Goal: Task Accomplishment & Management: Complete application form

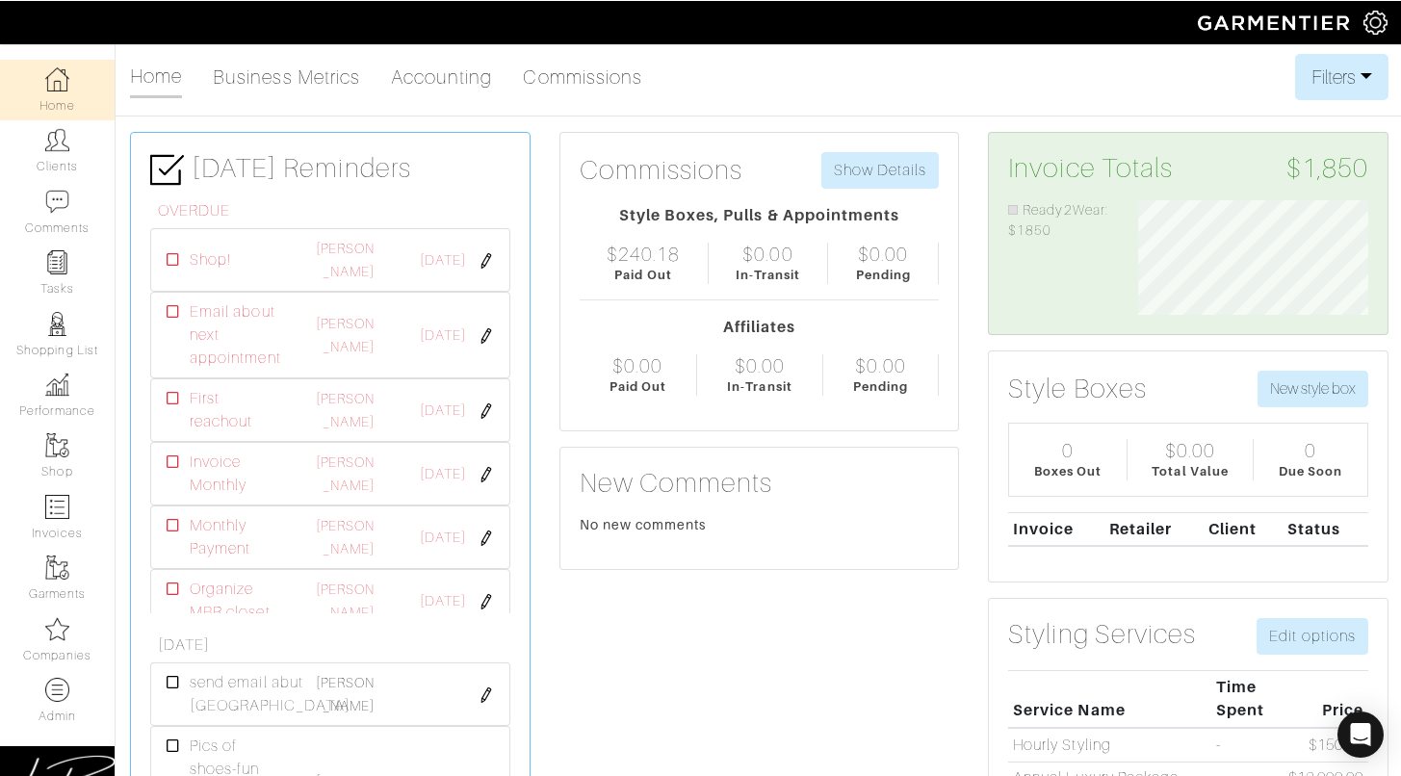
scroll to position [115, 259]
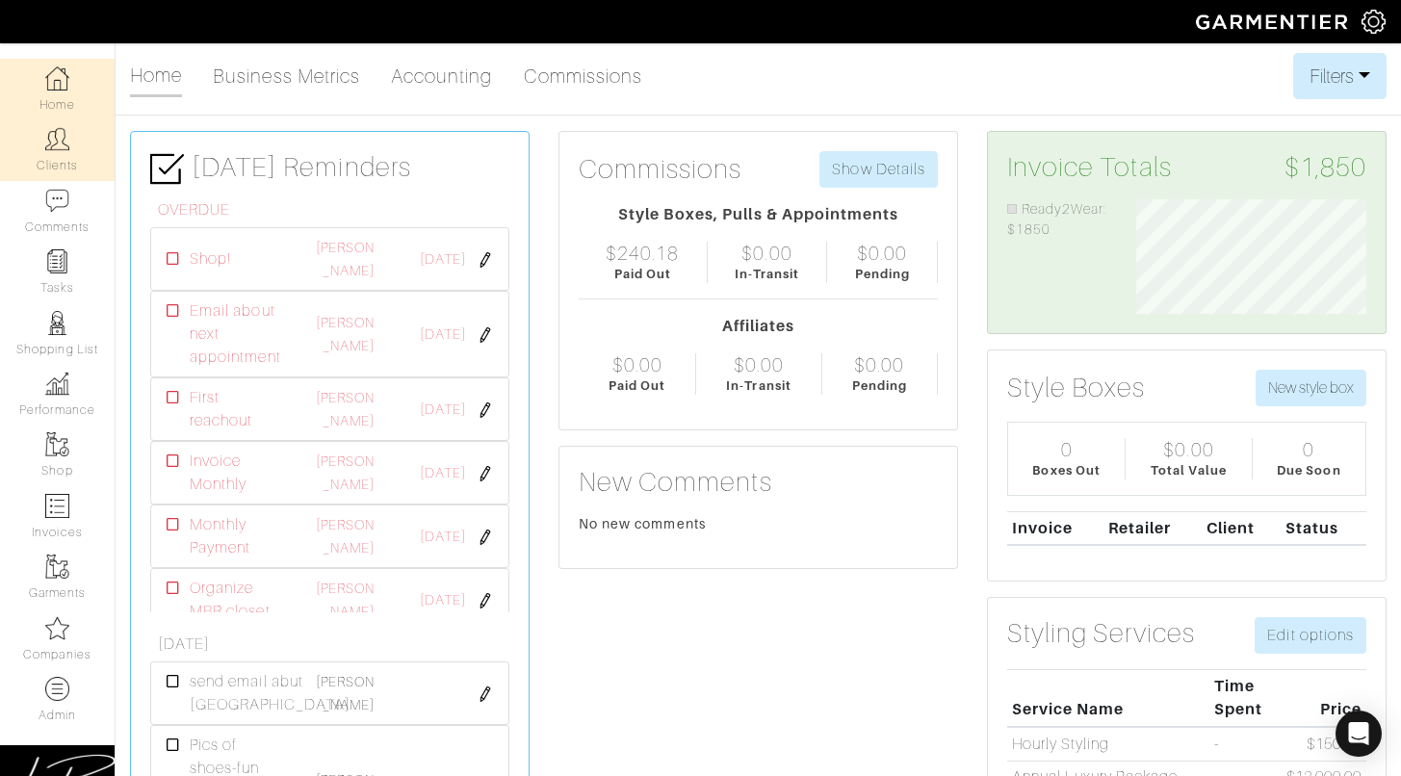
click at [66, 173] on link "Clients" at bounding box center [57, 149] width 115 height 61
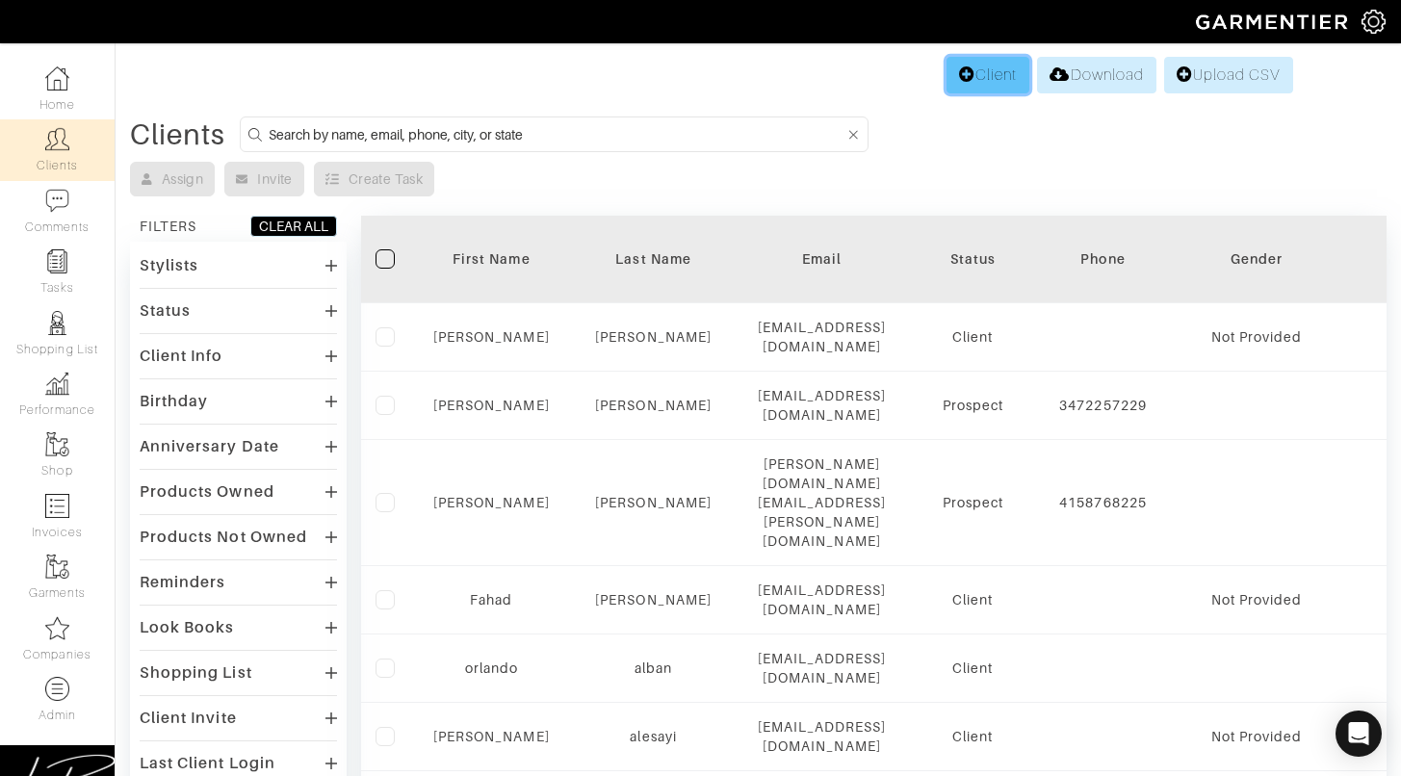
click at [960, 61] on link "Client" at bounding box center [988, 75] width 83 height 37
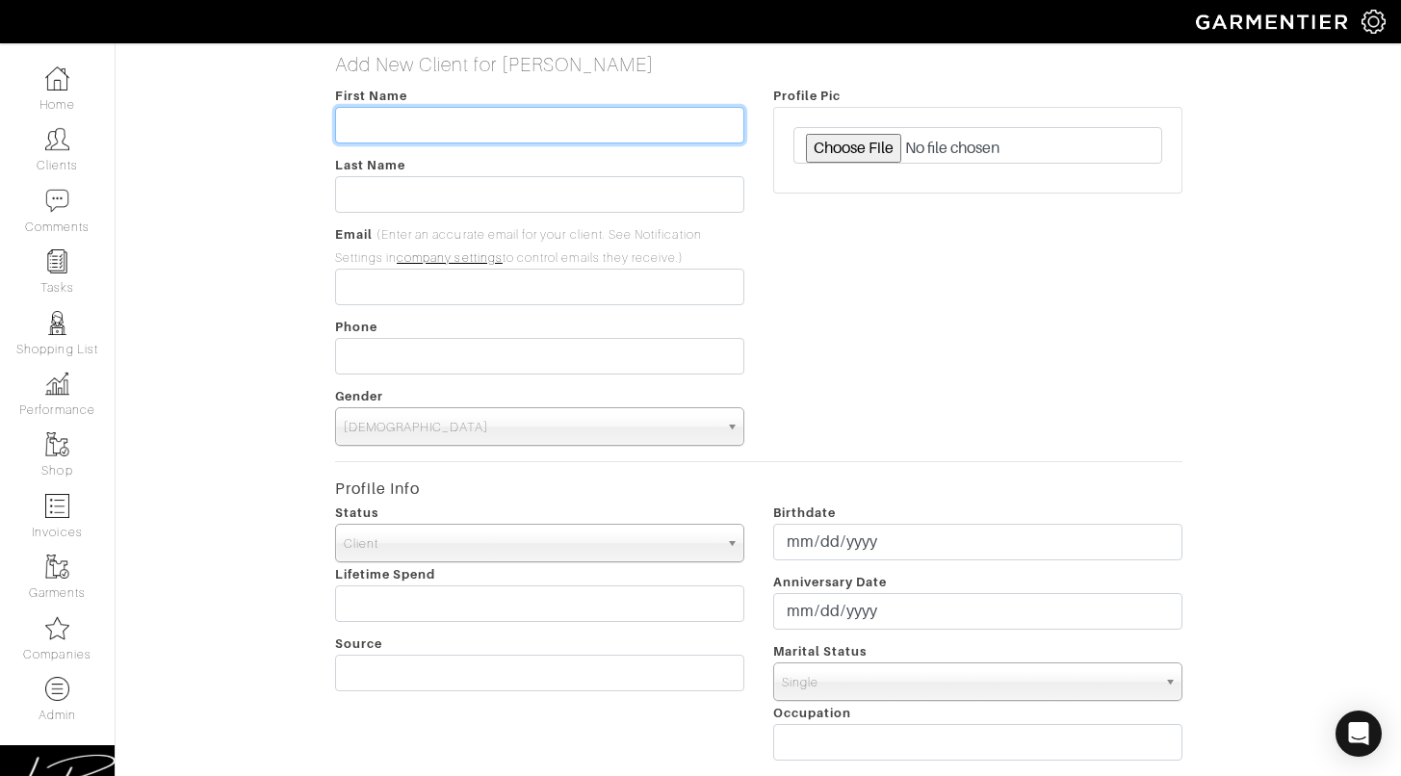
click at [580, 133] on input "text" at bounding box center [539, 125] width 409 height 37
type input "JAKEY"
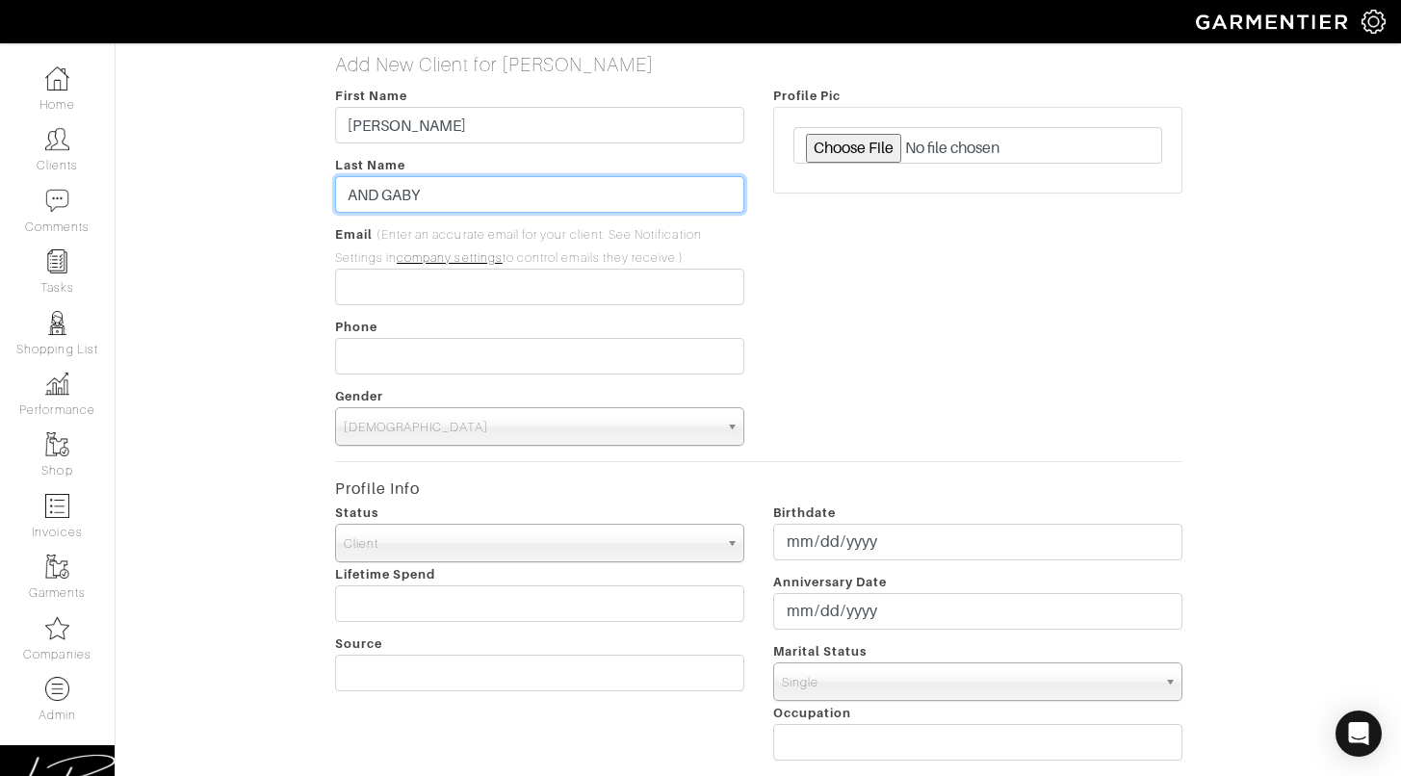
type input "AND GABY"
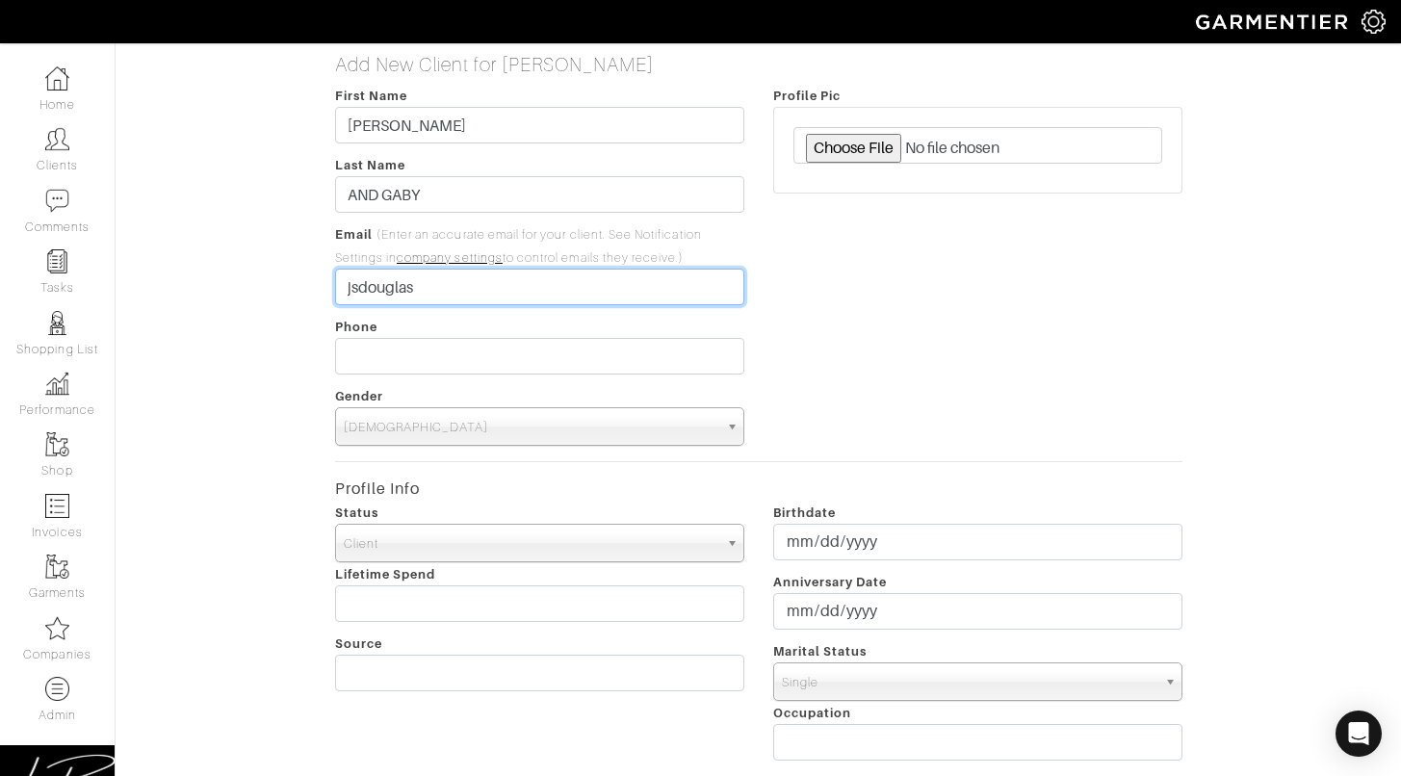
type input "jsdouglas"
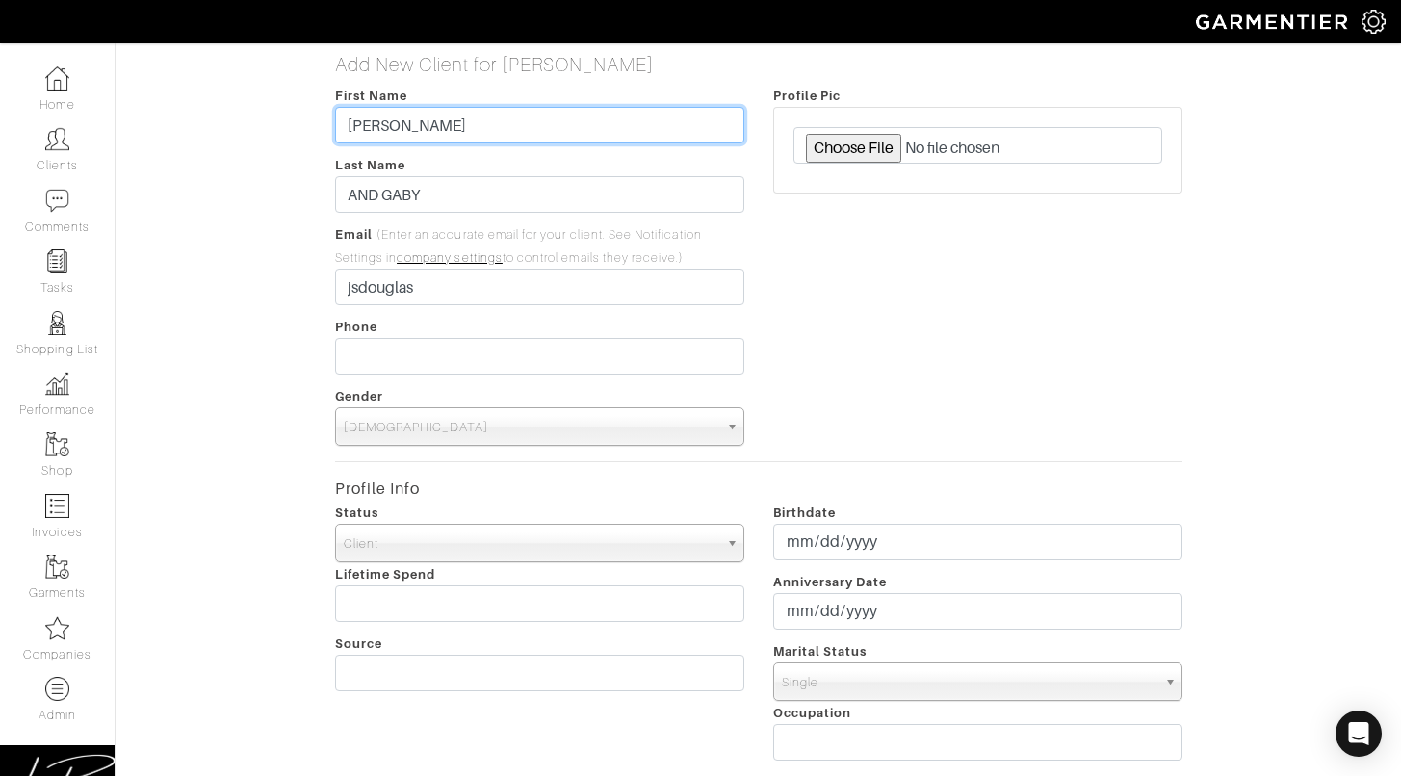
drag, startPoint x: 490, startPoint y: 136, endPoint x: 488, endPoint y: 111, distance: 25.1
click at [488, 111] on input "JAKEY" at bounding box center [539, 125] width 409 height 37
type input "Jake"
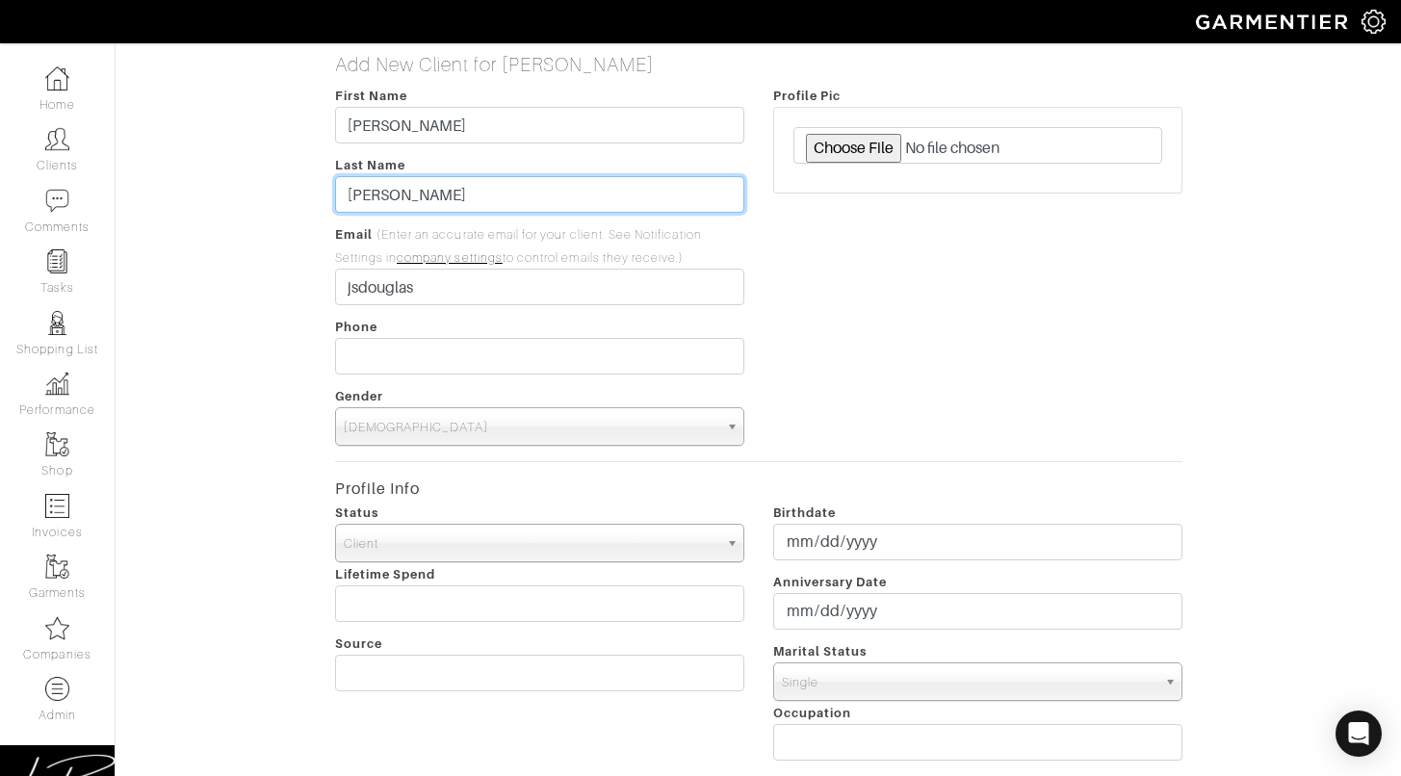
type input "Douglas"
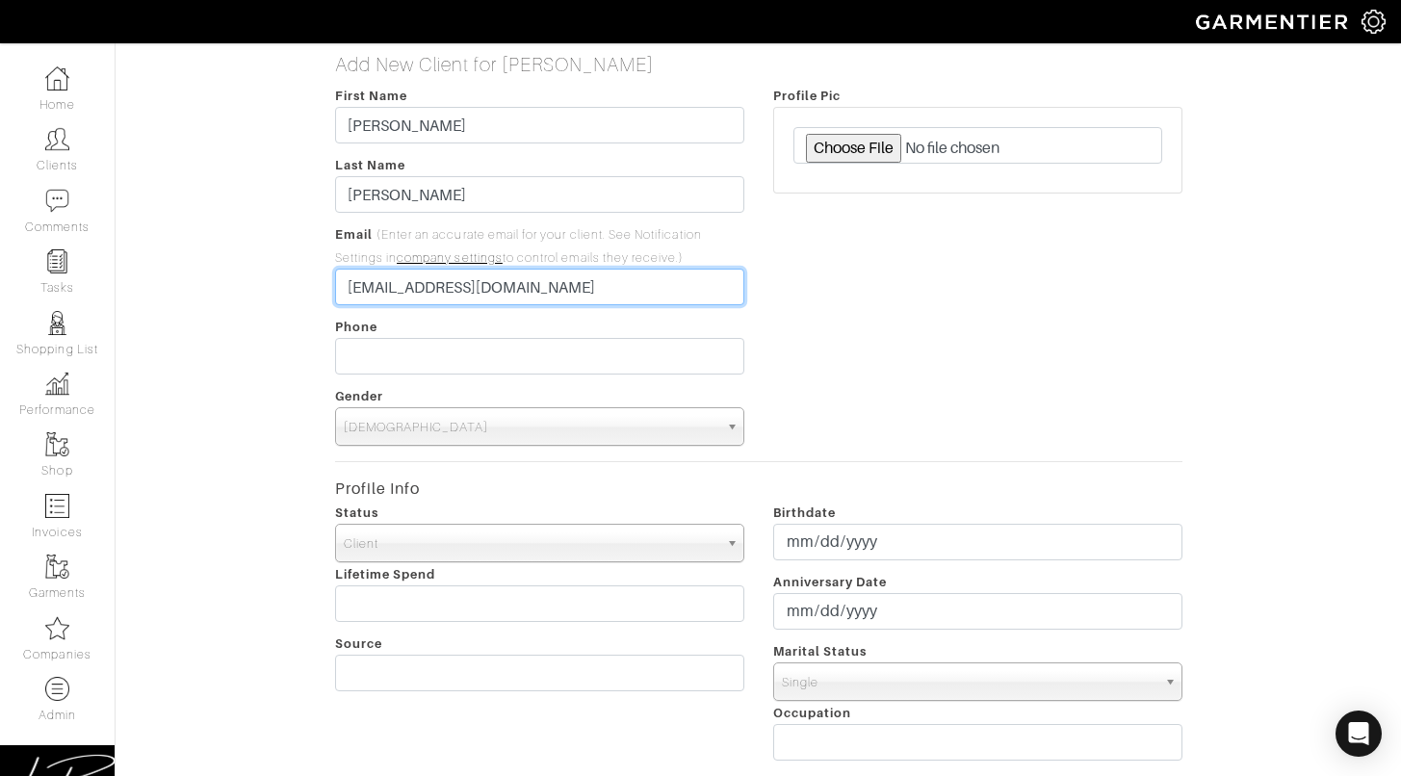
type input "[EMAIL_ADDRESS][DOMAIN_NAME]"
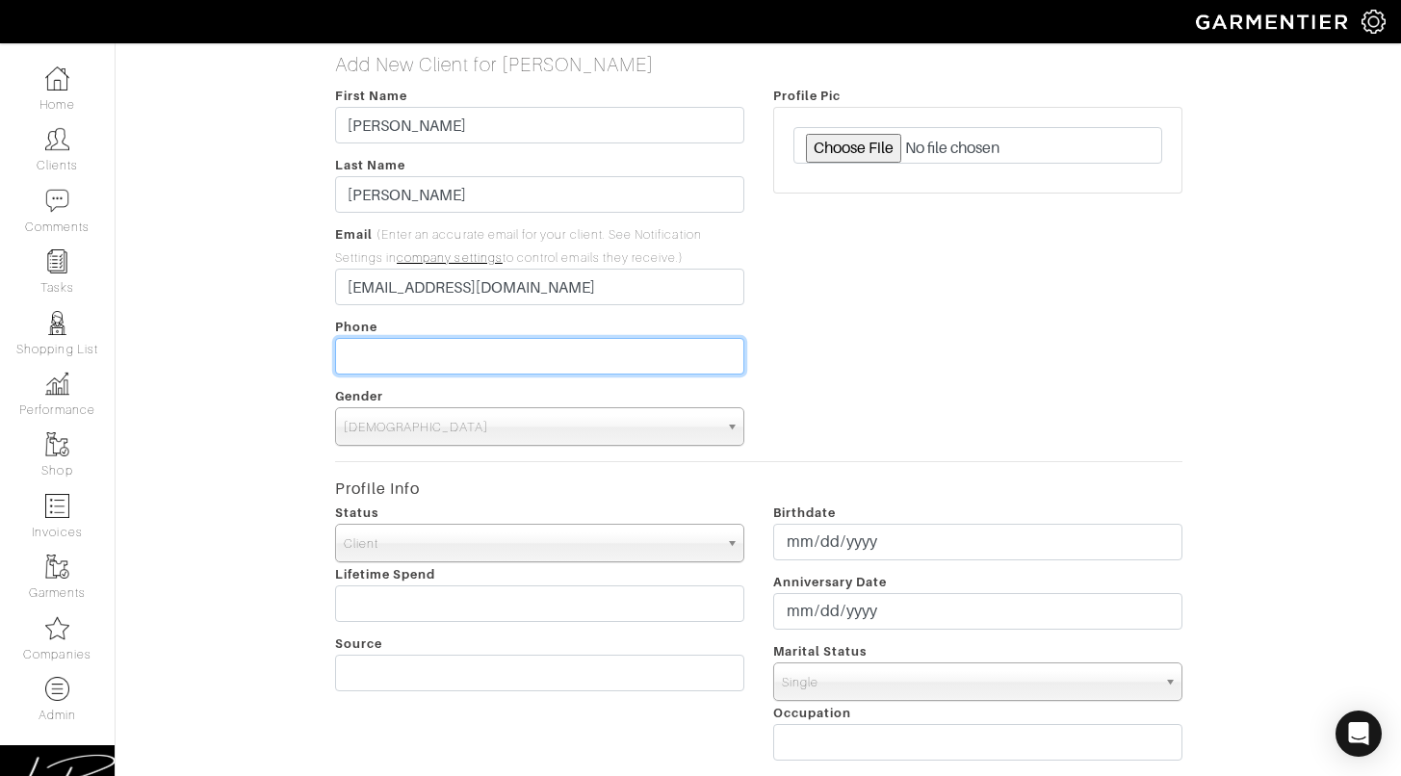
click at [394, 352] on input "tel" at bounding box center [539, 356] width 409 height 37
type input "[PHONE_NUMBER]"
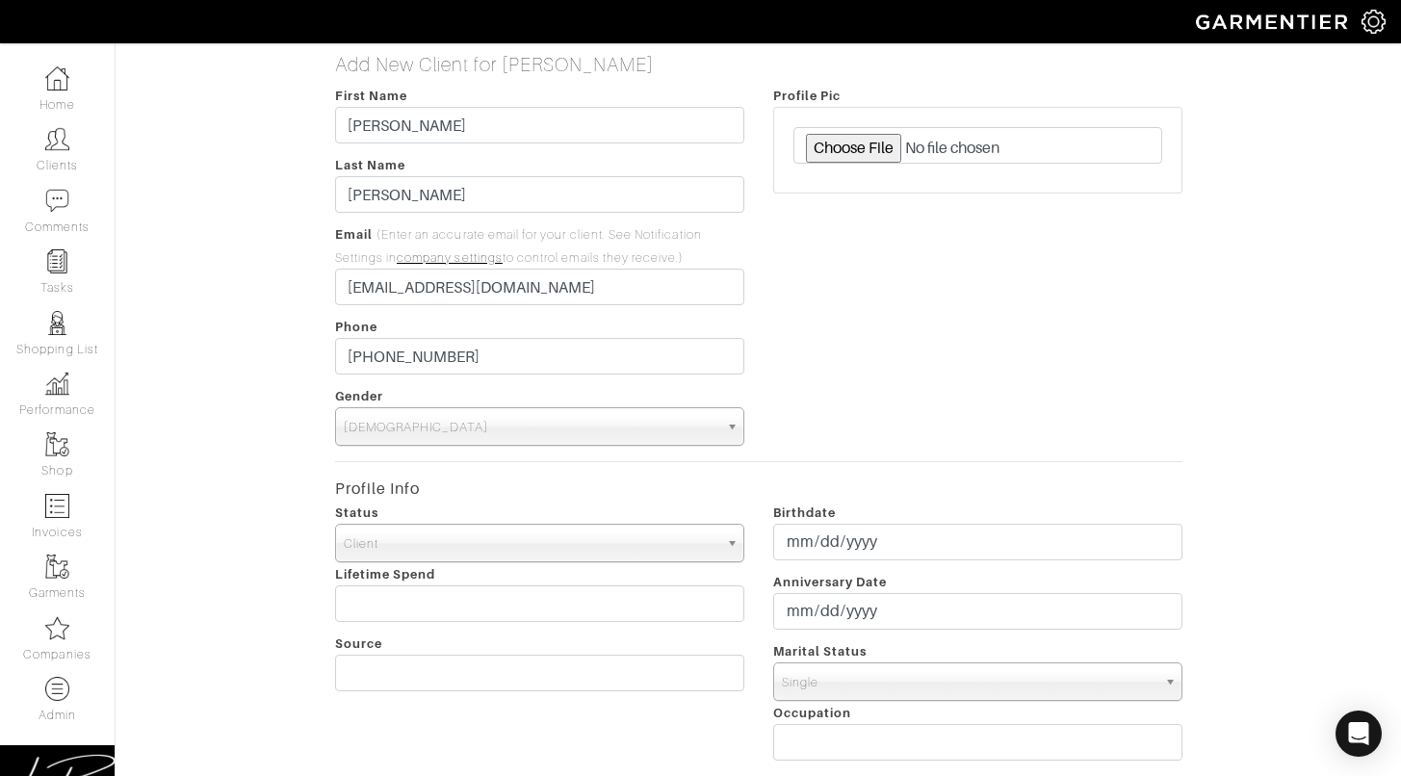
click at [235, 430] on div "Add New Client for Lisa Bubes First Name Jake Last Name Douglas Email (Enter an…" at bounding box center [758, 682] width 1314 height 1258
click at [418, 654] on div "Status Client Prospect Inactive Client Lifetime Spend Source" at bounding box center [540, 636] width 438 height 270
click at [415, 660] on input "text" at bounding box center [539, 673] width 409 height 37
type input "LB"
click at [985, 392] on div "Profile Pic" at bounding box center [978, 265] width 438 height 362
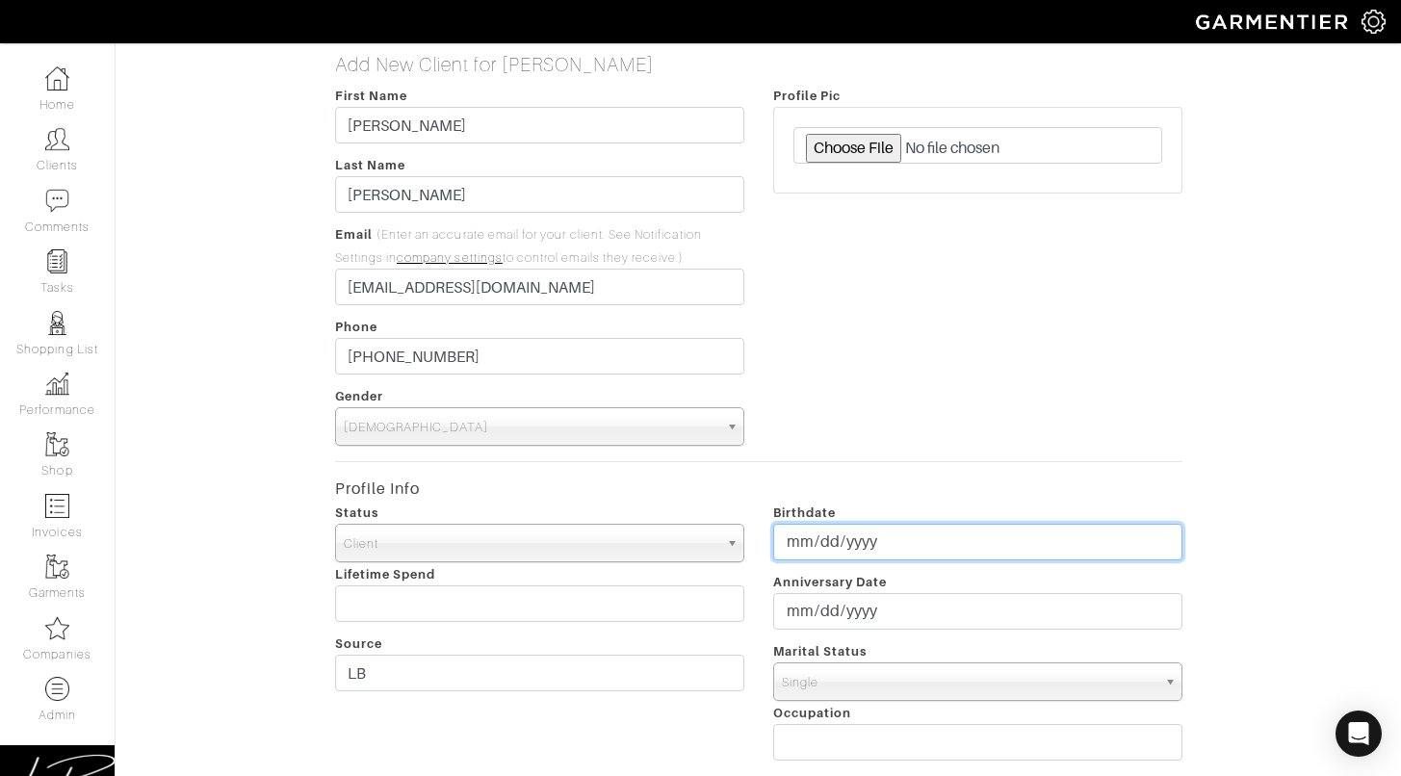
click at [801, 539] on input "date" at bounding box center [977, 542] width 409 height 37
type input "1996-02-24"
click at [985, 273] on div "Profile Pic" at bounding box center [978, 265] width 438 height 362
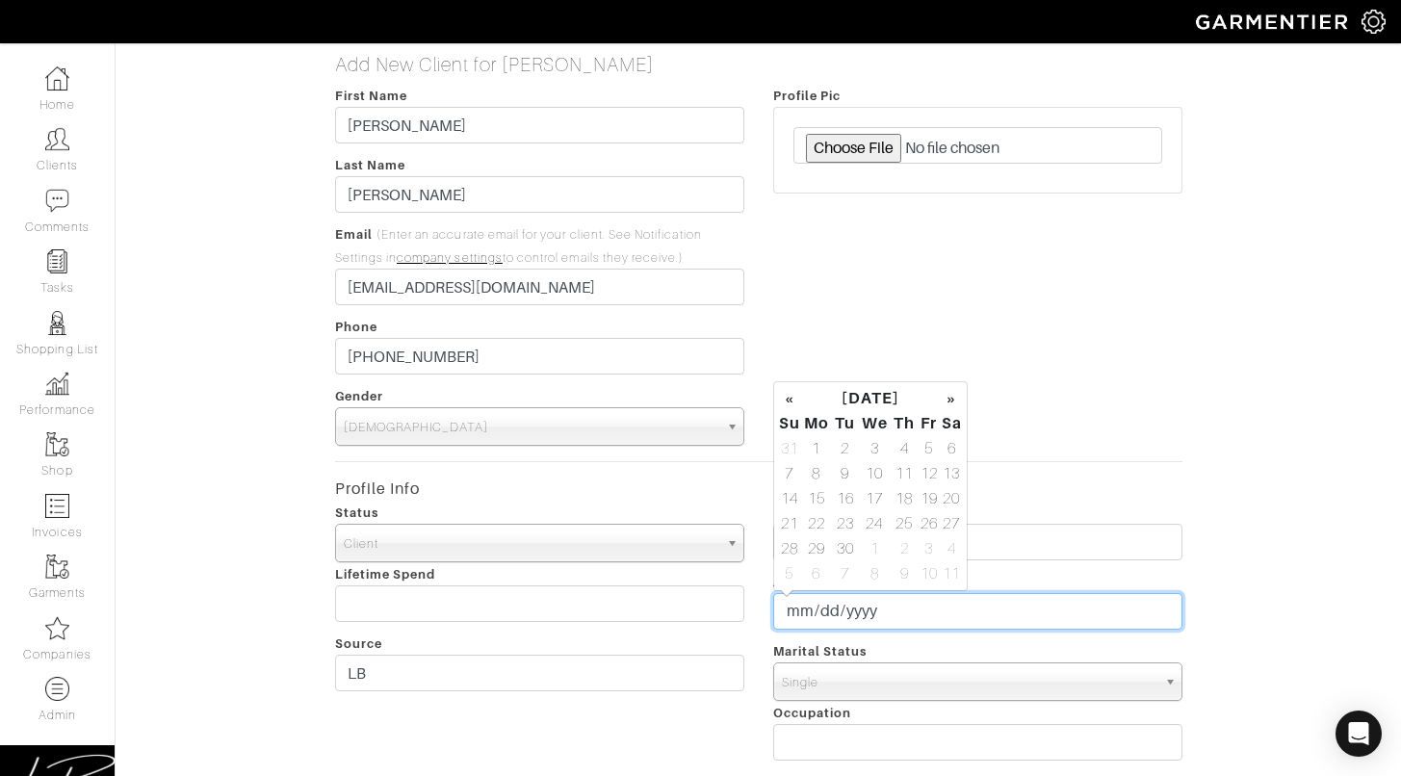
click at [797, 610] on input "date" at bounding box center [977, 611] width 409 height 37
type input "2026-03-24"
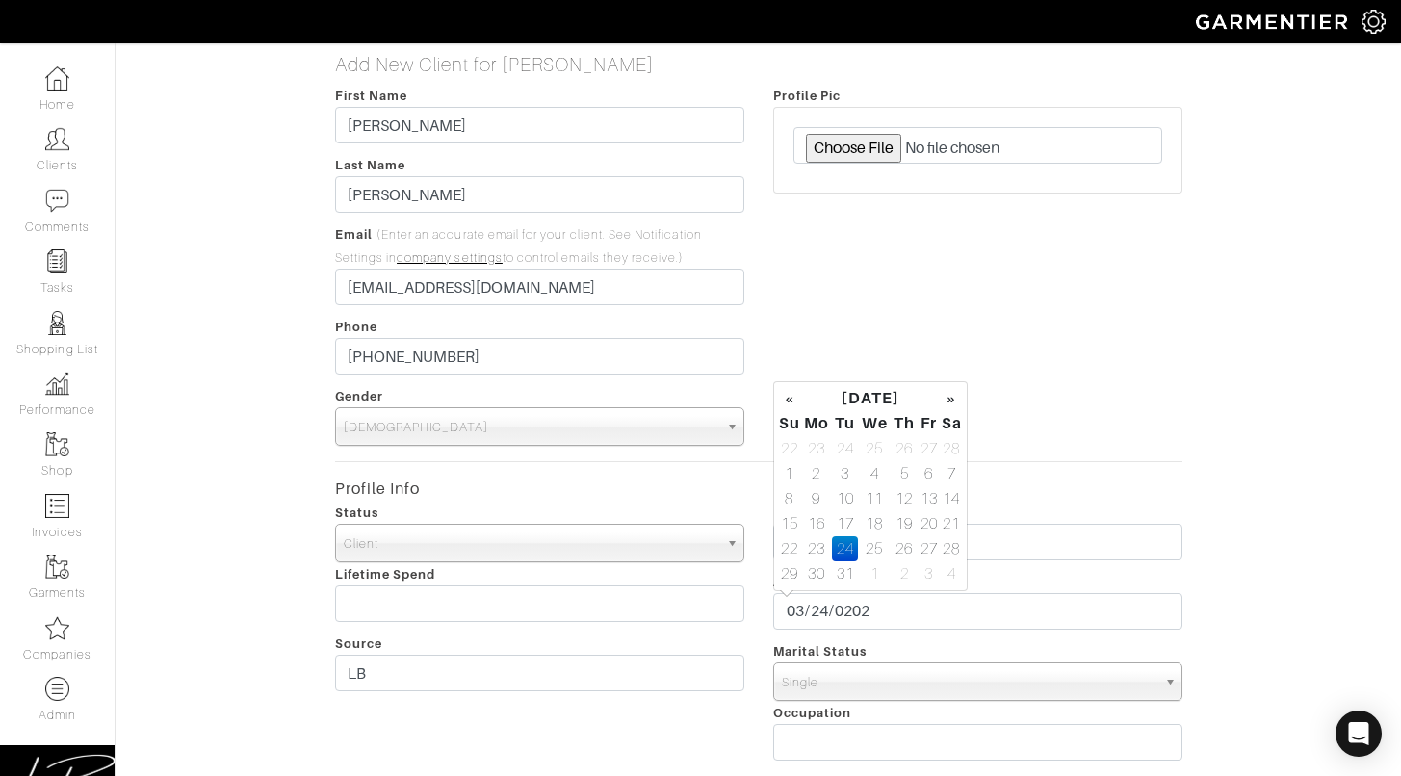
click at [985, 457] on form "First Name Jake Last Name Douglas Email (Enter an accurate email for your clien…" at bounding box center [758, 697] width 847 height 1227
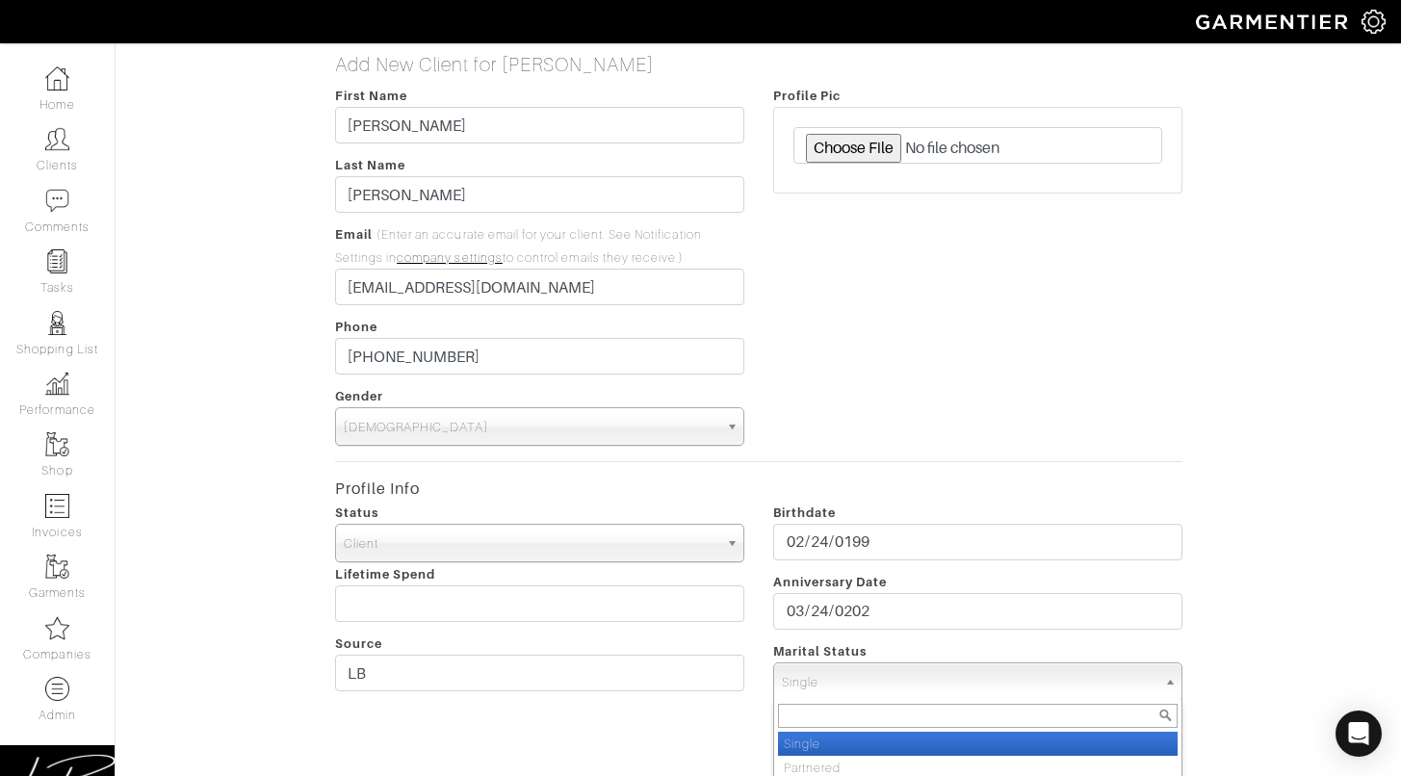
click at [868, 684] on span "Single" at bounding box center [969, 682] width 375 height 39
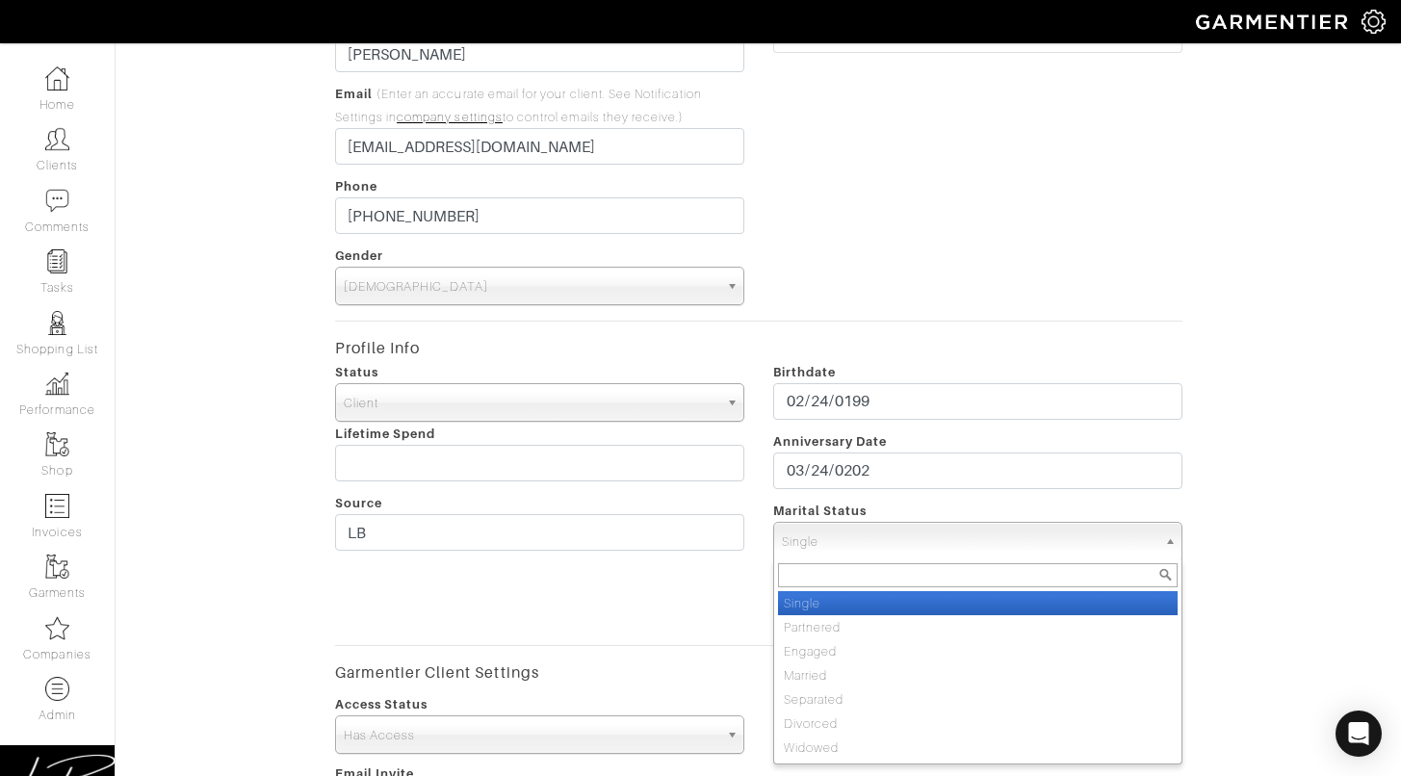
scroll to position [143, 0]
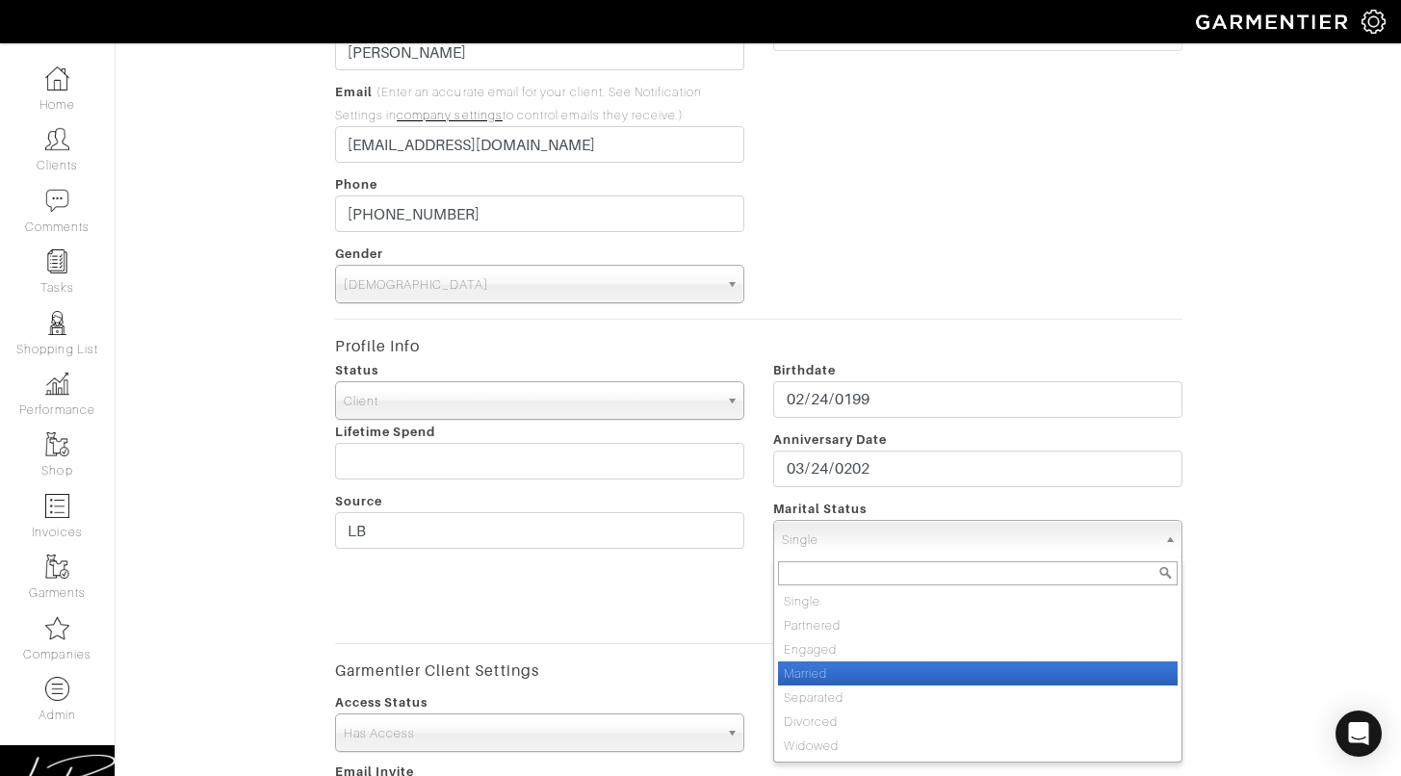
click at [867, 681] on li "Married" at bounding box center [978, 673] width 400 height 24
select select "Married"
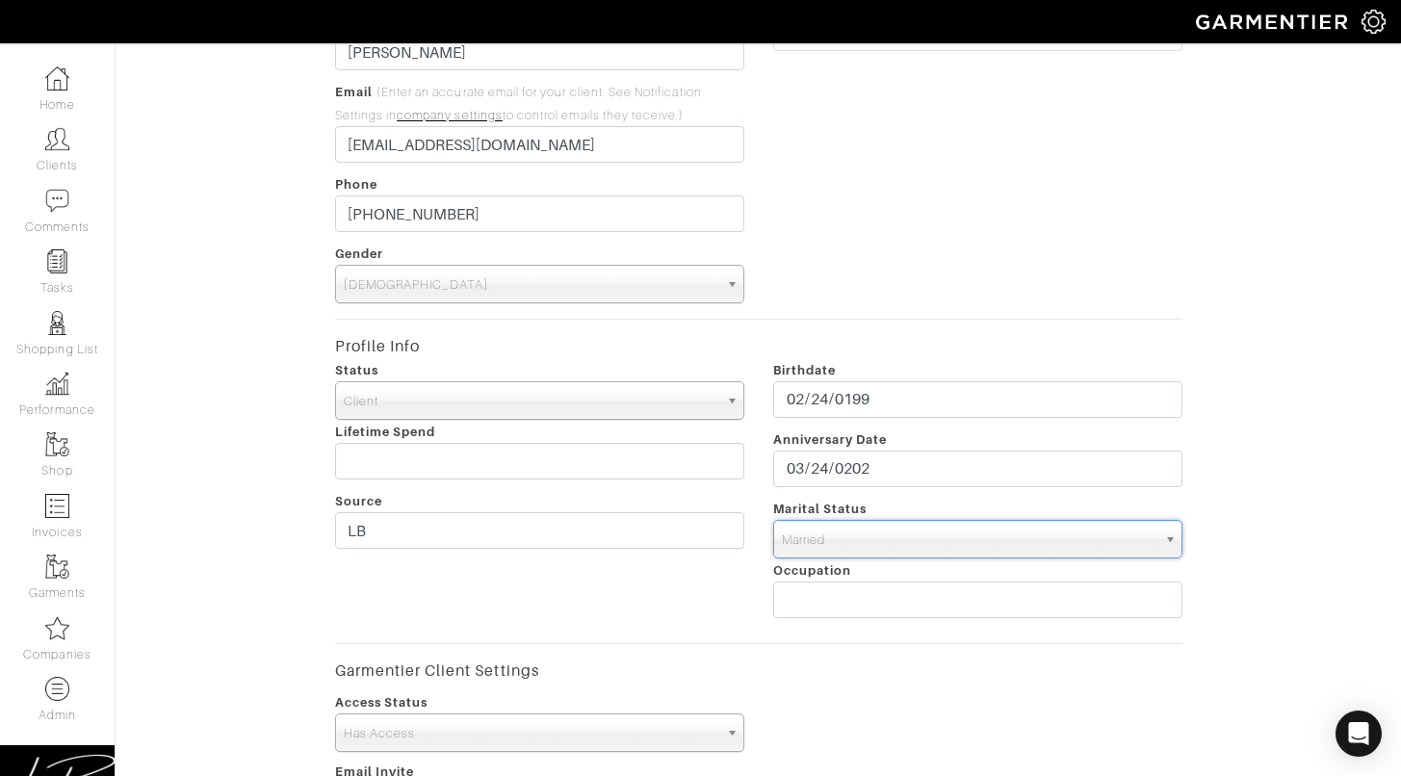
click at [985, 136] on div "Add New Client for Lisa Bubes First Name Jake Last Name Douglas Email (Enter an…" at bounding box center [758, 539] width 1314 height 1258
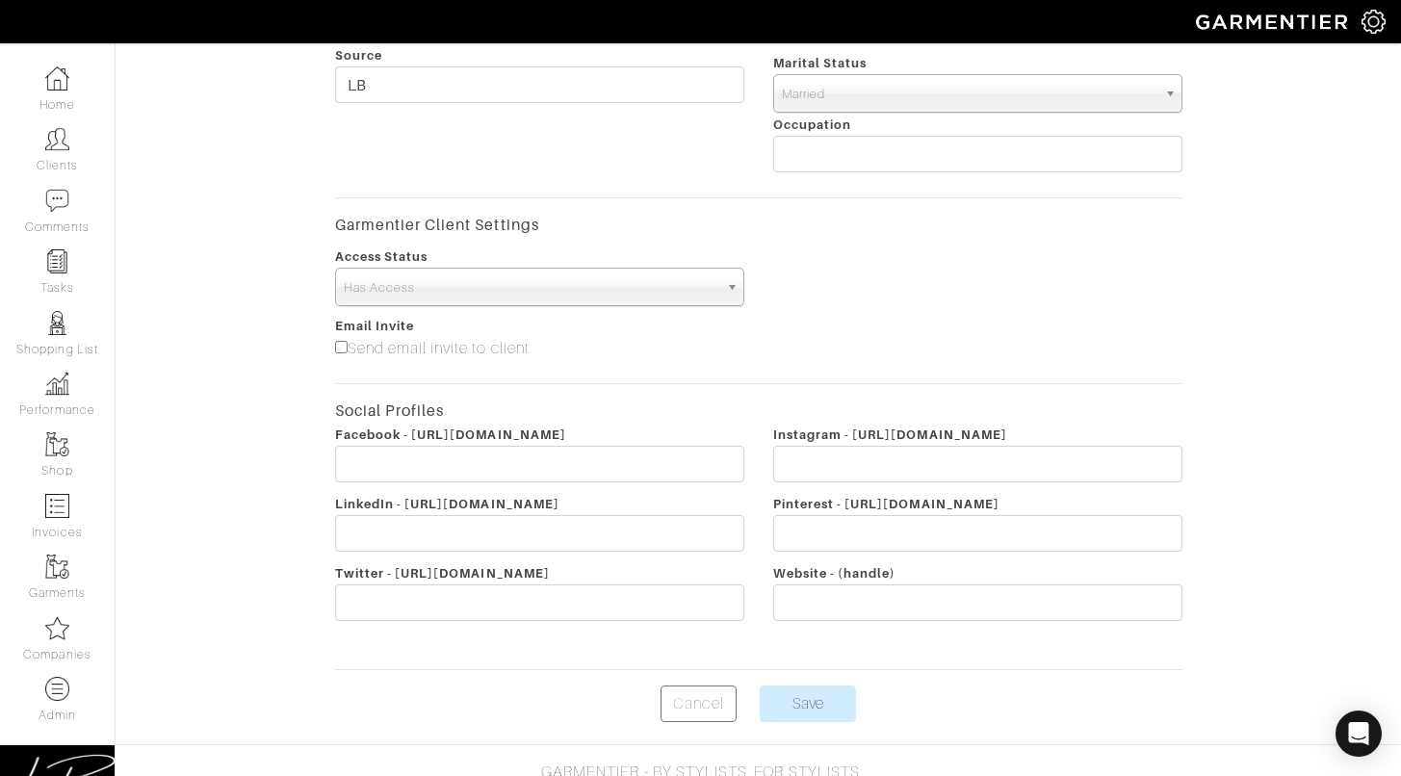
scroll to position [602, 0]
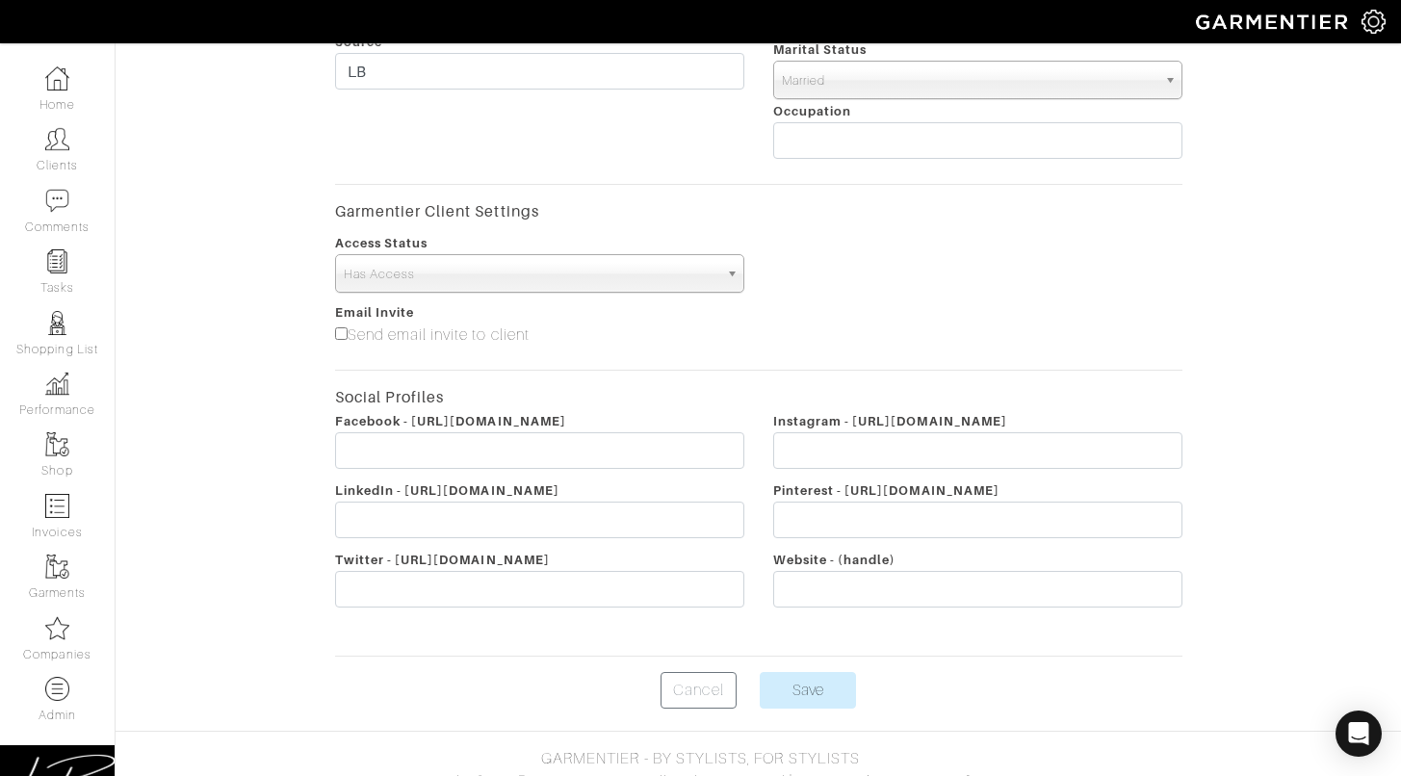
click at [341, 336] on input"] "Send email invite to client" at bounding box center [341, 333] width 13 height 13
checkbox input"] "true"
click at [807, 682] on input "Save" at bounding box center [808, 690] width 96 height 37
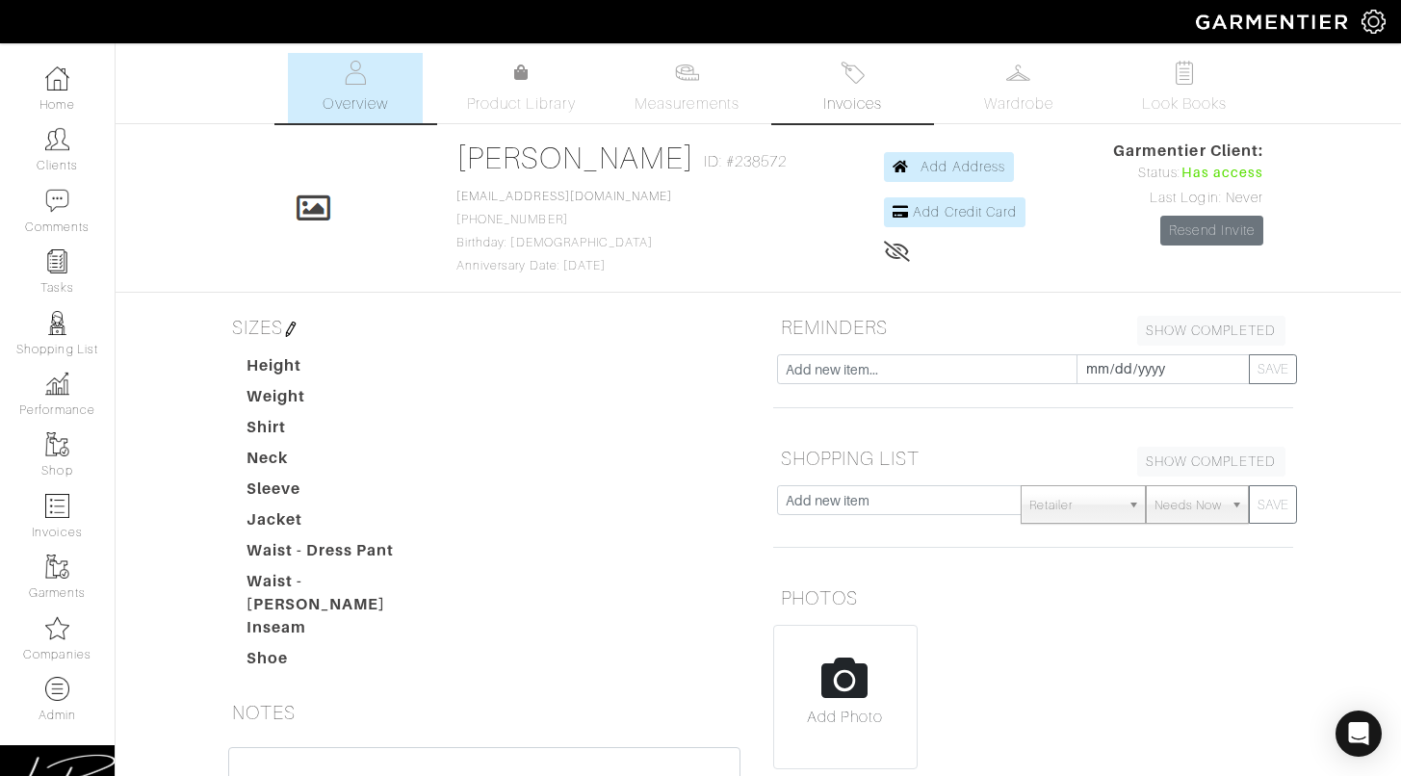
click at [855, 87] on link "Invoices" at bounding box center [853, 88] width 135 height 70
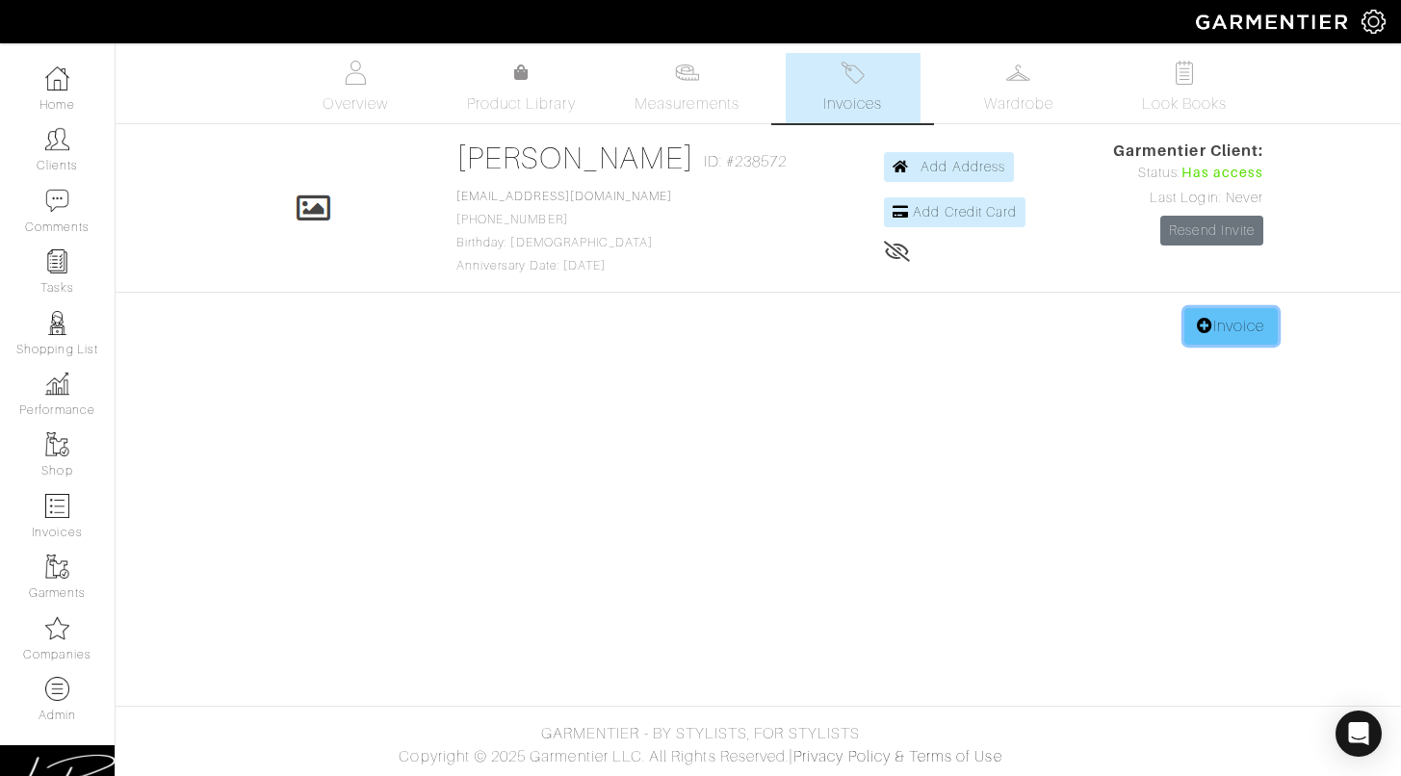
click at [1211, 337] on link "Invoice" at bounding box center [1230, 326] width 92 height 37
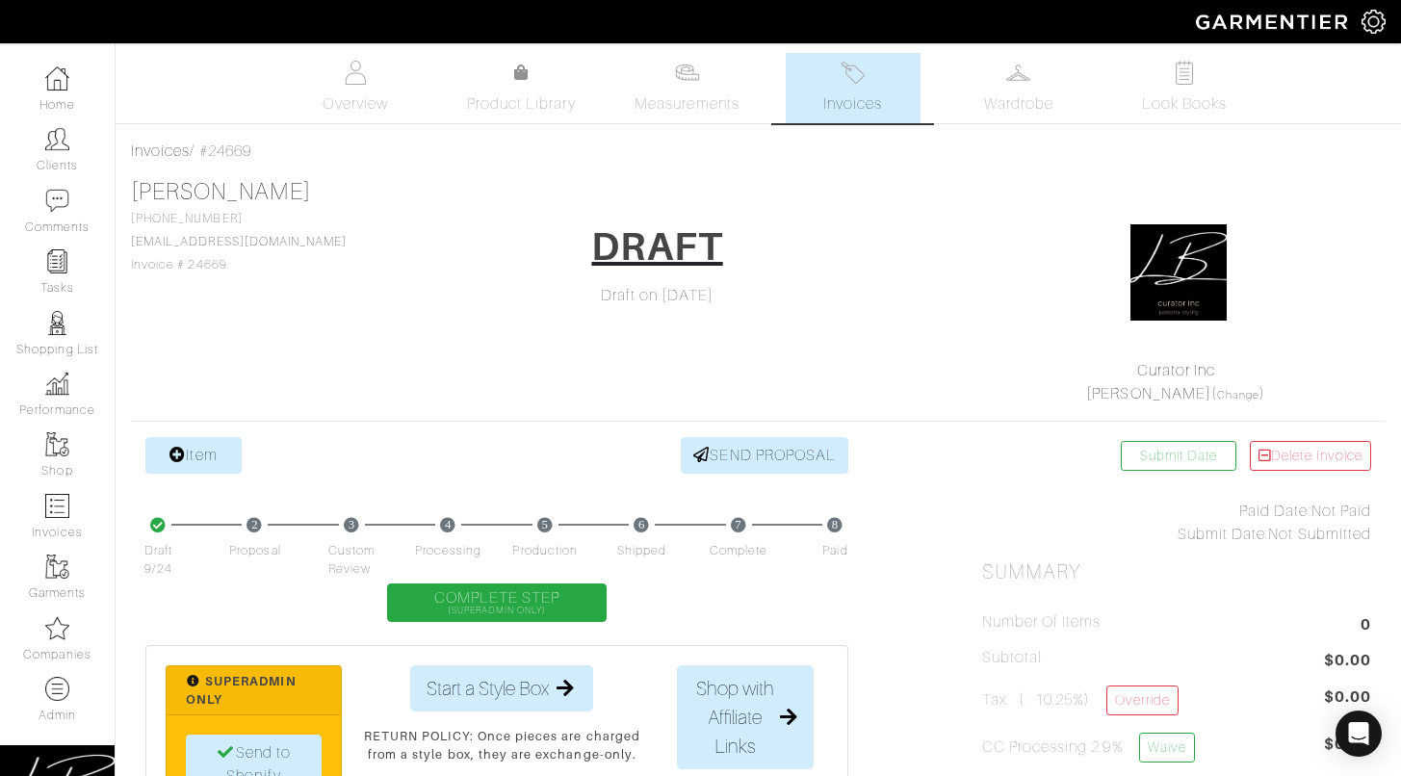
click at [190, 450] on link "Item" at bounding box center [193, 455] width 96 height 37
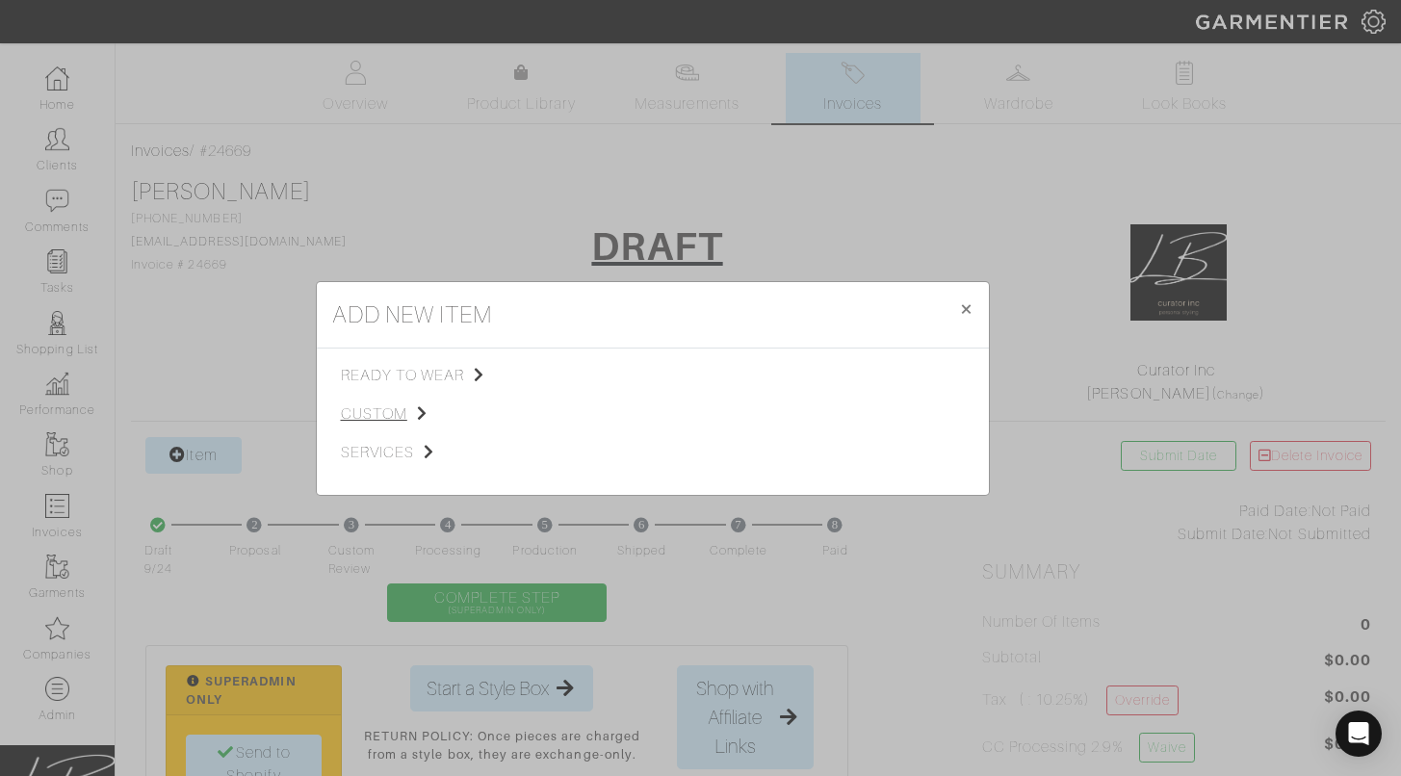
click at [377, 412] on span "custom" at bounding box center [438, 413] width 194 height 23
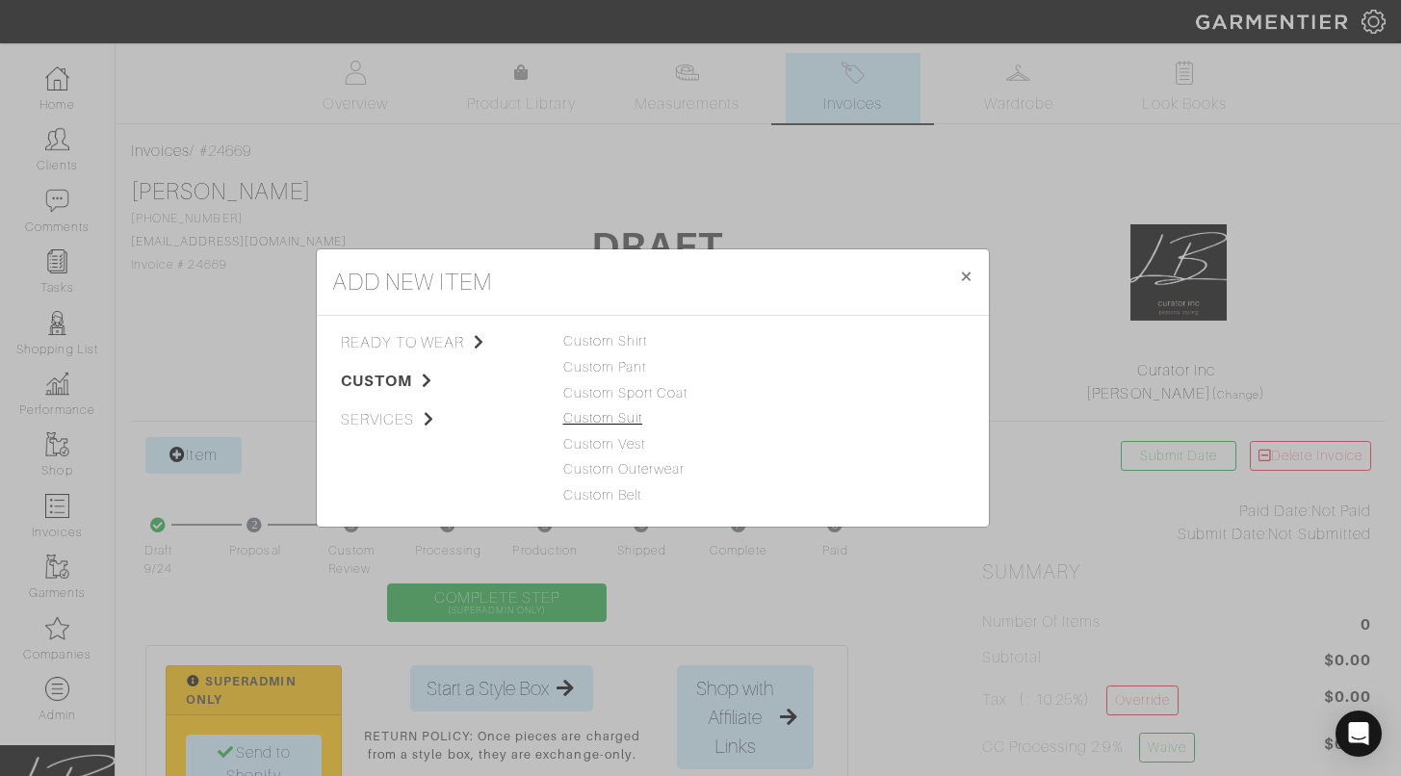
click at [596, 413] on link "Custom Suit" at bounding box center [603, 417] width 80 height 15
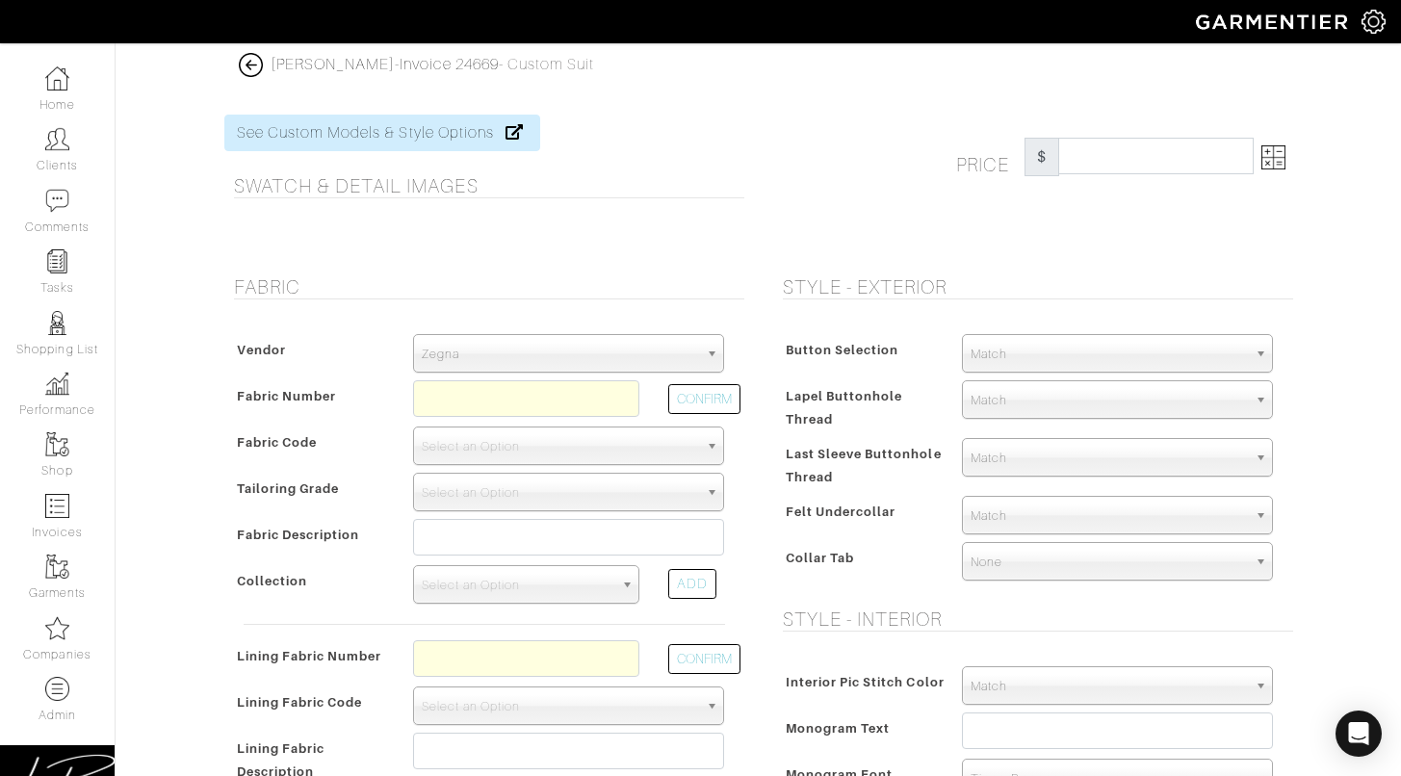
click at [631, 345] on span "Zegna" at bounding box center [560, 354] width 276 height 39
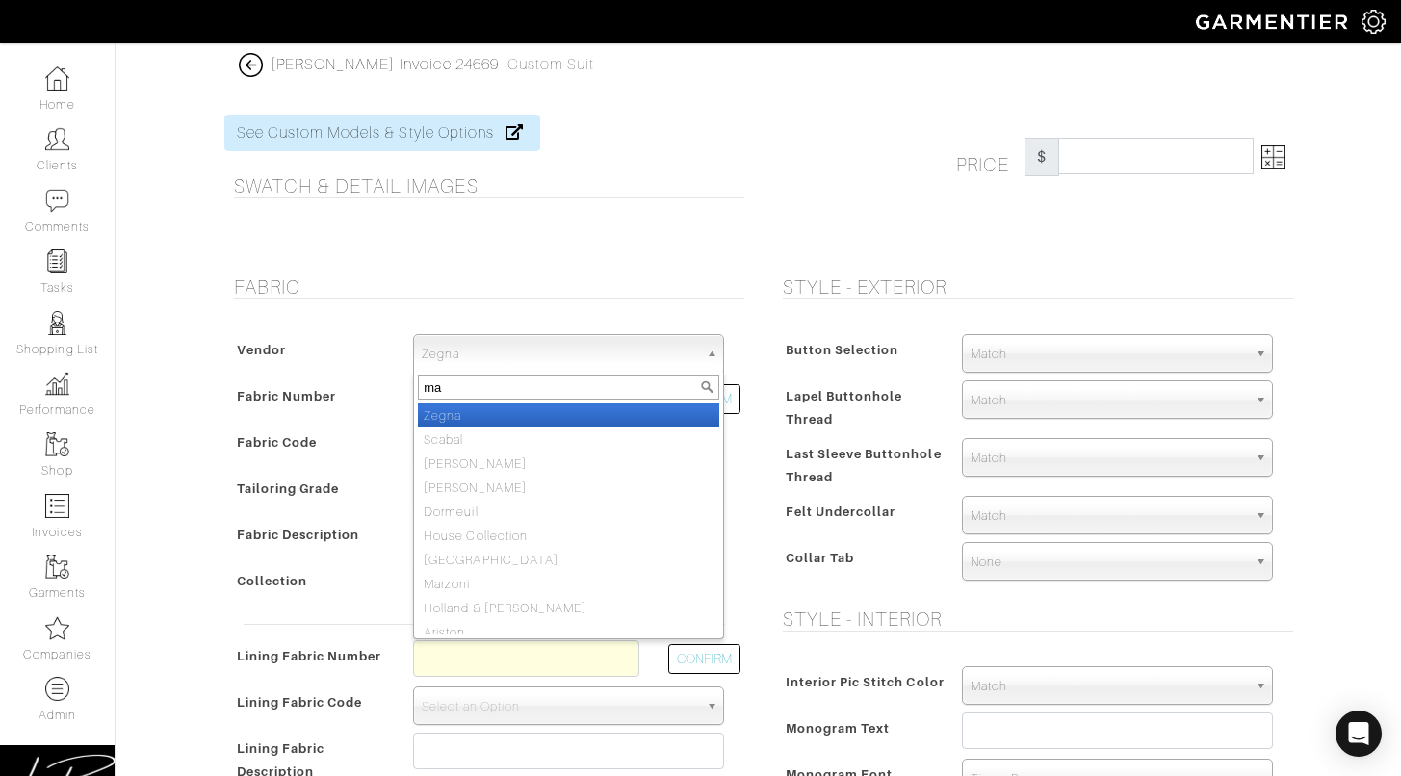
type input "mar"
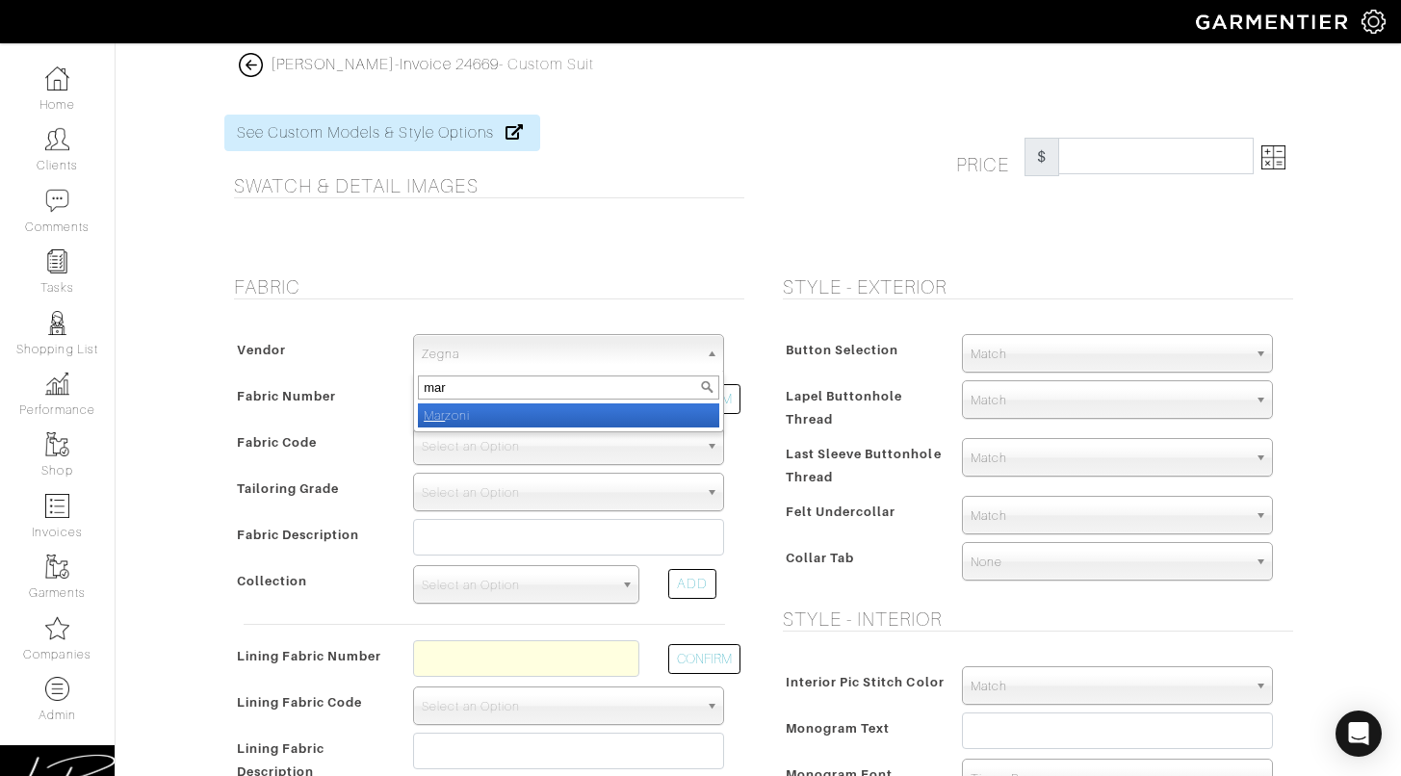
select select "77"
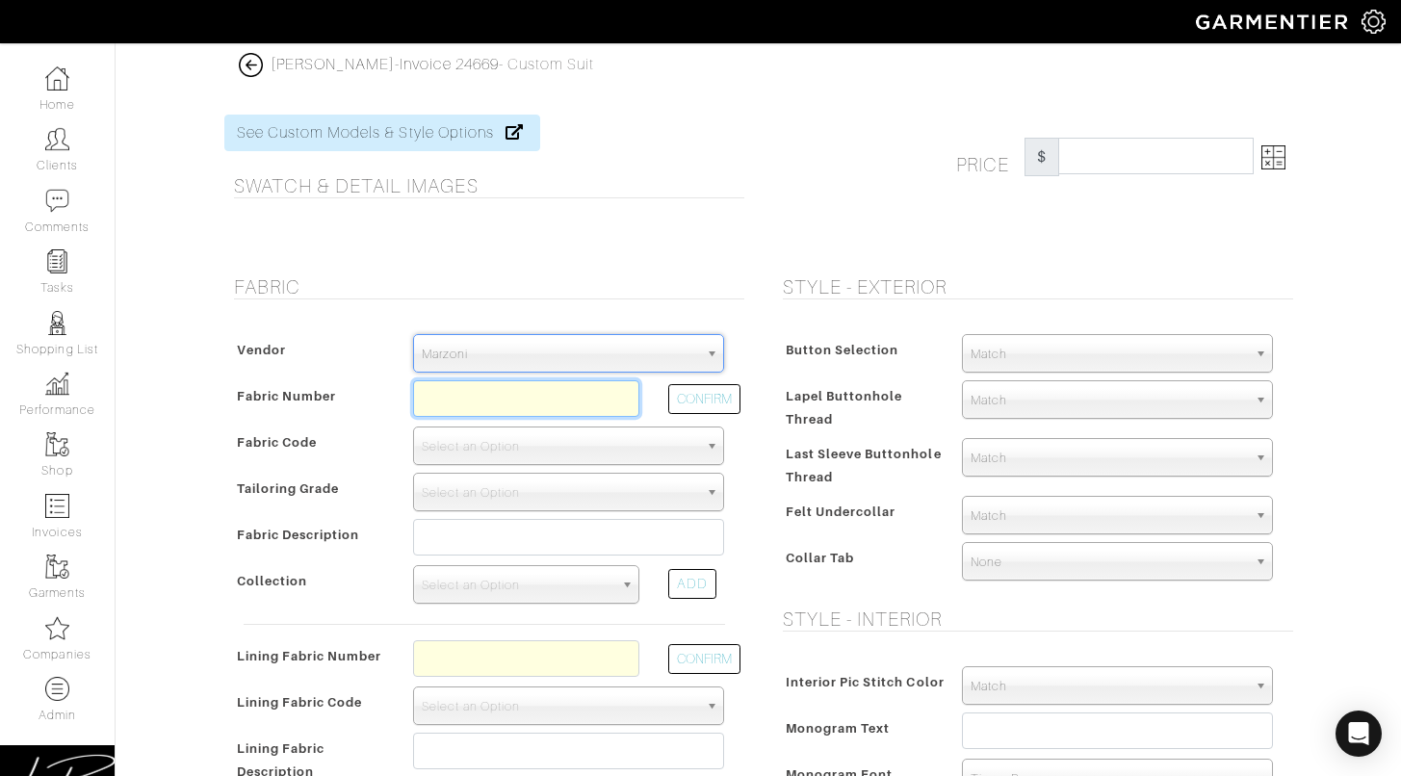
click at [585, 401] on input "text" at bounding box center [526, 398] width 226 height 37
click at [707, 416] on div "CONFIRM" at bounding box center [696, 403] width 85 height 46
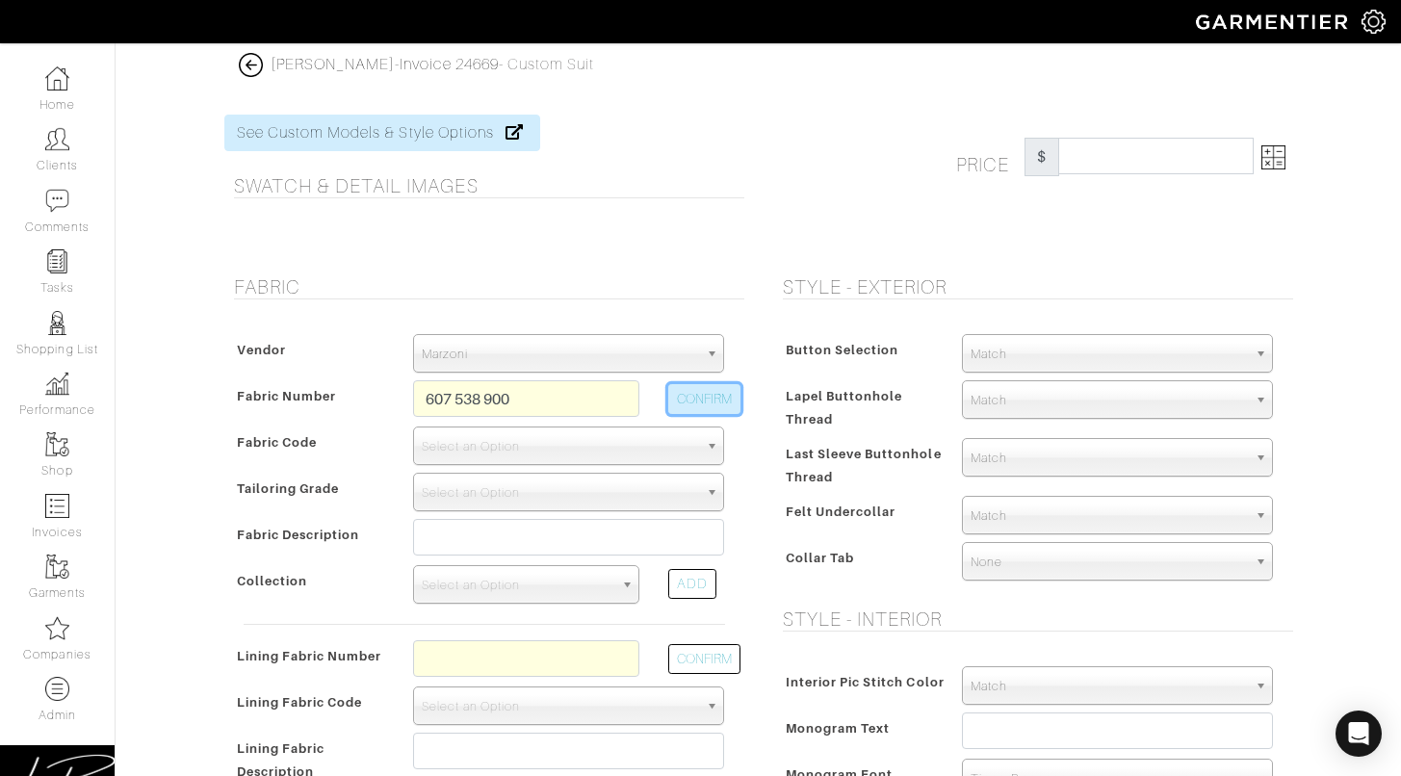
click at [715, 403] on button "CONFIRM" at bounding box center [704, 399] width 72 height 30
type input "XM3-49146592"
select select "983"
type input "Green Shark Skin"
select select
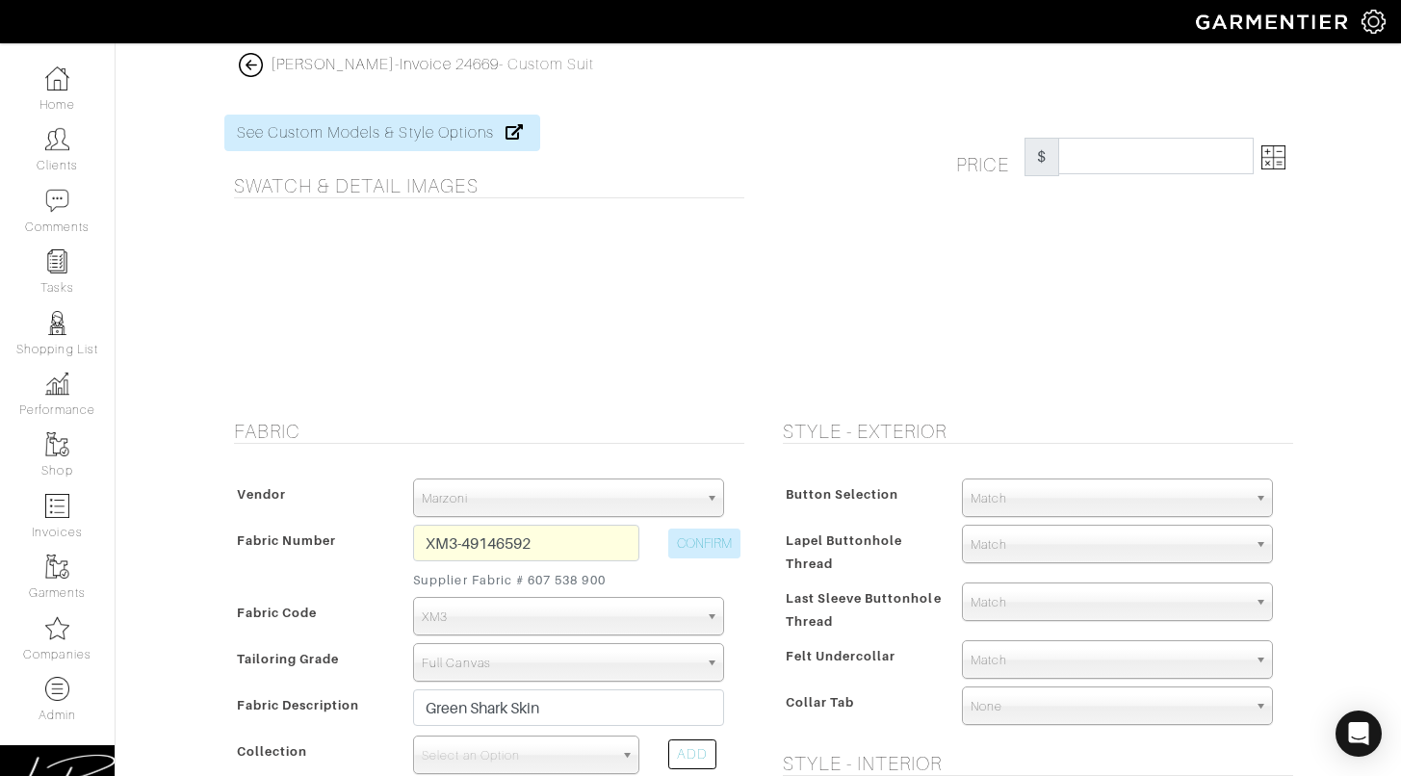
type input "2444.06"
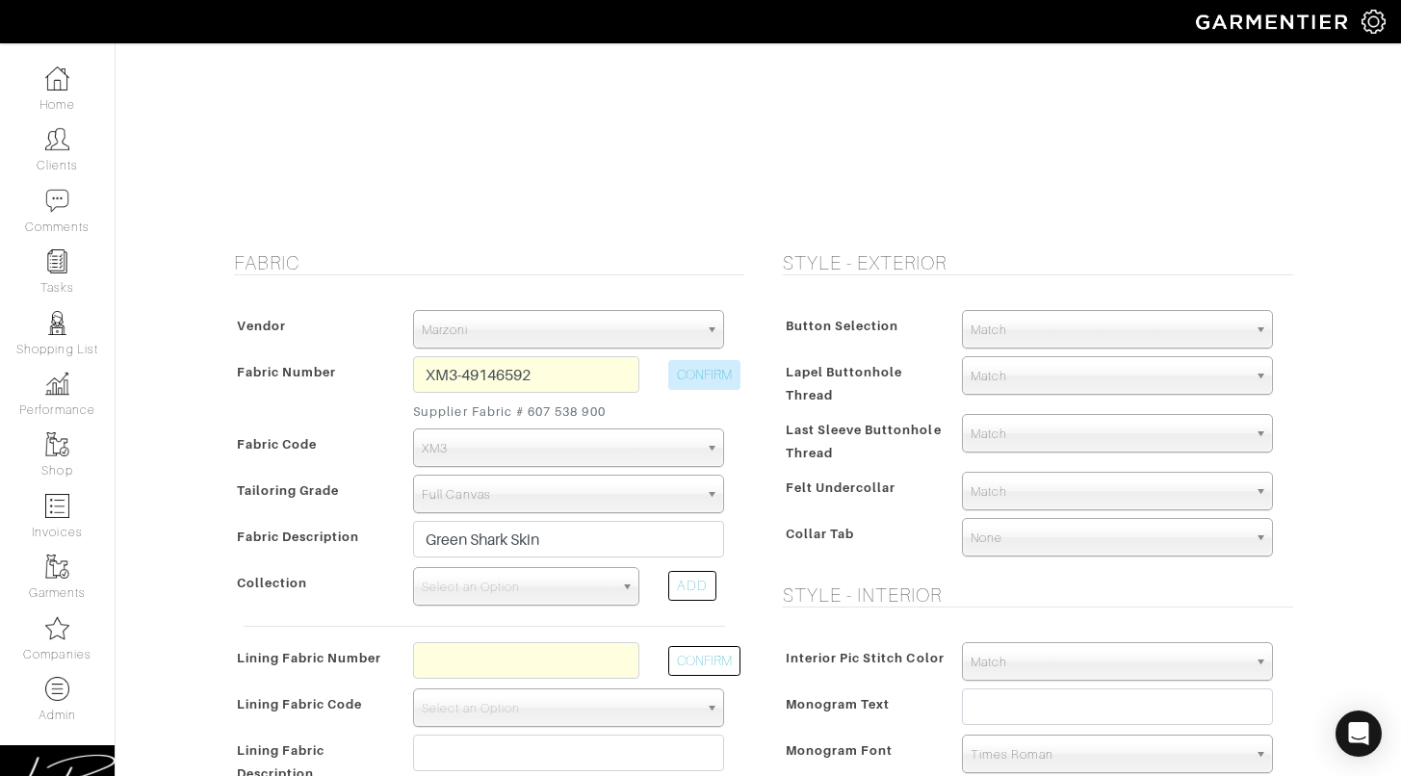
scroll to position [345, 0]
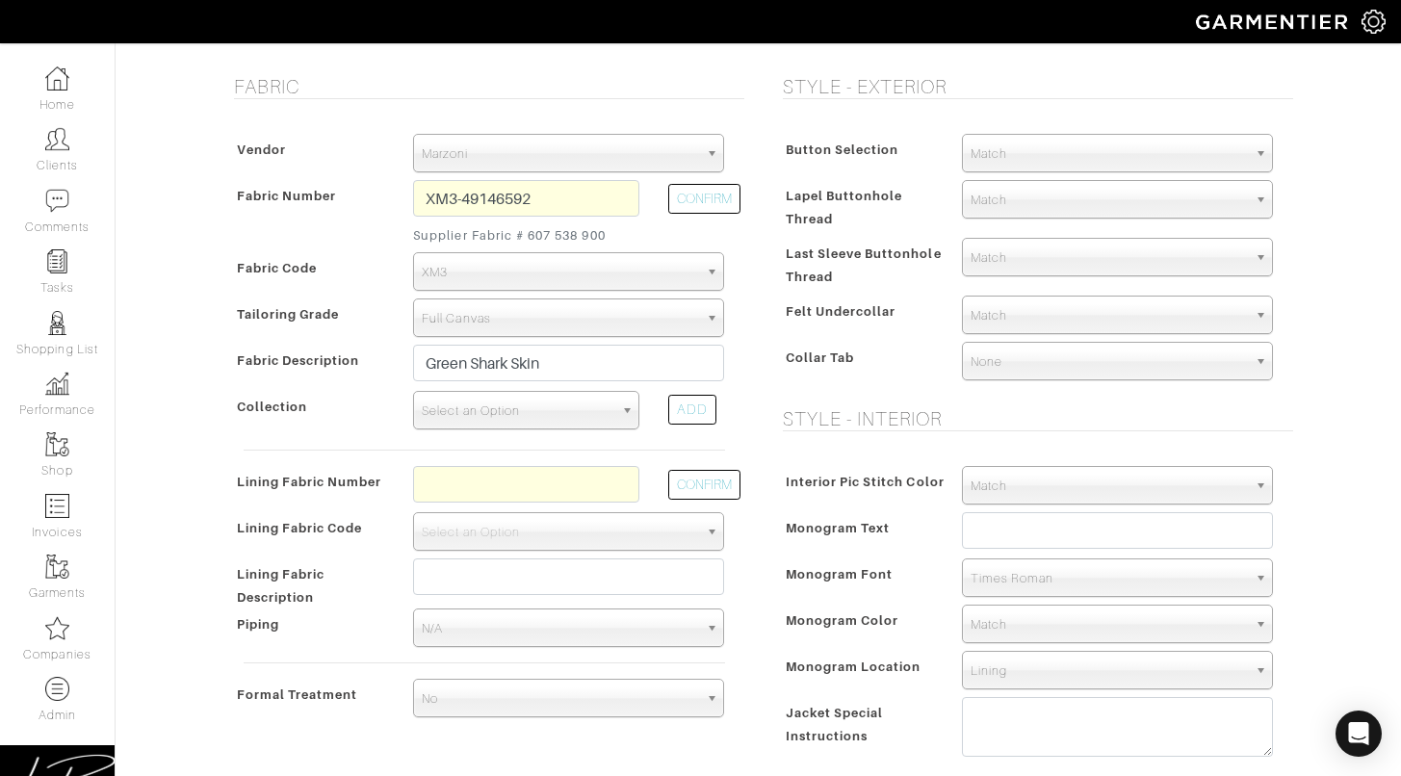
click at [610, 404] on span "Select an Option" at bounding box center [518, 411] width 192 height 39
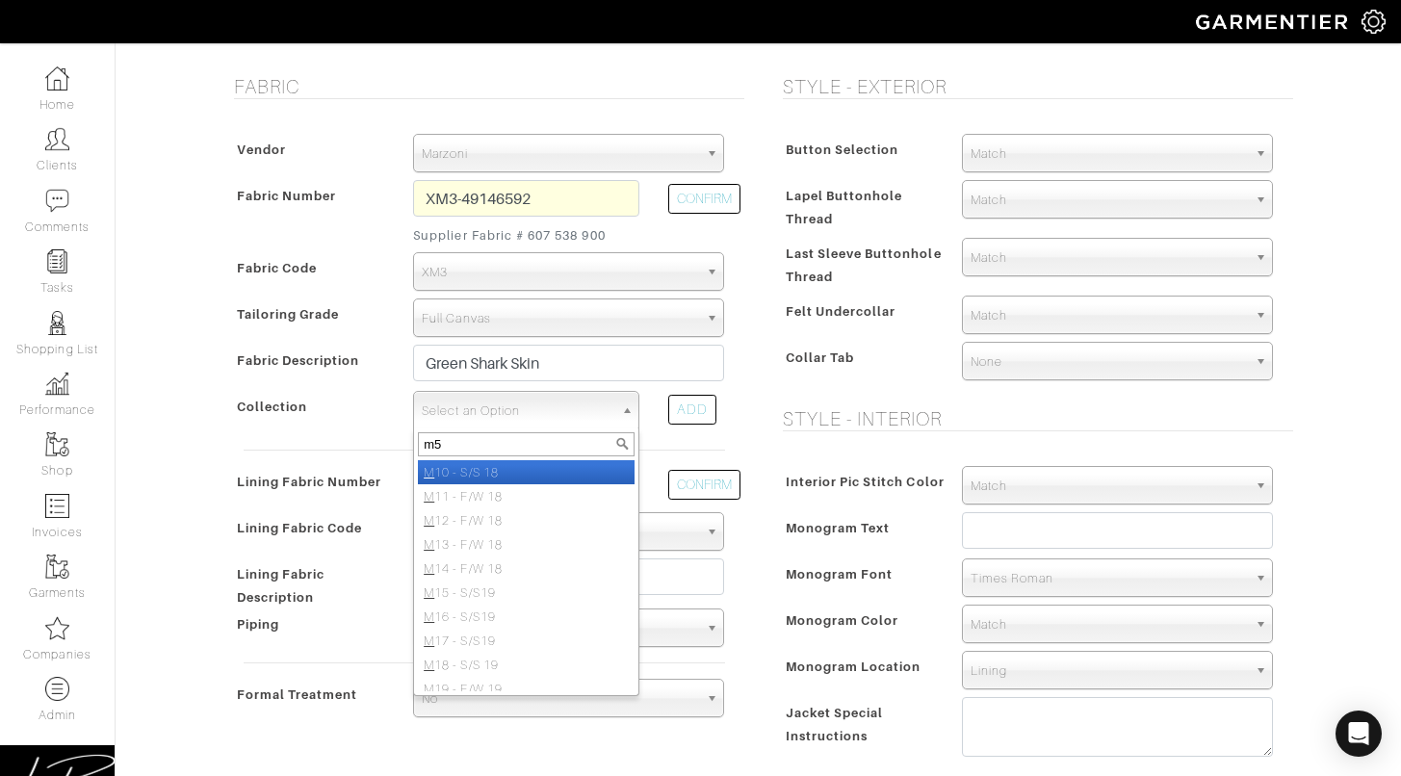
type input "m54"
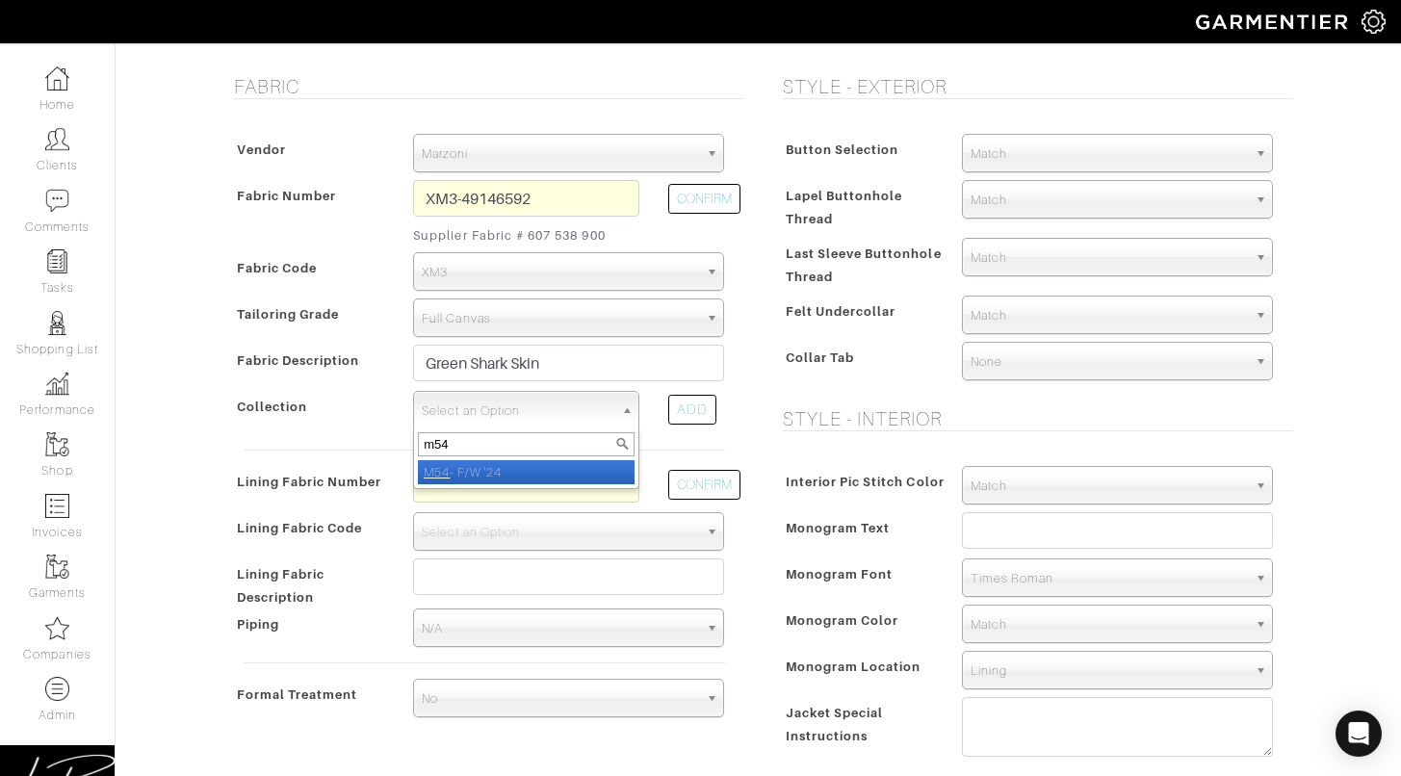
select select "981"
click at [875, 385] on div "Button Selection Match Formal - Fabric Covered with Formal Treatment Fabric Fab…" at bounding box center [1033, 261] width 520 height 293
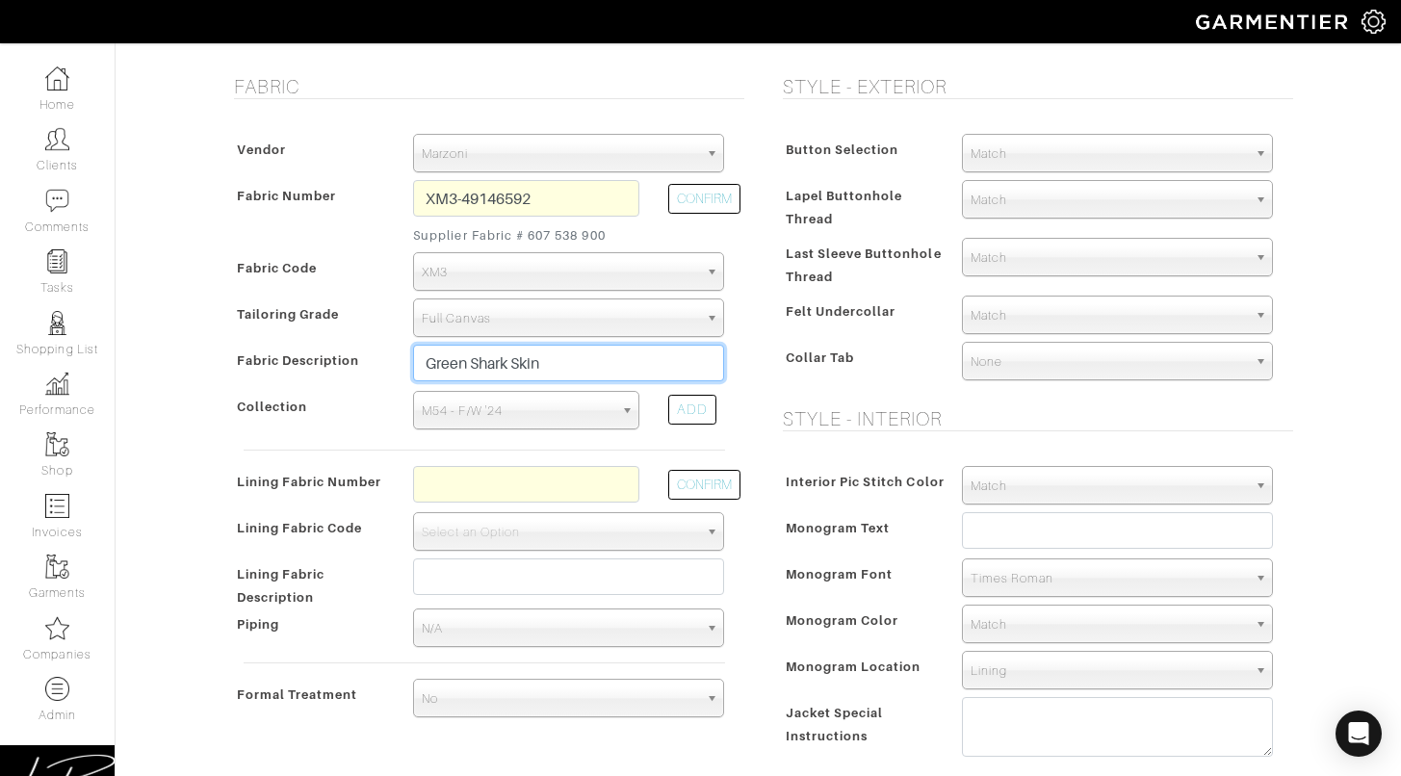
click at [522, 366] on input "Green Shark Skin" at bounding box center [568, 363] width 311 height 37
type input "Green Sharkskin"
click at [832, 410] on h5 "Style - Interior" at bounding box center [1038, 418] width 510 height 23
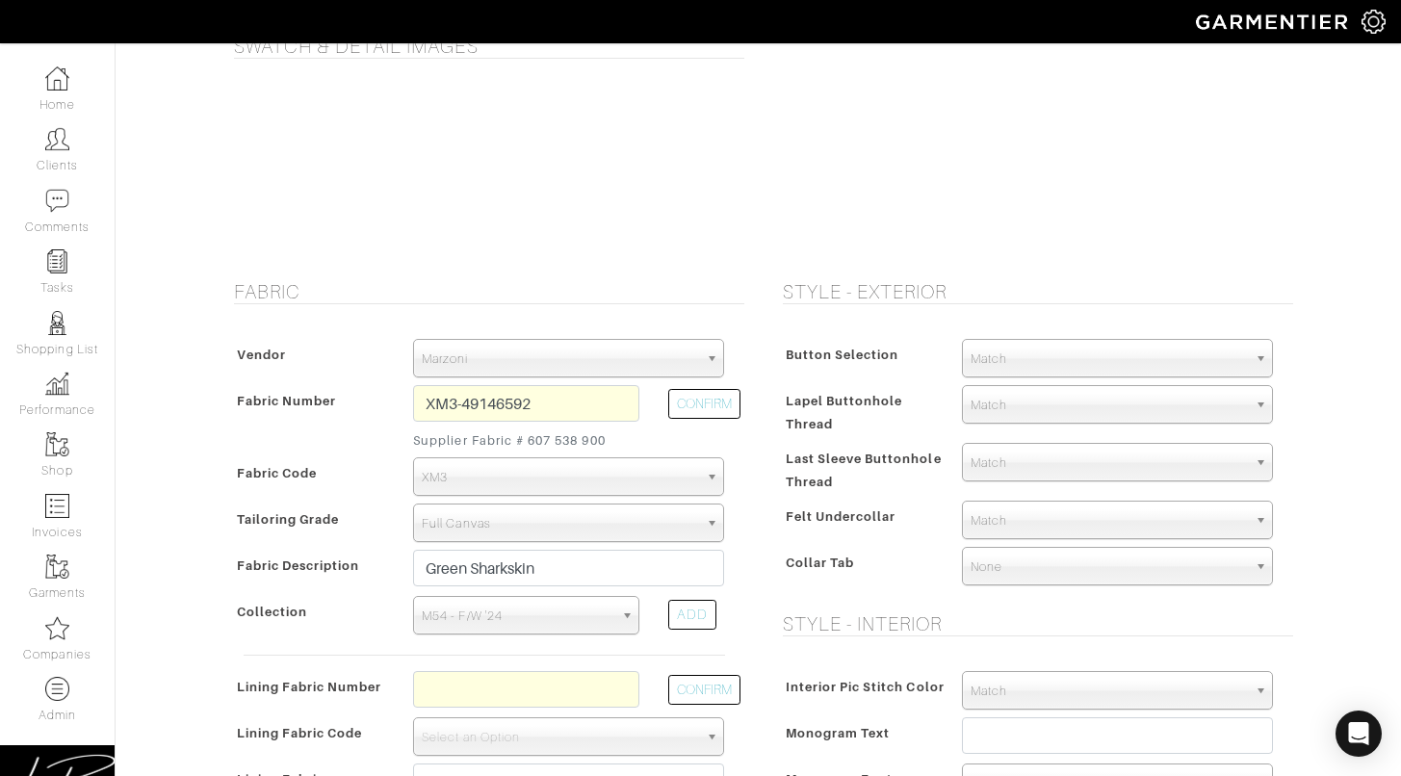
scroll to position [154, 0]
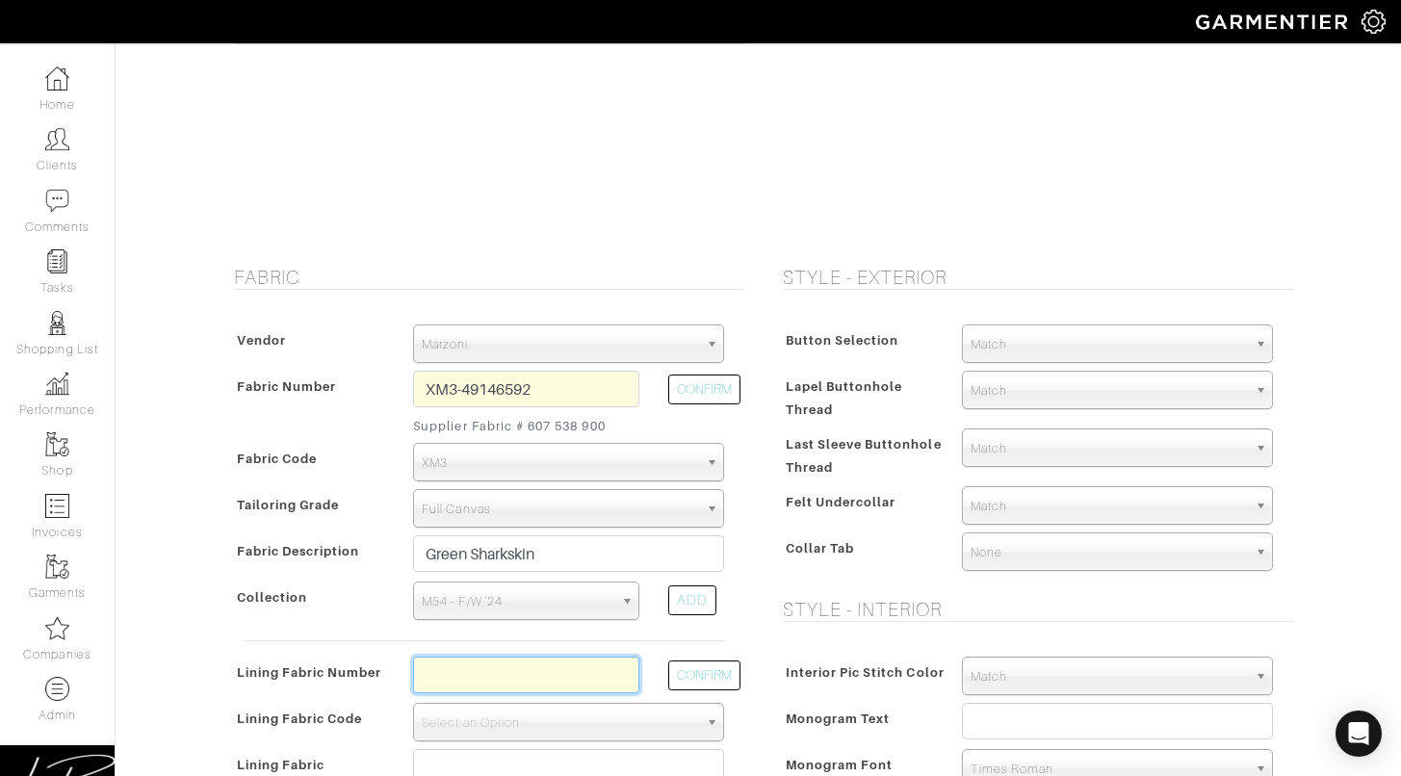
click at [592, 668] on input "text" at bounding box center [526, 675] width 226 height 37
type input "not sure yet"
click at [597, 731] on span "Select an Option" at bounding box center [560, 723] width 276 height 39
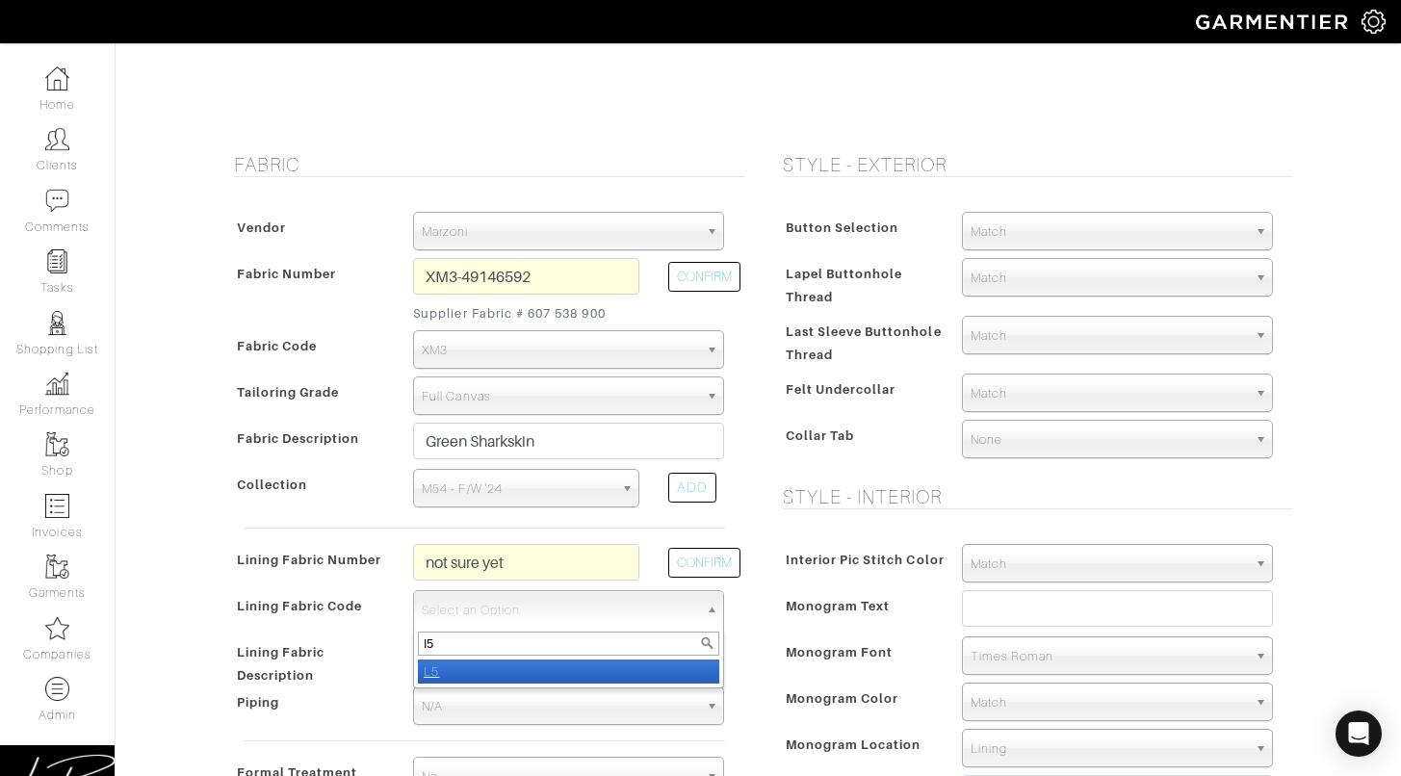
scroll to position [271, 0]
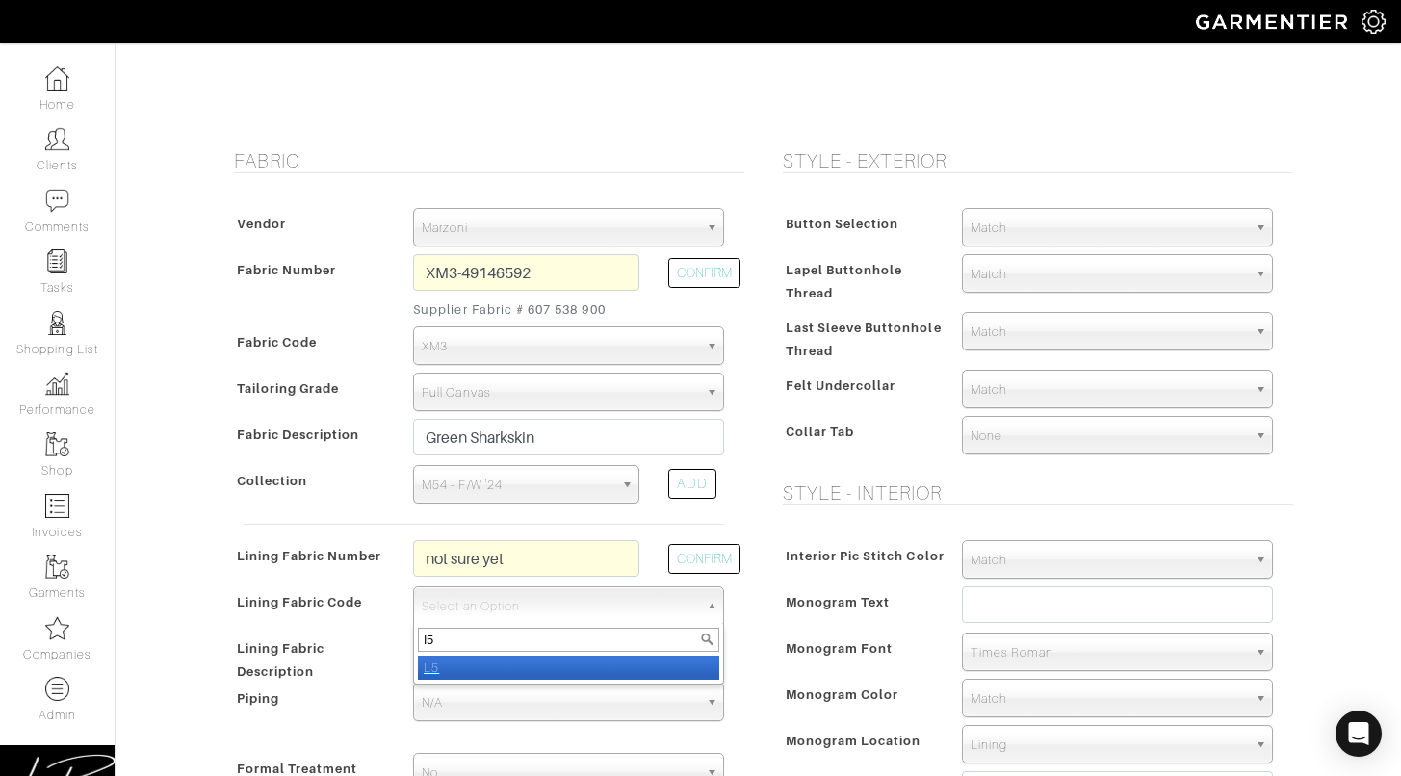
type input "l5"
click at [639, 665] on li "L5" at bounding box center [568, 668] width 301 height 24
select select "938"
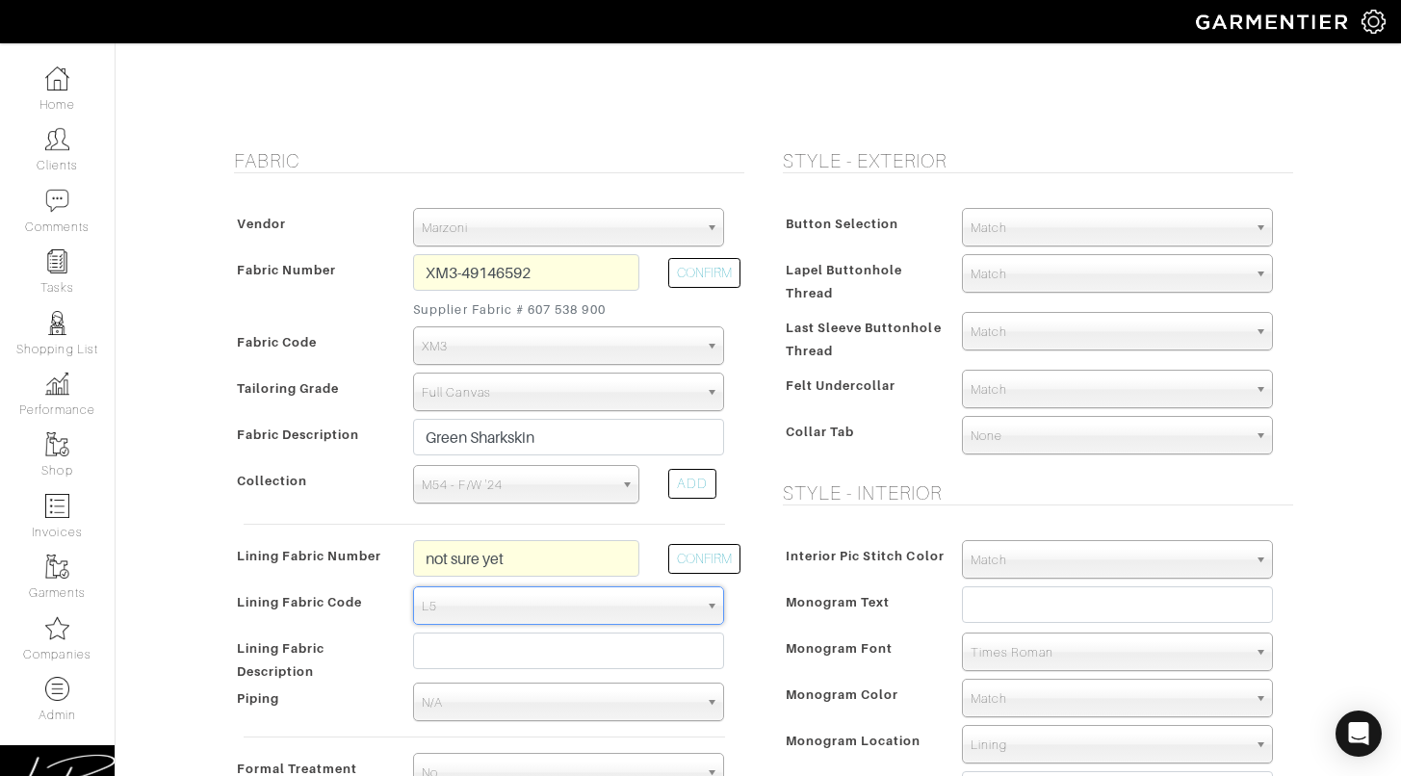
click at [801, 603] on span "Monogram Text" at bounding box center [838, 602] width 105 height 28
type input "2509.06"
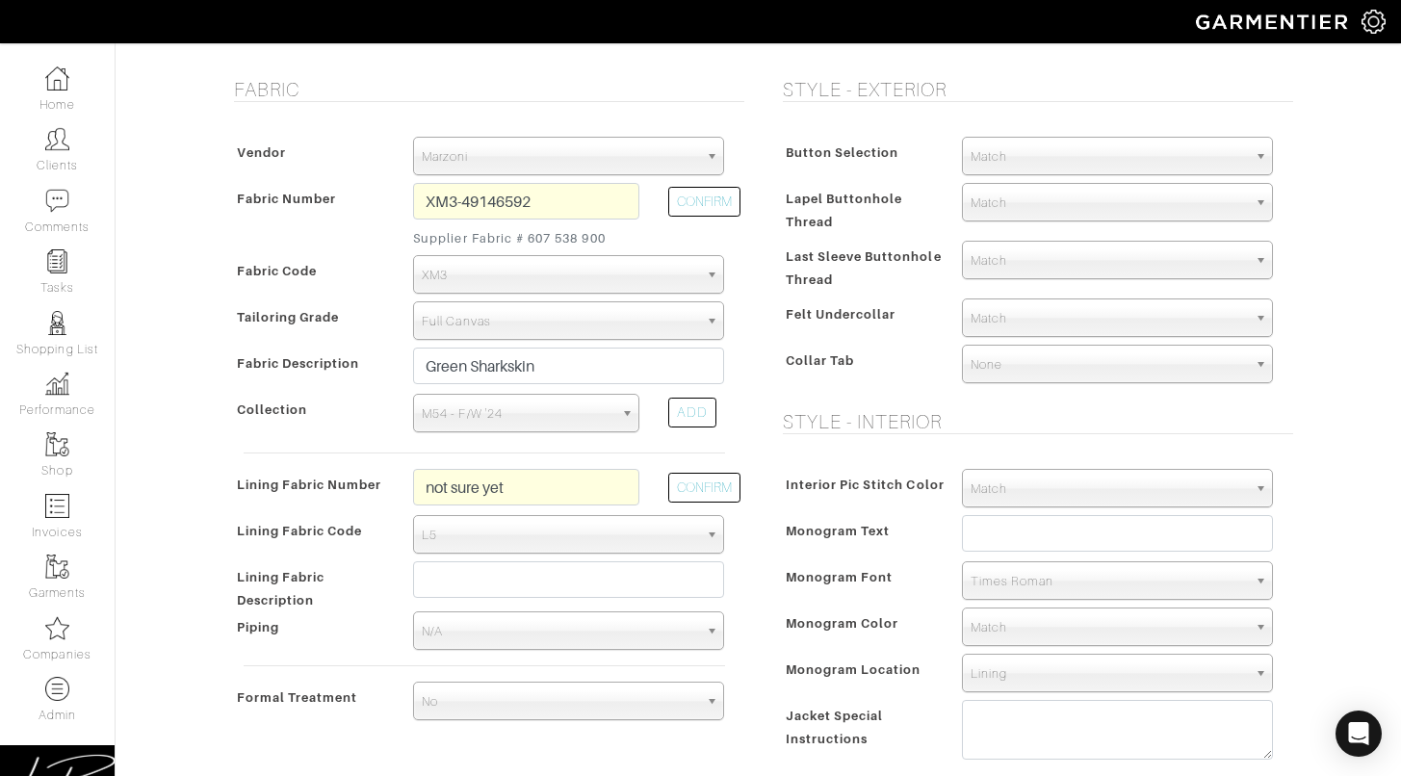
scroll to position [353, 0]
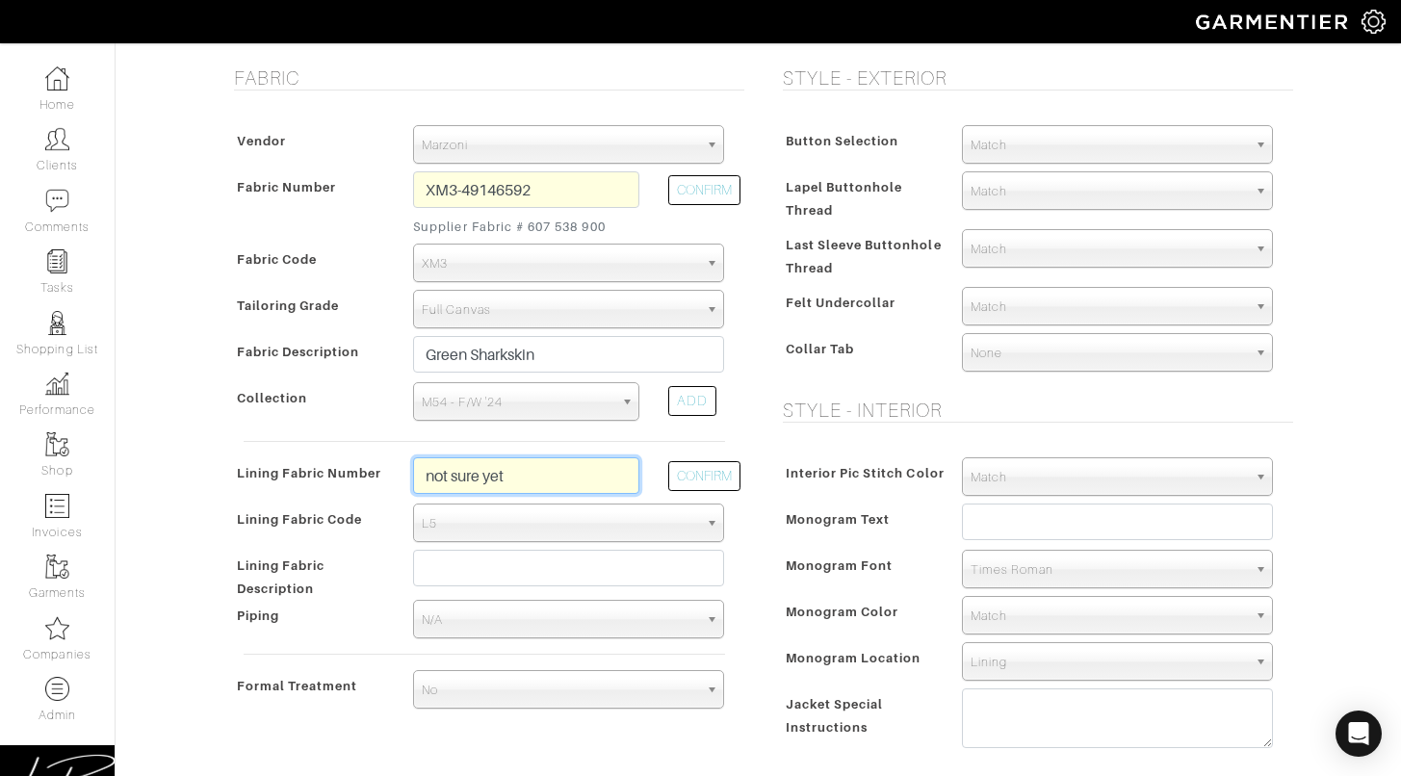
drag, startPoint x: 553, startPoint y: 490, endPoint x: 408, endPoint y: 480, distance: 144.8
click at [408, 480] on div "not sure yet" at bounding box center [526, 480] width 255 height 46
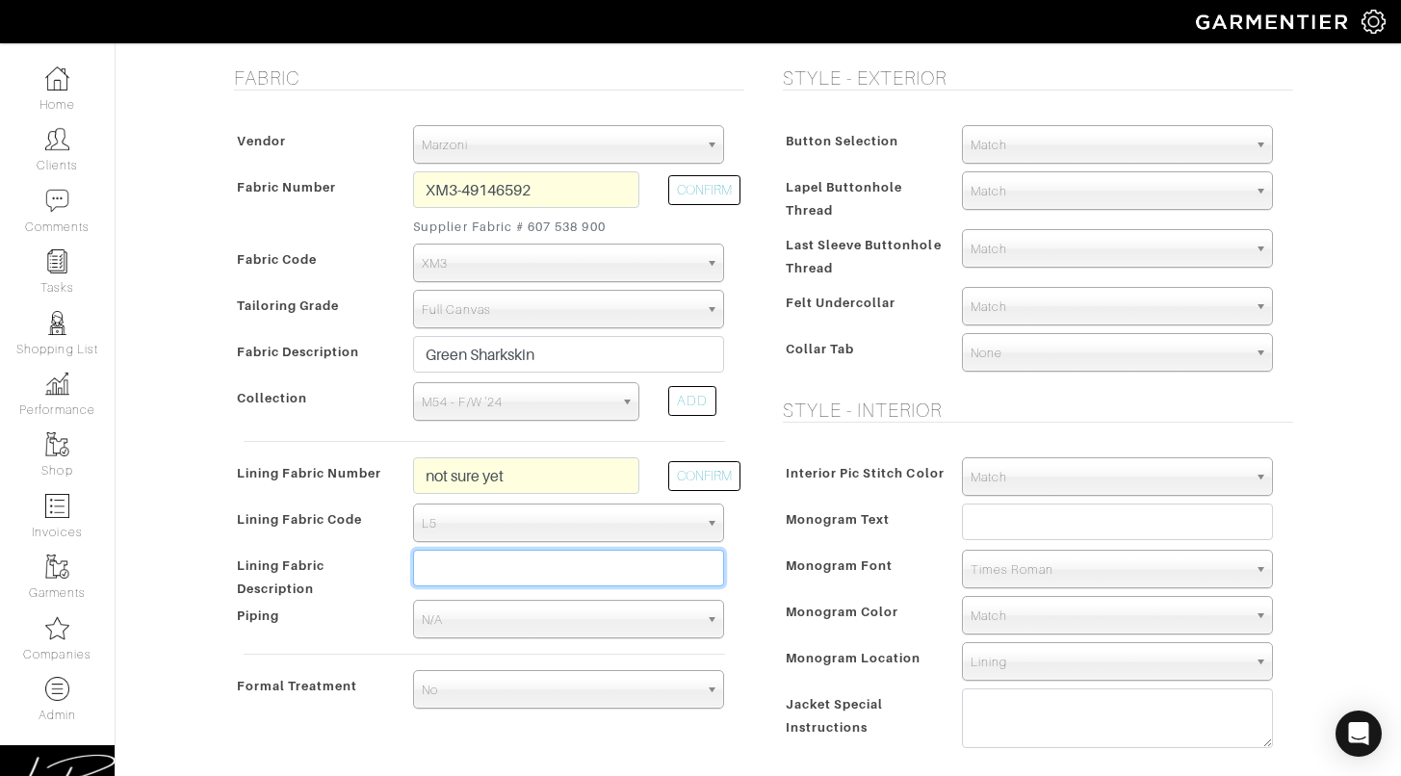
click at [505, 567] on input "text" at bounding box center [568, 568] width 311 height 37
paste input "not sure yet"
type input "not sure yet"
click at [776, 534] on div "Interior Pic Stitch Color Match Aubergine Azure Beige Black Blue British Navy B…" at bounding box center [1033, 607] width 520 height 339
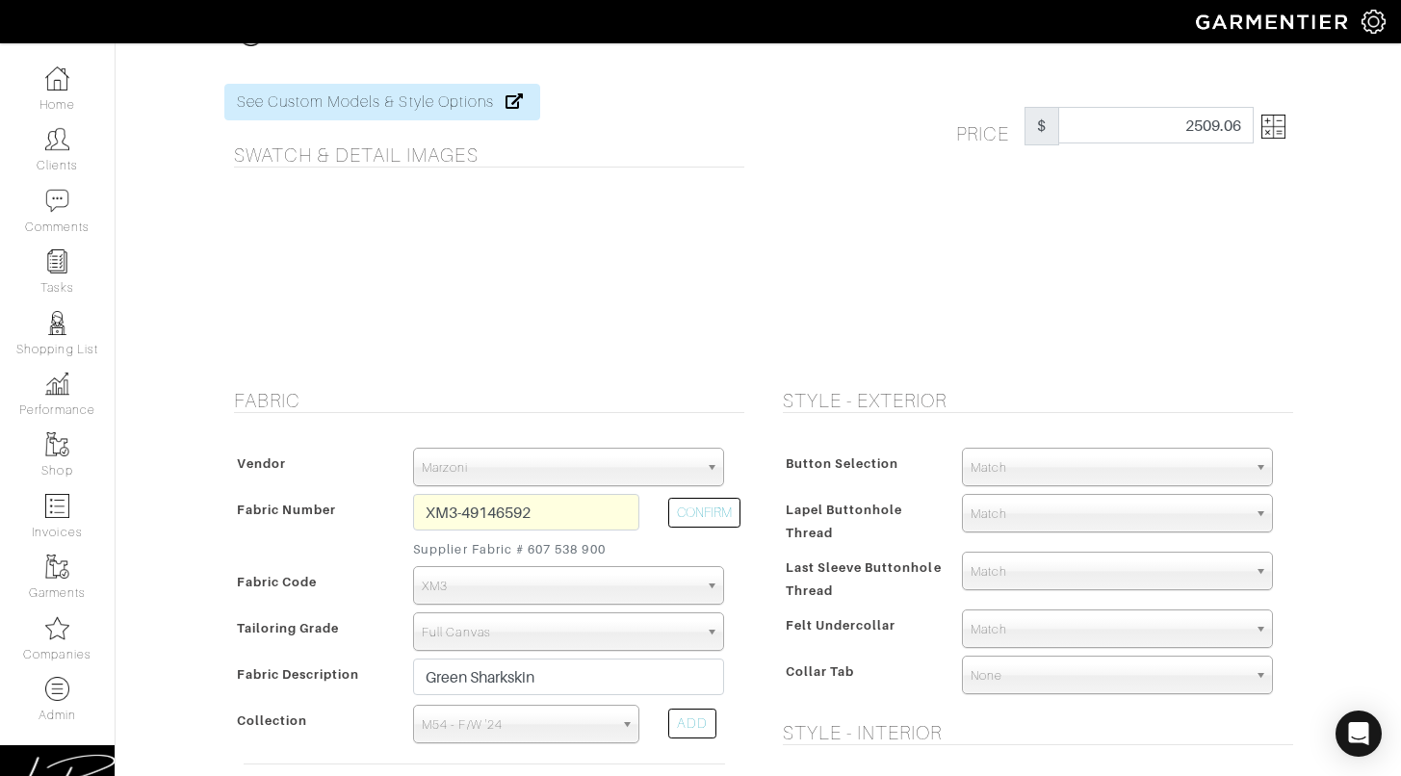
scroll to position [0, 0]
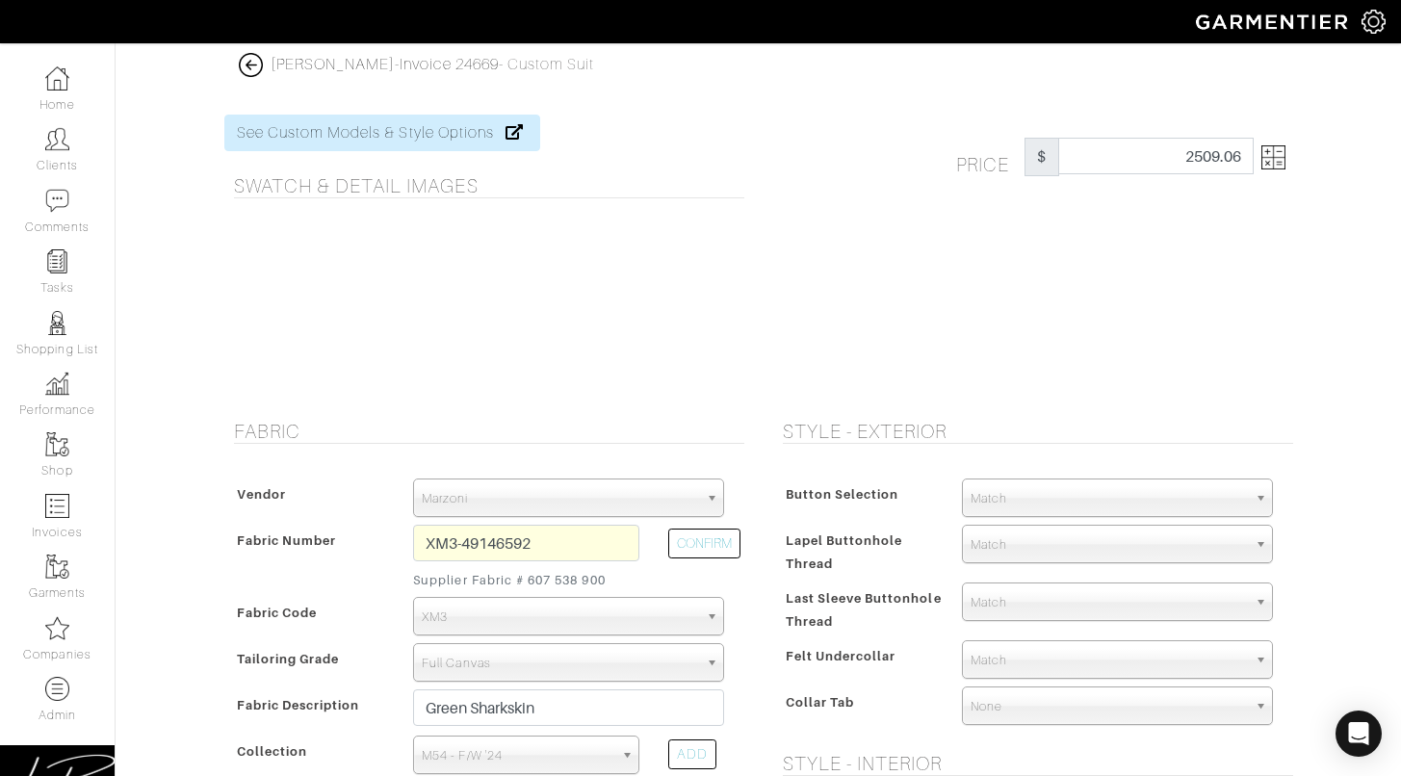
click at [1262, 149] on img at bounding box center [1273, 157] width 24 height 24
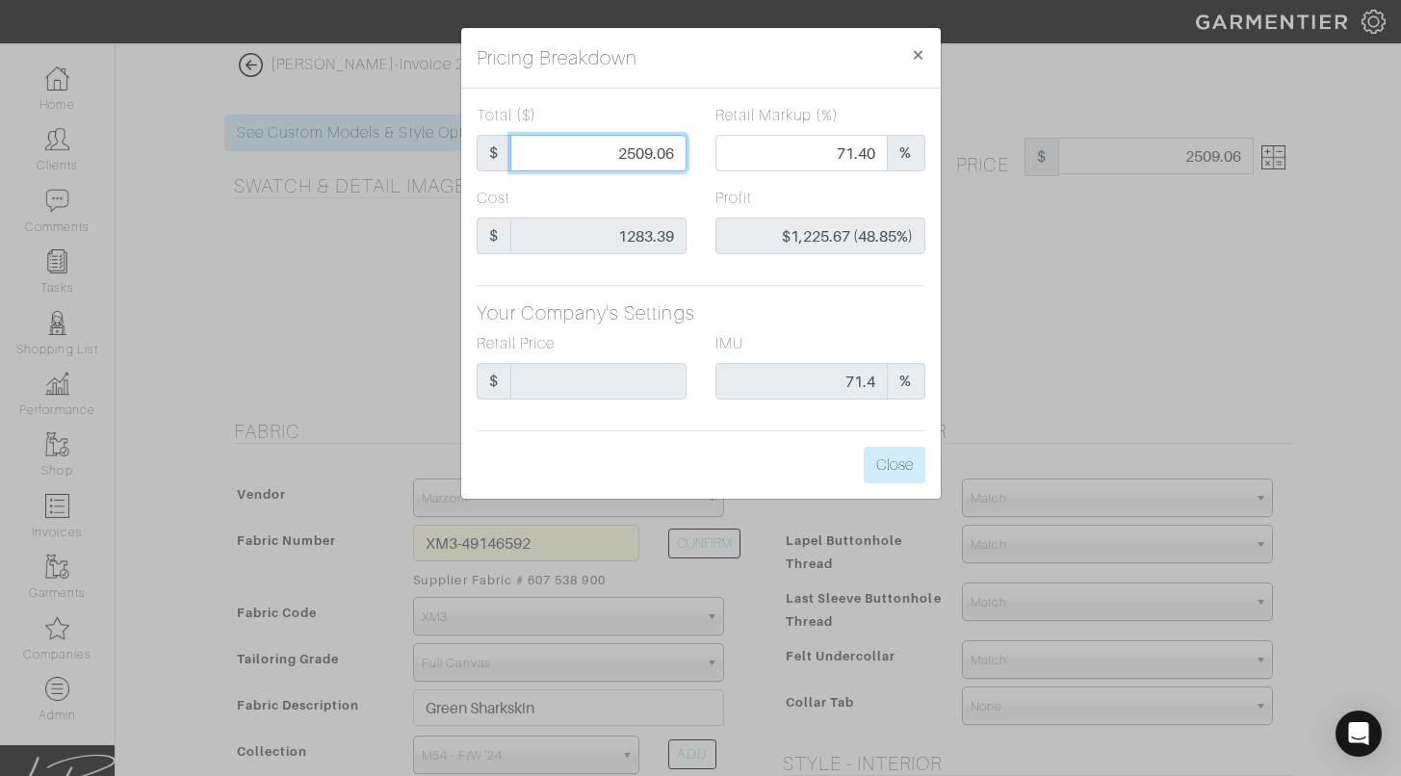
drag, startPoint x: 618, startPoint y: 149, endPoint x: 646, endPoint y: 151, distance: 28.0
click at [646, 151] on input "2509.06" at bounding box center [598, 153] width 176 height 37
click at [1055, 195] on div "Pricing Breakdown × Total ($) $ 2509.06 Retail Markup (%) 71.40 % Cost $ 1283.3…" at bounding box center [700, 388] width 1401 height 776
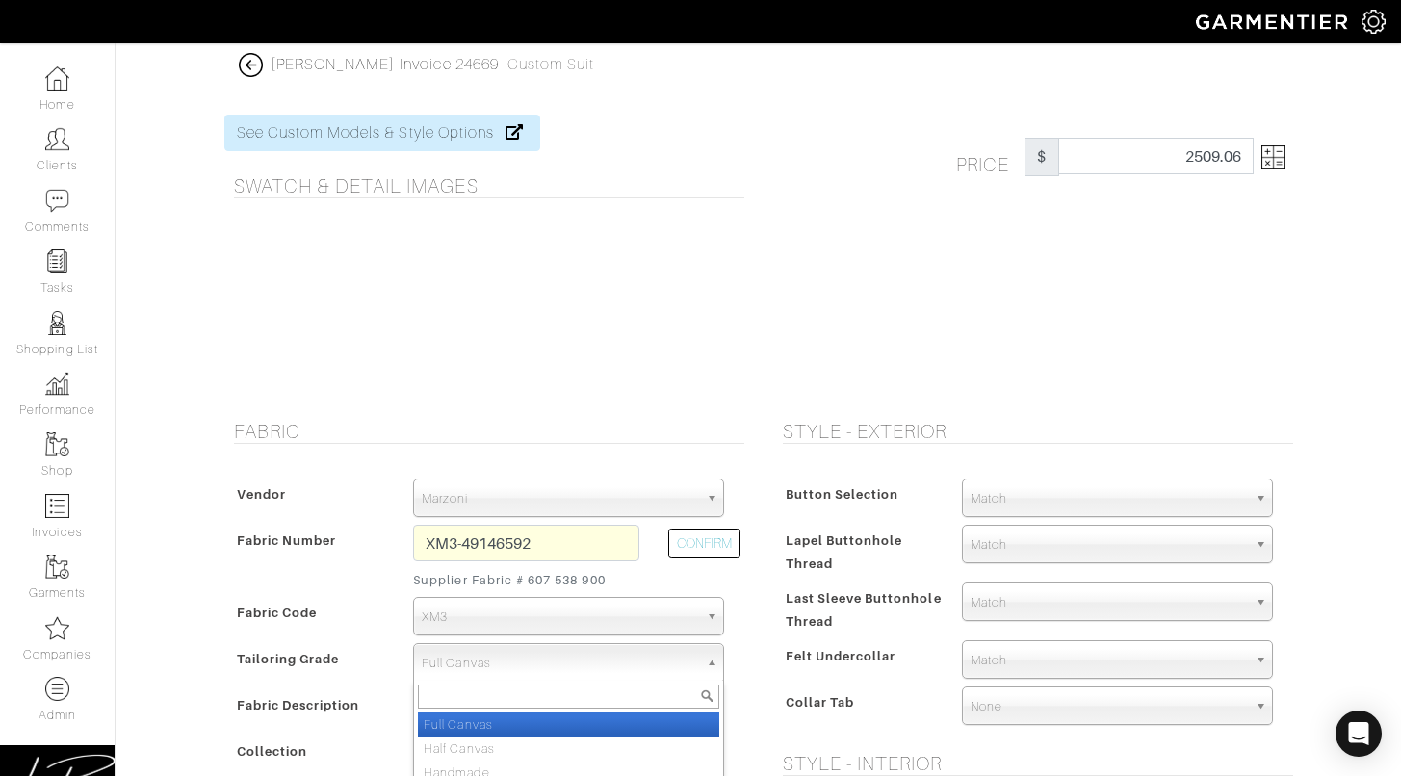
click at [532, 677] on span "Full Canvas" at bounding box center [560, 663] width 276 height 39
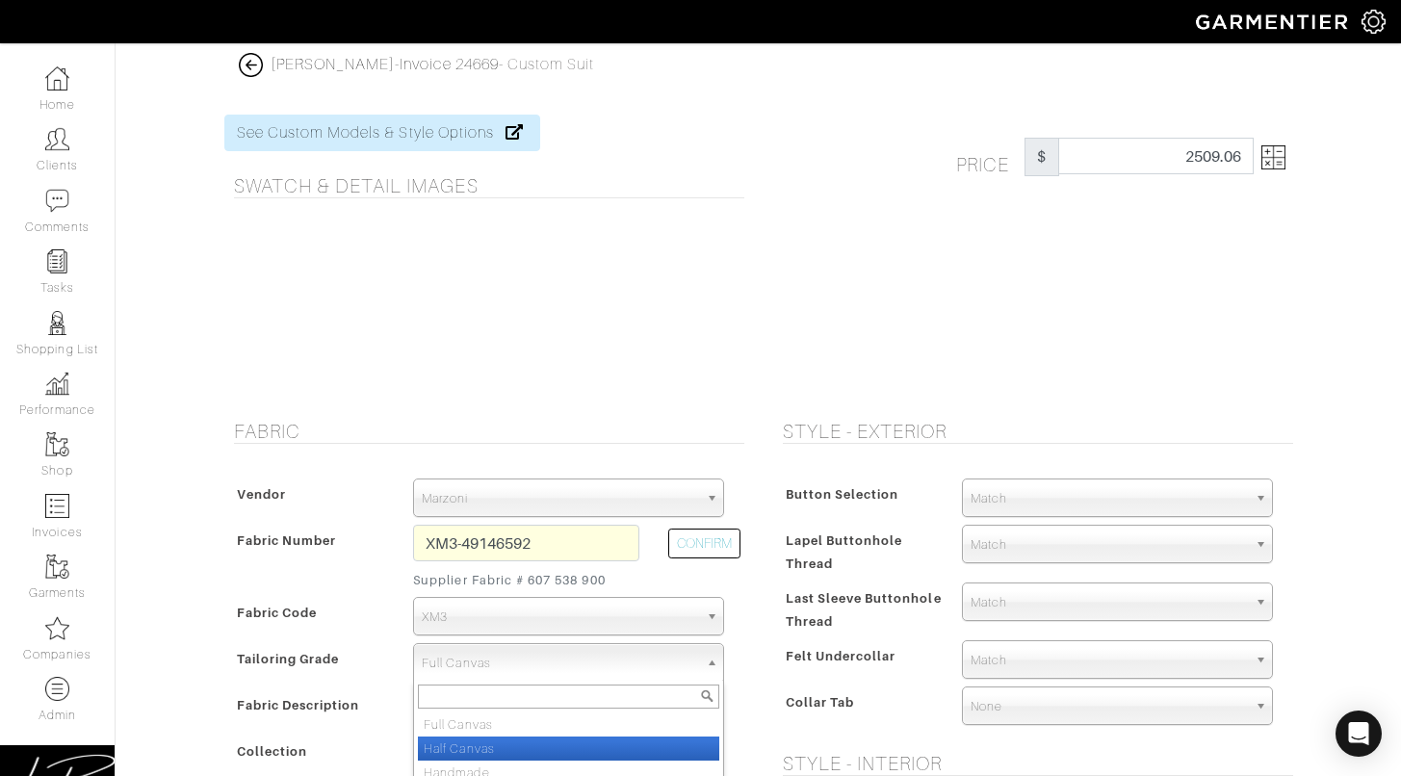
click at [499, 744] on li "Half Canvas" at bounding box center [568, 749] width 301 height 24
select select "6481"
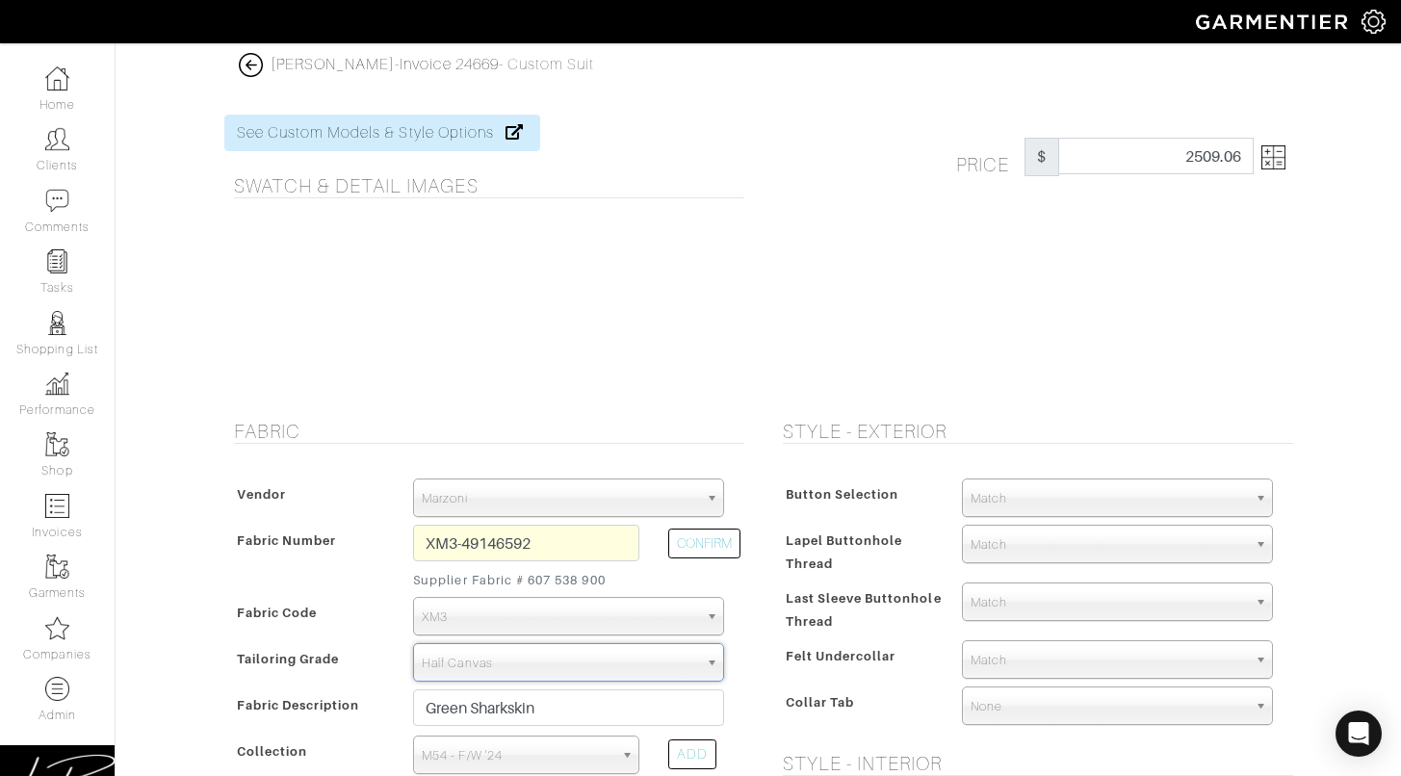
click at [1266, 161] on img at bounding box center [1273, 157] width 24 height 24
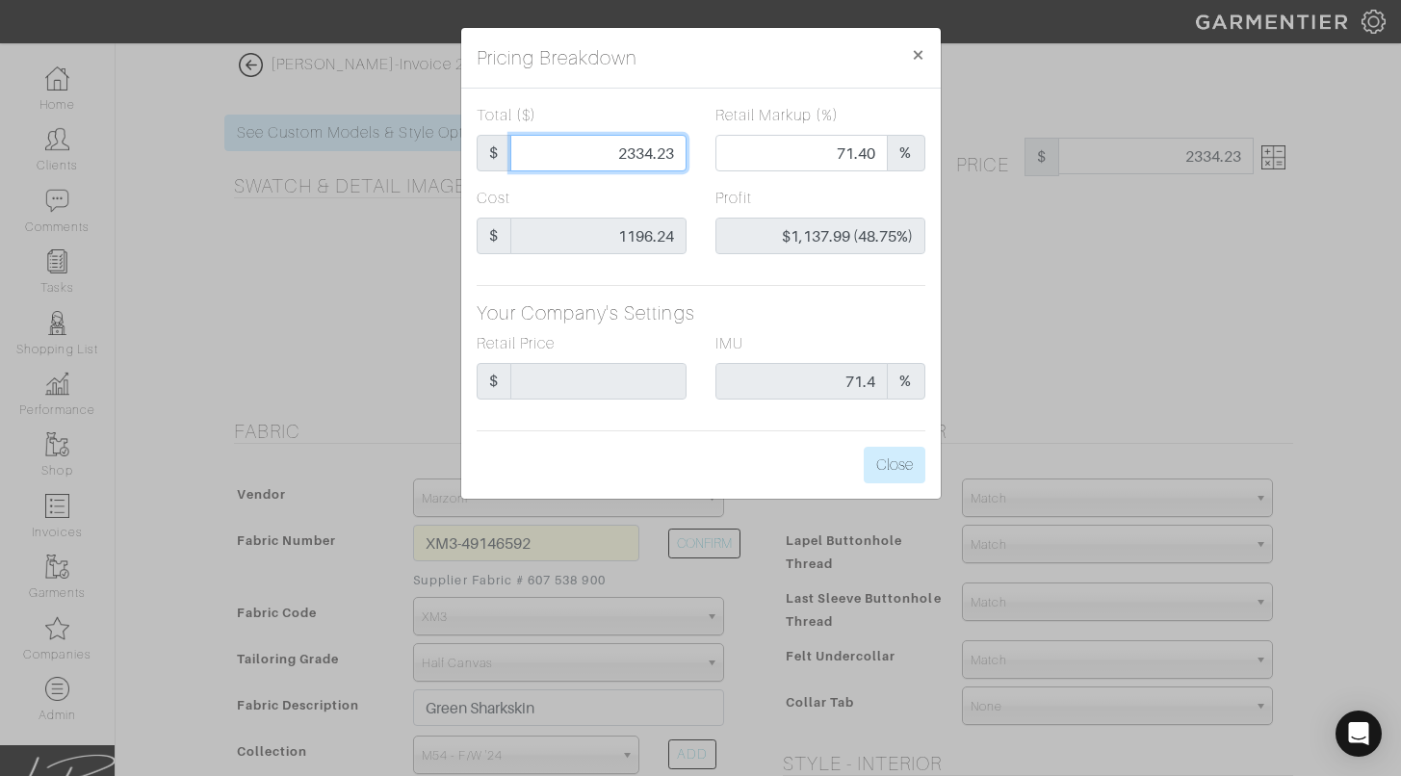
drag, startPoint x: 593, startPoint y: 143, endPoint x: 692, endPoint y: 168, distance: 102.1
click at [694, 168] on div "Total ($) $ 2334.23" at bounding box center [581, 145] width 239 height 83
type input "1"
type input "0.00"
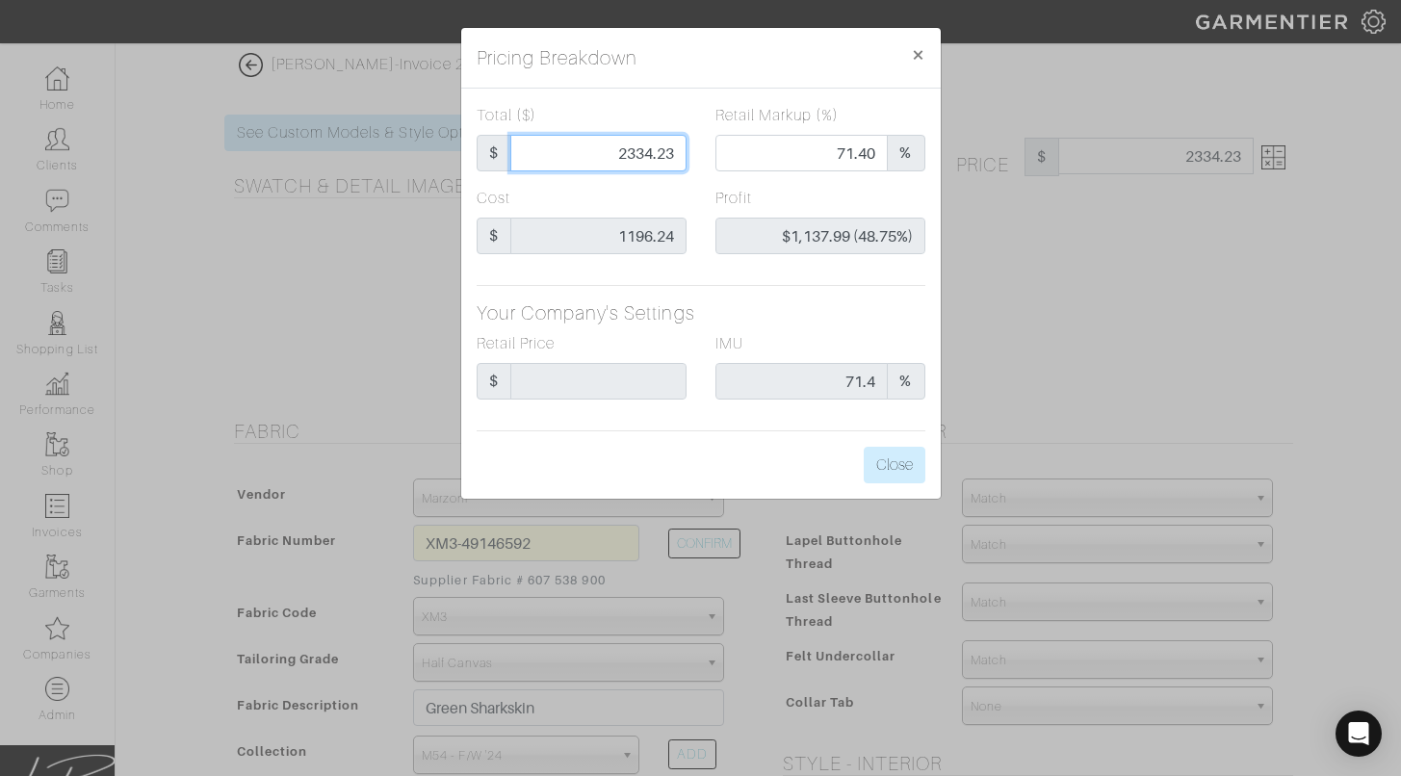
type input "-$1,195.24 (-119524.00%)"
type input "12"
type input "-$1,184.24 (-9868.67%)"
type input "120"
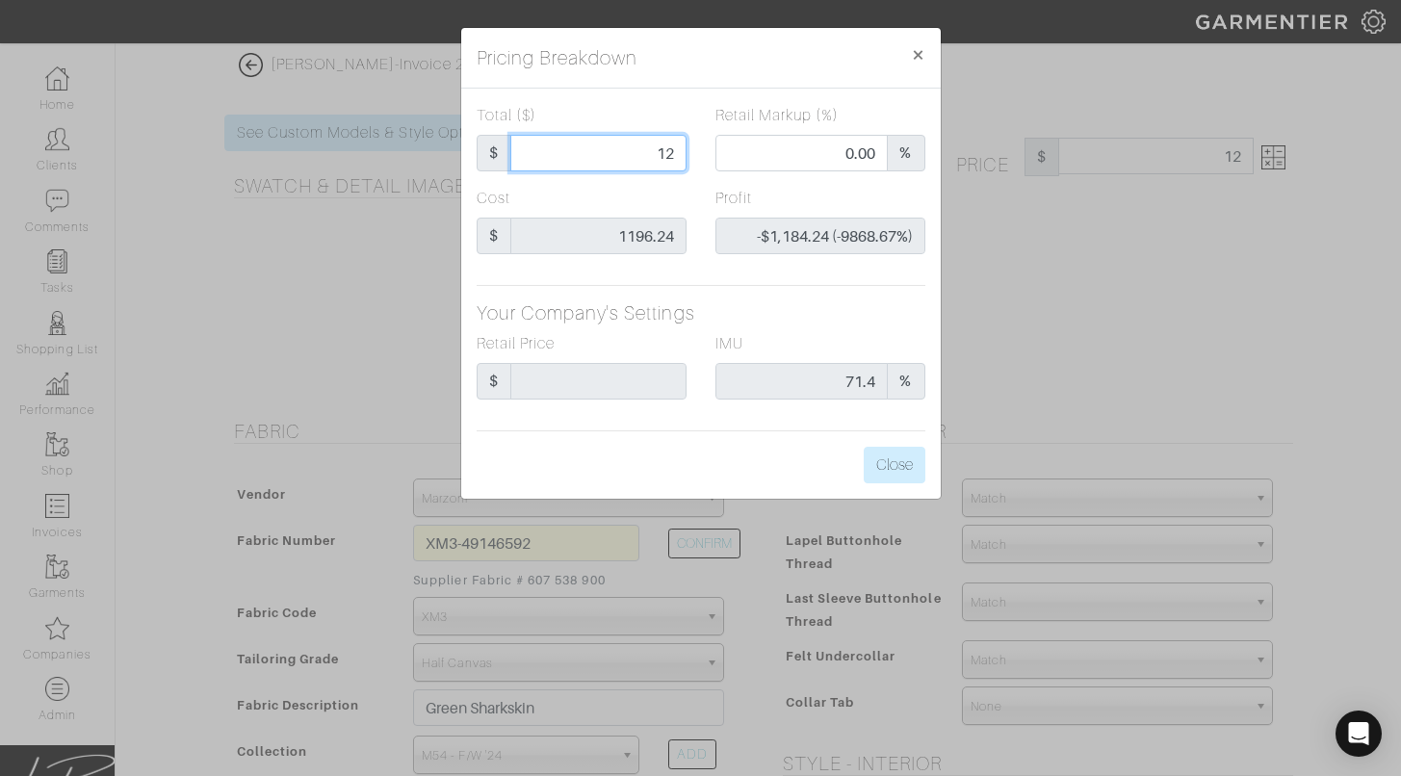
type input "120"
type input "-$1,076.24 (-896.87%)"
type input "1200"
type input "45.92"
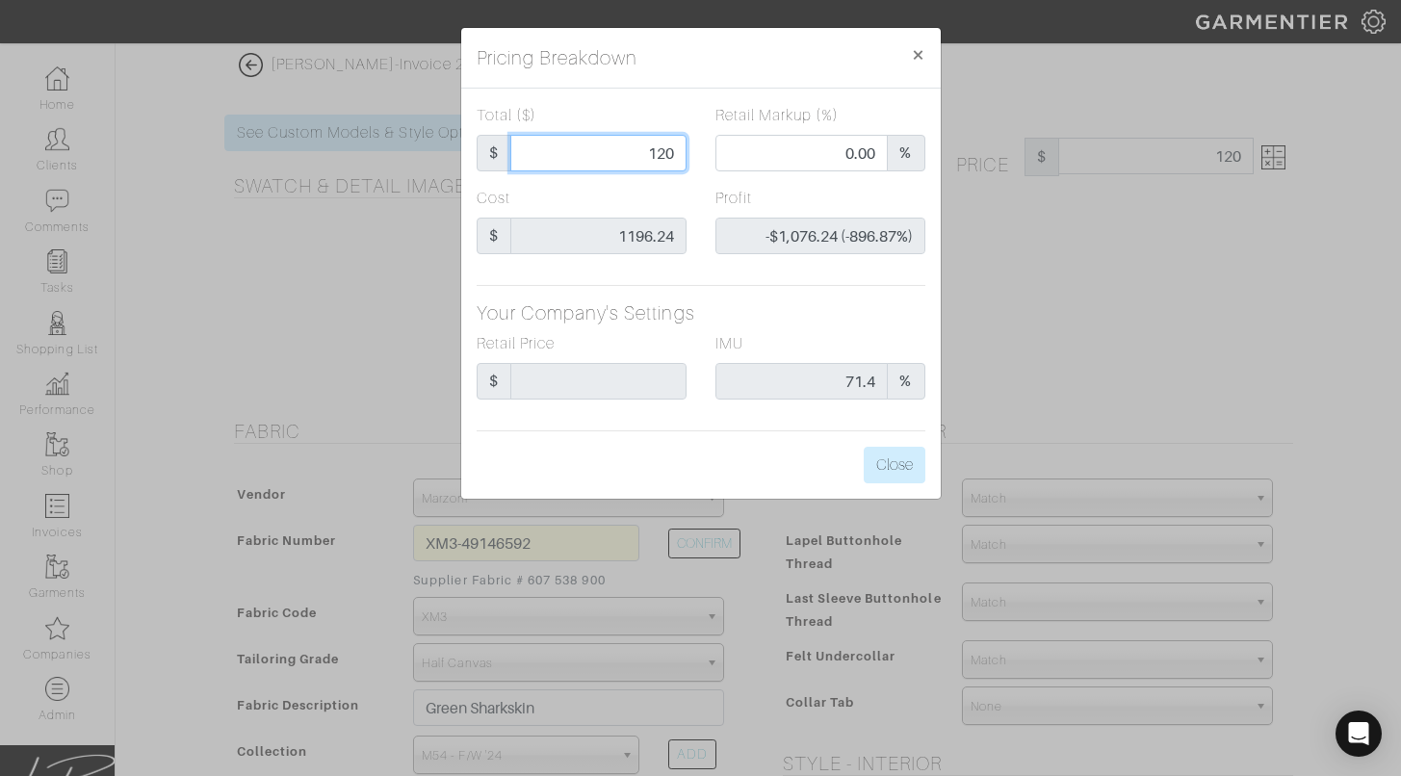
type input "$3.76 (0.31%)"
type input "1200"
type input "1200.00"
click at [739, 62] on div "Pricing Breakdown ×" at bounding box center [701, 58] width 480 height 61
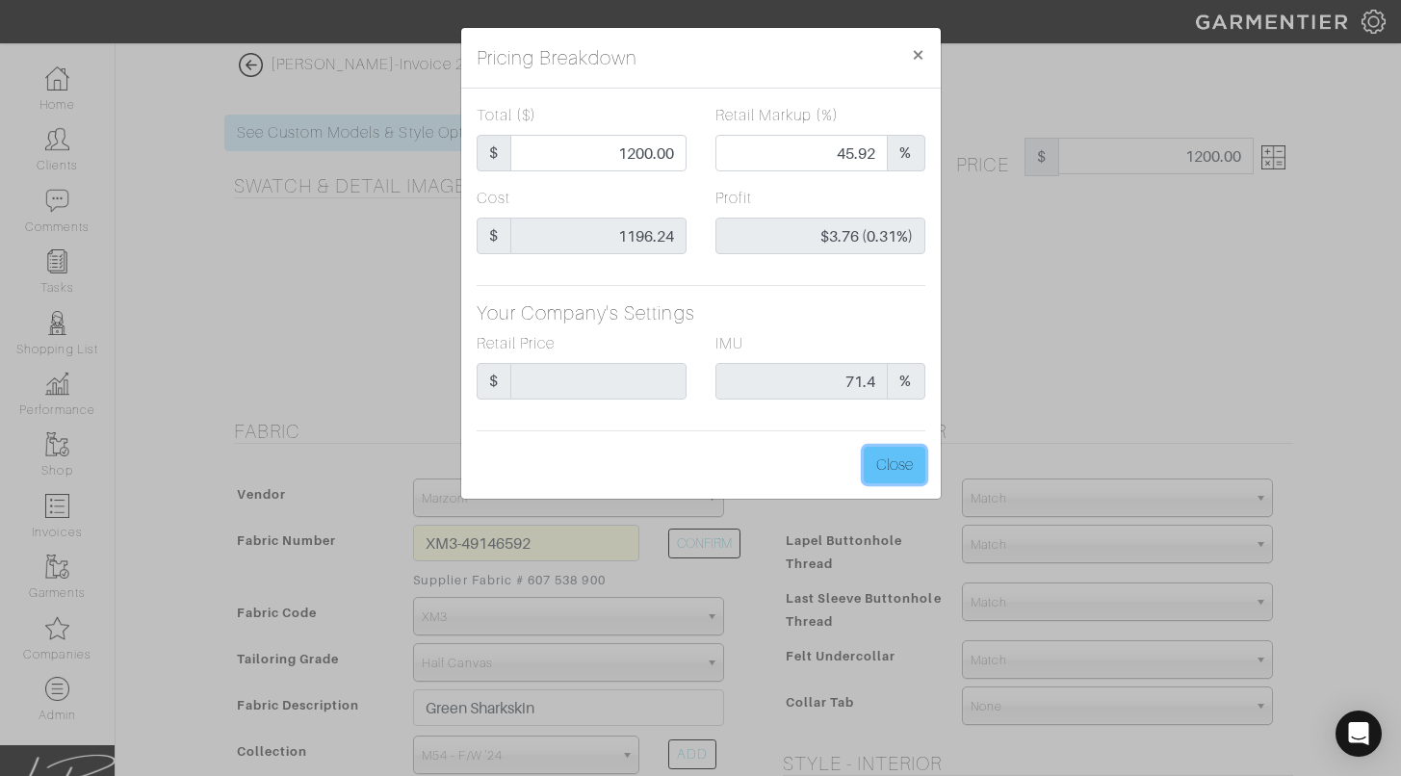
click at [899, 459] on button "Close" at bounding box center [895, 465] width 62 height 37
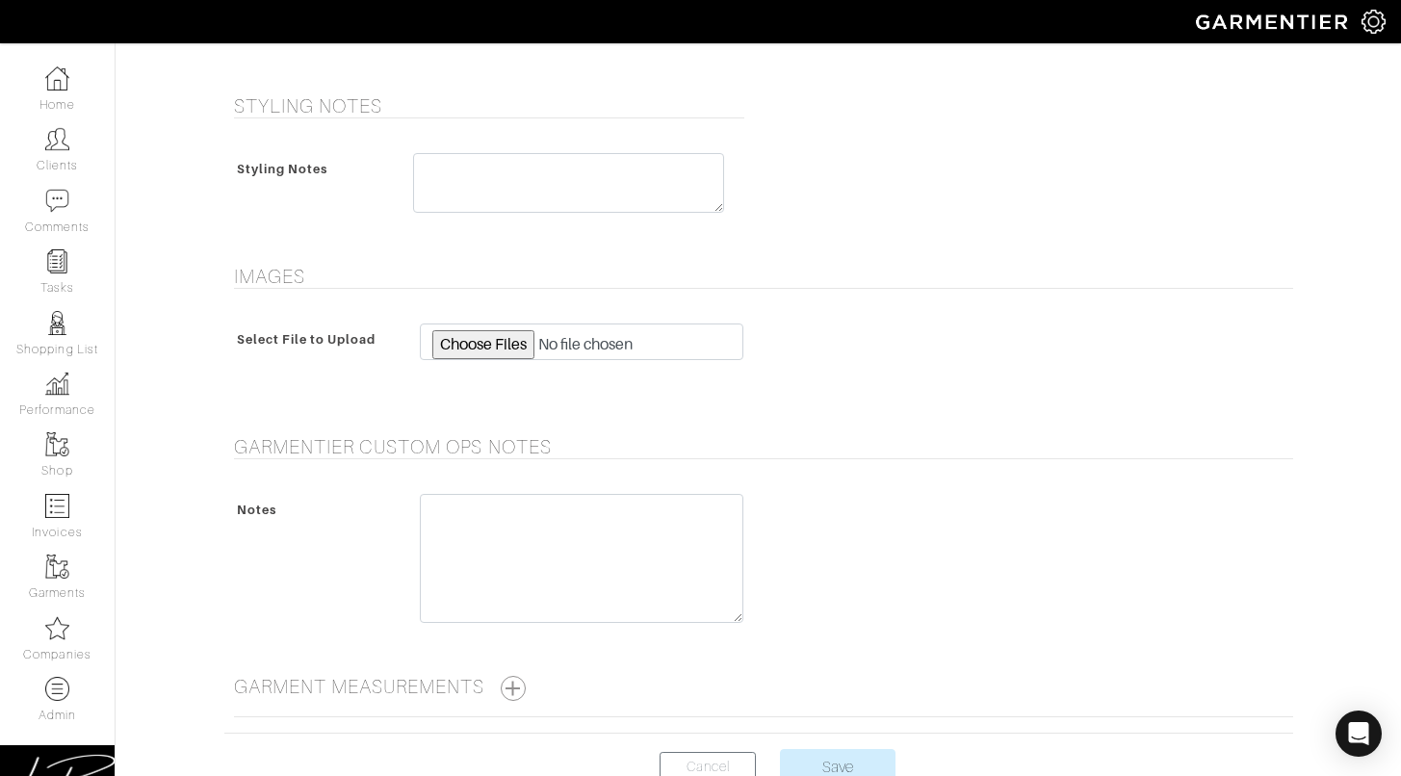
scroll to position [1639, 0]
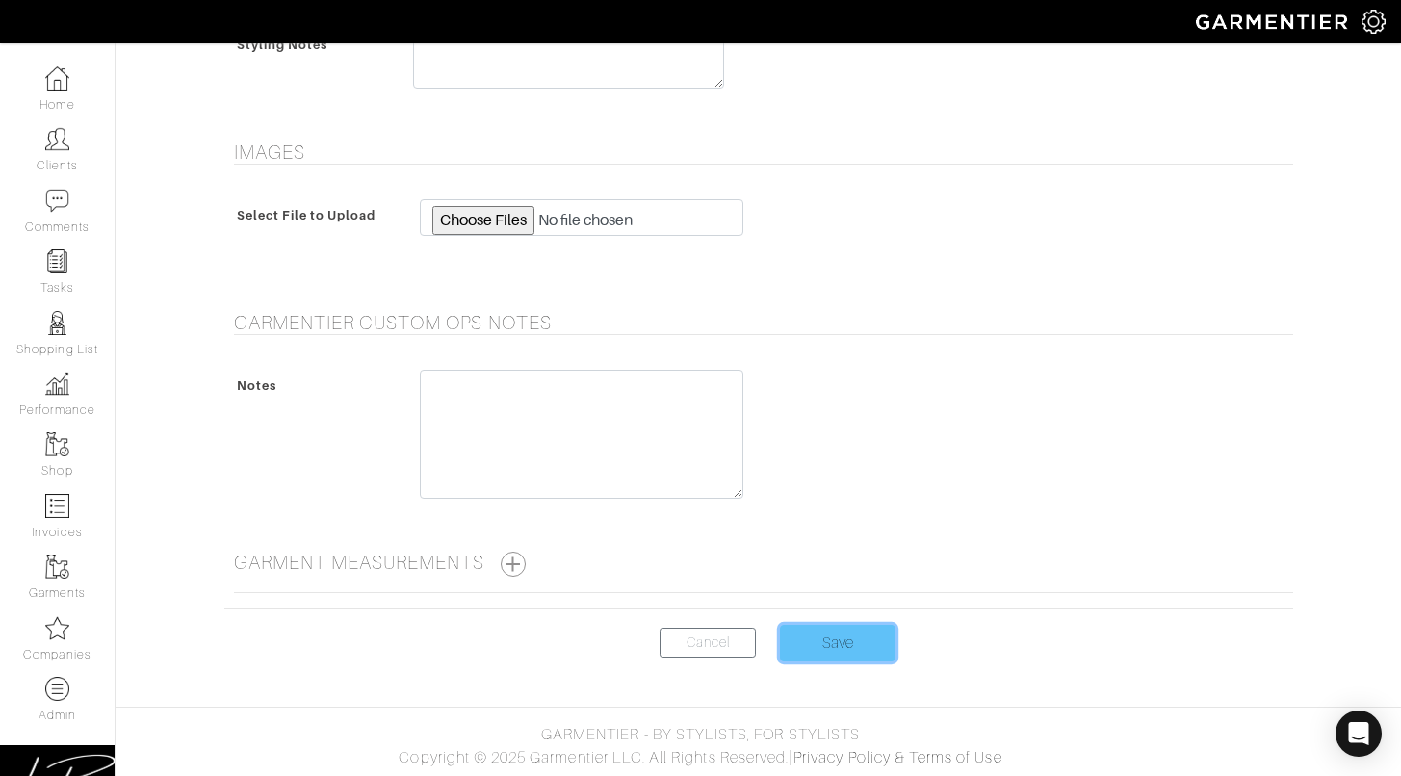
click at [820, 646] on input "Save" at bounding box center [838, 643] width 116 height 37
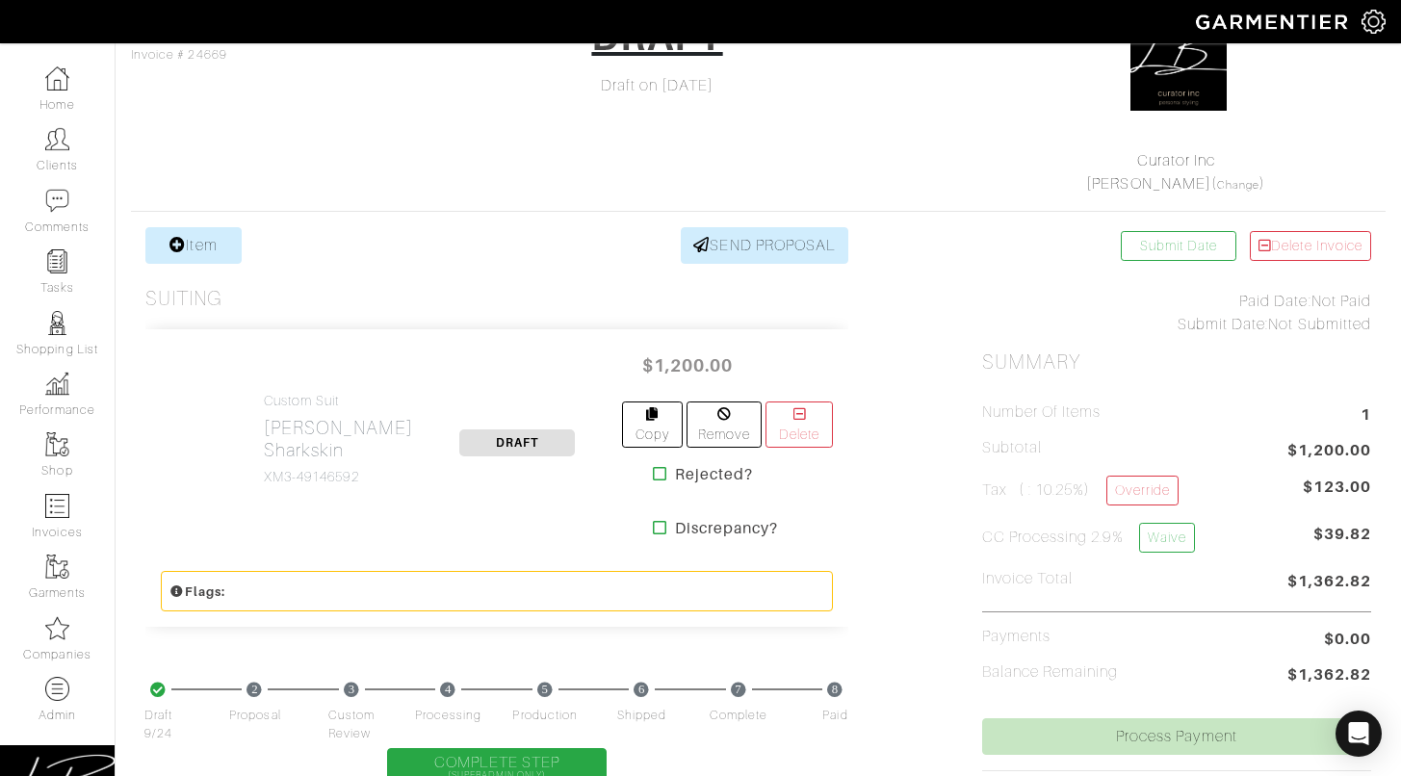
scroll to position [212, 0]
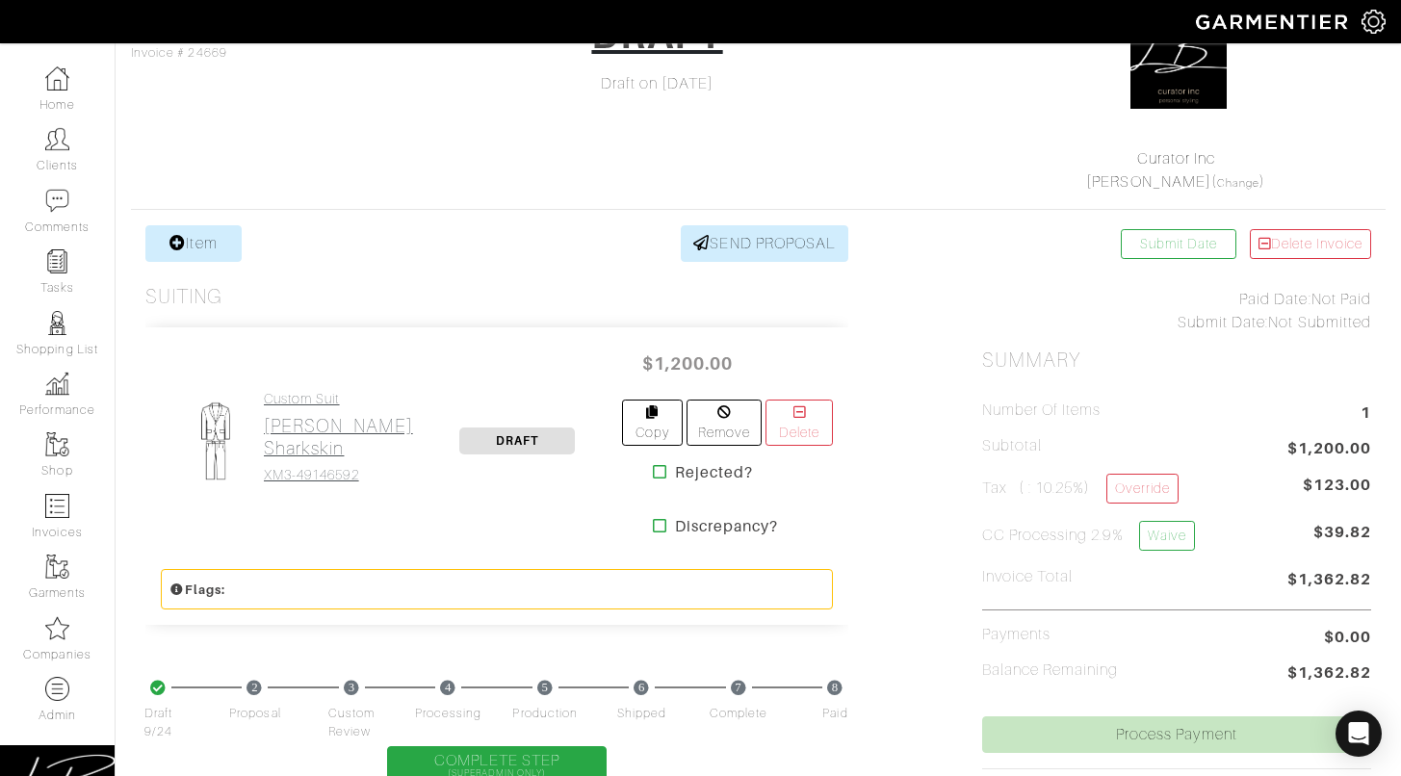
click at [270, 470] on h4 "XM3-49146592" at bounding box center [338, 475] width 149 height 16
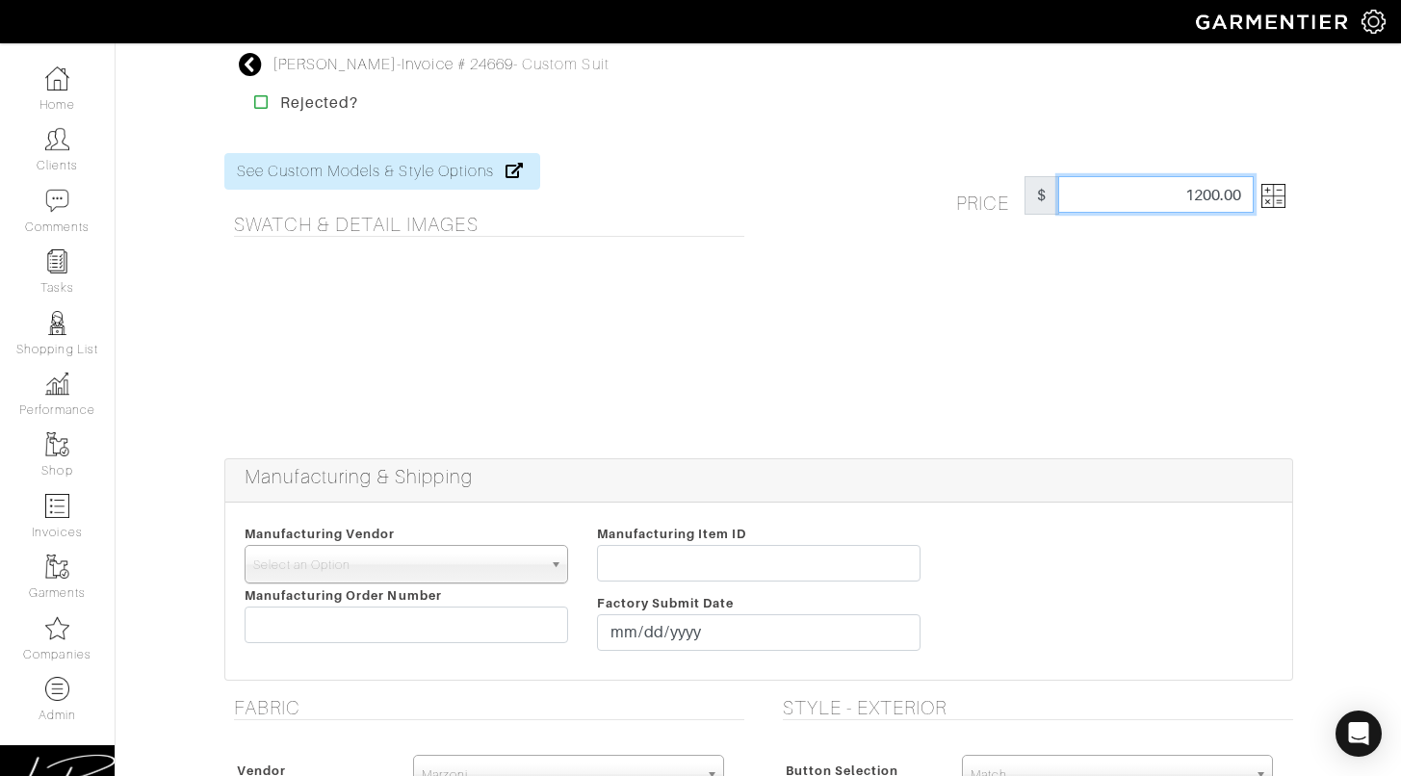
drag, startPoint x: 1137, startPoint y: 194, endPoint x: 1261, endPoint y: 196, distance: 124.2
click at [1261, 196] on div "Price $ 1200.00" at bounding box center [1120, 195] width 329 height 39
type input "1500"
click at [1112, 277] on div "Price $ 1500" at bounding box center [1033, 294] width 549 height 282
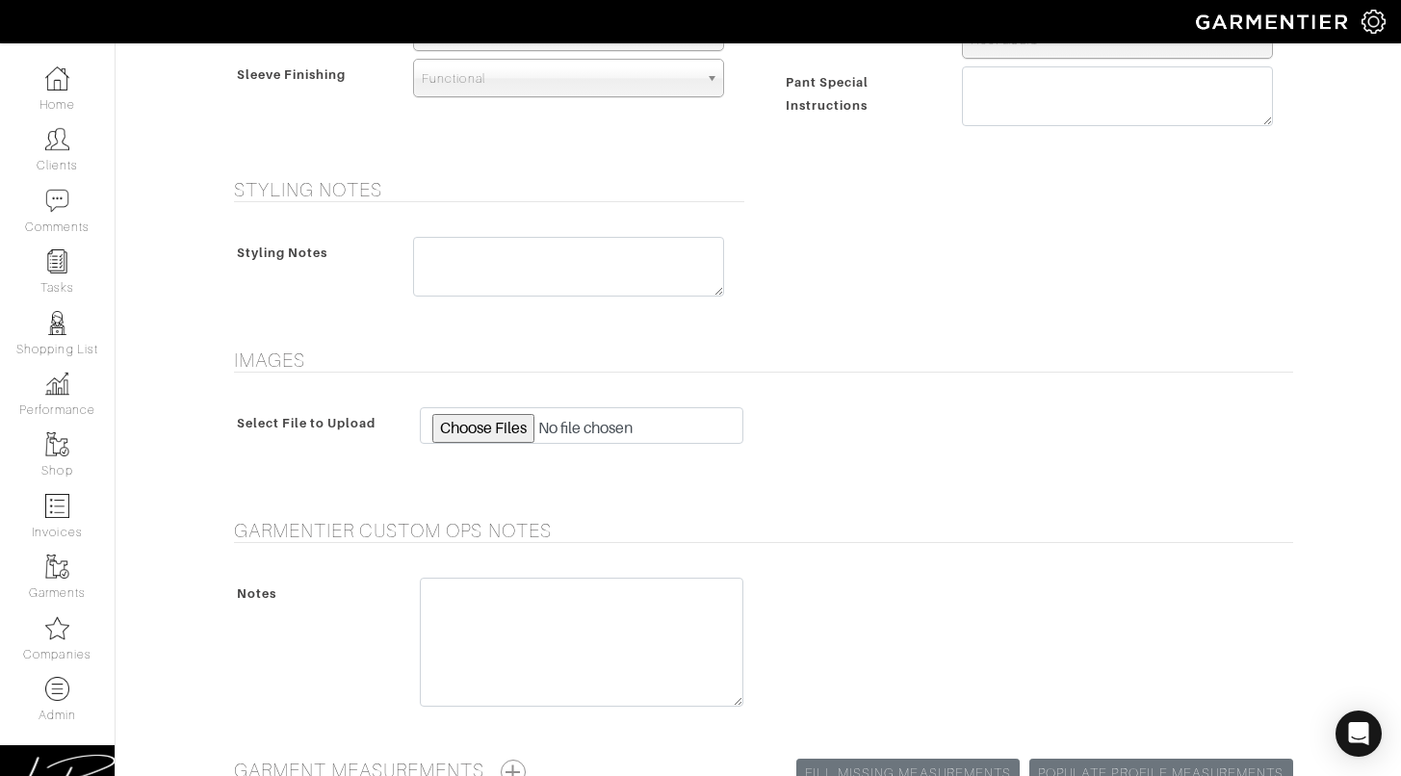
scroll to position [1915, 0]
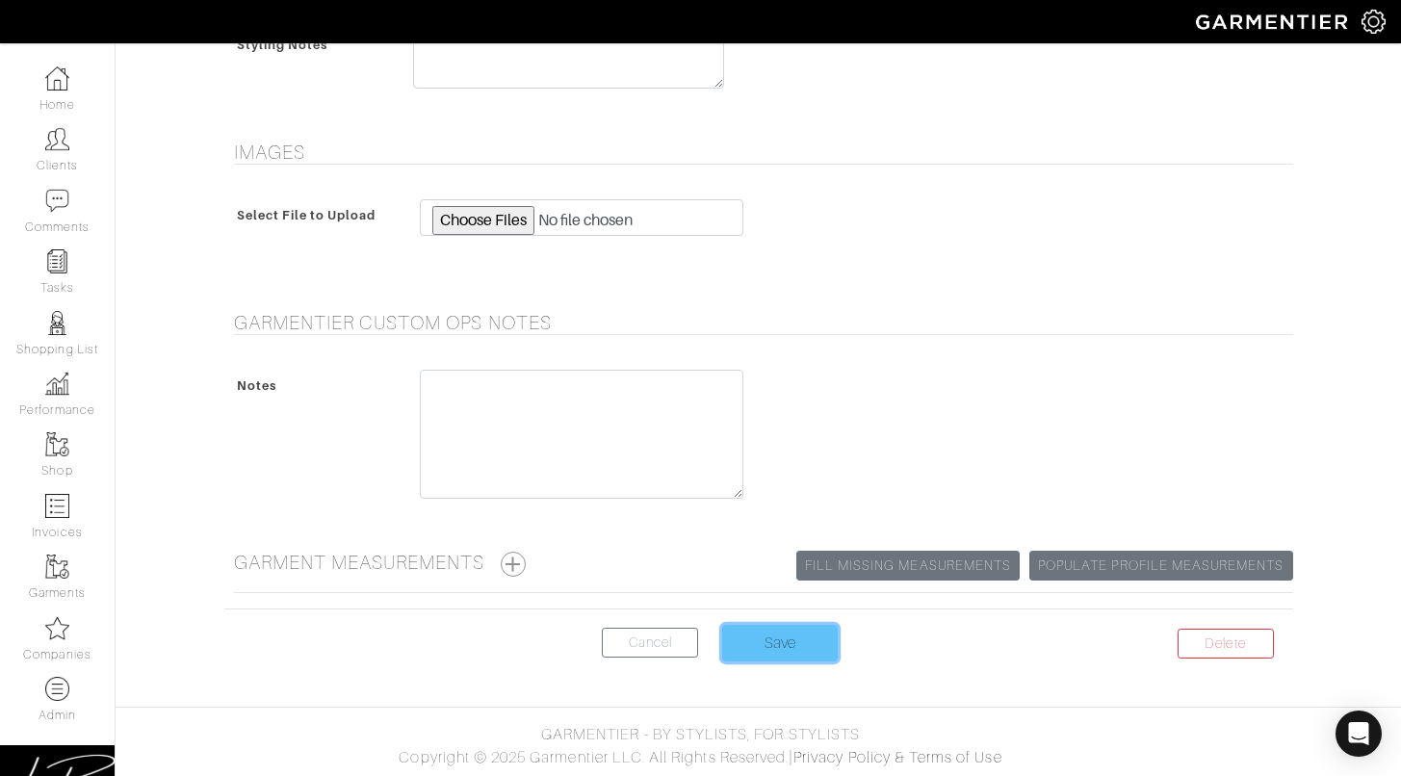
click at [800, 635] on input "Save" at bounding box center [780, 643] width 116 height 37
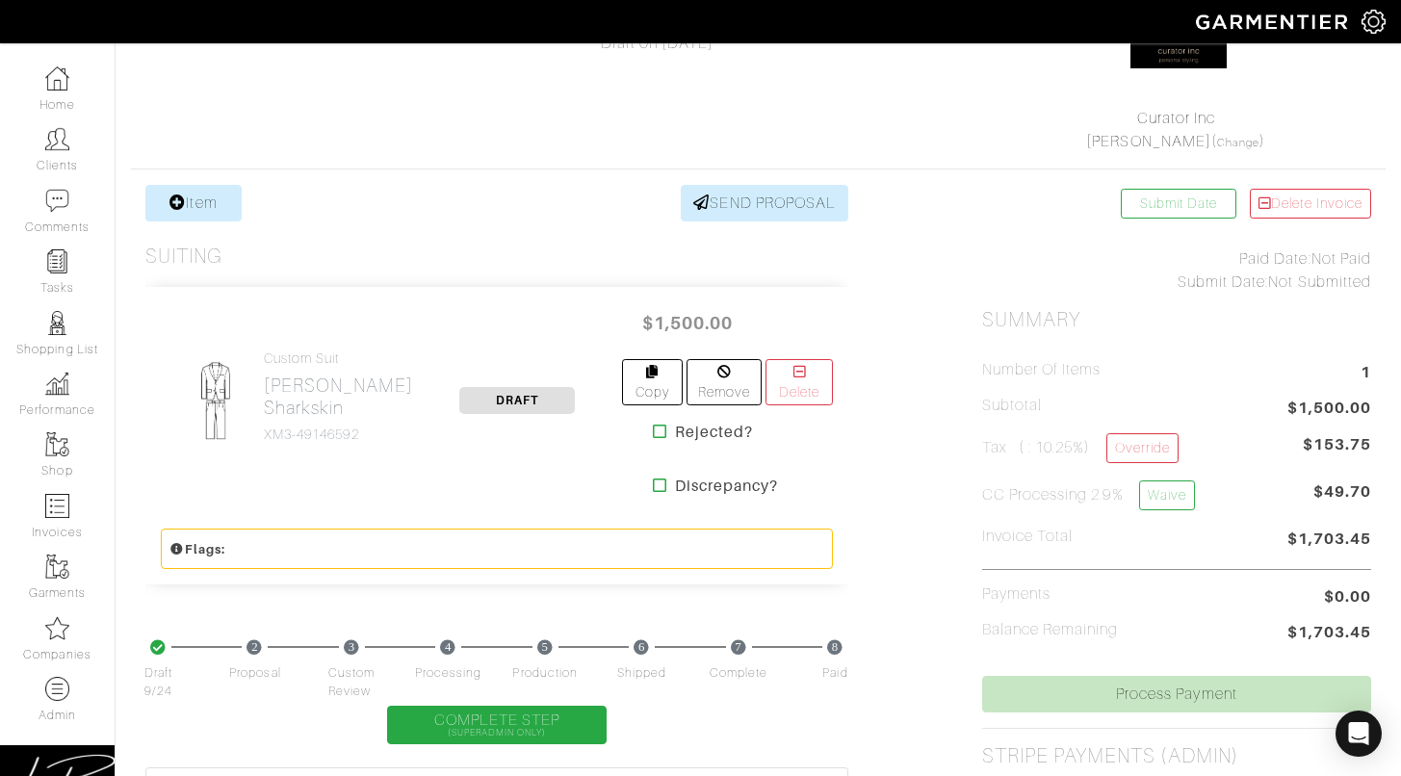
scroll to position [239, 0]
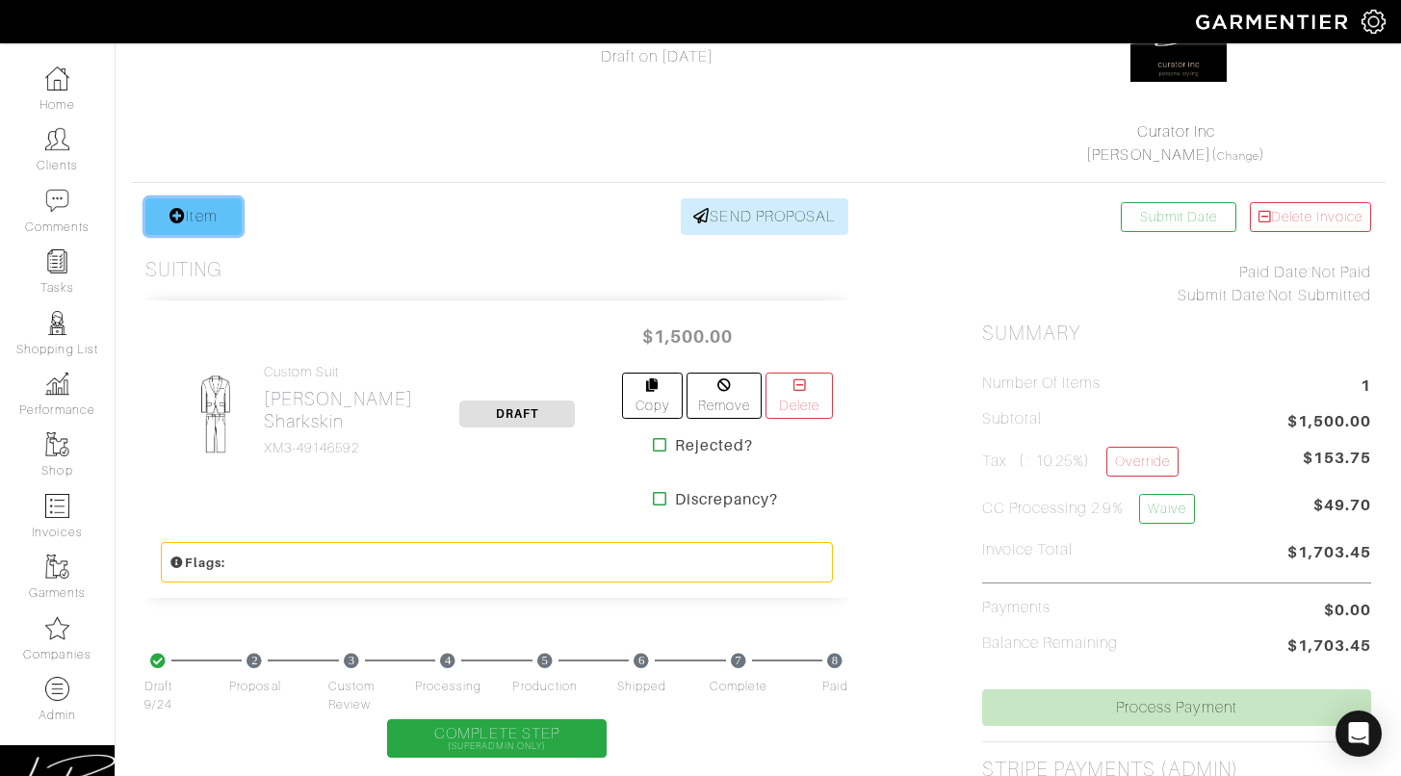
click at [188, 217] on link "Item" at bounding box center [193, 216] width 96 height 37
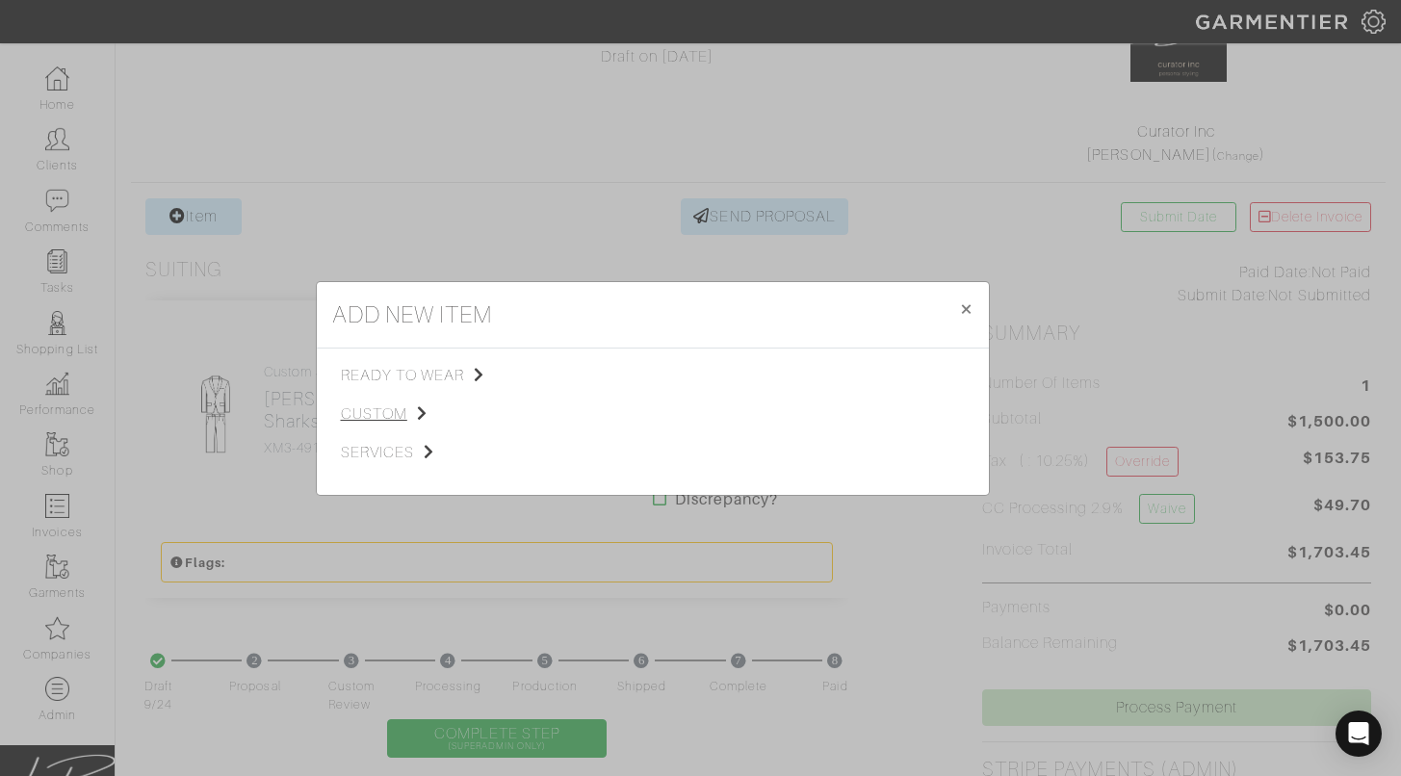
click at [368, 406] on span "custom" at bounding box center [438, 413] width 194 height 23
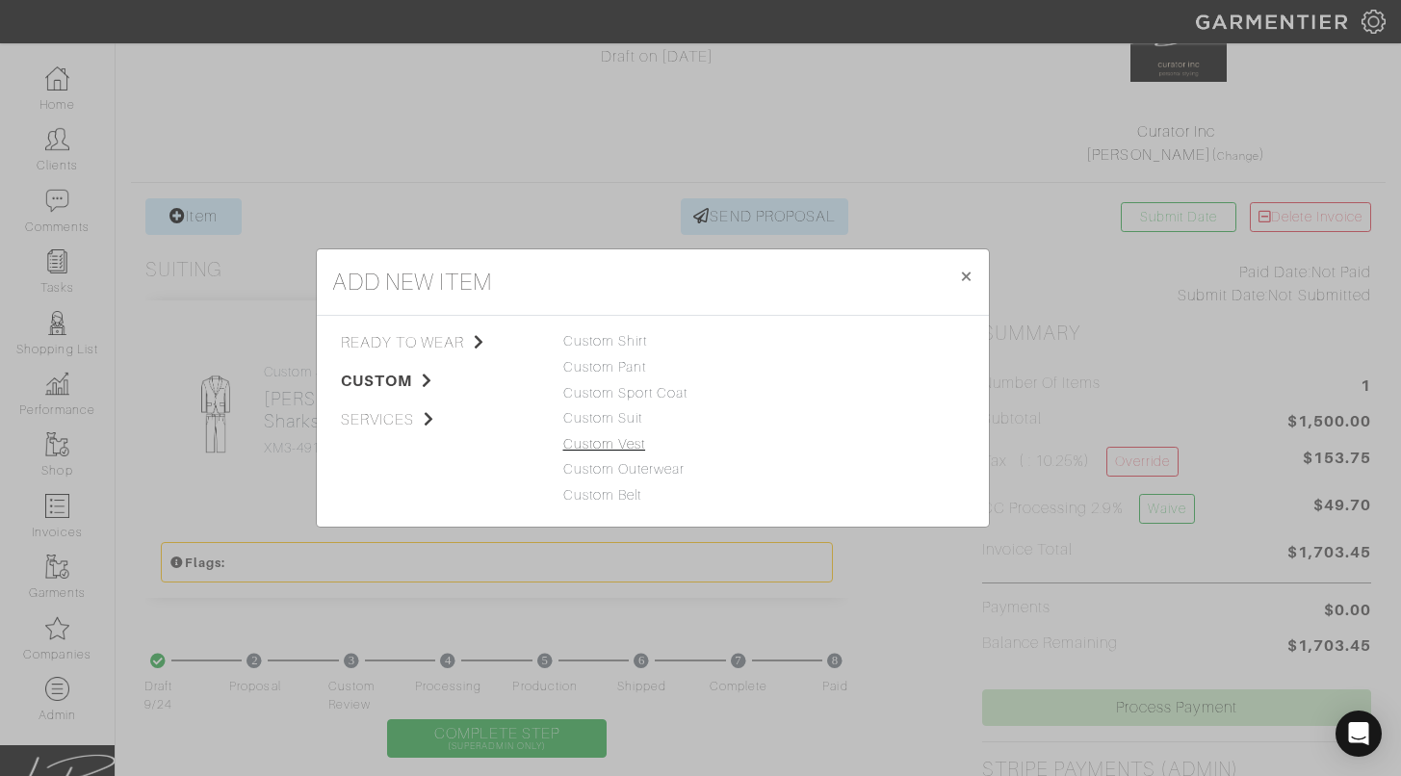
click at [596, 436] on link "Custom Vest" at bounding box center [604, 443] width 83 height 15
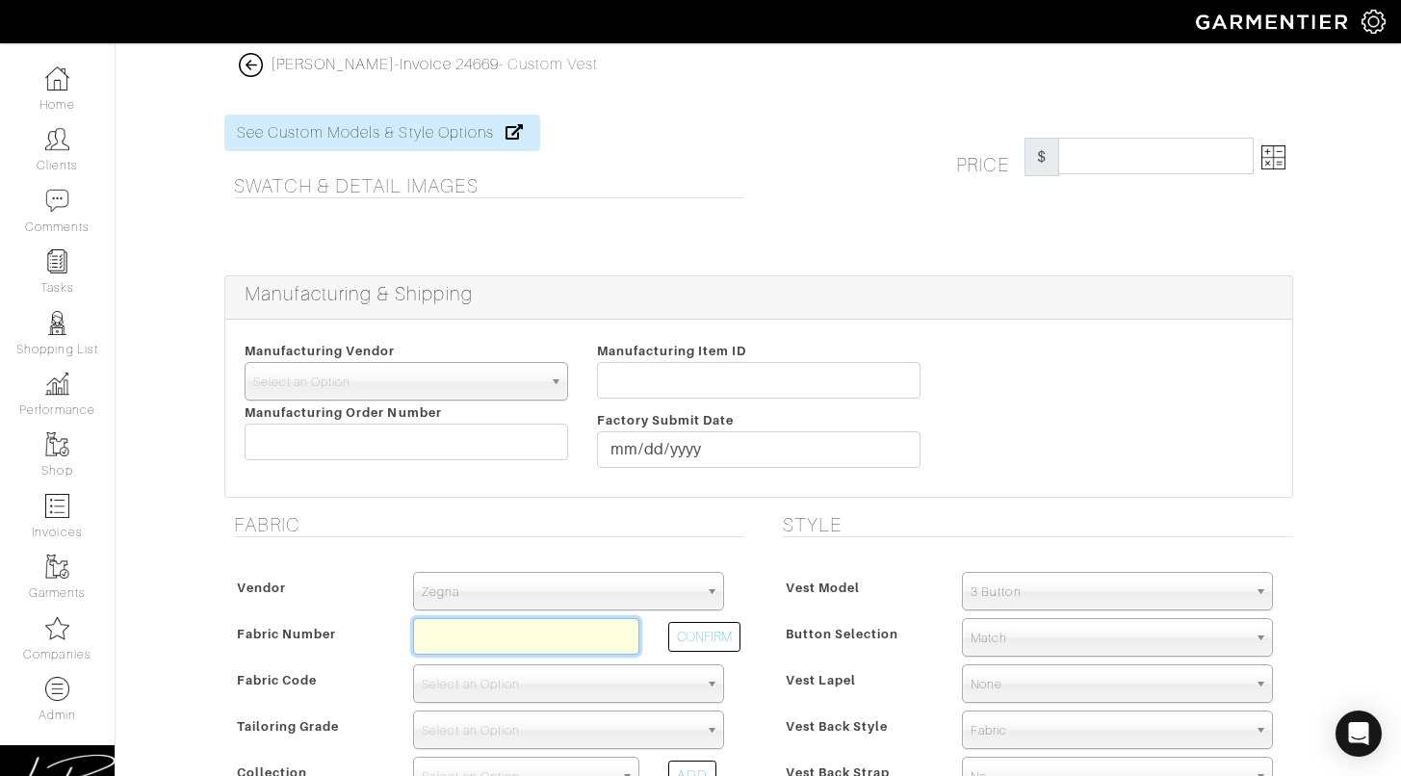
click at [511, 631] on input "text" at bounding box center [526, 636] width 226 height 37
click at [463, 595] on span "Zegna" at bounding box center [560, 592] width 276 height 39
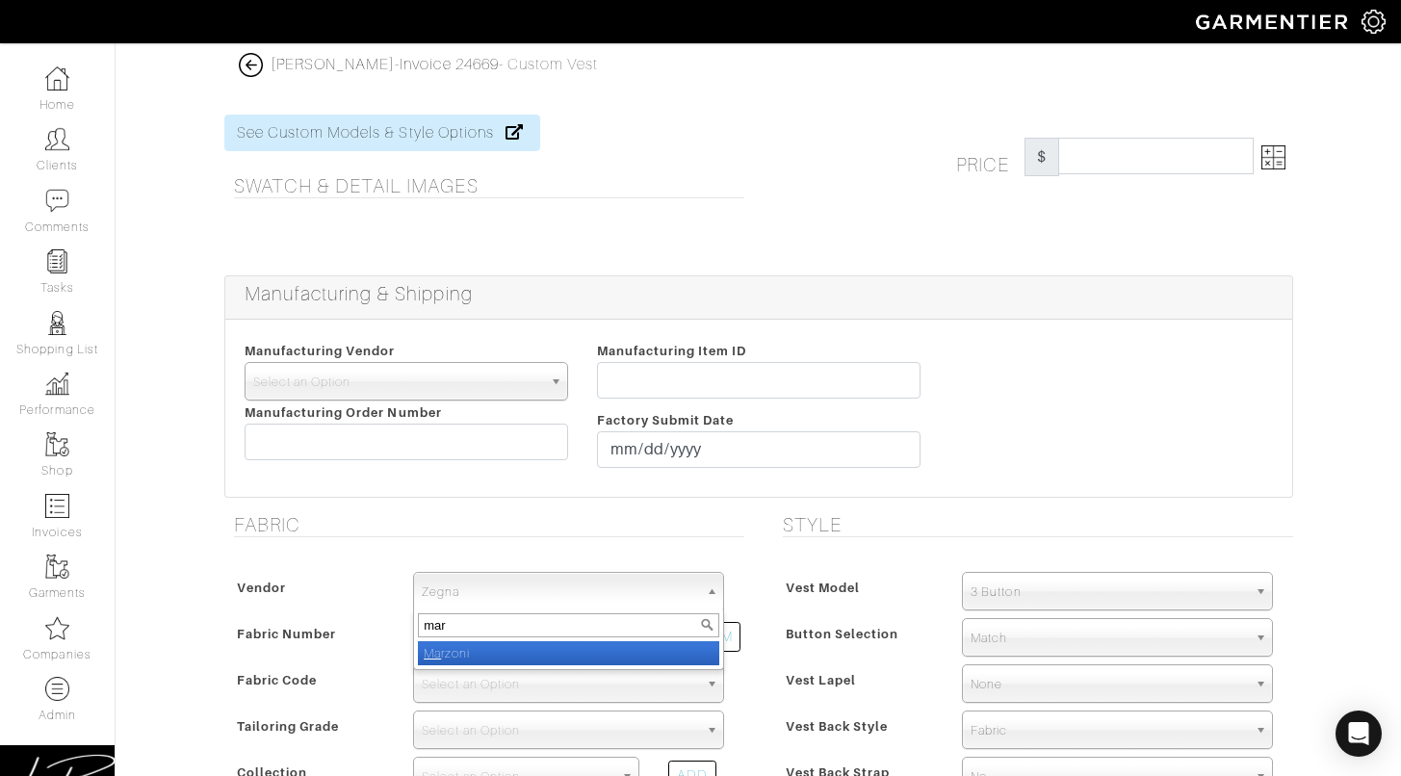
type input "marz"
select select "77"
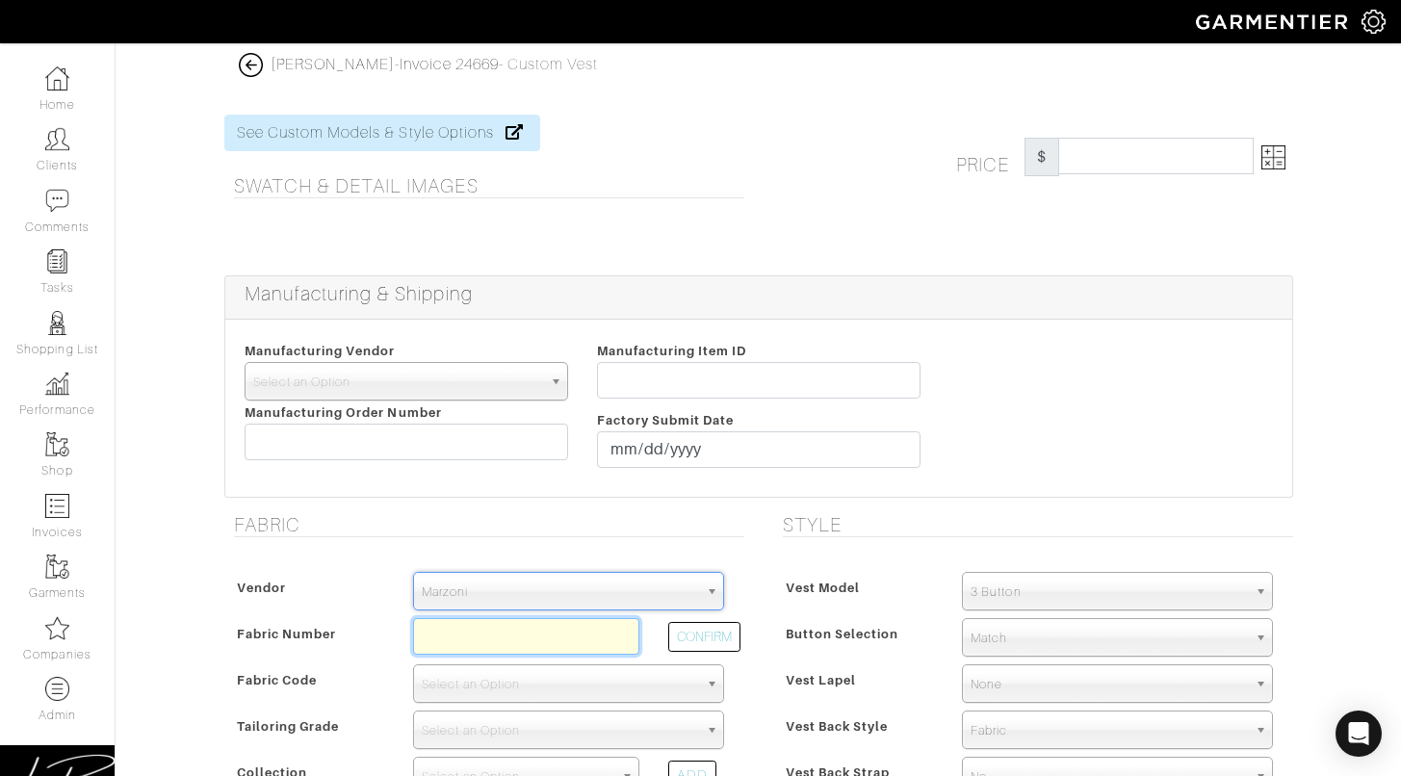
click at [487, 638] on input "text" at bounding box center [526, 636] width 226 height 37
click at [722, 631] on button "CONFIRM" at bounding box center [704, 637] width 72 height 30
type input "XM3-49146592"
select select "1071"
select select
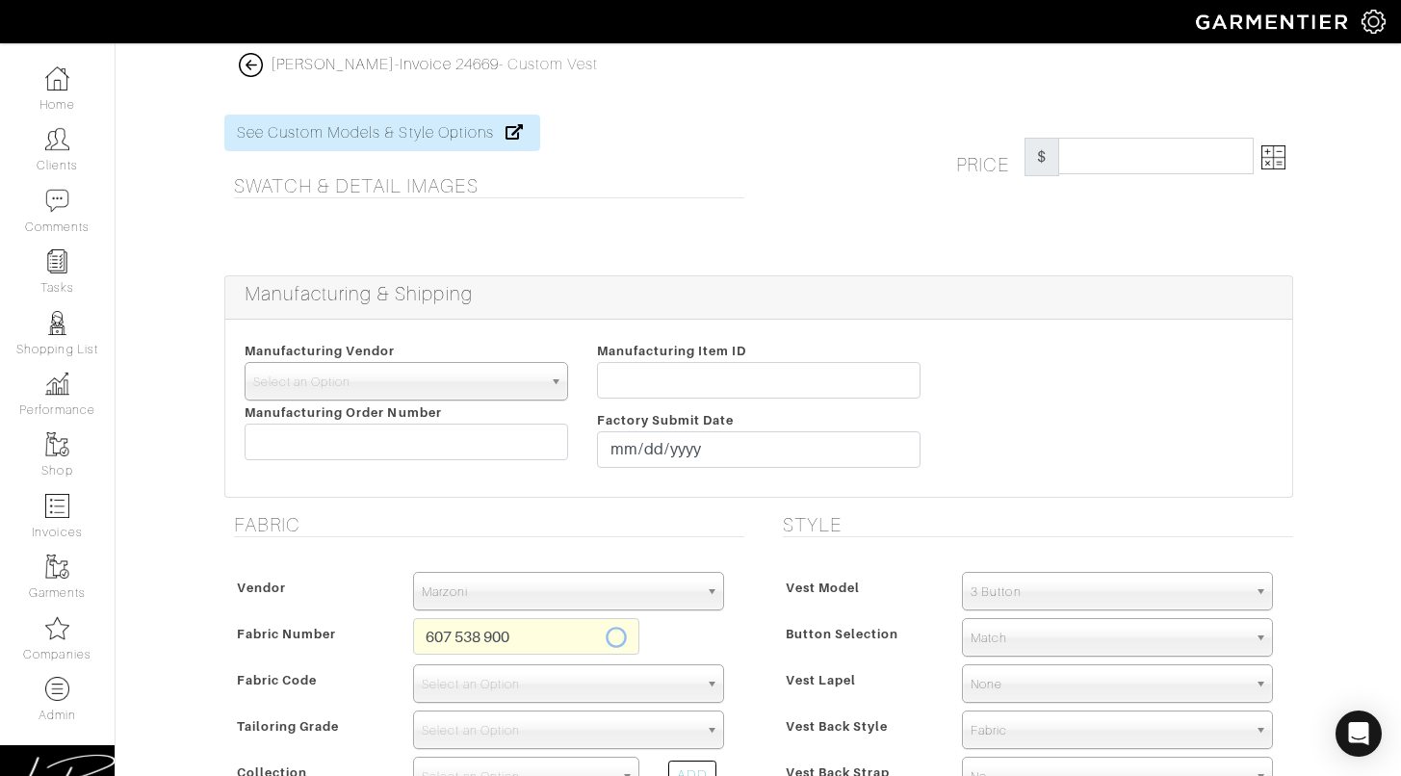
type input "Green Shark Skin"
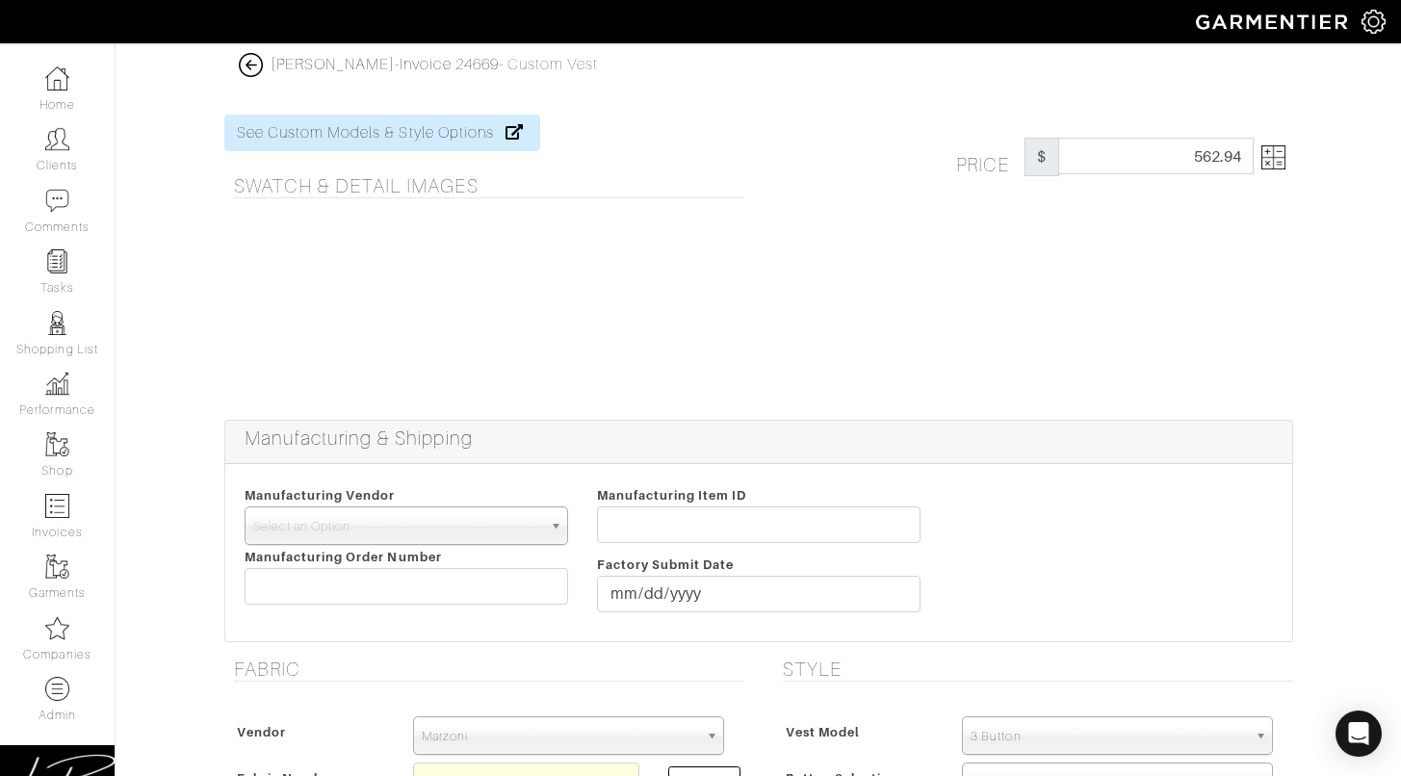
click at [1273, 152] on img at bounding box center [1273, 157] width 24 height 24
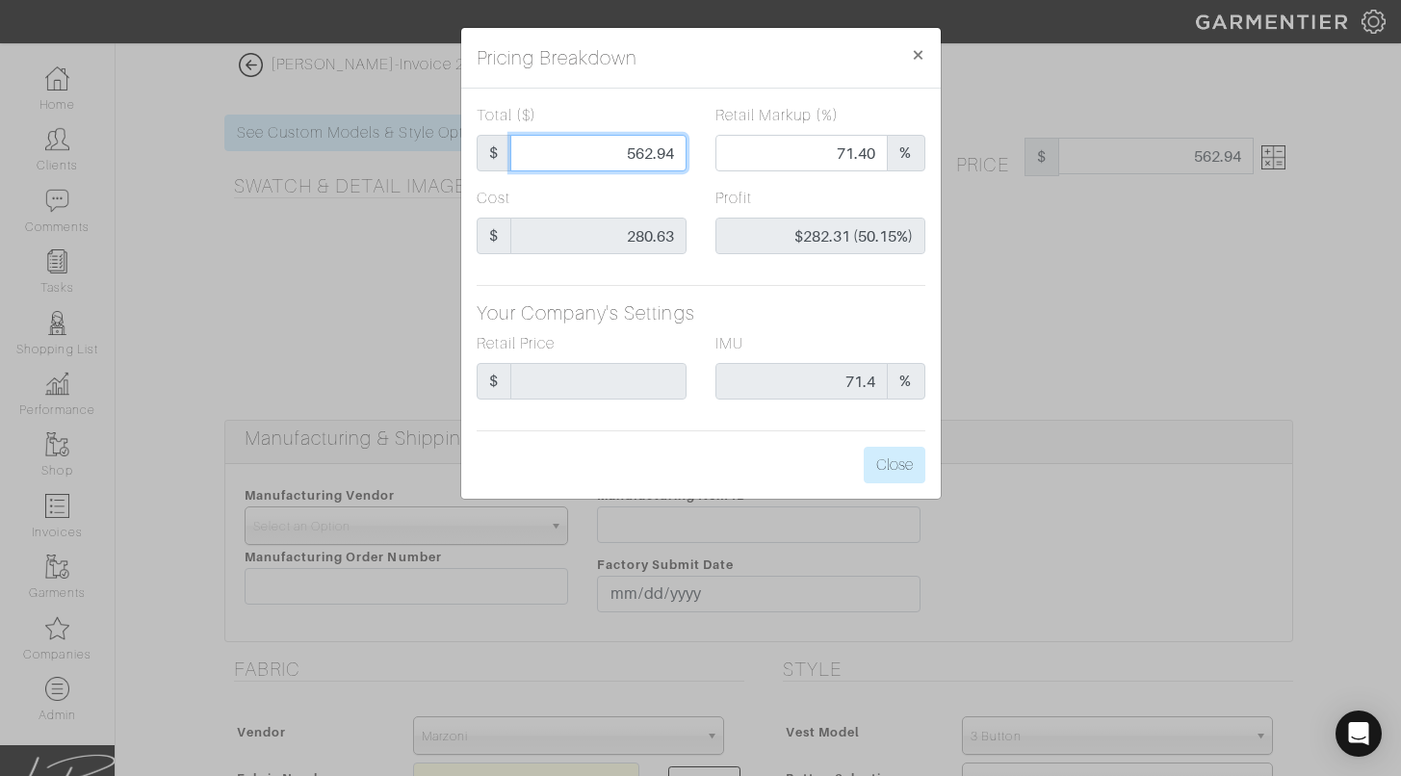
drag, startPoint x: 602, startPoint y: 150, endPoint x: 805, endPoint y: 151, distance: 203.2
click at [805, 151] on div "Total ($) $ 562.94 Retail Markup (%) 71.40 %" at bounding box center [701, 145] width 478 height 83
type input "4"
type input "0.00"
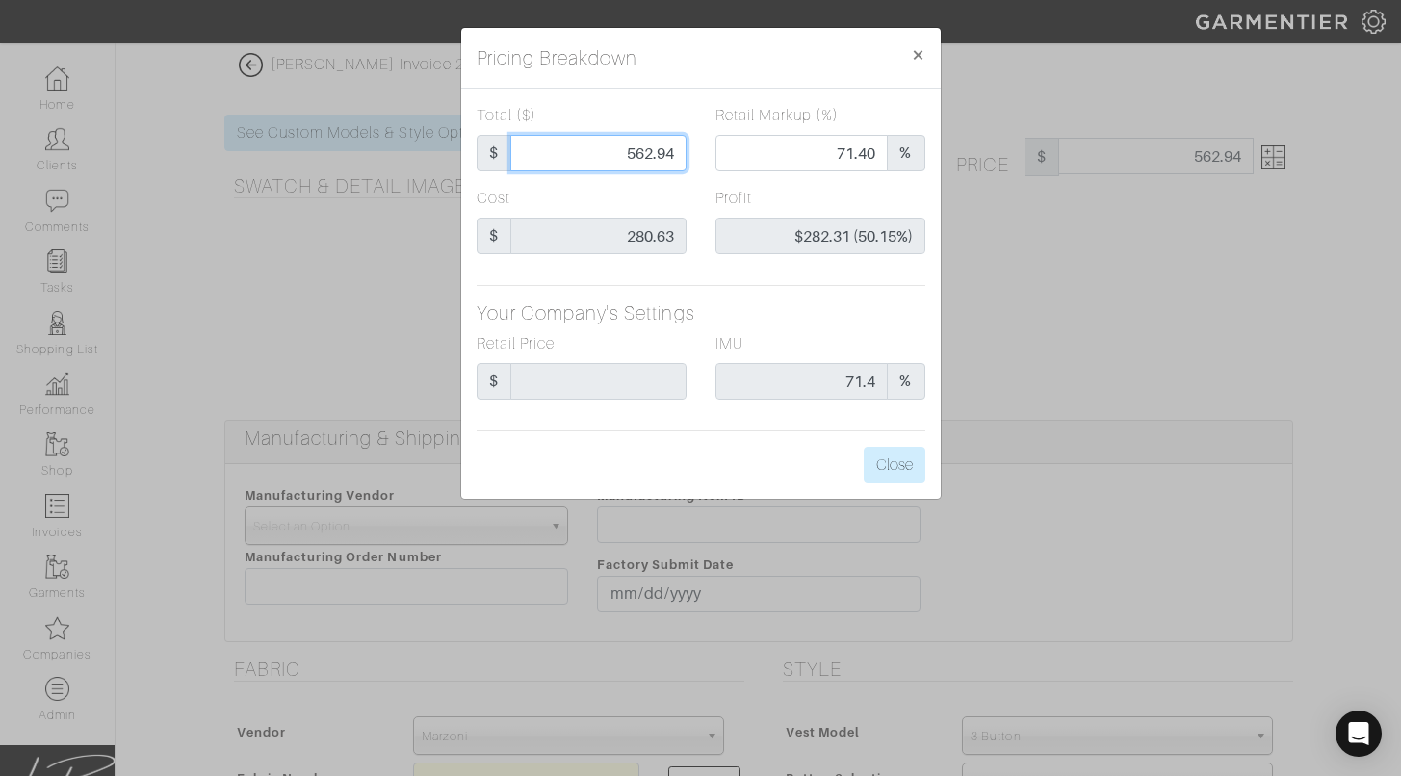
type input "-$276.63 (-6915.75%)"
type input "45"
type input "-$235.63 (-523.62%)"
type input "450"
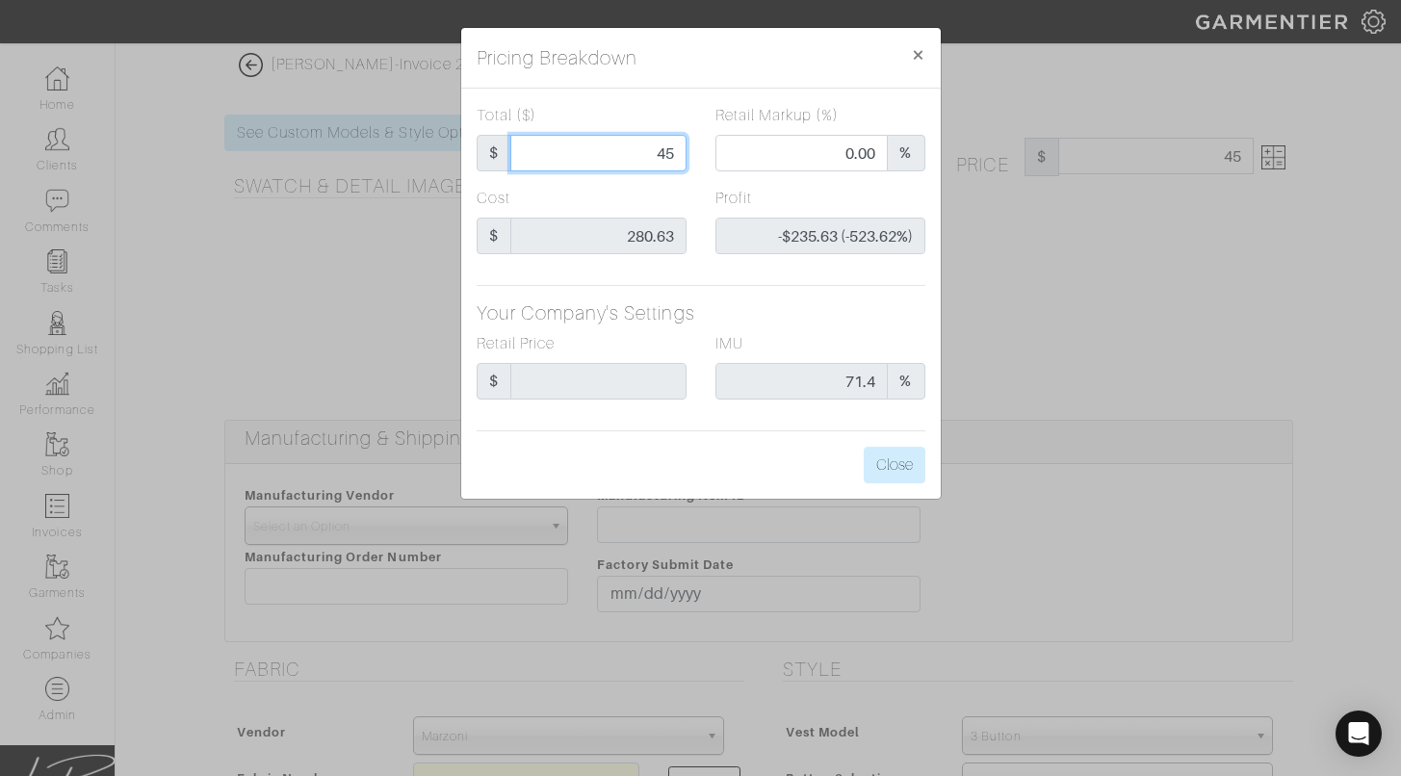
type input "450"
type input "64.22"
type input "$169.37 (37.64%)"
type input "450"
type input "450.00"
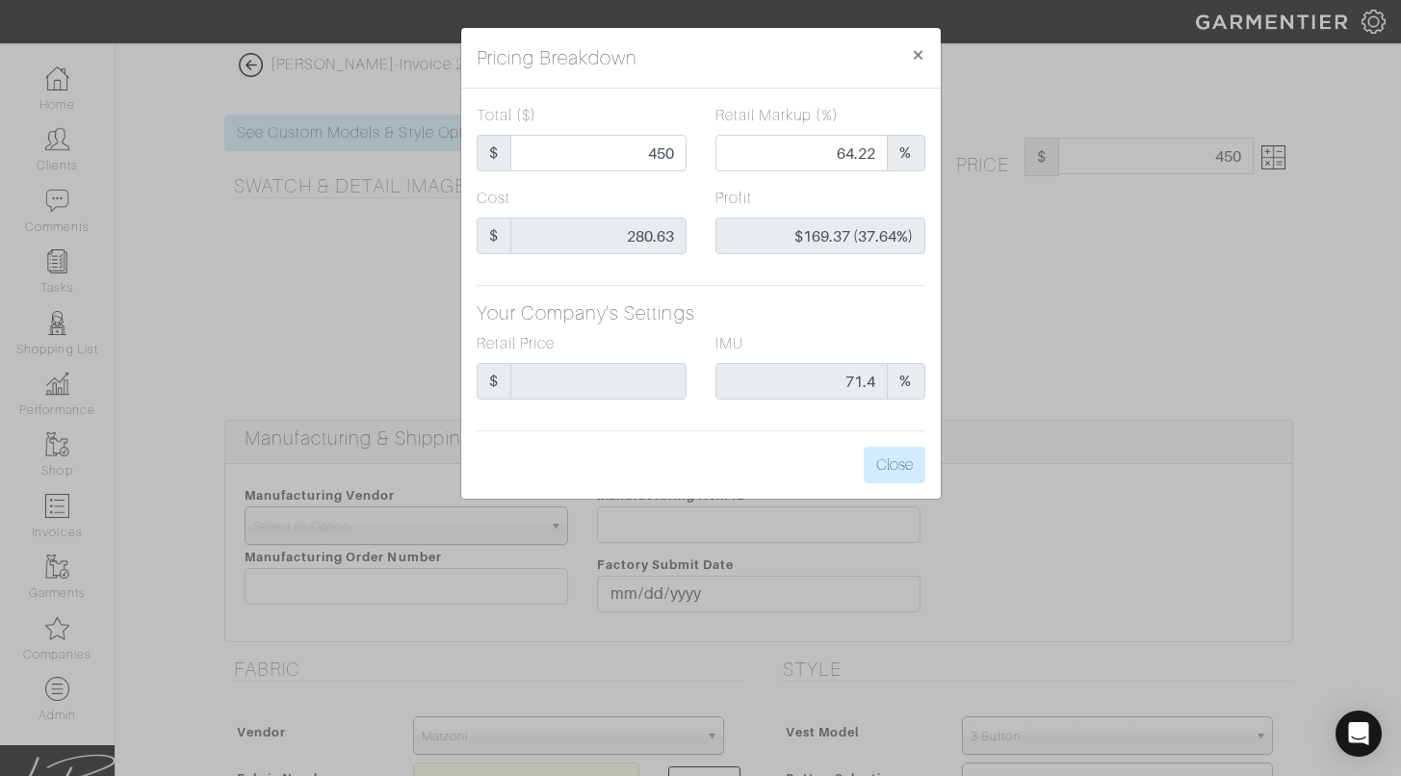
type input "450.00"
click at [644, 76] on div "Pricing Breakdown ×" at bounding box center [701, 58] width 480 height 61
drag, startPoint x: 614, startPoint y: 144, endPoint x: 694, endPoint y: 164, distance: 82.2
click at [696, 165] on div "Total ($) $ 450.00" at bounding box center [581, 145] width 239 height 83
type input "4"
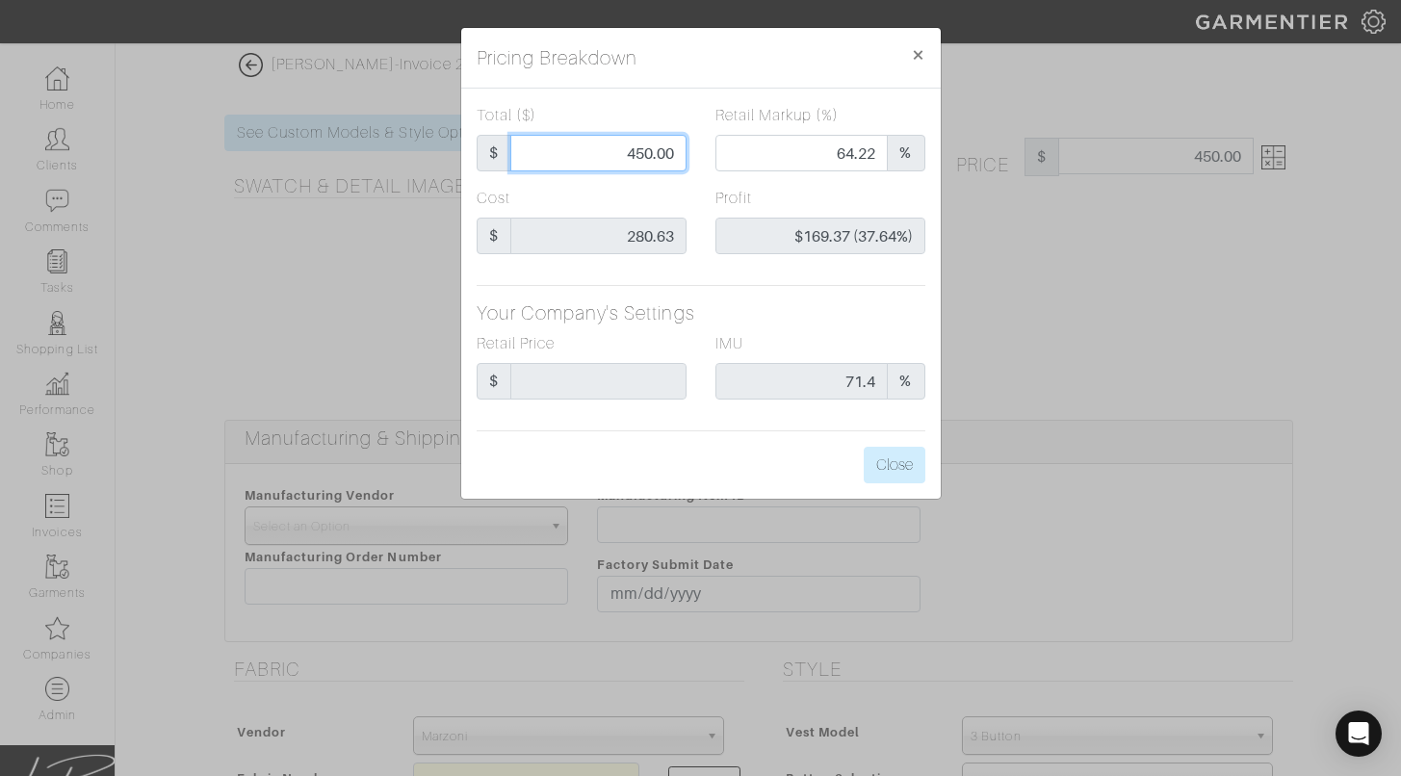
type input "4"
type input "0.00"
type input "-$276.63 (-6915.75%)"
type input "40"
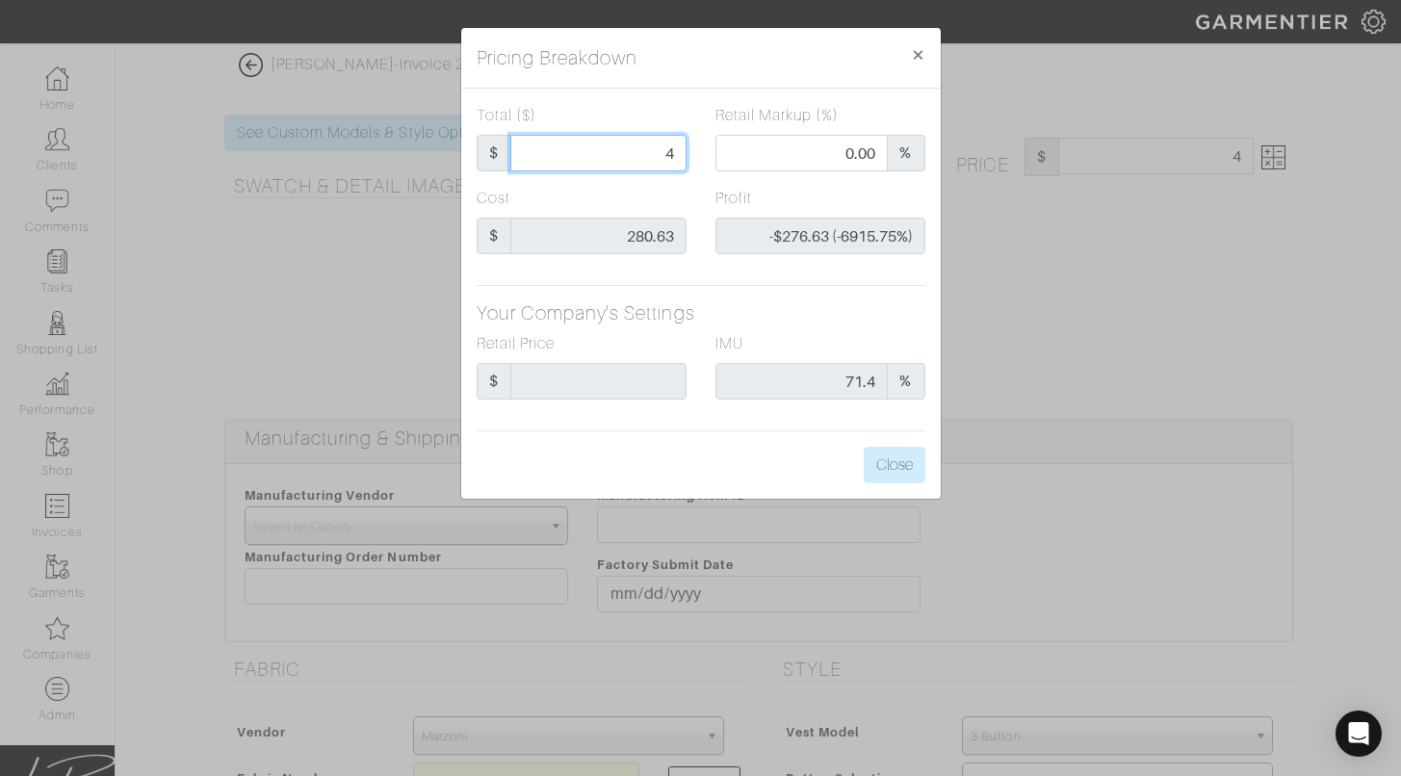
type input "-$240.63 (-601.58%)"
type input "400"
type input "59.75"
type input "$119.37 (29.84%)"
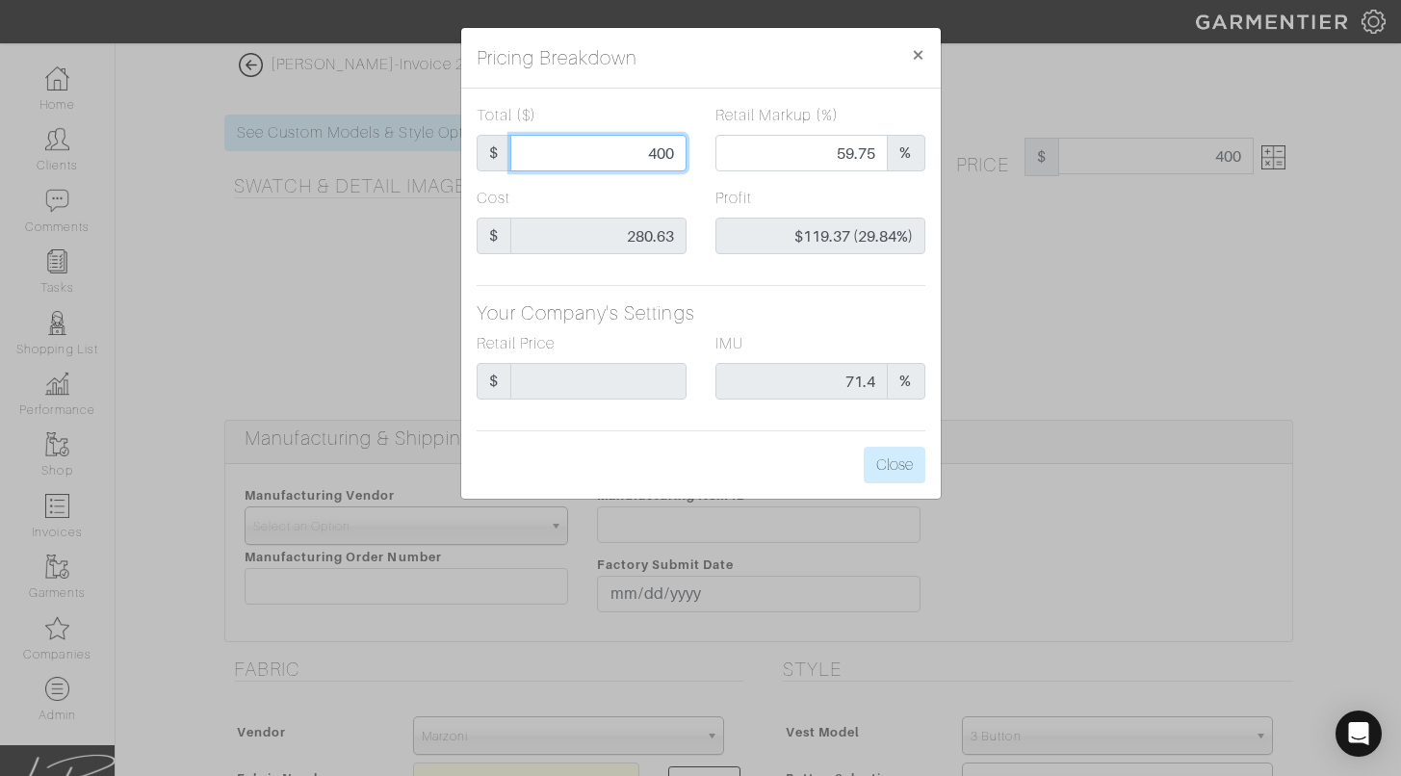
type input "400"
type input "400.00"
click at [687, 180] on div "Total ($) $ 400.00" at bounding box center [581, 145] width 239 height 83
click at [900, 454] on button "Close" at bounding box center [895, 465] width 62 height 37
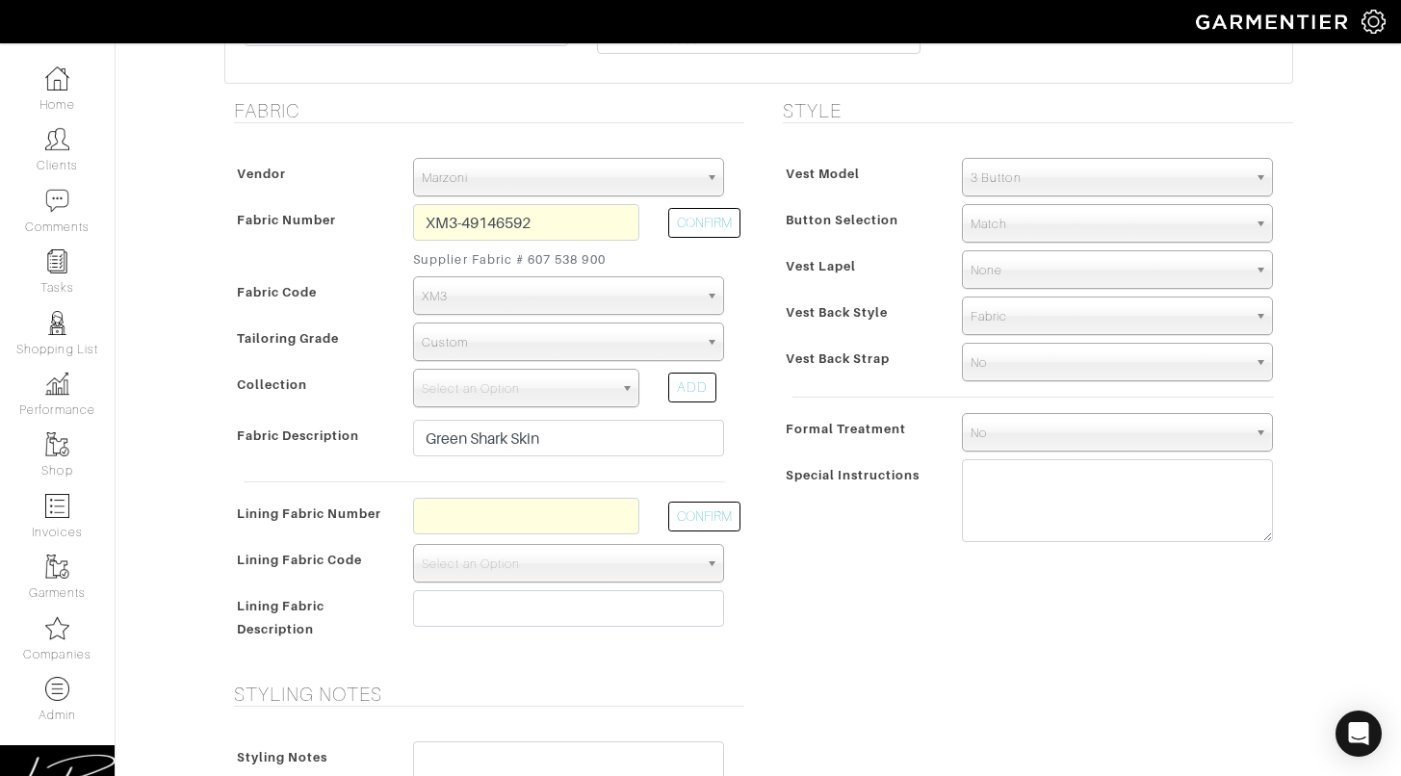
scroll to position [572, 0]
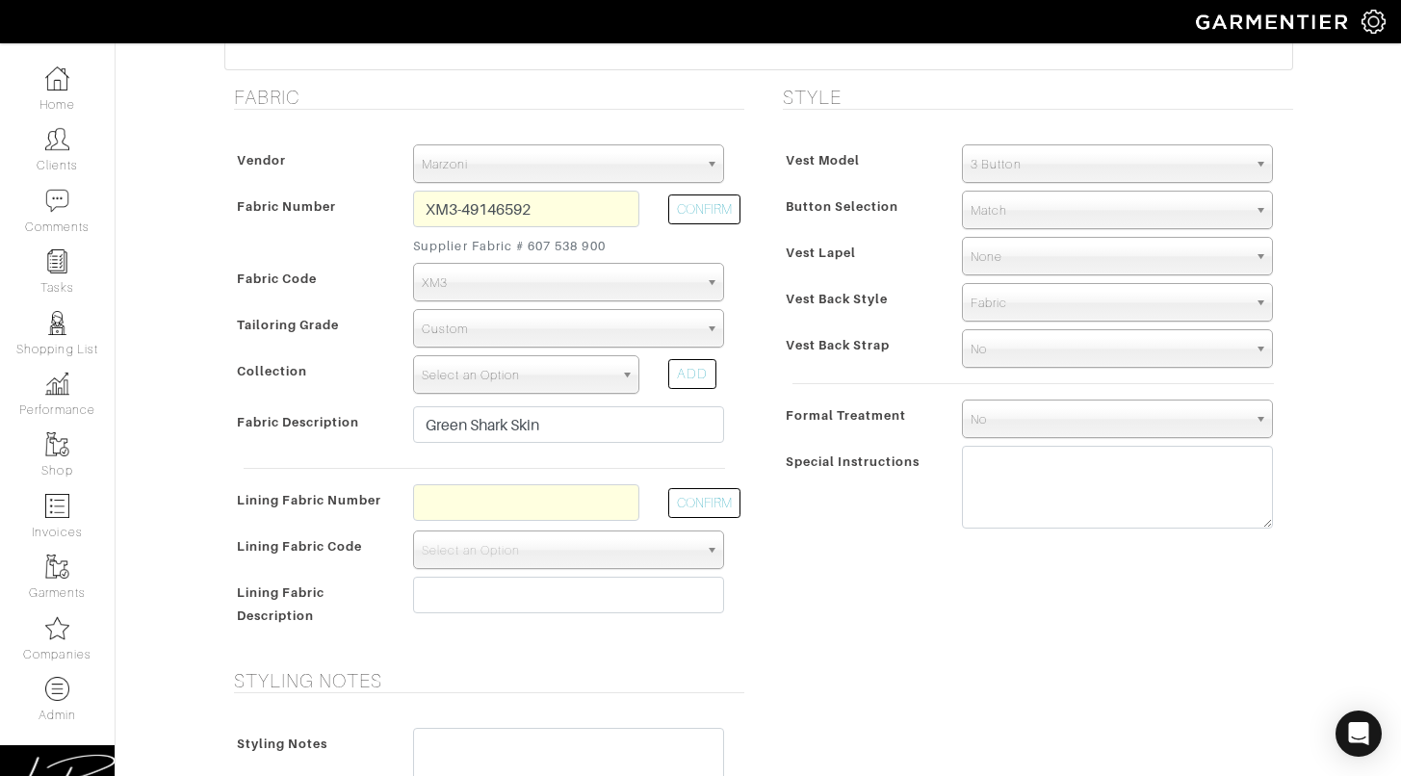
click at [546, 356] on span "Select an Option" at bounding box center [518, 375] width 192 height 39
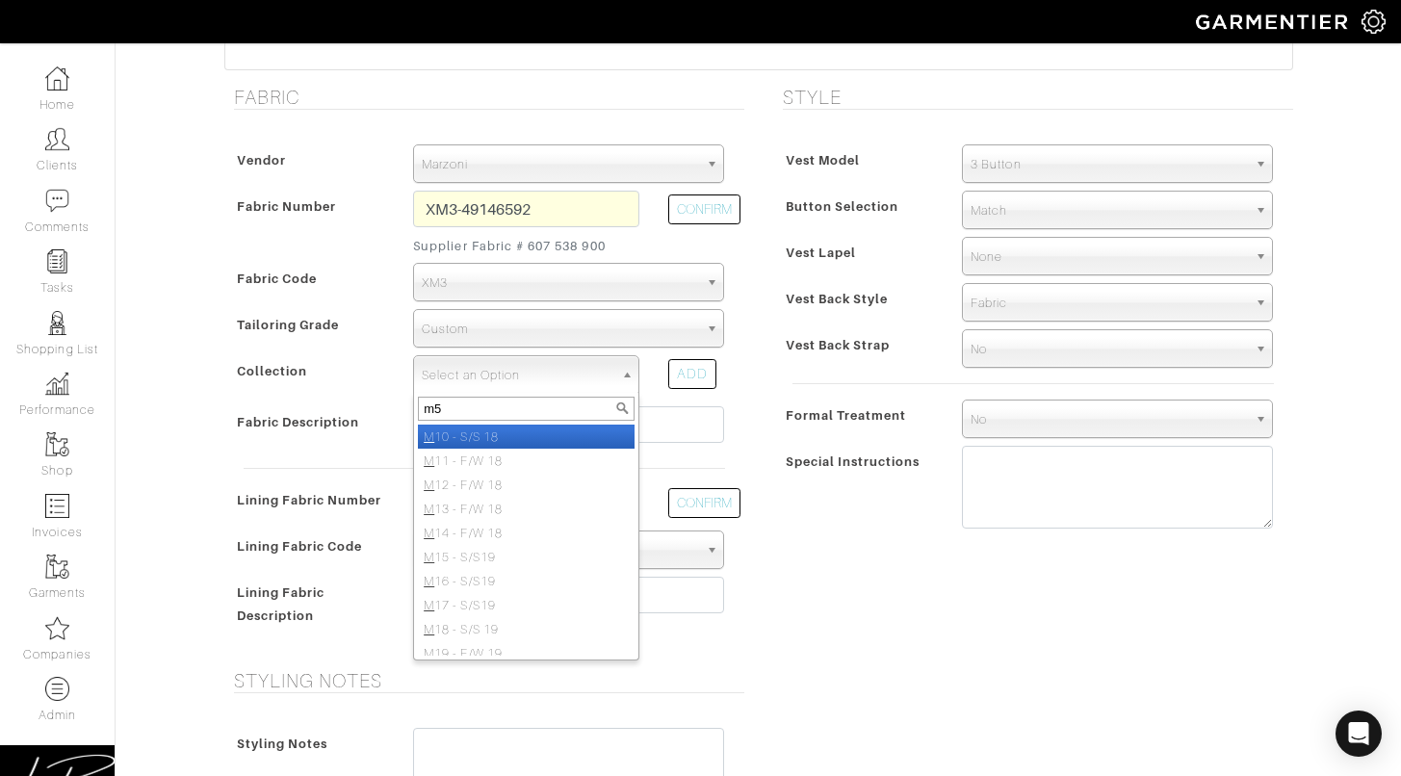
type input "m54"
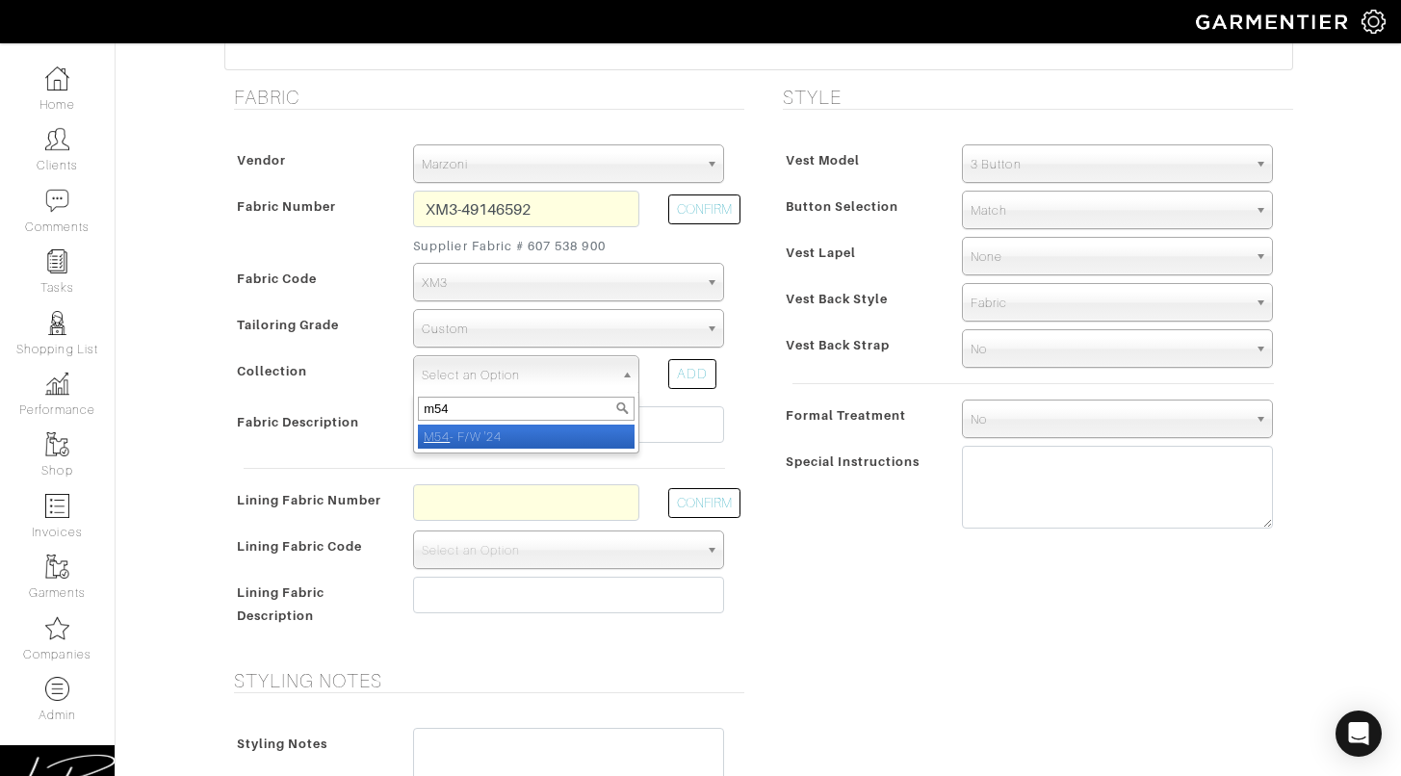
select select "981"
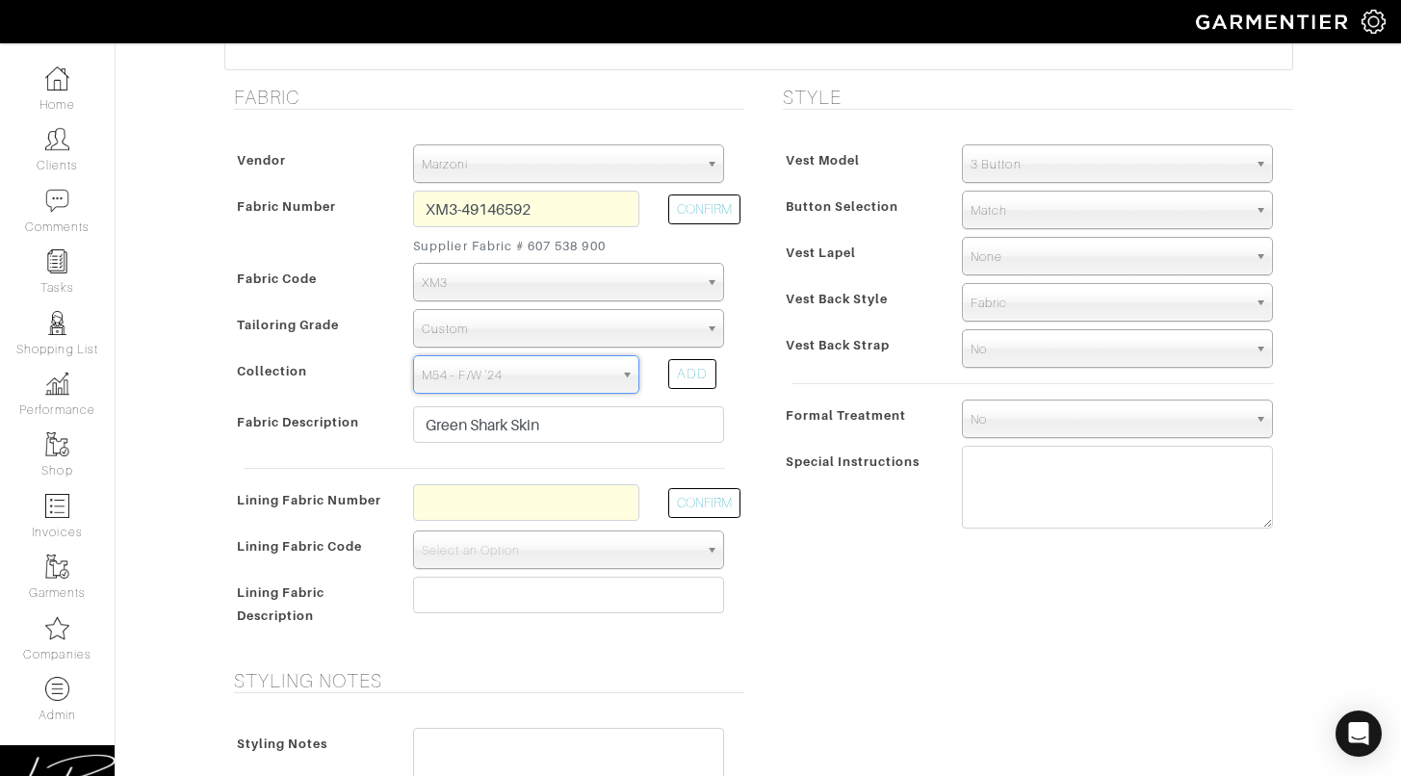
click at [861, 356] on span "Vest Back Strap" at bounding box center [838, 345] width 105 height 28
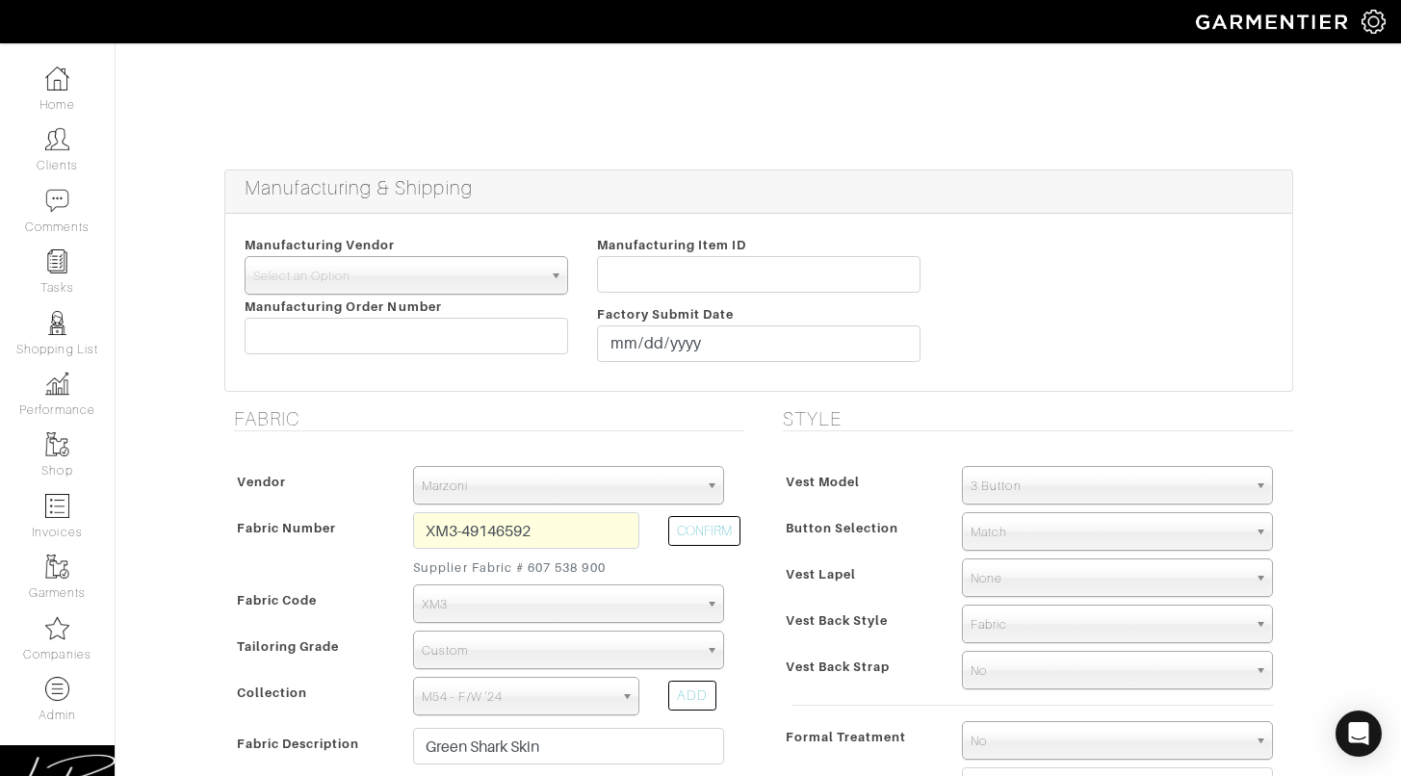
scroll to position [260, 0]
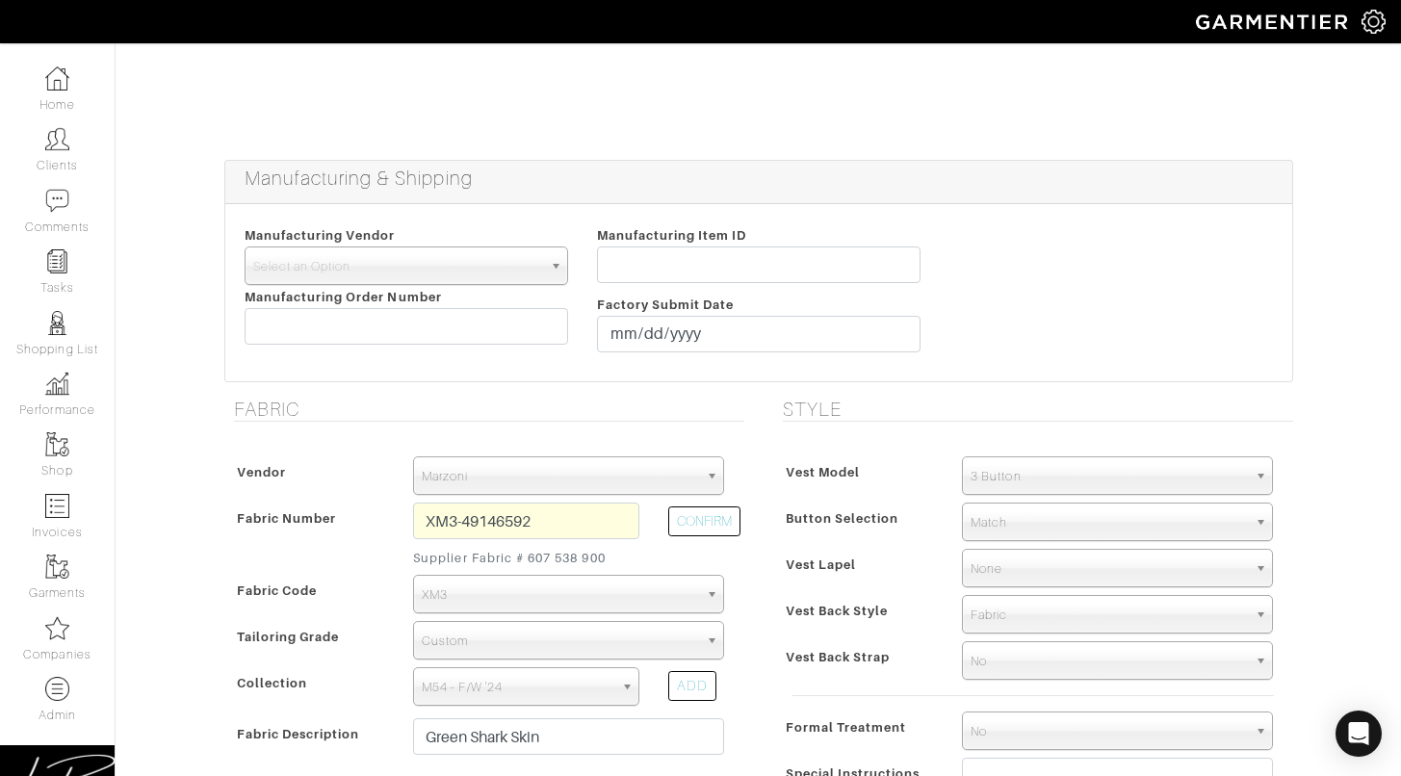
click at [1025, 464] on span "3 Button" at bounding box center [1109, 476] width 276 height 39
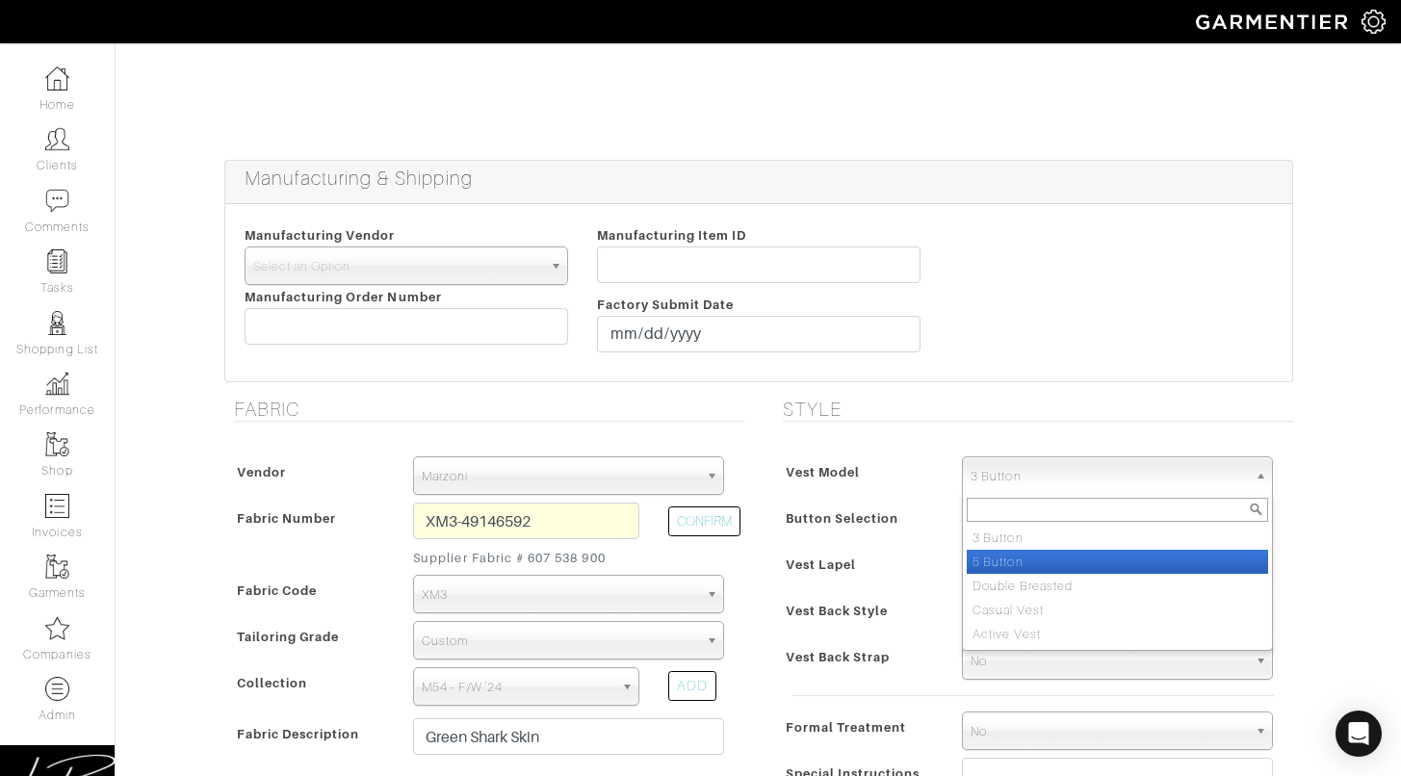
click at [988, 558] on li "5 Button" at bounding box center [1117, 562] width 301 height 24
select select "35"
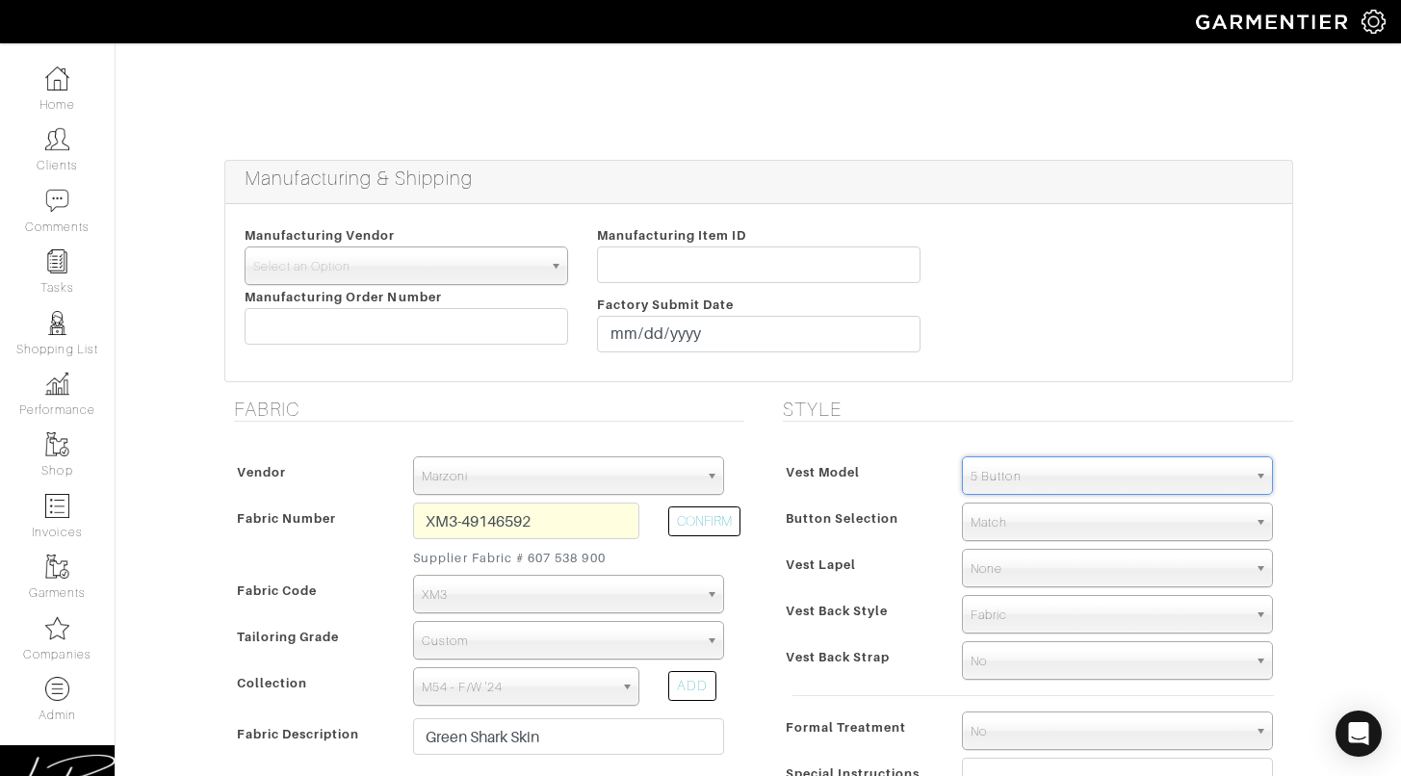
click at [923, 533] on div "Button Selection" at bounding box center [863, 523] width 170 height 35
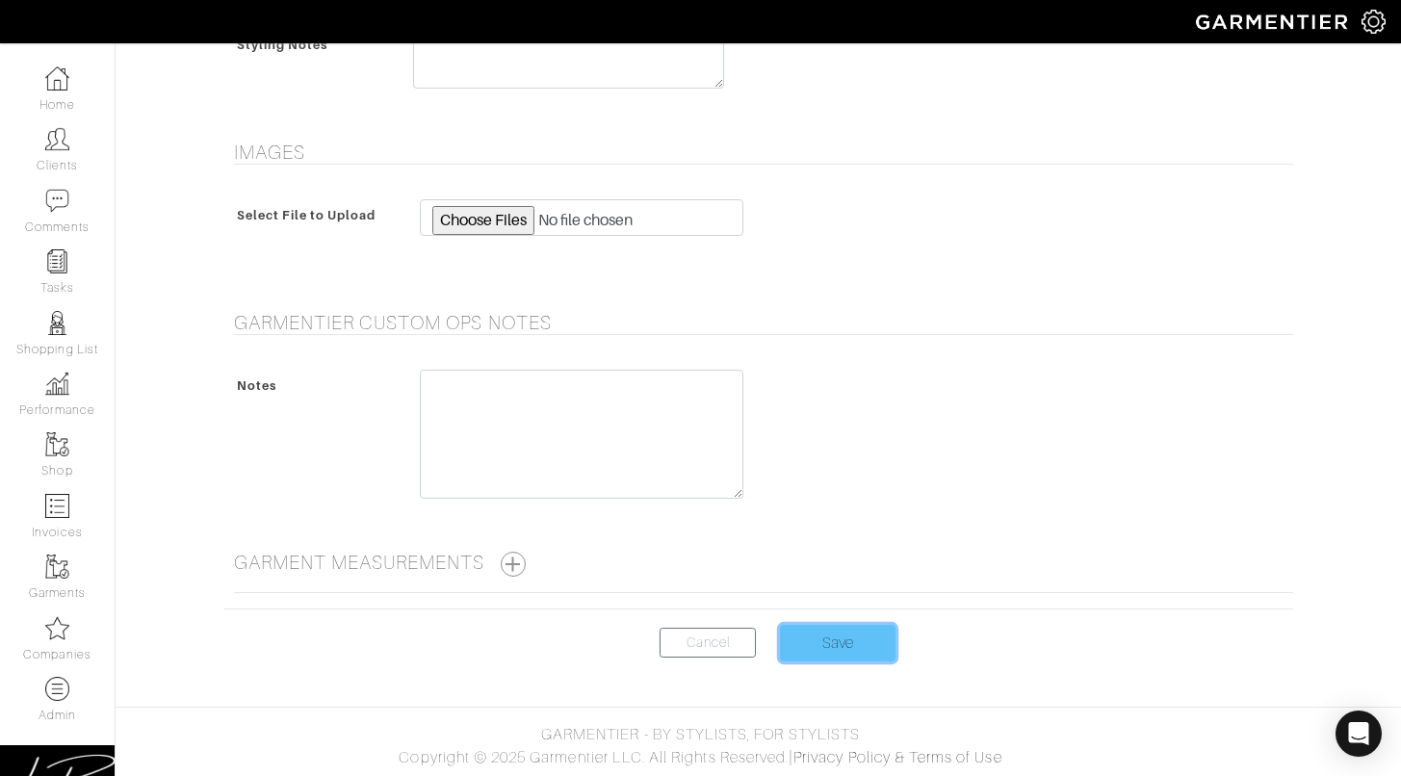
click at [817, 653] on input "Save" at bounding box center [838, 643] width 116 height 37
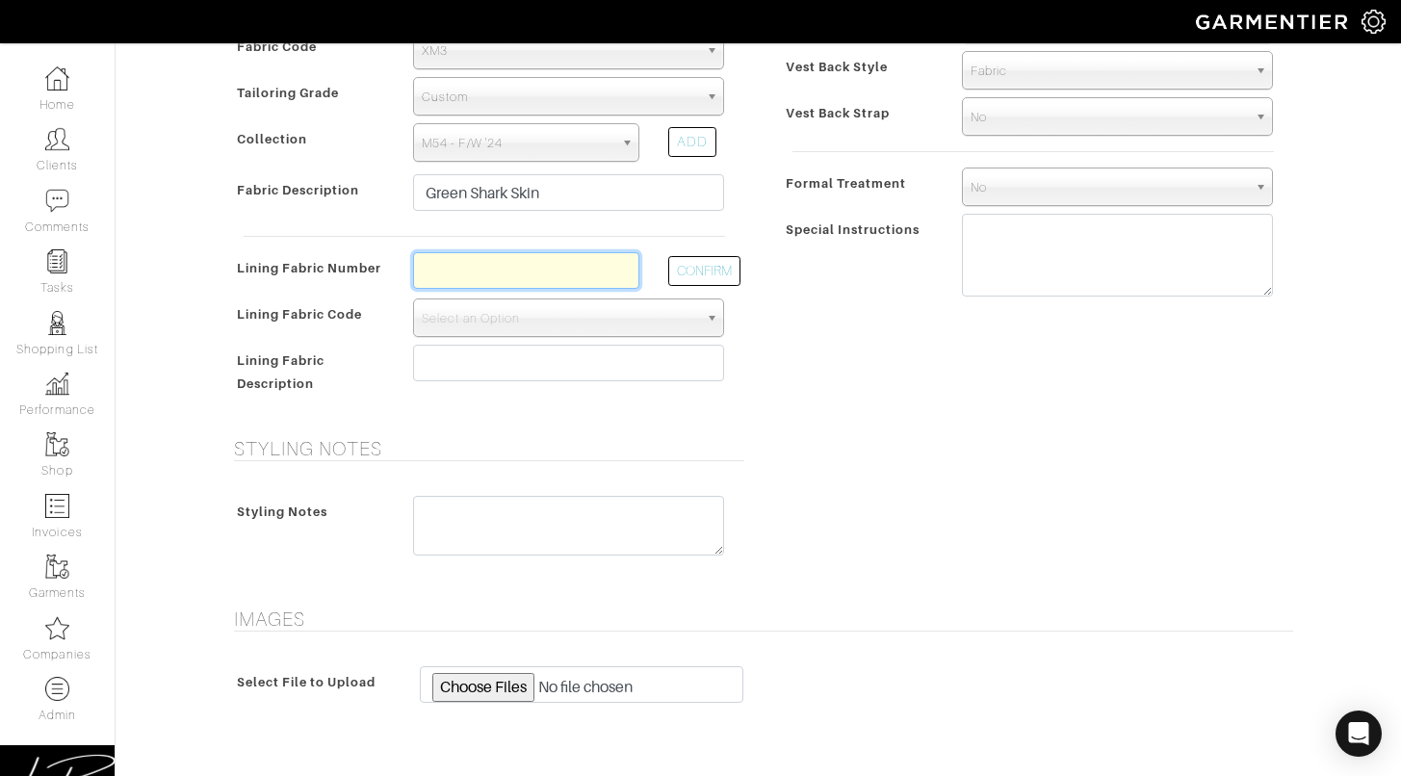
scroll to position [794, 0]
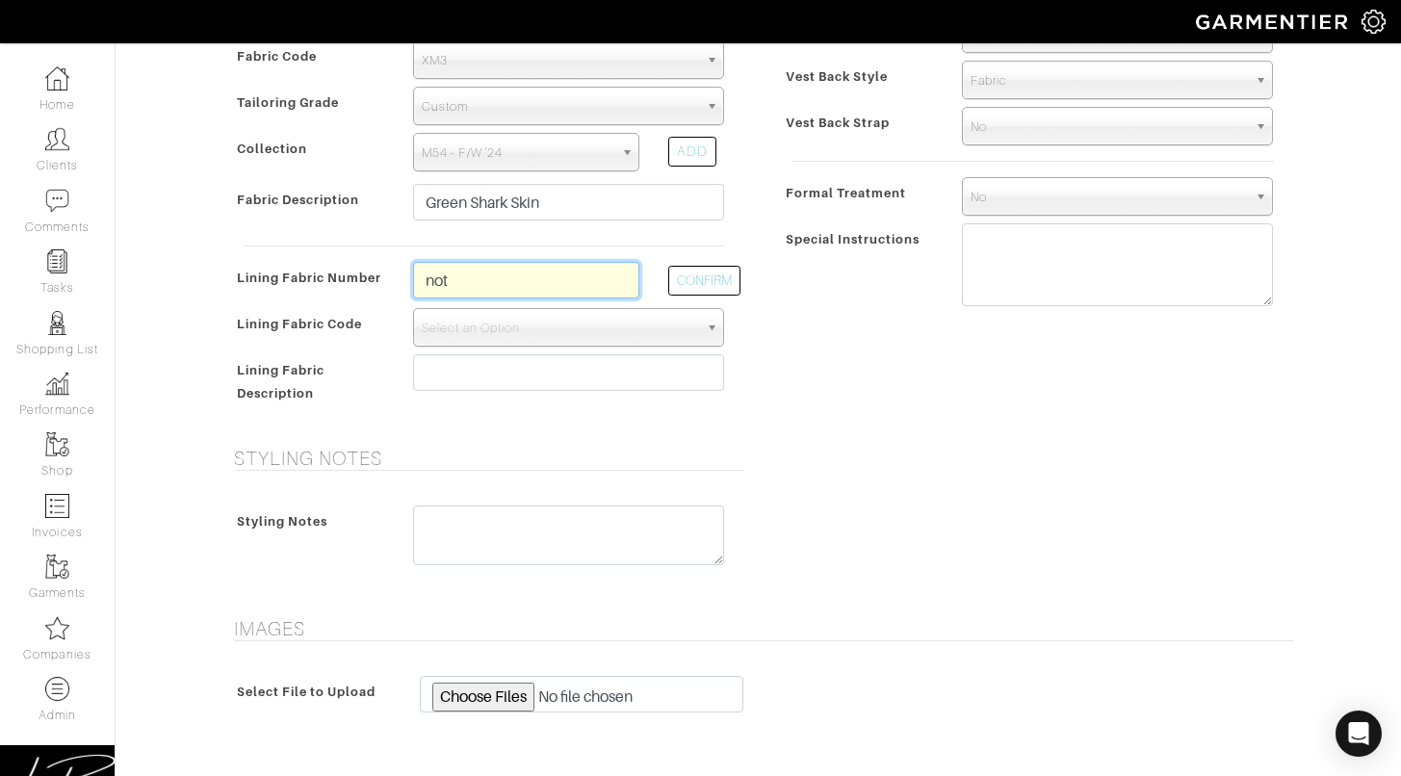
type input "not sure yet"
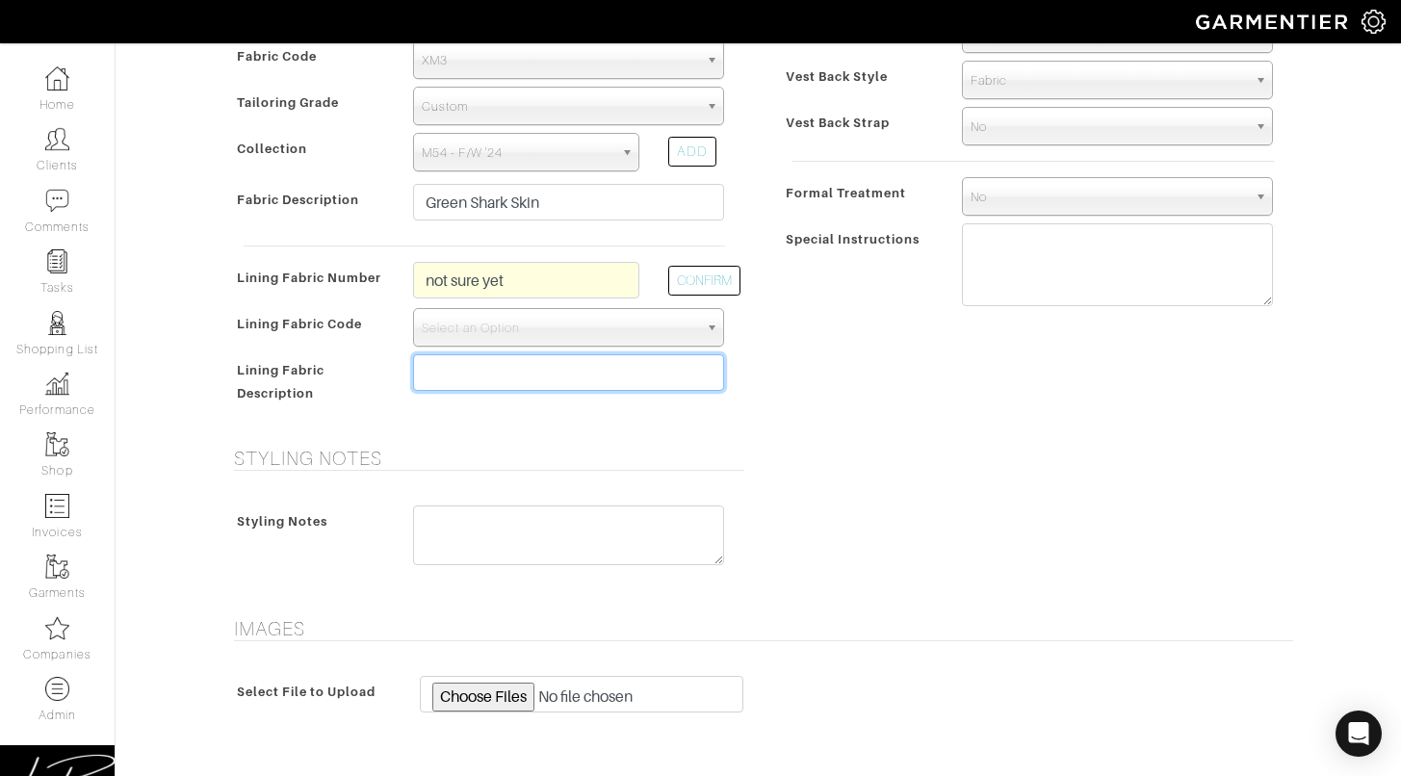
click at [532, 356] on input "text" at bounding box center [568, 372] width 311 height 37
paste input "not sure yet"
type input "not sure yet"
click at [575, 326] on span "Select an Option" at bounding box center [560, 328] width 276 height 39
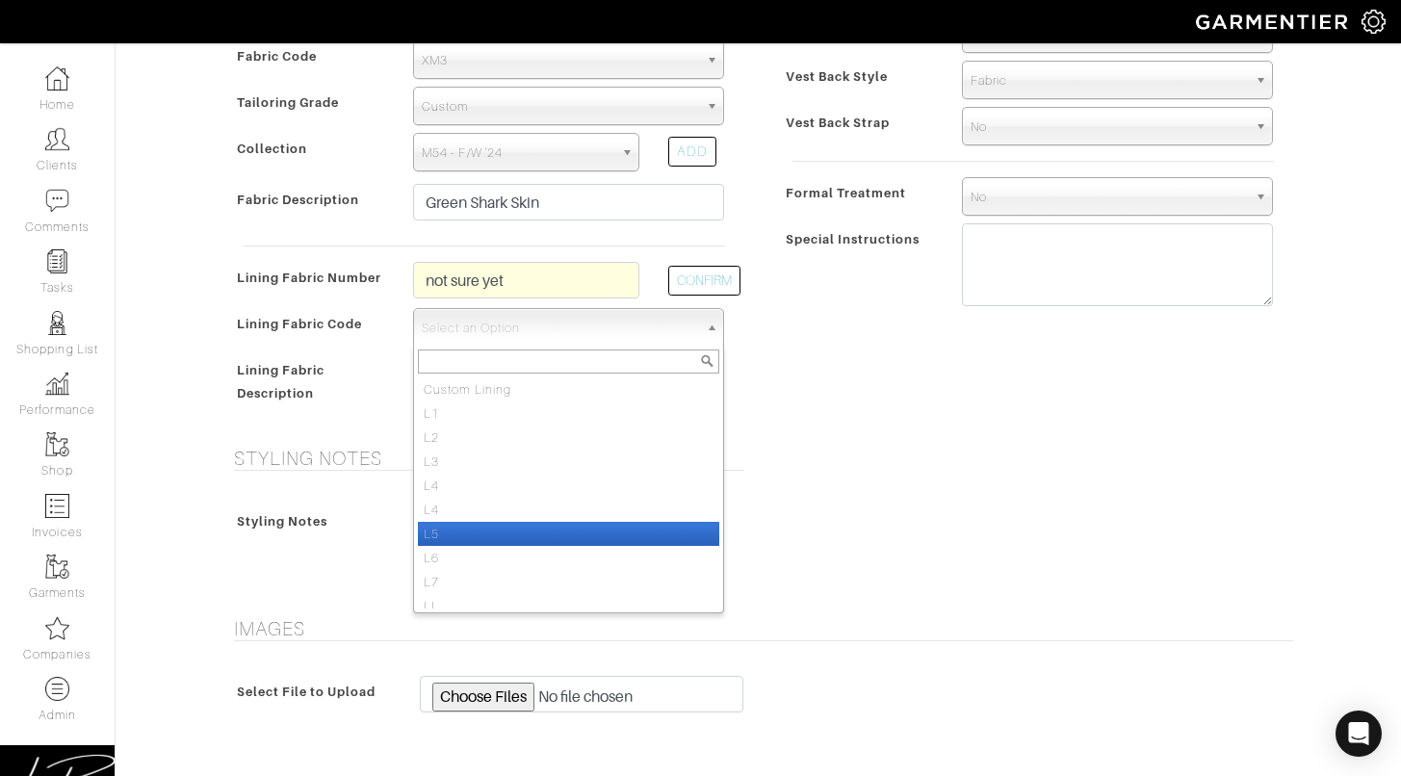
click at [513, 528] on li "L5" at bounding box center [568, 534] width 301 height 24
select select "938"
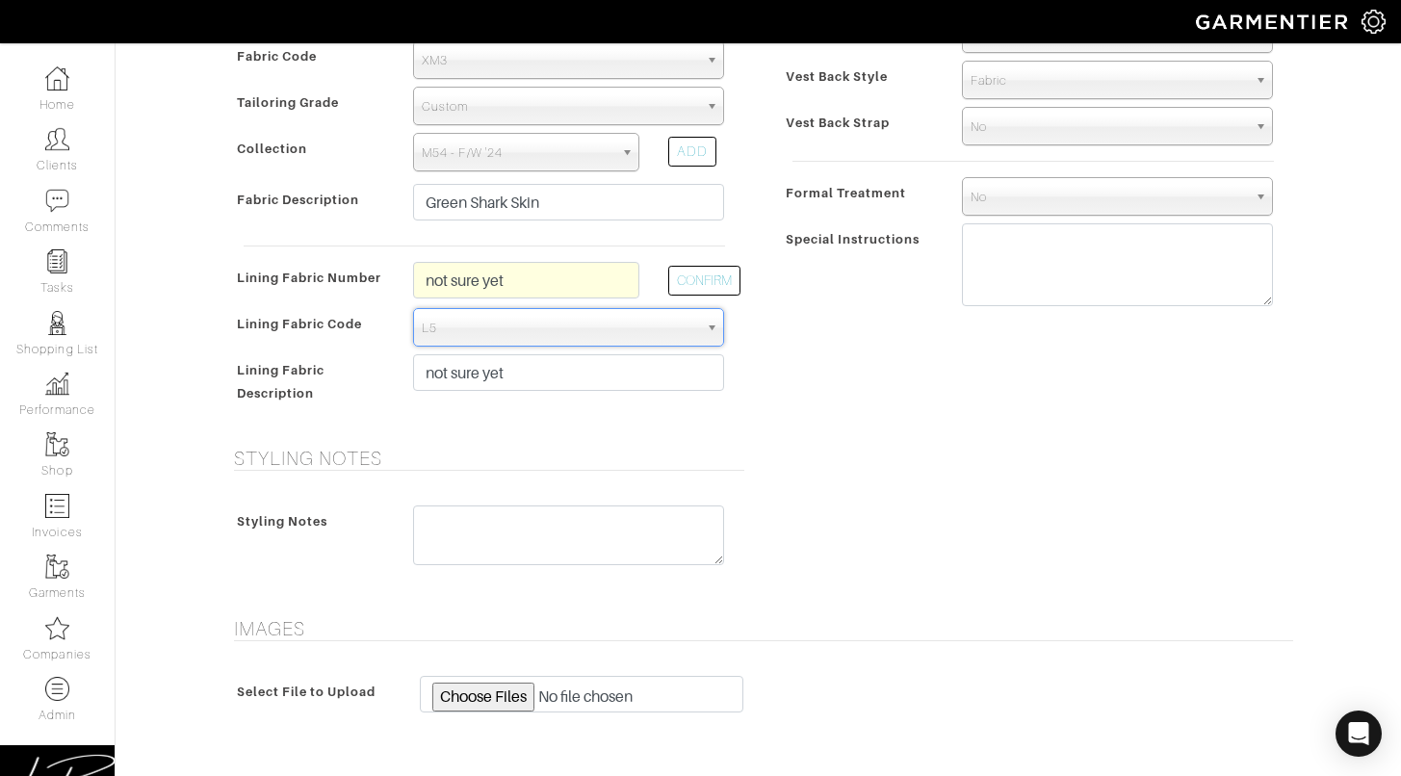
click at [809, 392] on div "Style Vest Model 3 Button 5 Button Double Breasted Casual Vest Active Vest 5 Bu…" at bounding box center [1033, 143] width 549 height 560
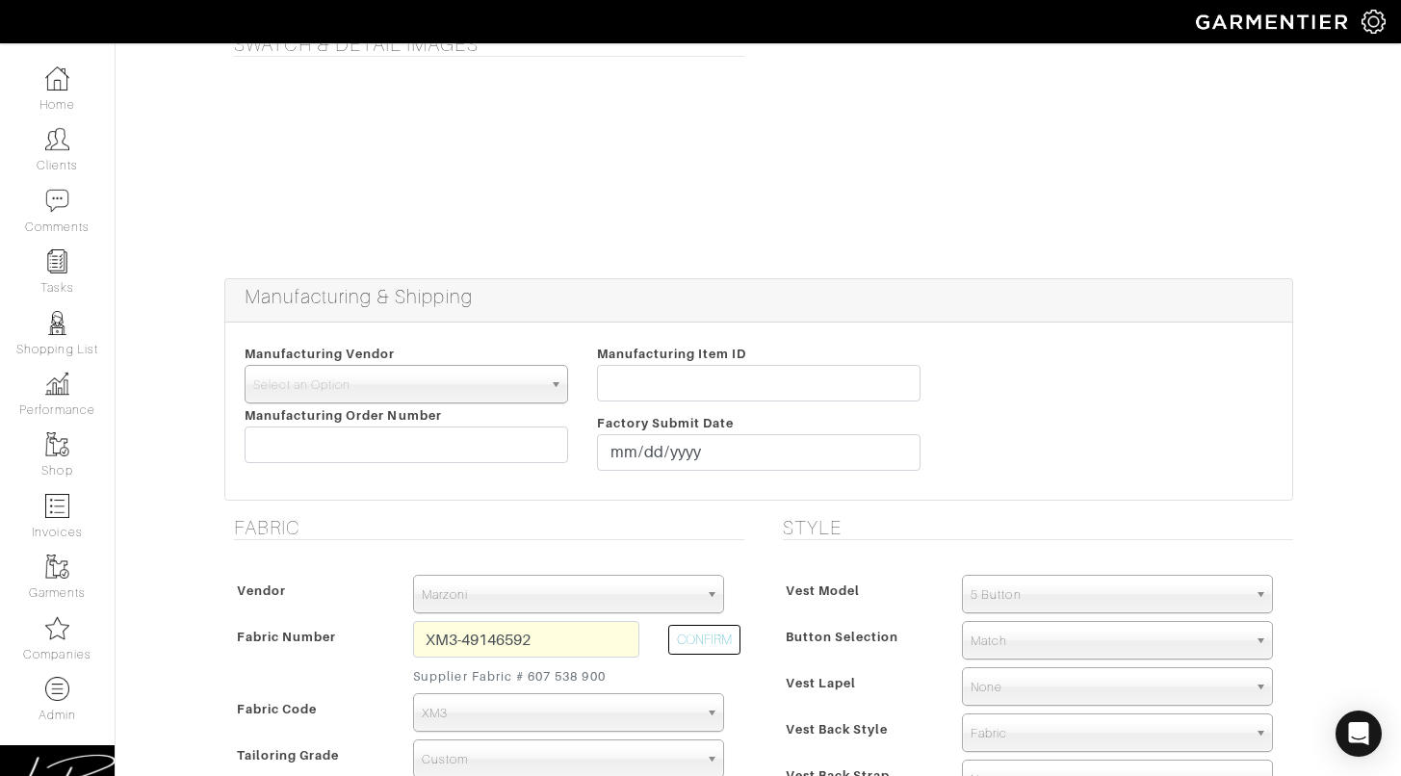
scroll to position [0, 0]
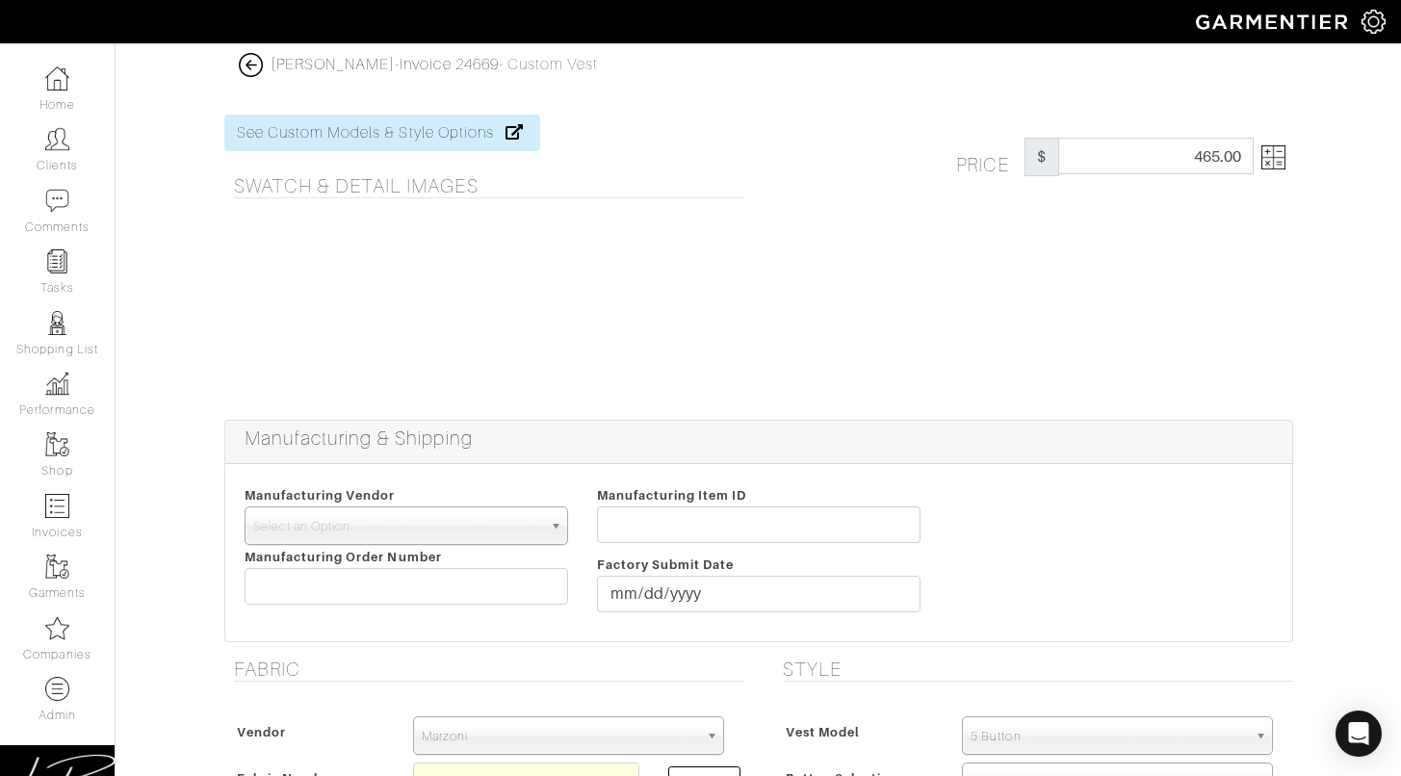
click at [1271, 161] on img at bounding box center [1273, 157] width 24 height 24
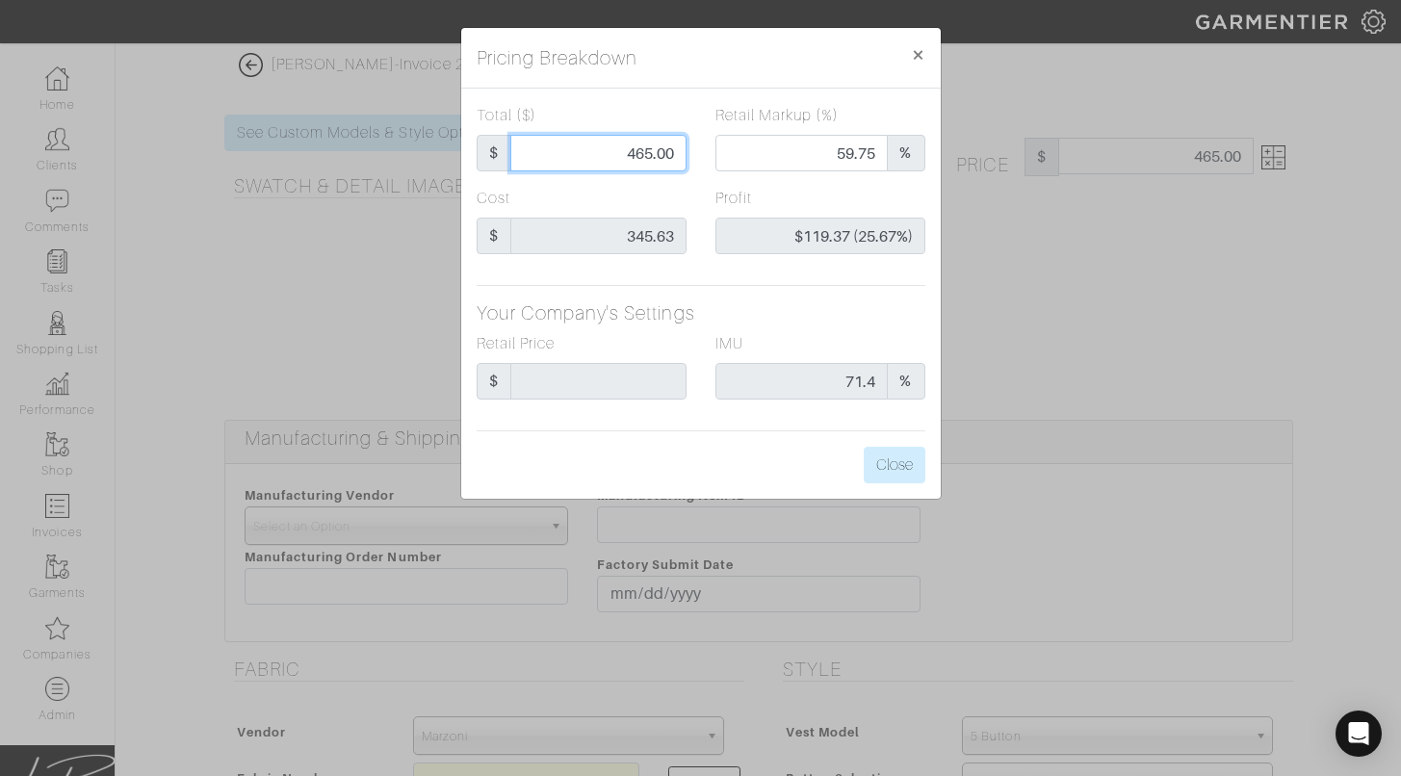
drag, startPoint x: 628, startPoint y: 146, endPoint x: 685, endPoint y: 155, distance: 57.5
click at [685, 155] on input "465.00" at bounding box center [598, 153] width 176 height 37
type input "4"
type input "0.00"
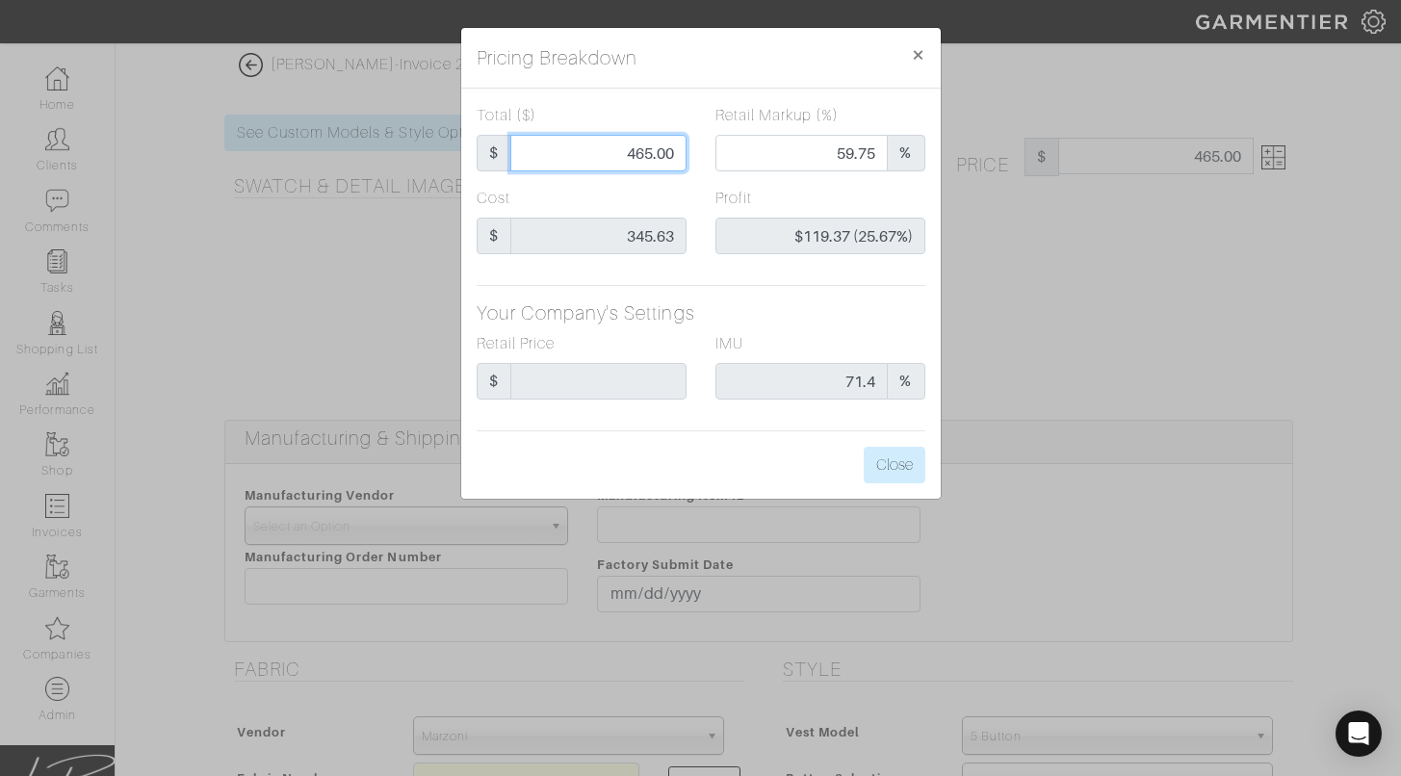
type input "-$341.63 (-8540.75%)"
type input "40"
type input "-$305.63 (-764.08%)"
type input "400"
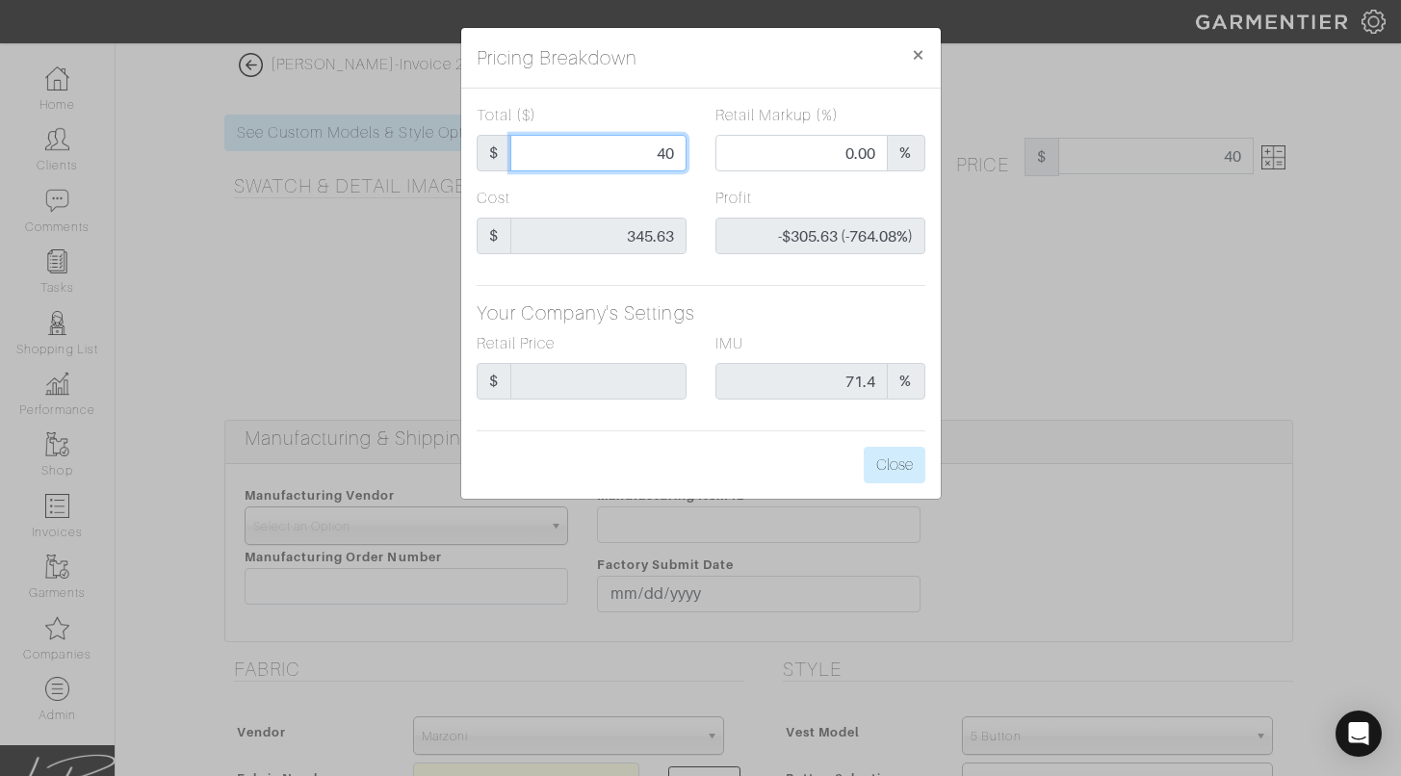
type input "400"
type input "59.75"
type input "$54.37 (13.59%)"
type input "400"
type input "400.00"
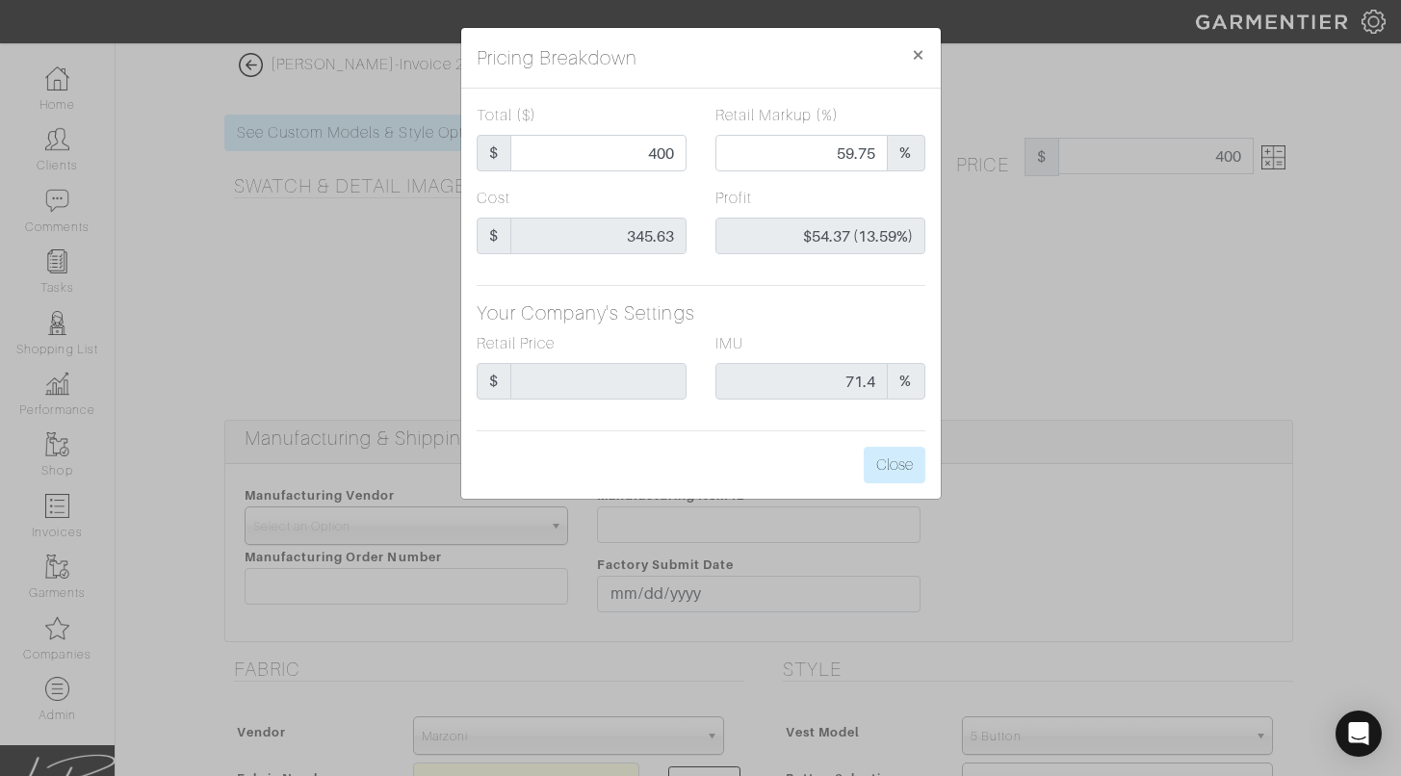
type input "400.00"
click at [707, 89] on div "Total ($) $ 400.00 Retail Markup (%) 59.75 % Cost $ 345.63 Profit $54.37 (13.59…" at bounding box center [701, 294] width 480 height 410
click at [871, 457] on button "Close" at bounding box center [895, 465] width 62 height 37
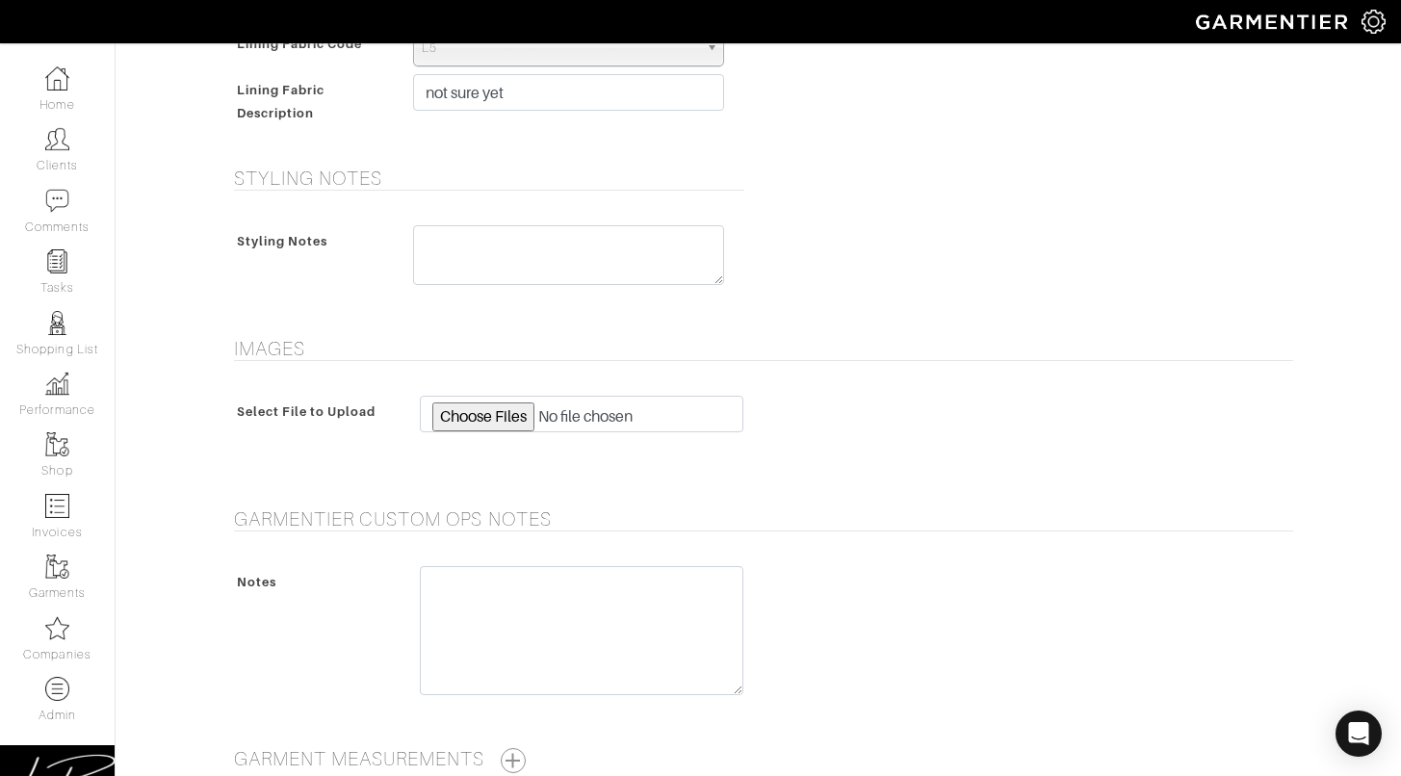
scroll to position [1271, 0]
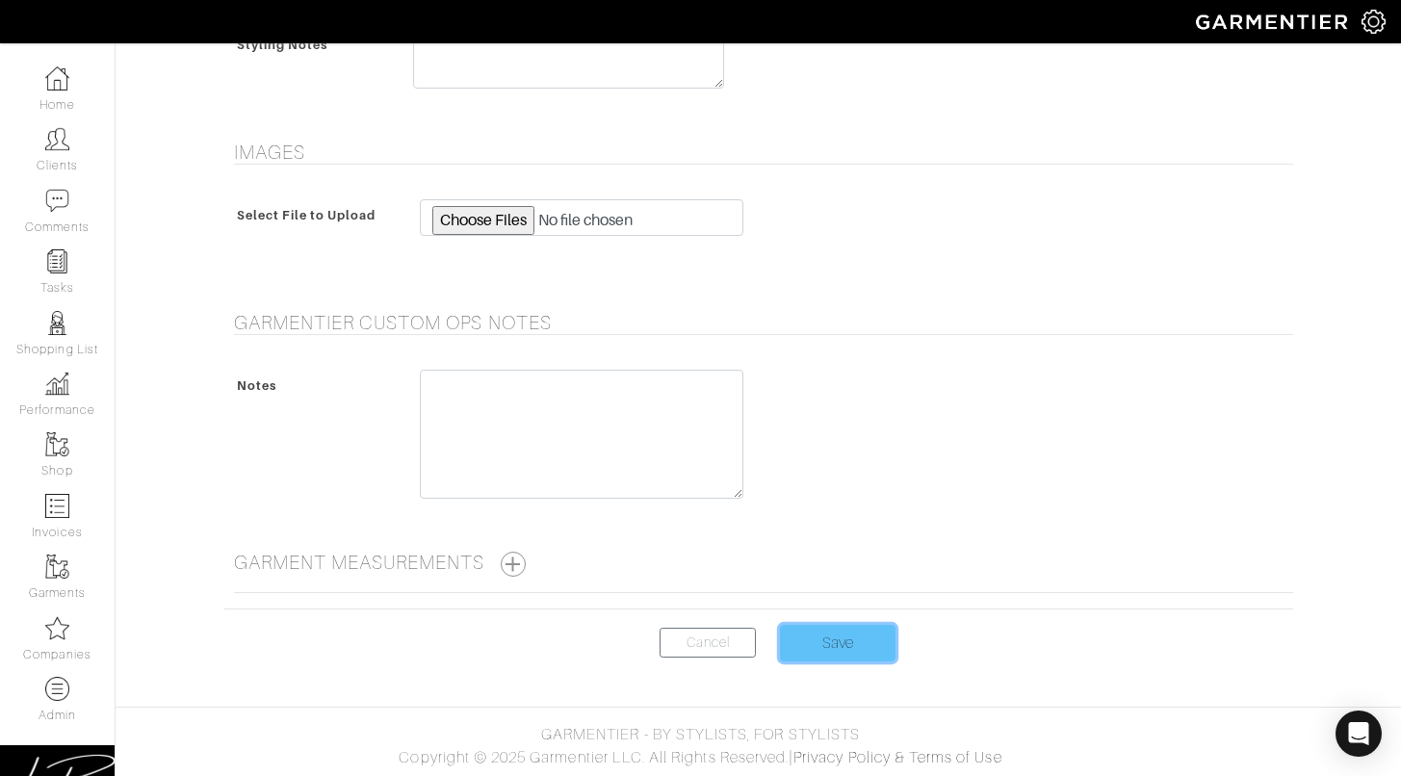
click at [804, 639] on input "Save" at bounding box center [838, 643] width 116 height 37
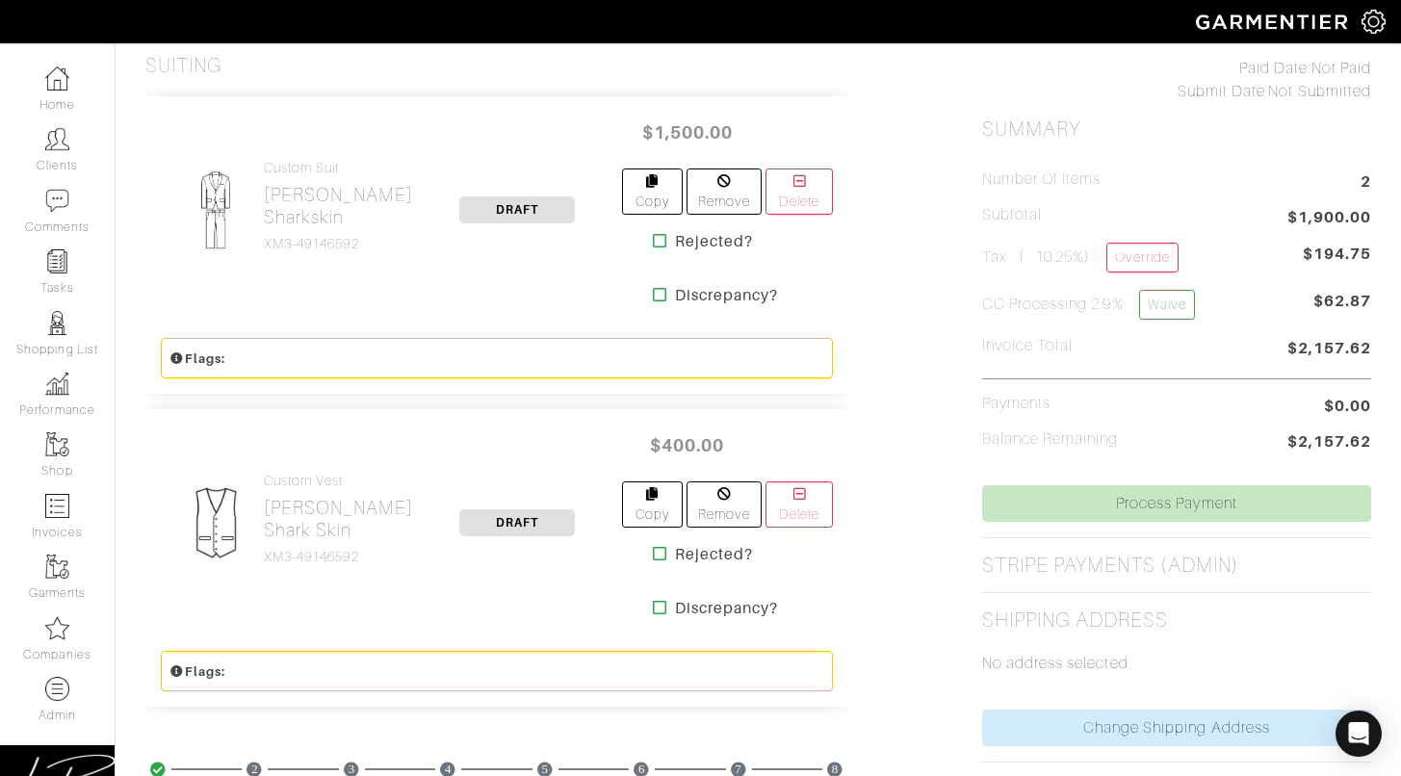
scroll to position [445, 0]
click at [298, 184] on h2 "[PERSON_NAME] Sharkskin" at bounding box center [338, 204] width 149 height 44
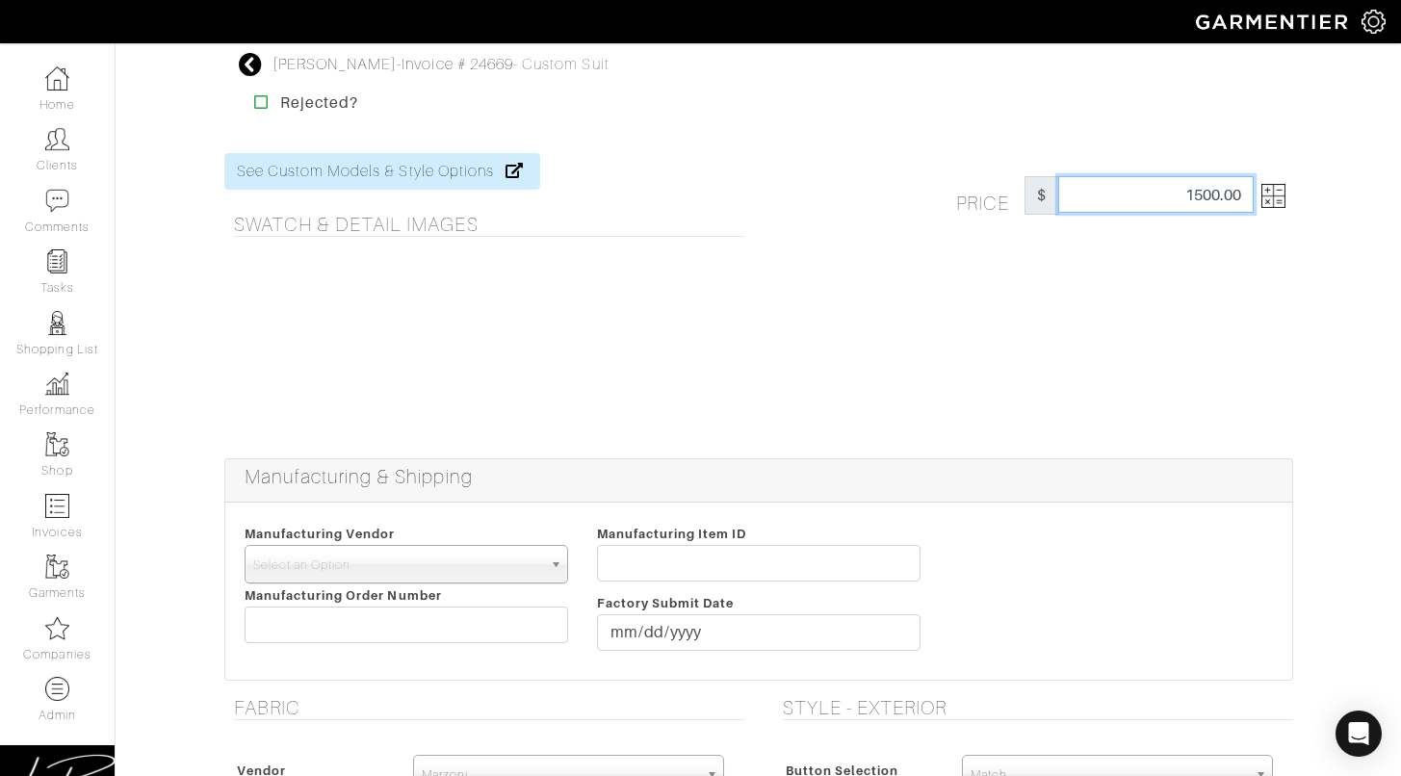
drag, startPoint x: 1111, startPoint y: 195, endPoint x: 1240, endPoint y: 195, distance: 129.0
click at [1240, 195] on input "1500.00" at bounding box center [1155, 194] width 195 height 37
type input "1400"
click at [1155, 235] on div "Price $ 1400" at bounding box center [1033, 294] width 549 height 282
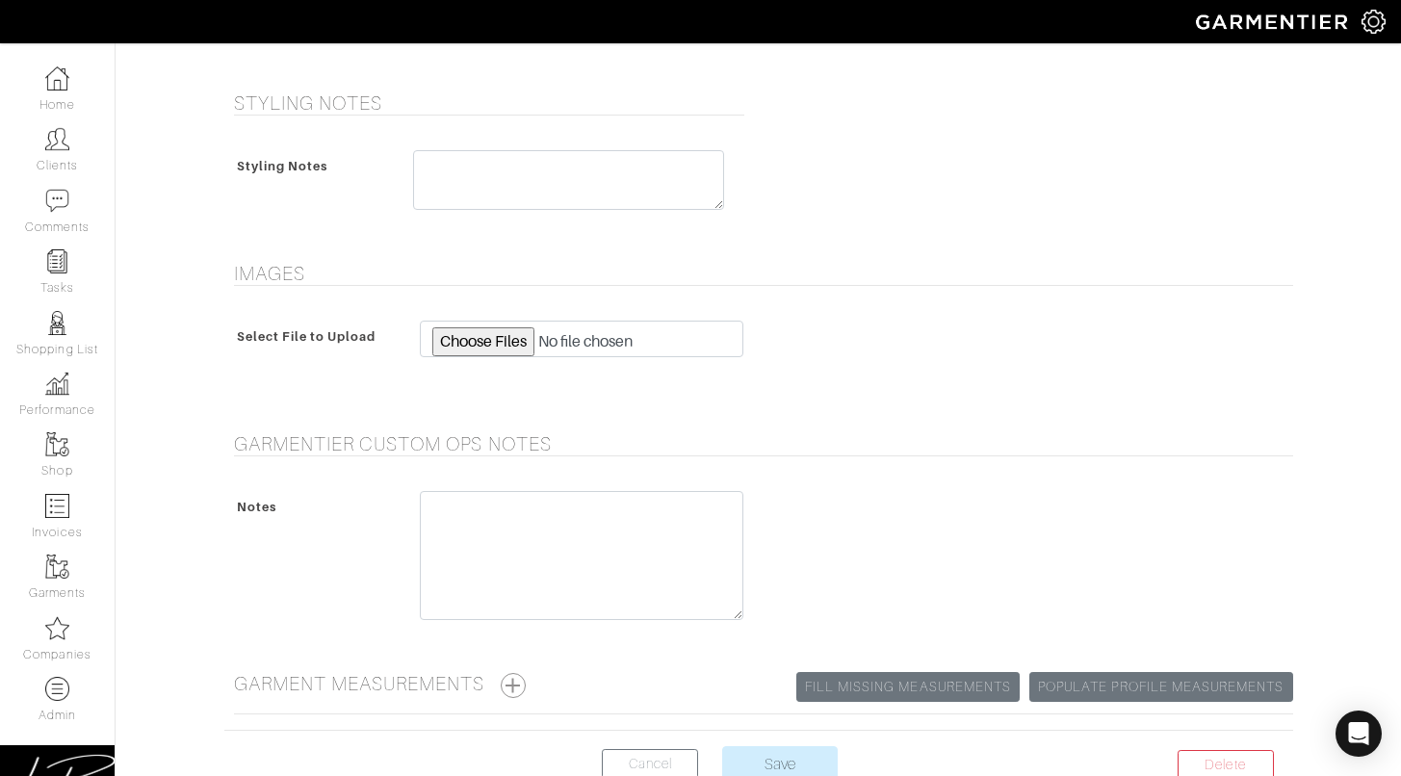
scroll to position [1915, 0]
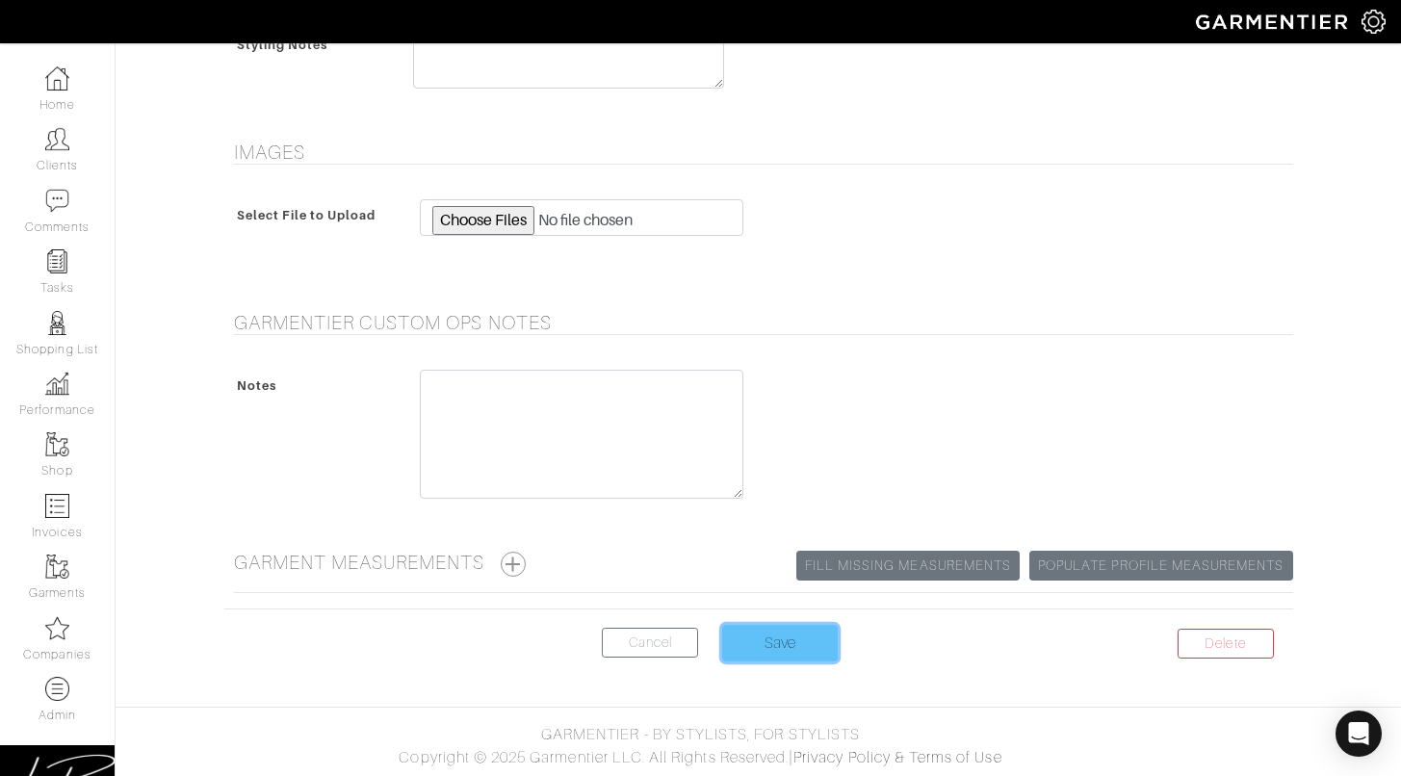
click at [787, 636] on input "Save" at bounding box center [780, 643] width 116 height 37
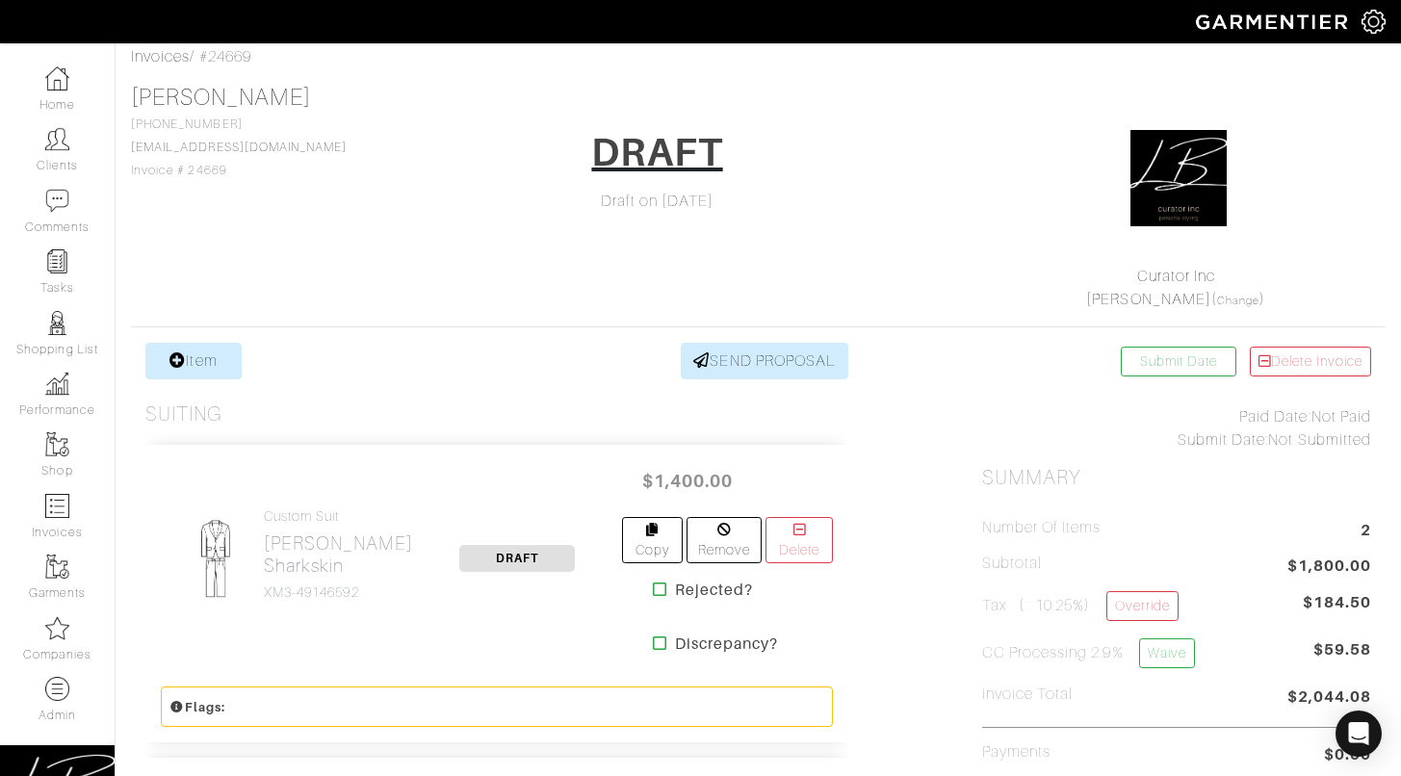
scroll to position [222, 0]
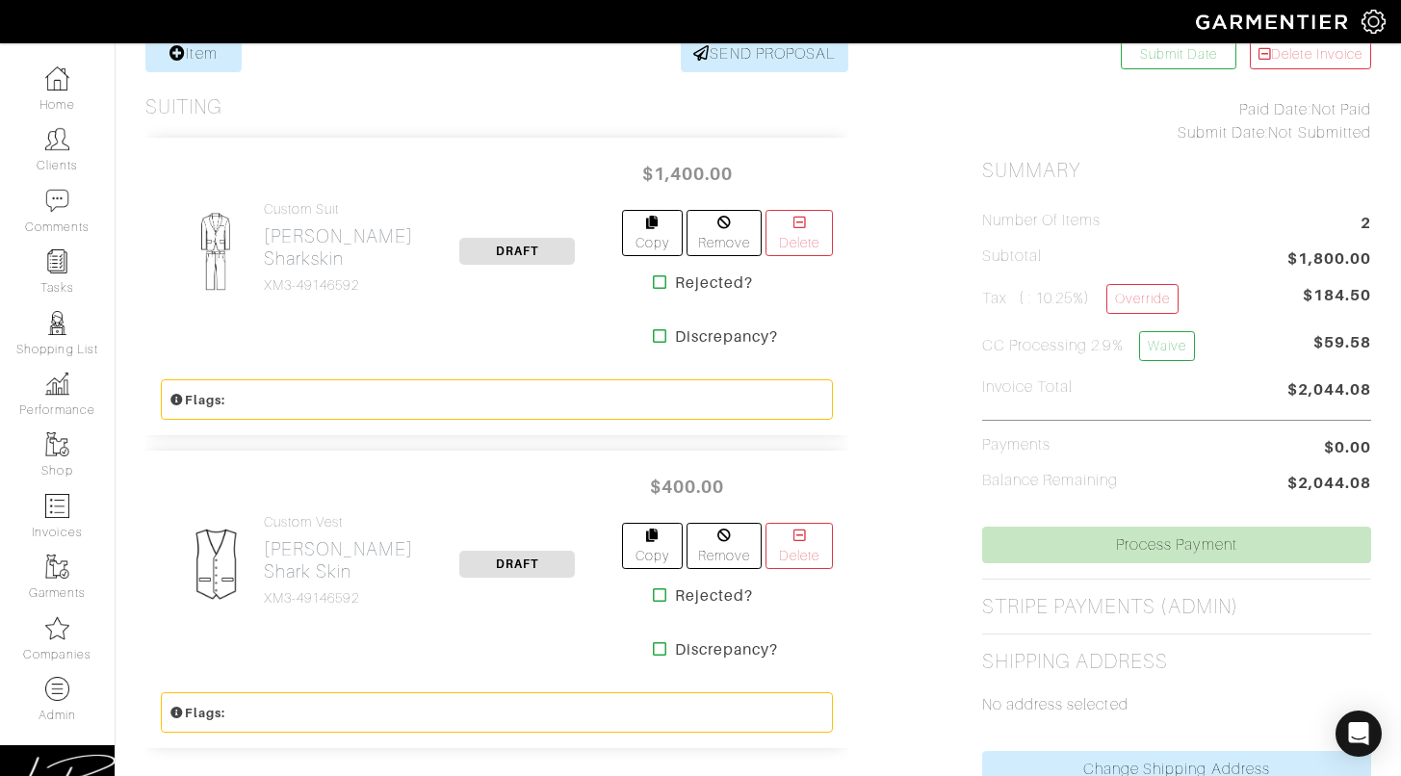
scroll to position [440, 0]
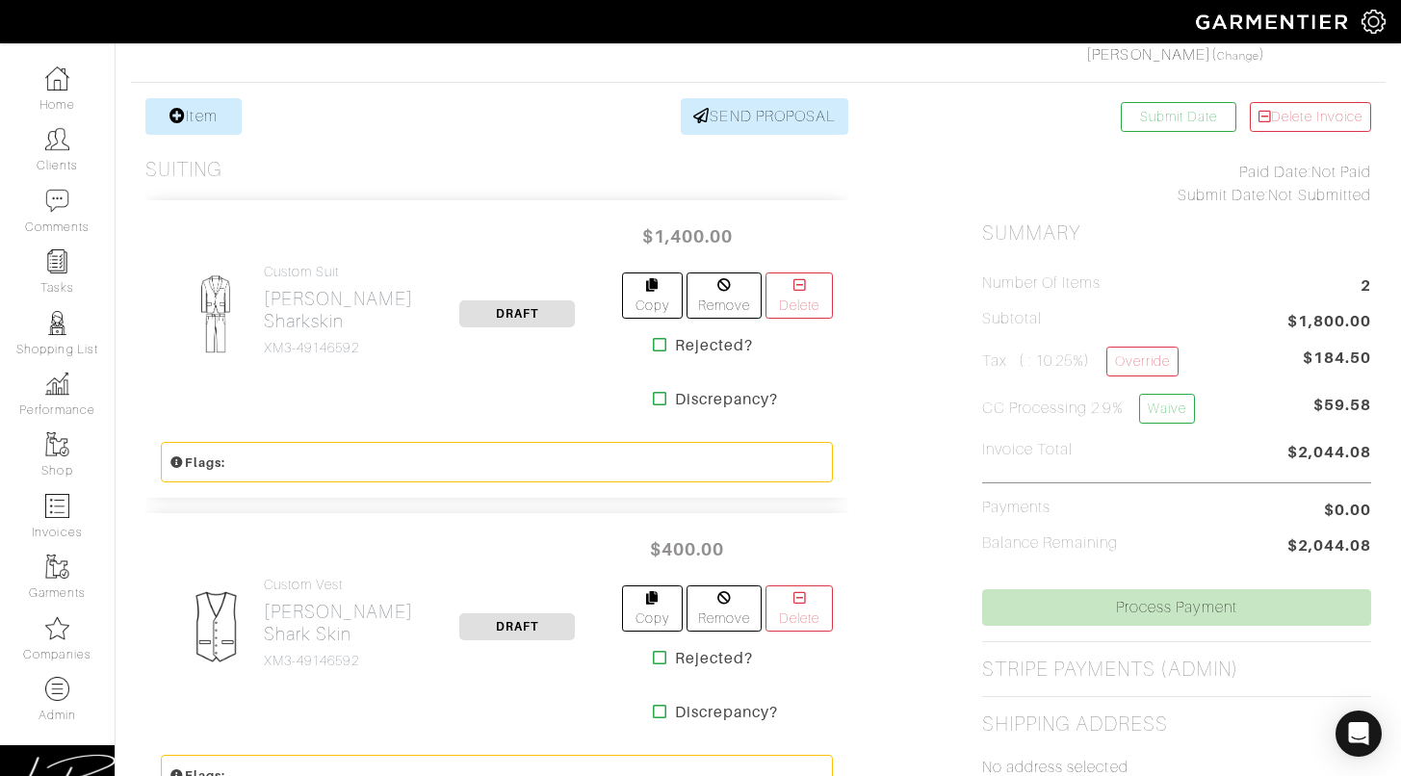
scroll to position [322, 0]
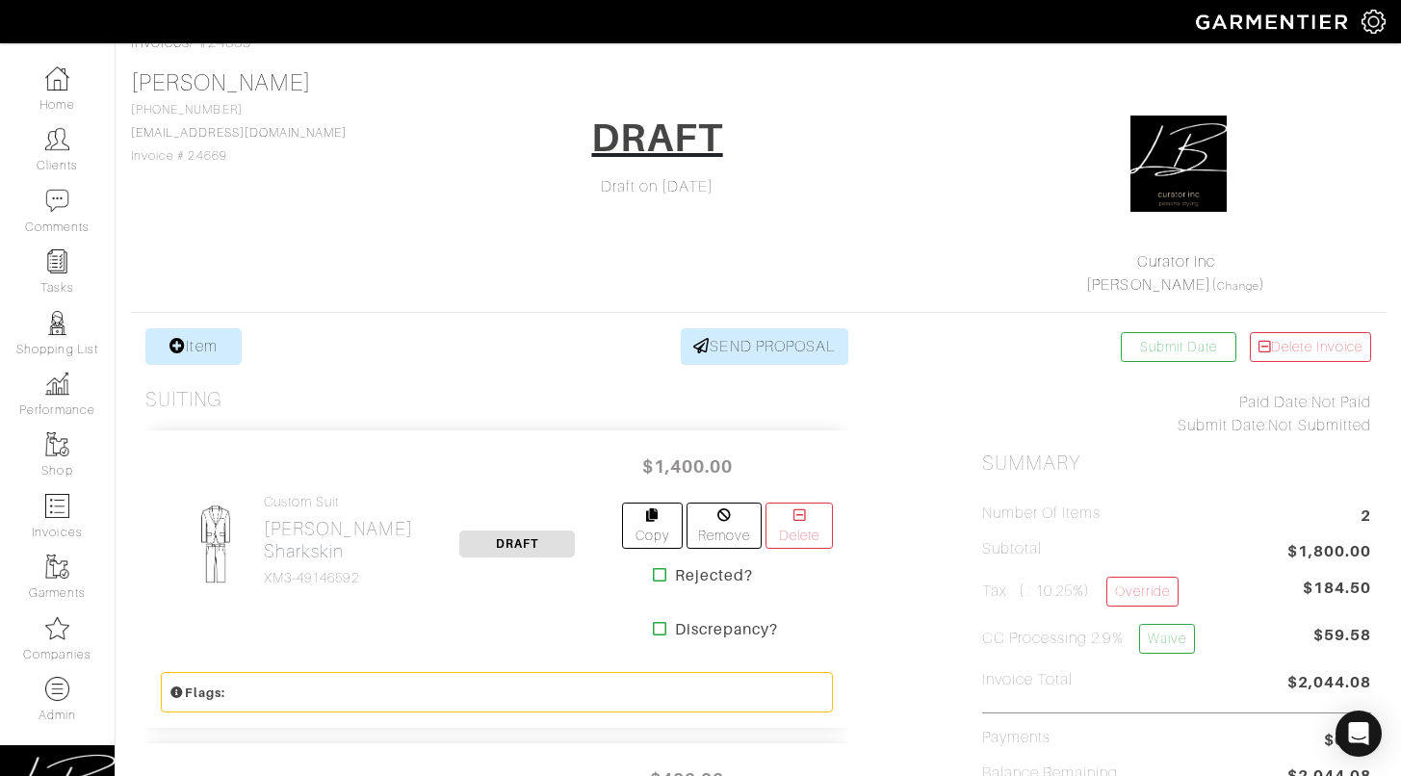
scroll to position [0, 0]
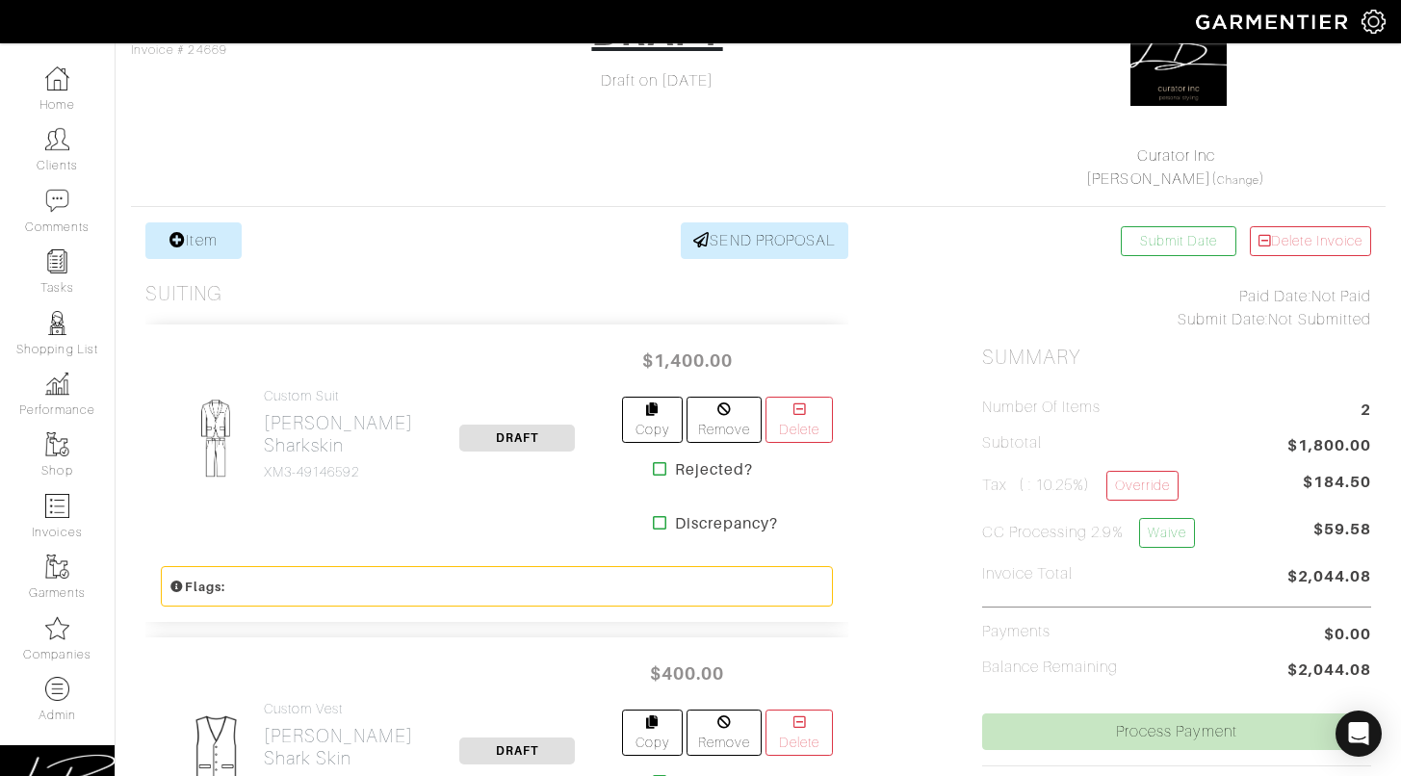
scroll to position [223, 0]
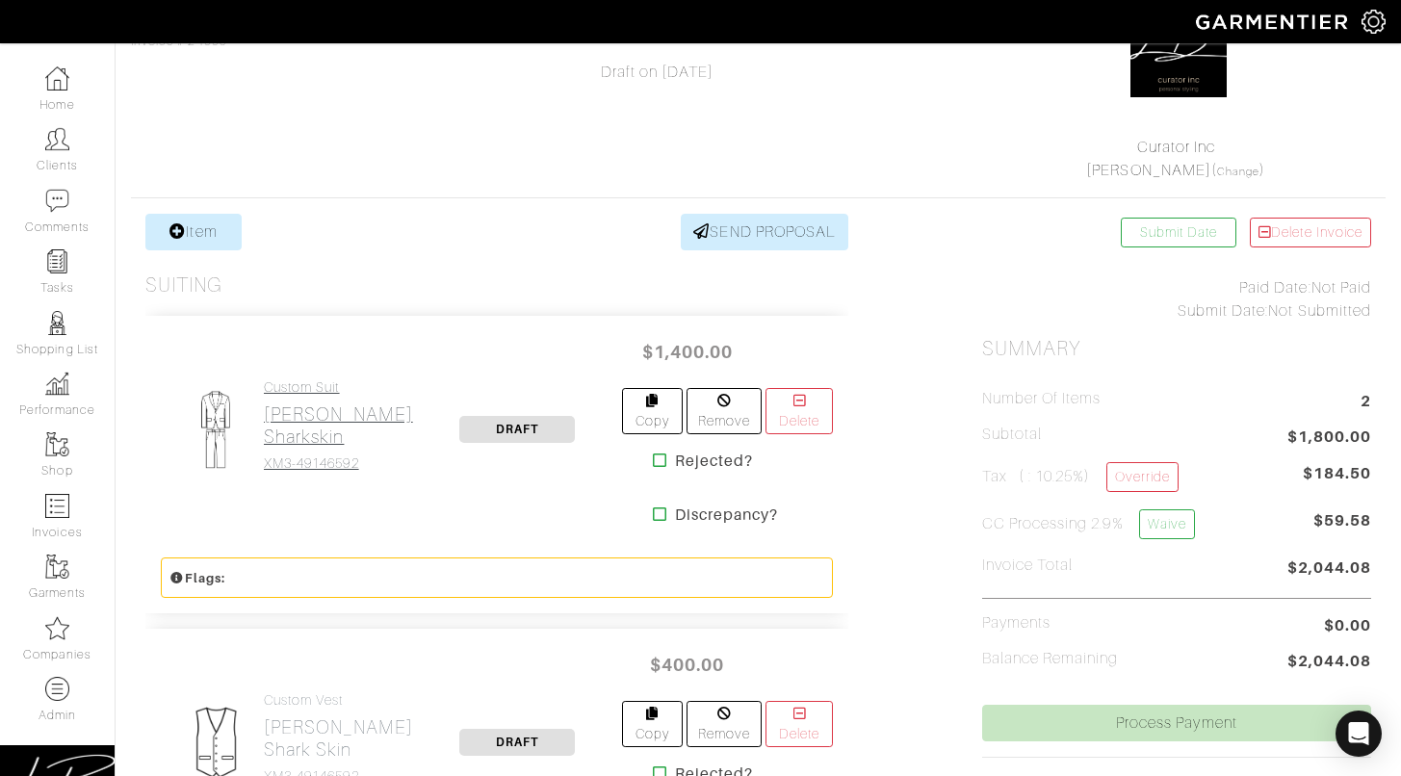
click at [322, 430] on h2 "[PERSON_NAME] Sharkskin" at bounding box center [338, 425] width 149 height 44
click at [307, 716] on h2 "[PERSON_NAME] Shark Skin" at bounding box center [338, 738] width 149 height 44
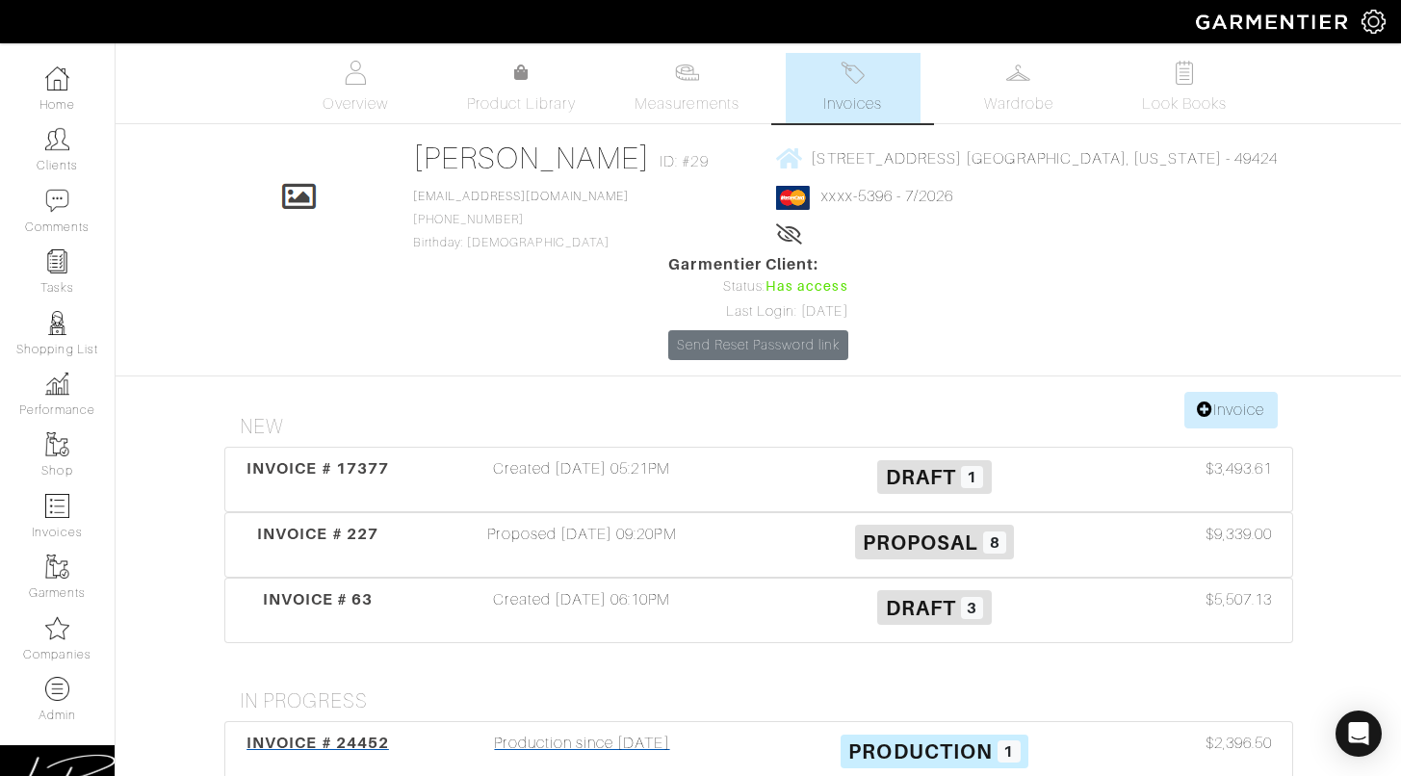
click at [350, 732] on div "INVOICE # 24452" at bounding box center [318, 754] width 176 height 44
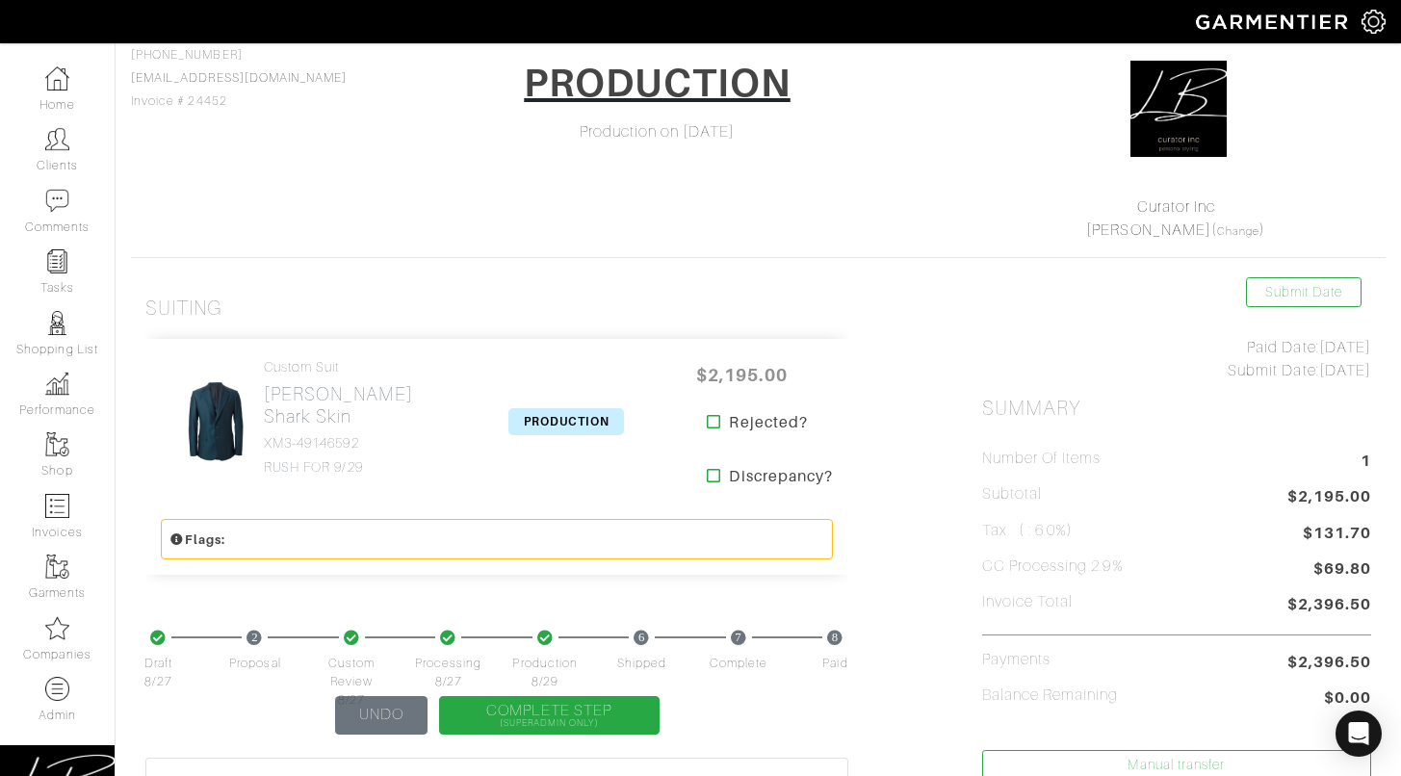
scroll to position [173, 0]
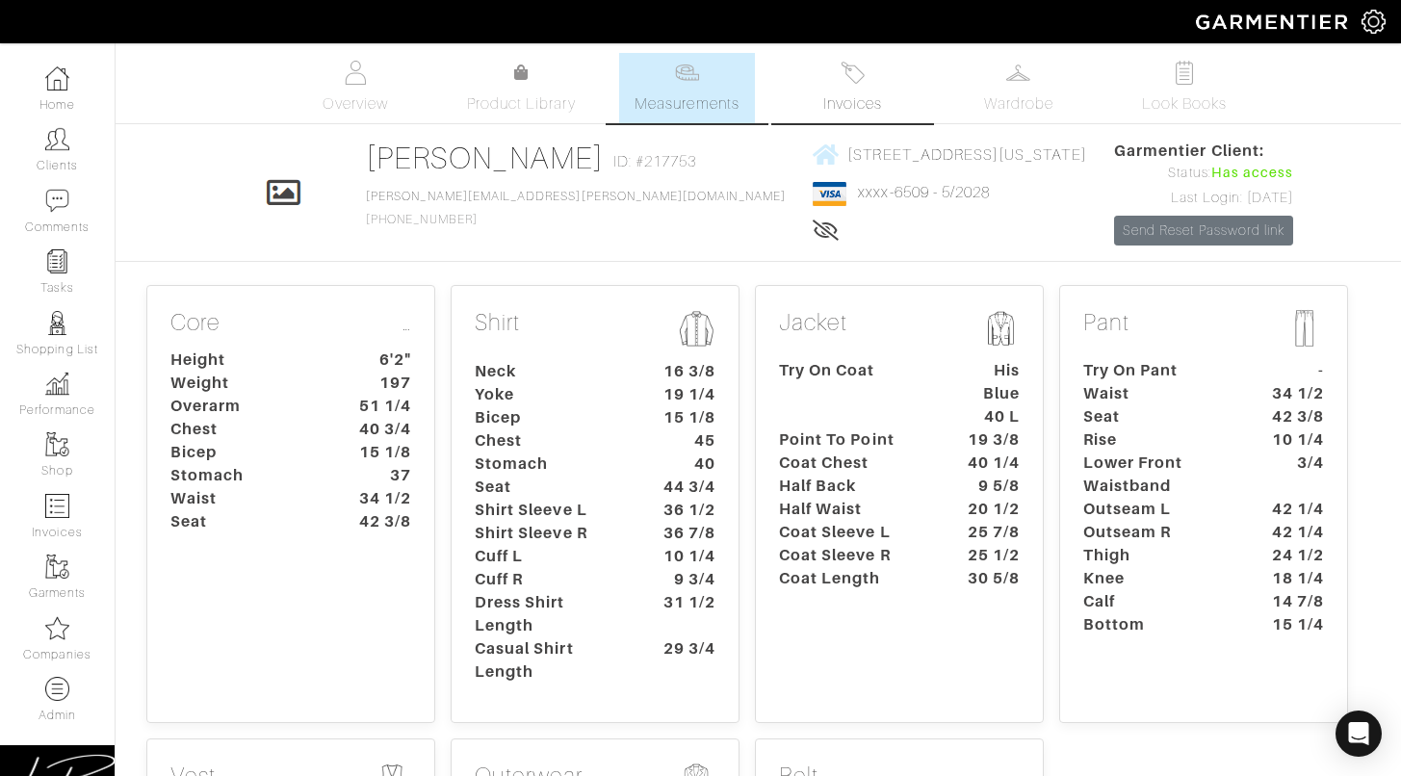
click at [888, 81] on link "Invoices" at bounding box center [853, 88] width 135 height 70
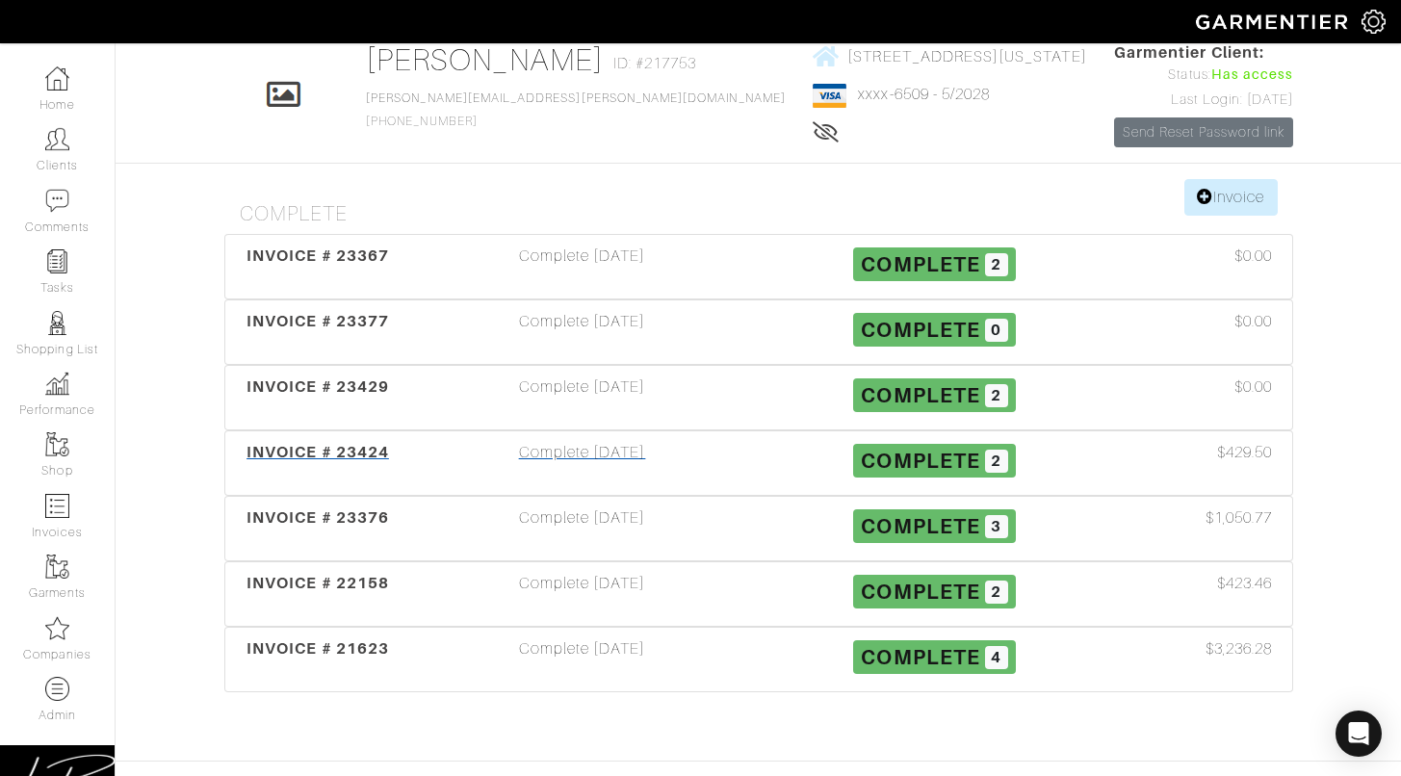
scroll to position [103, 0]
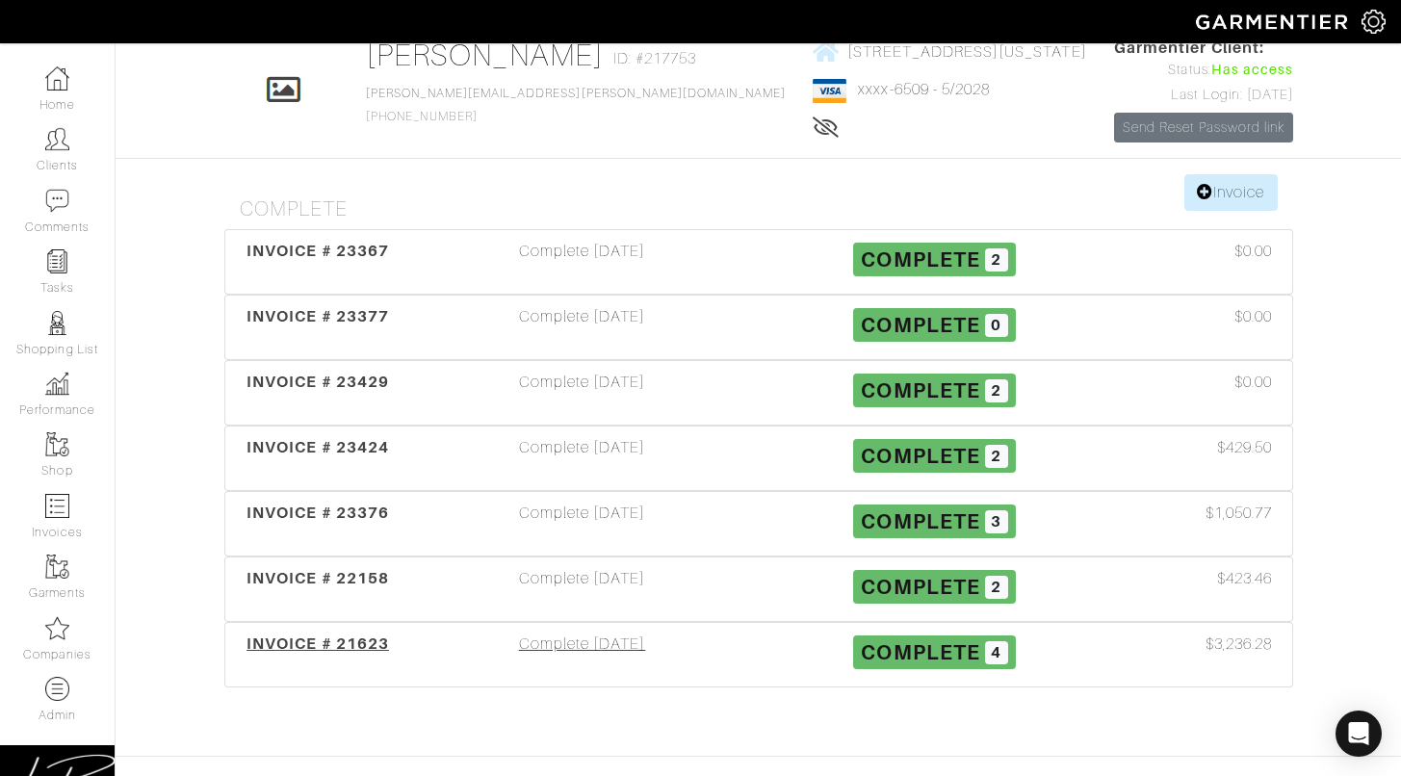
click at [540, 636] on div "Complete [DATE]" at bounding box center [582, 655] width 352 height 44
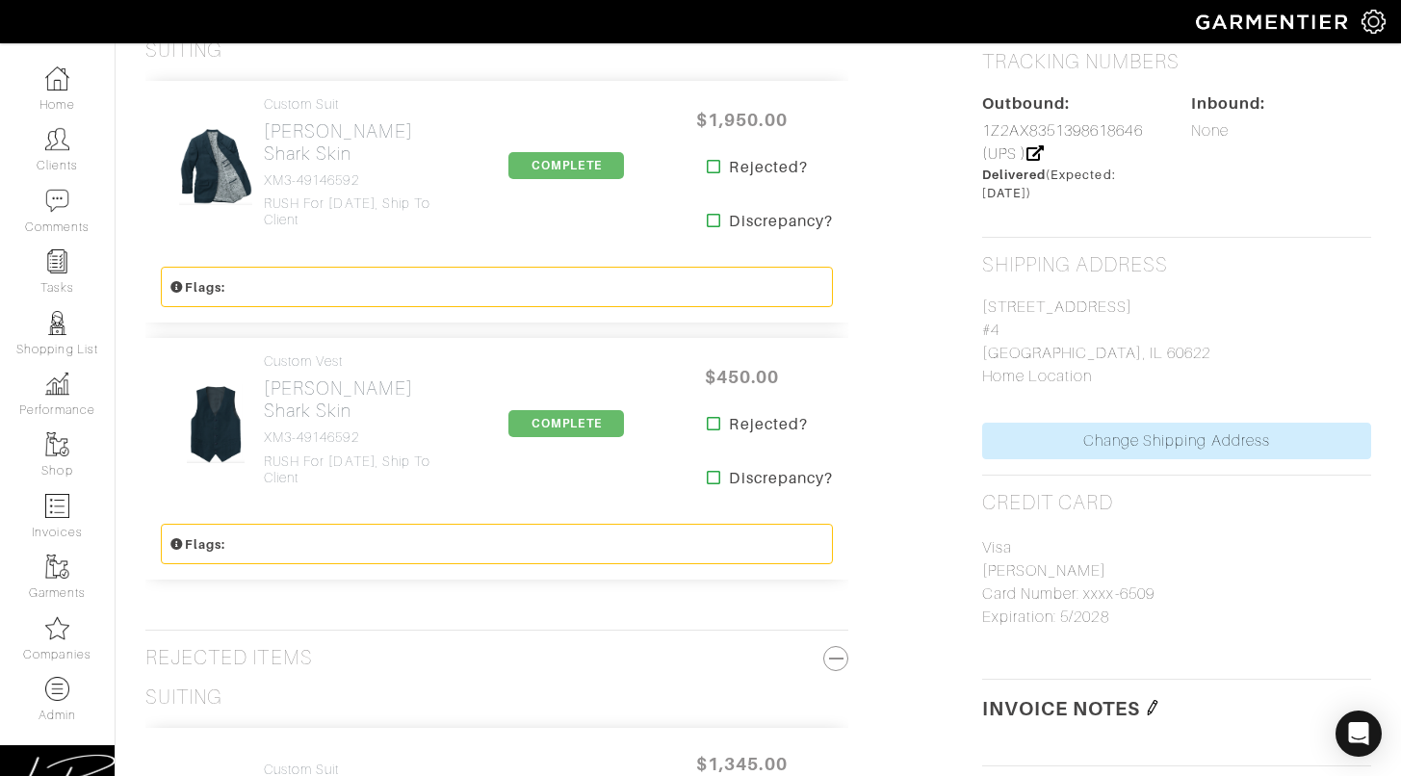
scroll to position [1044, 0]
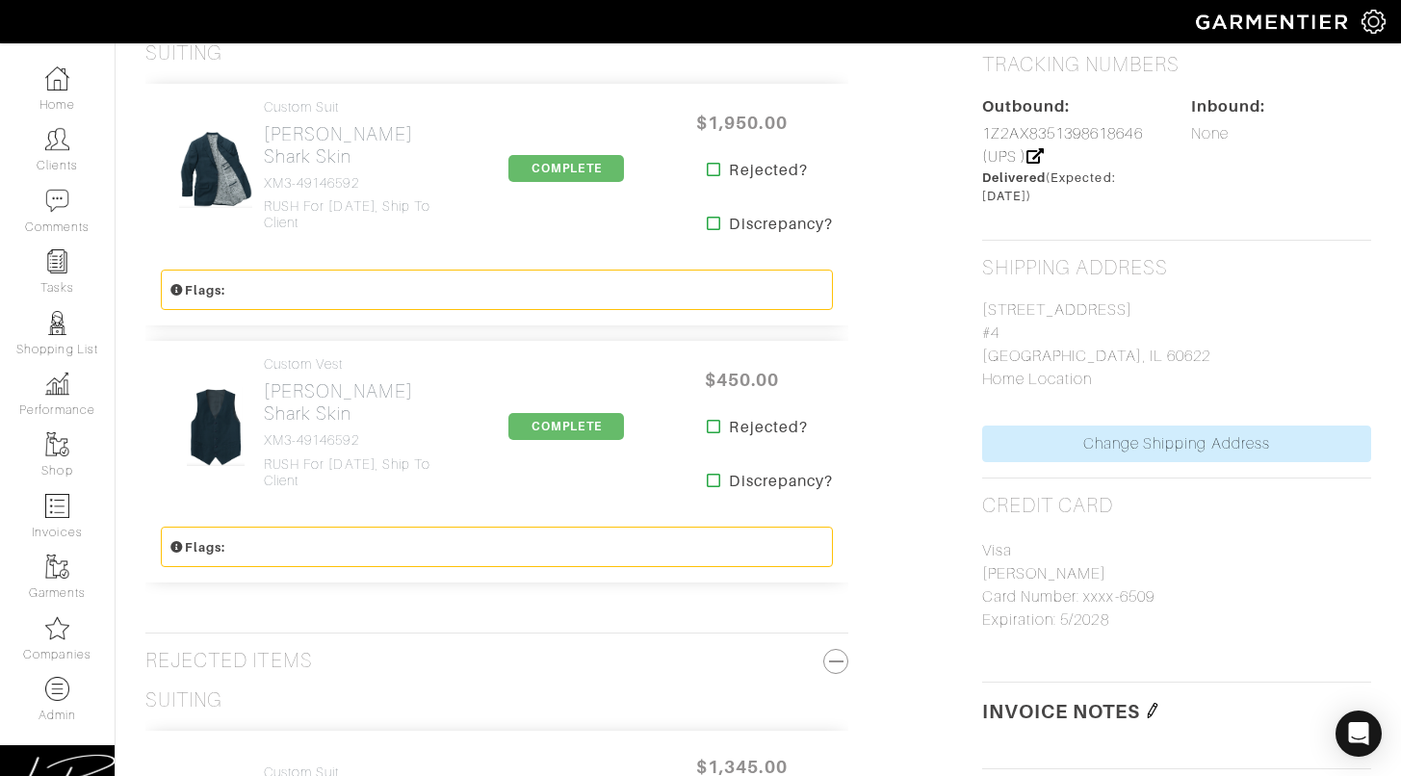
scroll to position [103, 0]
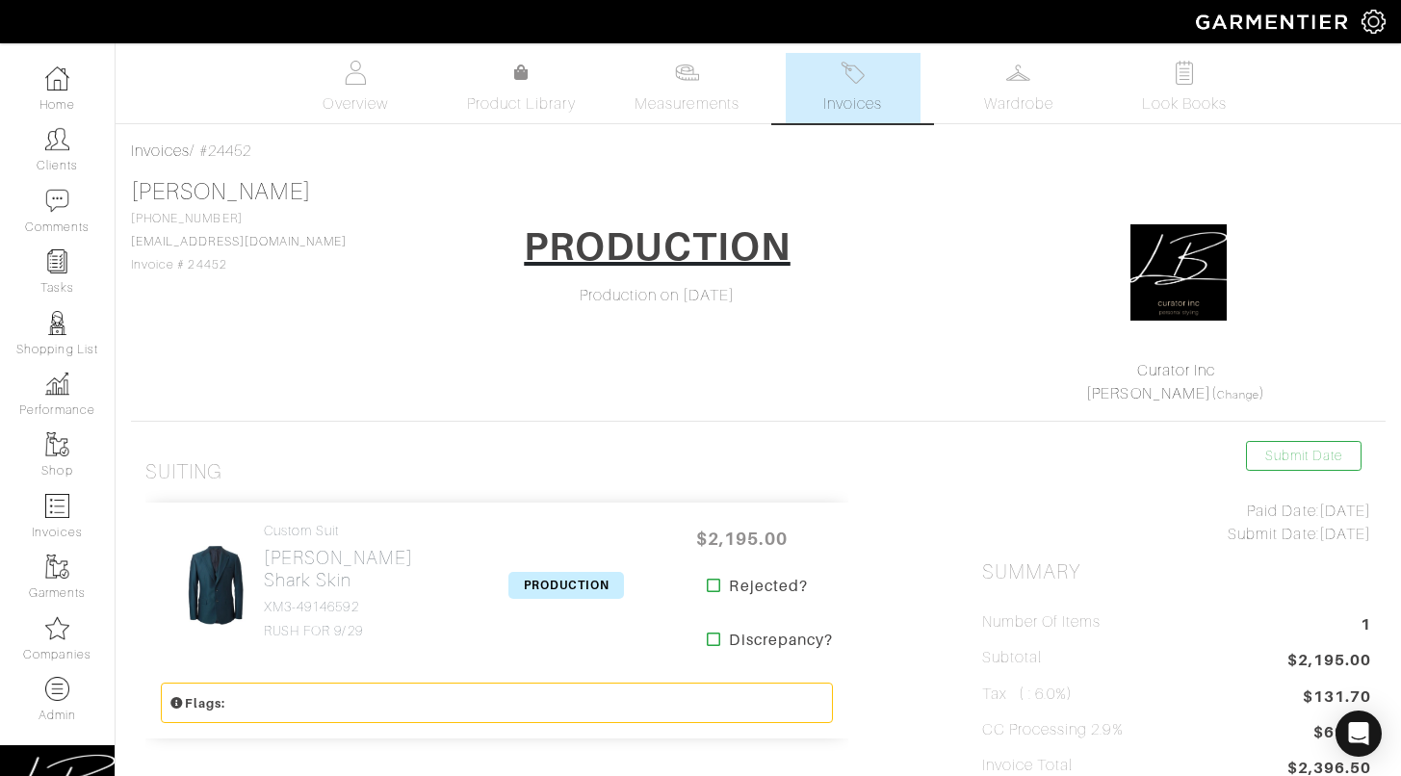
scroll to position [173, 0]
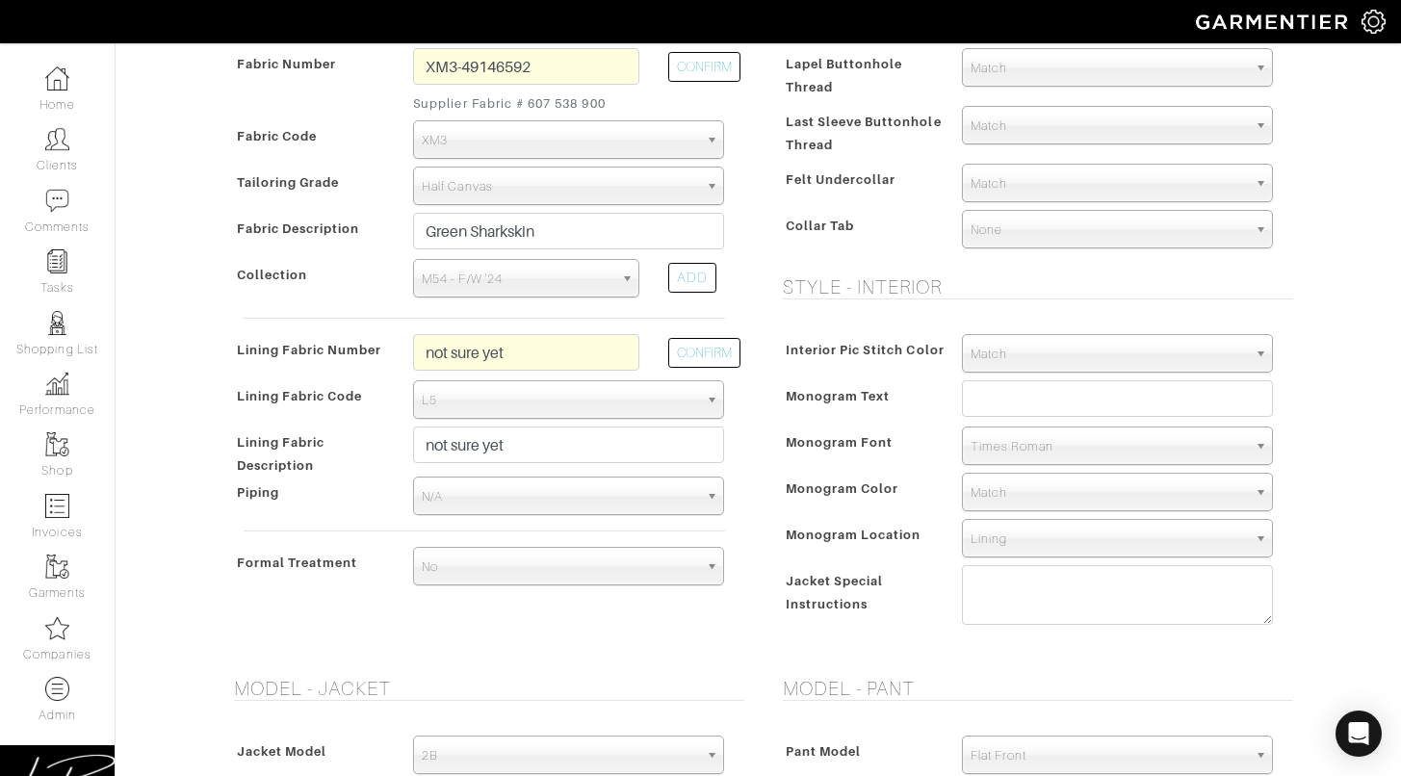
scroll to position [762, 0]
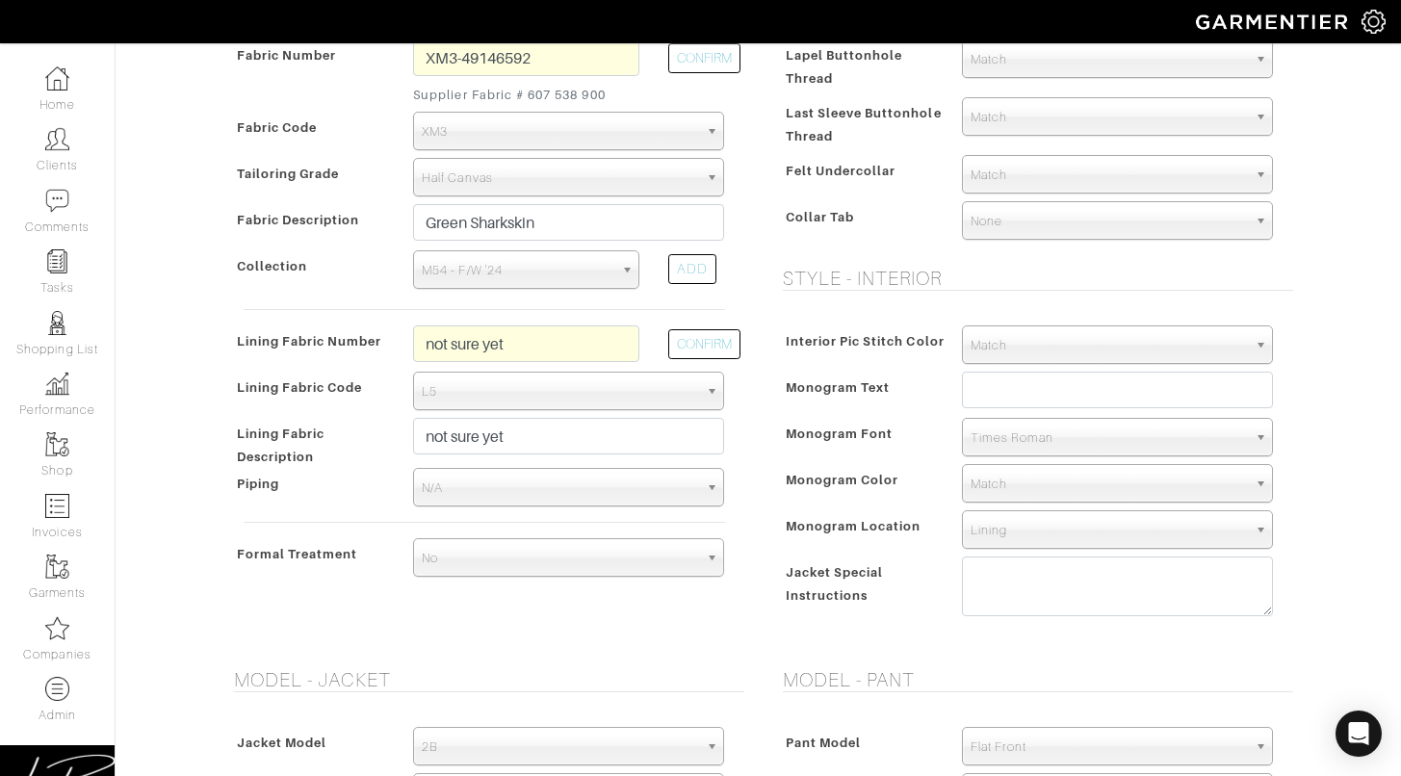
click at [456, 384] on span "L5" at bounding box center [560, 392] width 276 height 39
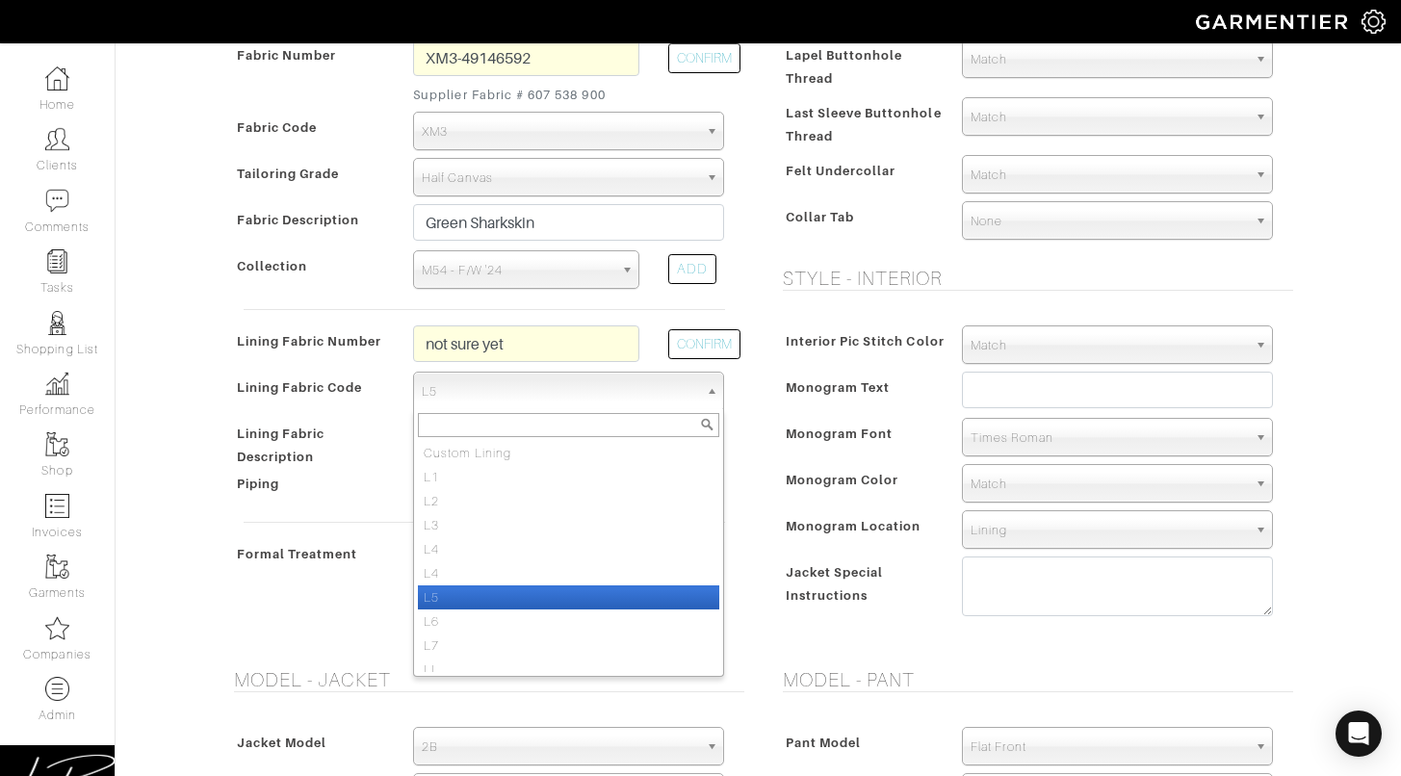
click at [327, 400] on span "Lining Fabric Code" at bounding box center [300, 388] width 126 height 28
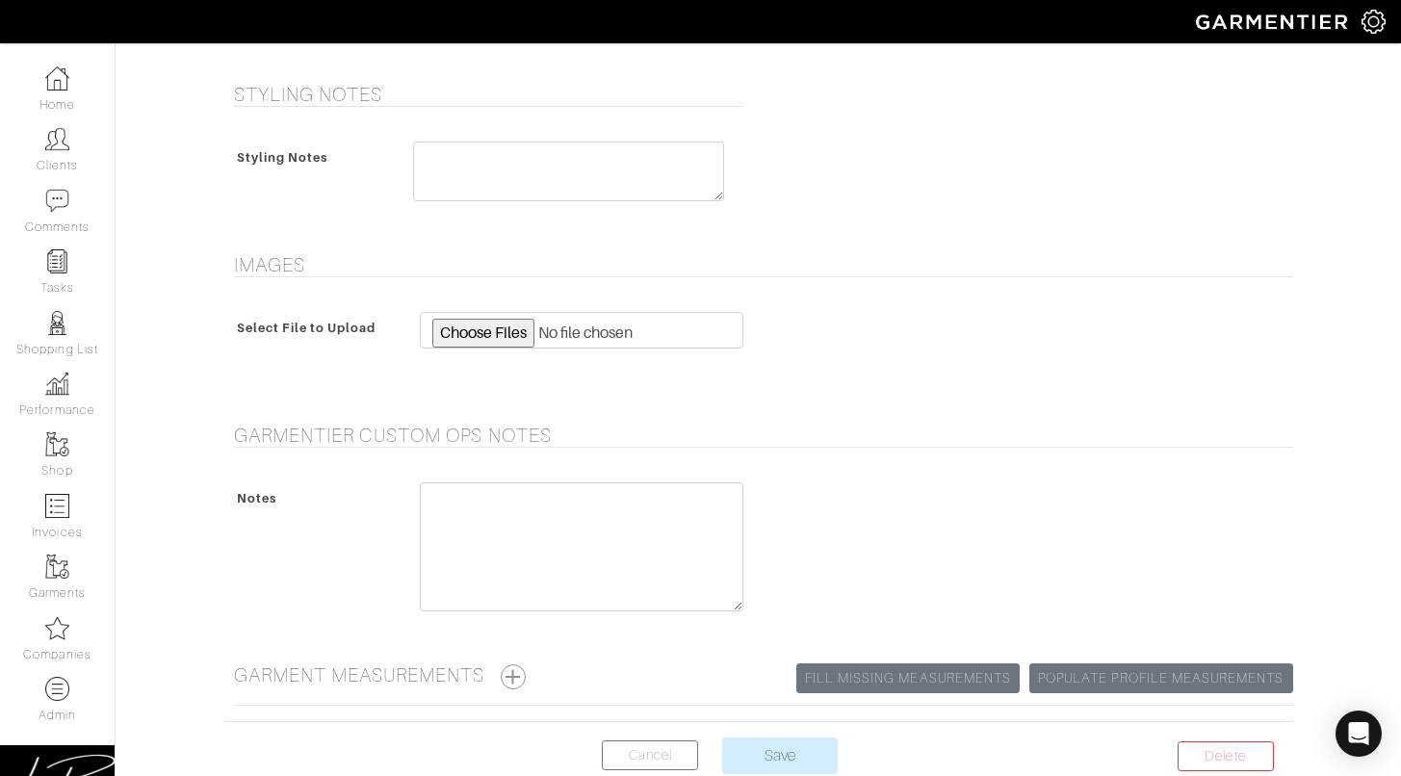
scroll to position [1798, 0]
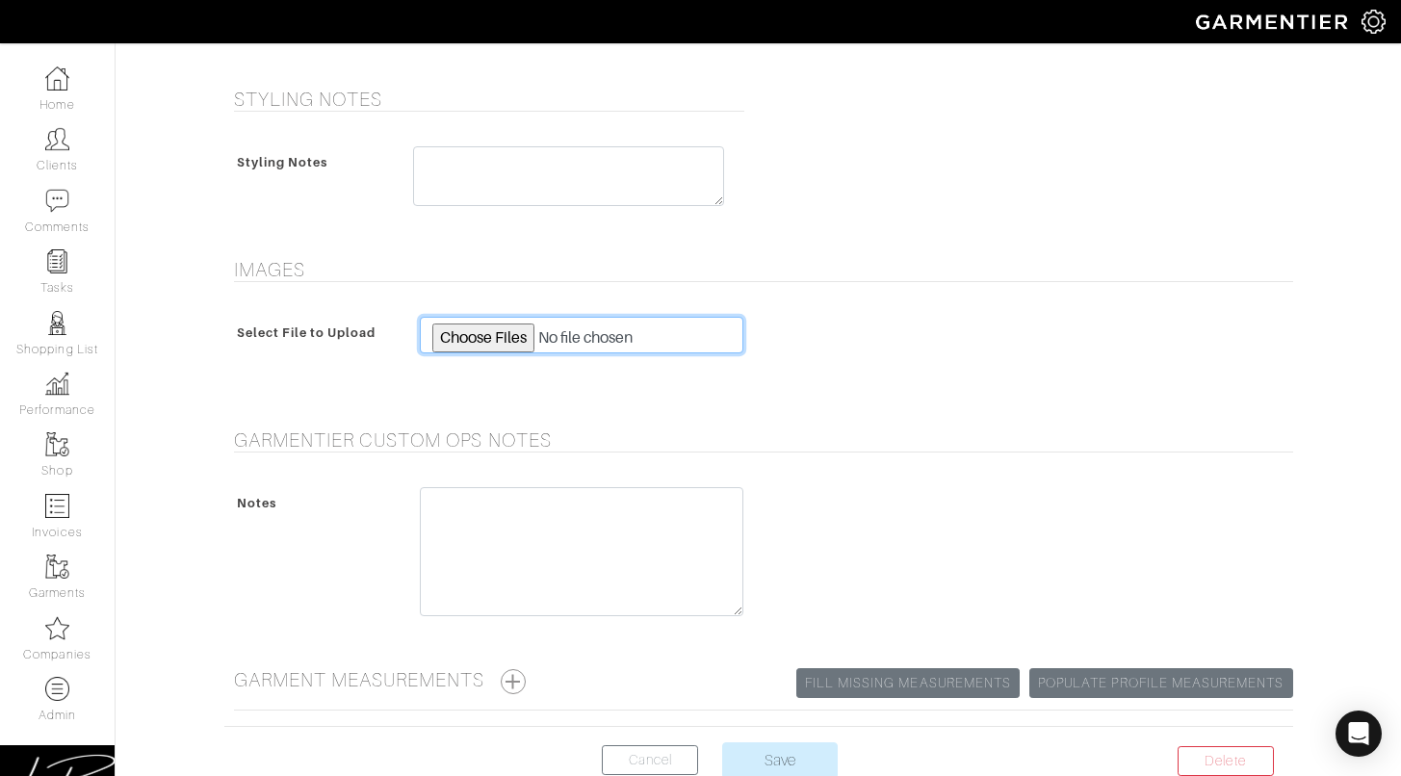
click at [511, 345] on input "file" at bounding box center [582, 335] width 324 height 37
type input "C:\fakepath\jake's suit.jpeg"
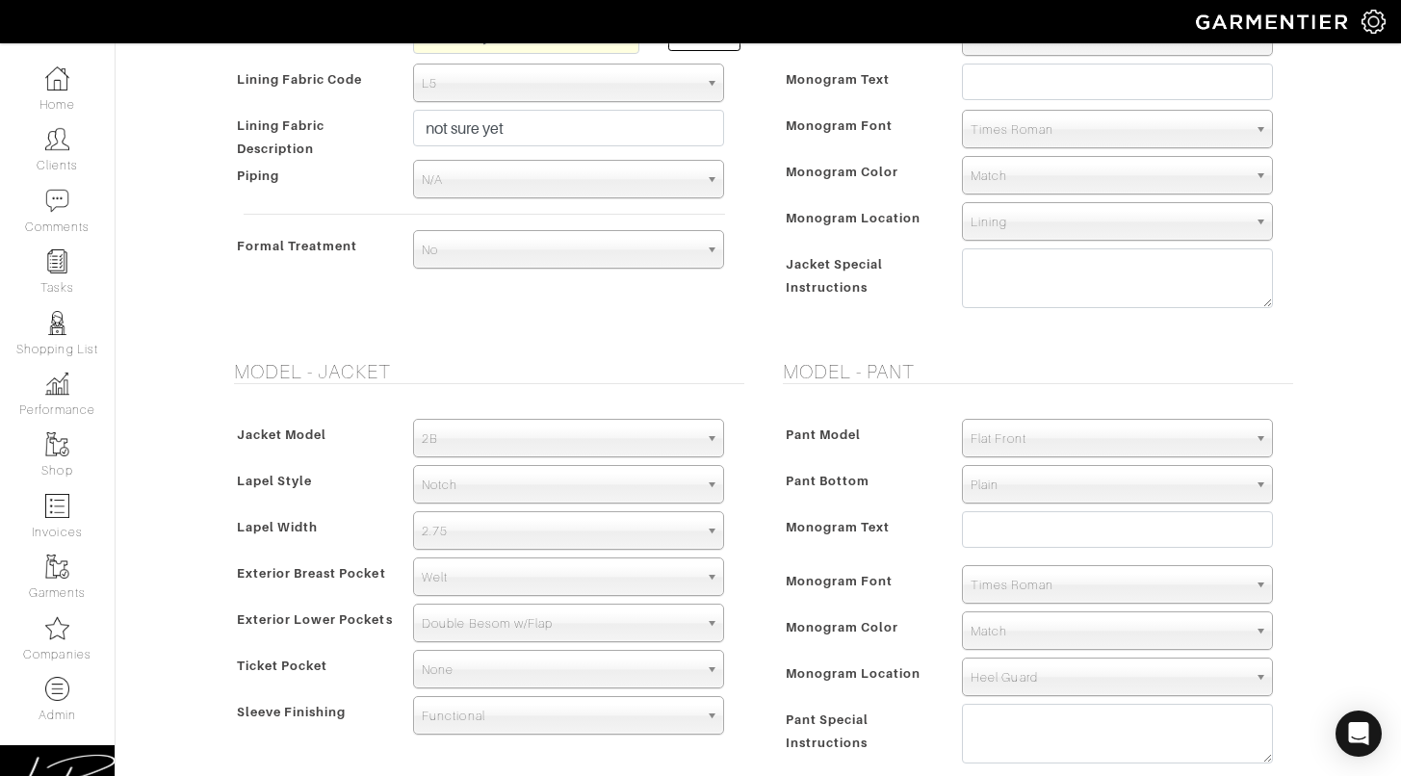
scroll to position [1915, 0]
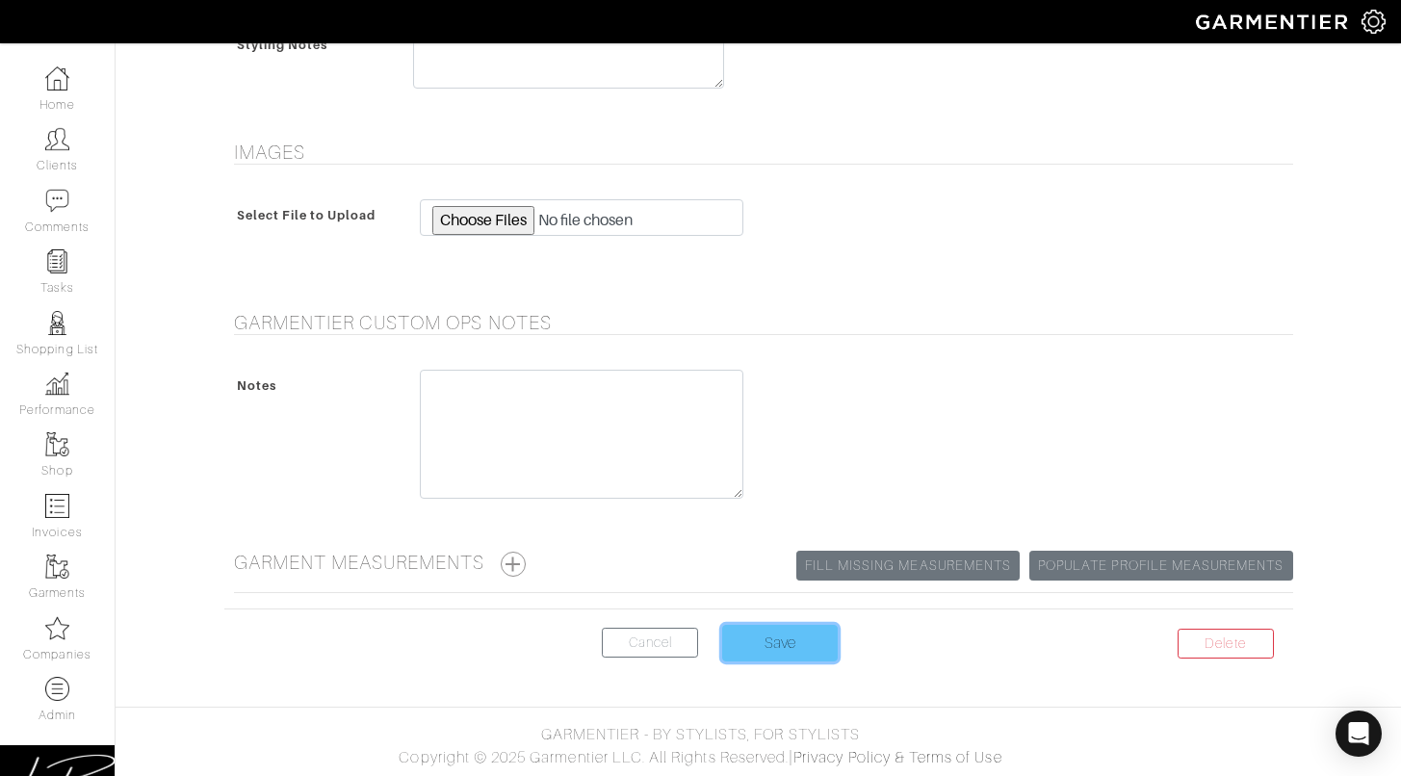
click at [773, 650] on input "Save" at bounding box center [780, 643] width 116 height 37
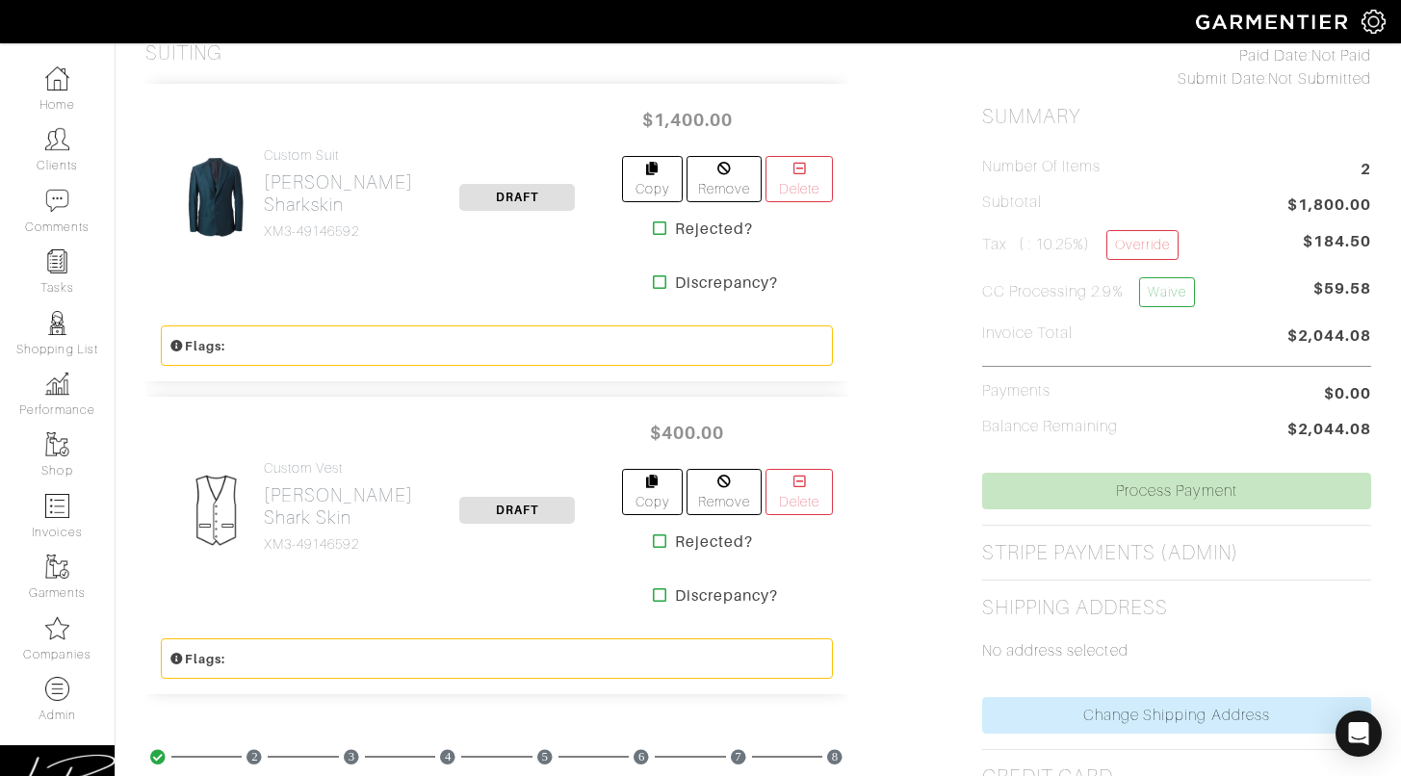
scroll to position [460, 0]
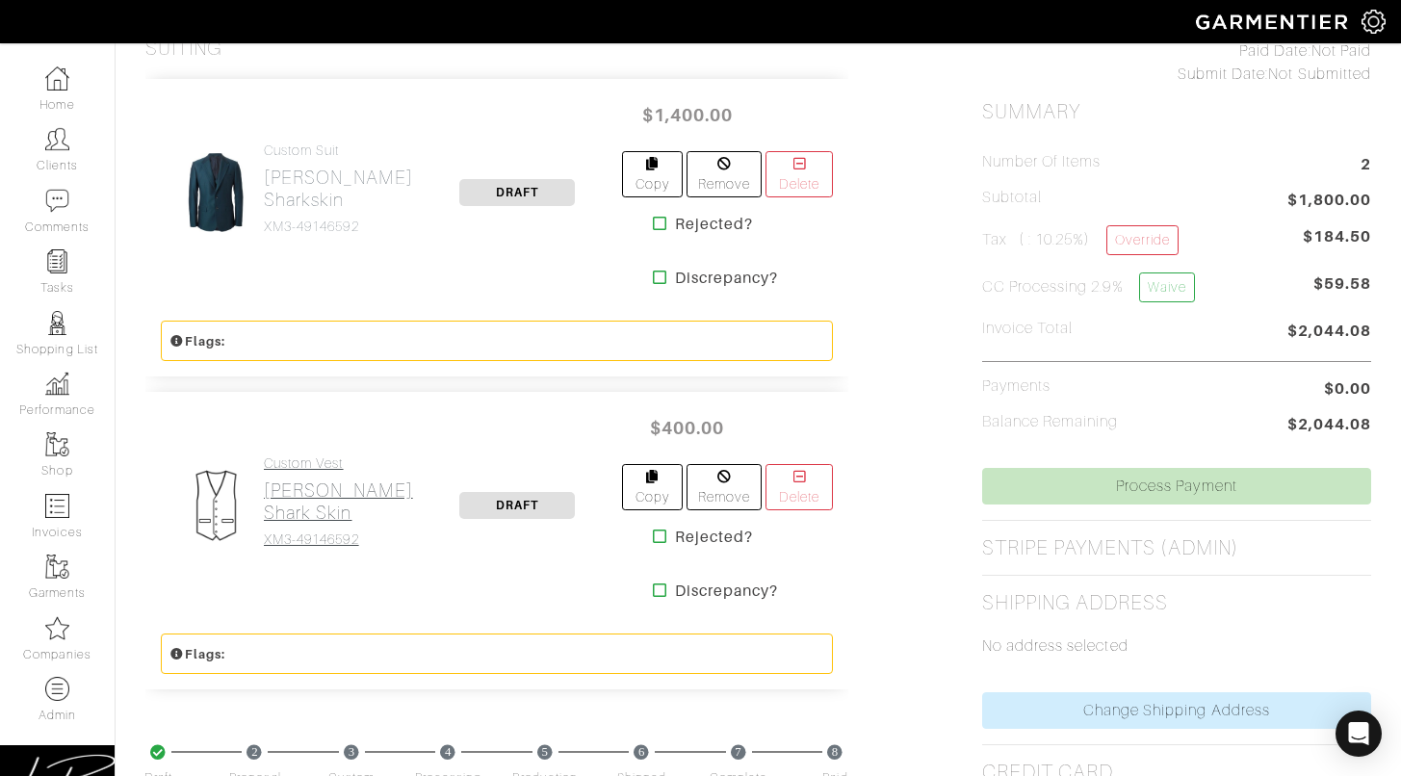
click at [309, 495] on h2 "[PERSON_NAME] Shark Skin" at bounding box center [338, 502] width 149 height 44
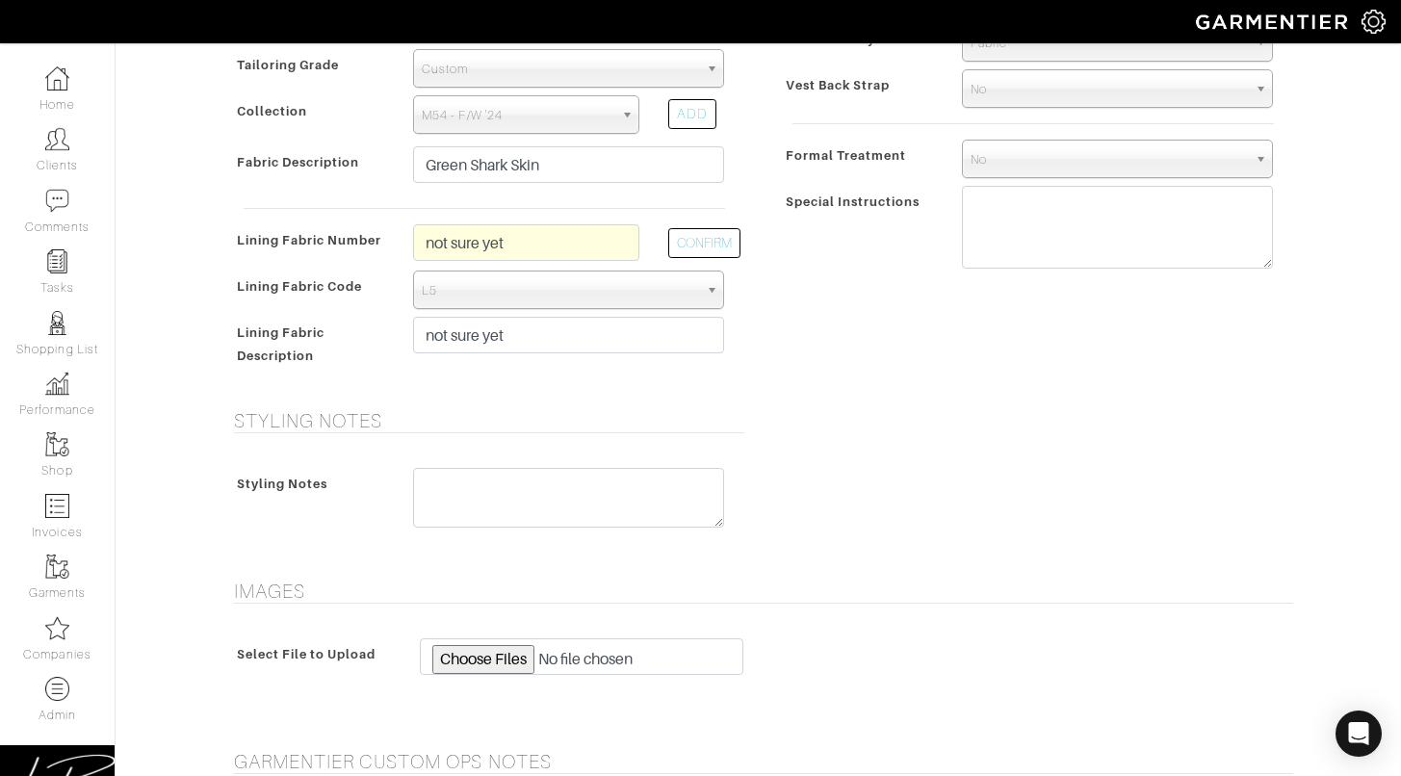
scroll to position [1310, 0]
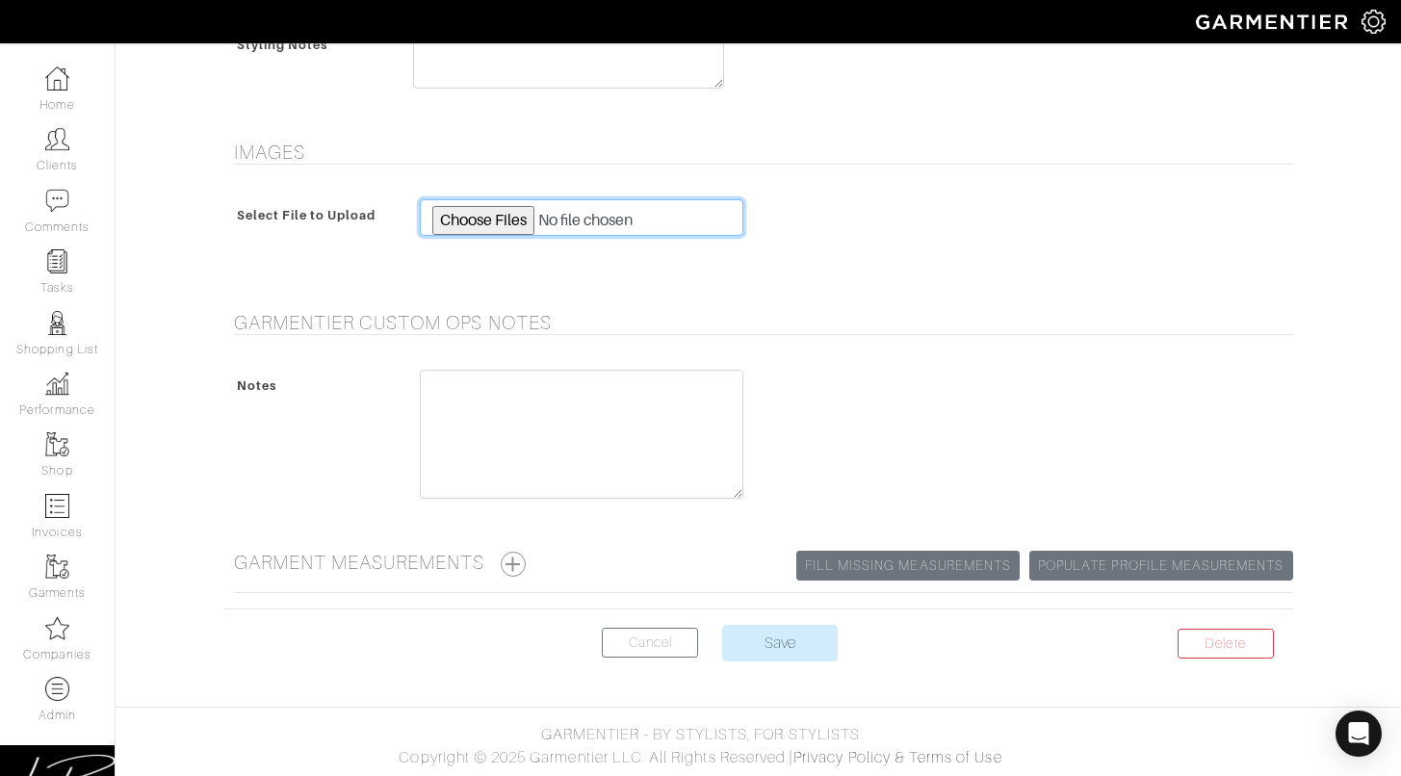
click at [465, 215] on input "file" at bounding box center [582, 217] width 324 height 37
type input "C:\fakepath\[PERSON_NAME]'s vest.png"
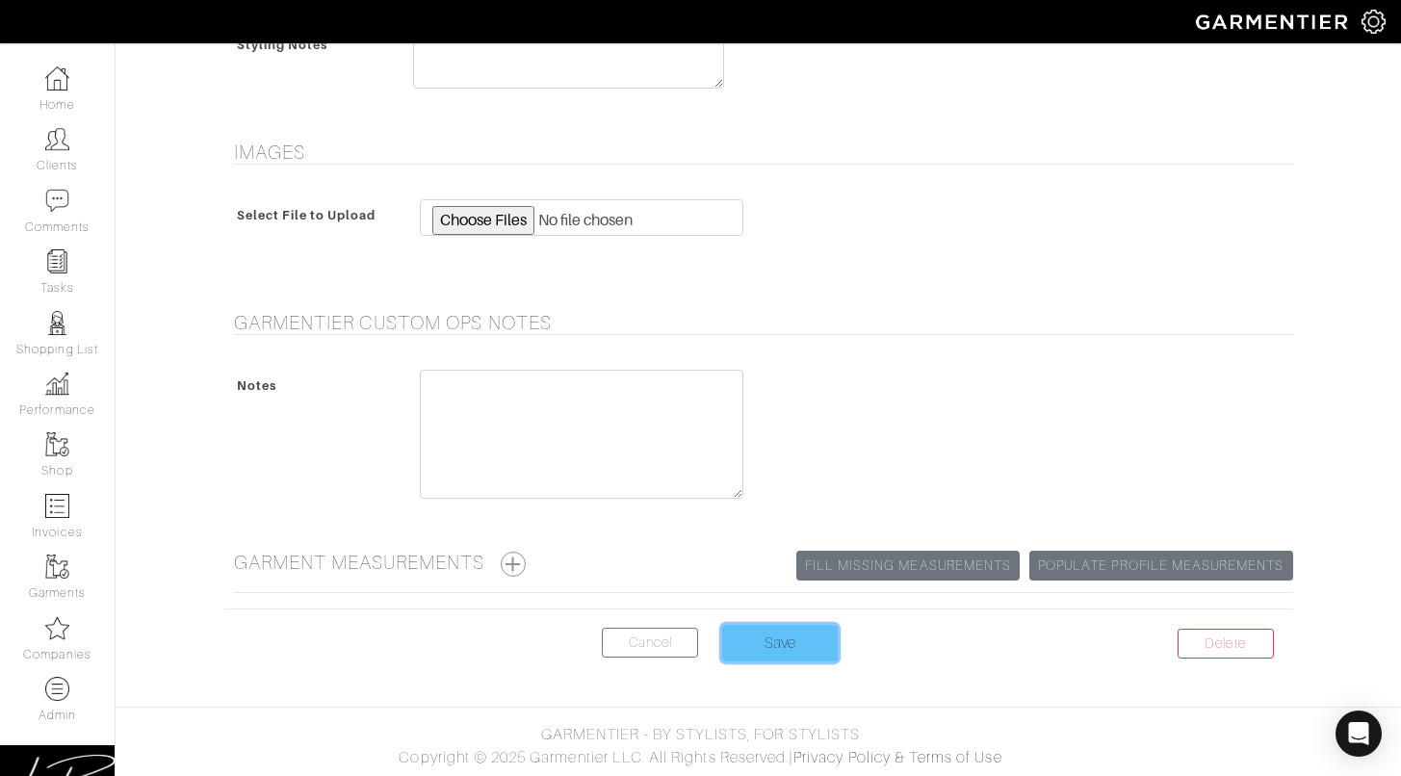
click at [799, 625] on input "Save" at bounding box center [780, 643] width 116 height 37
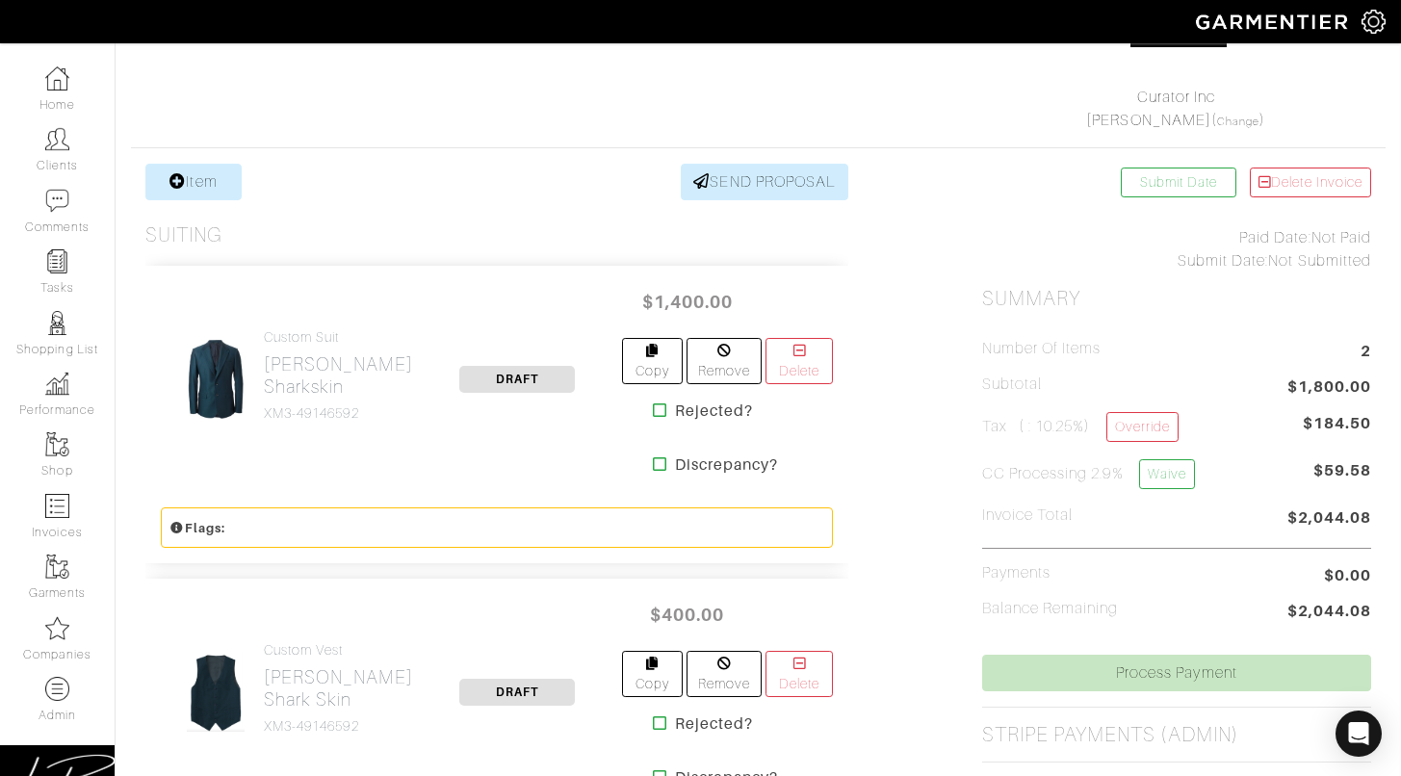
scroll to position [286, 0]
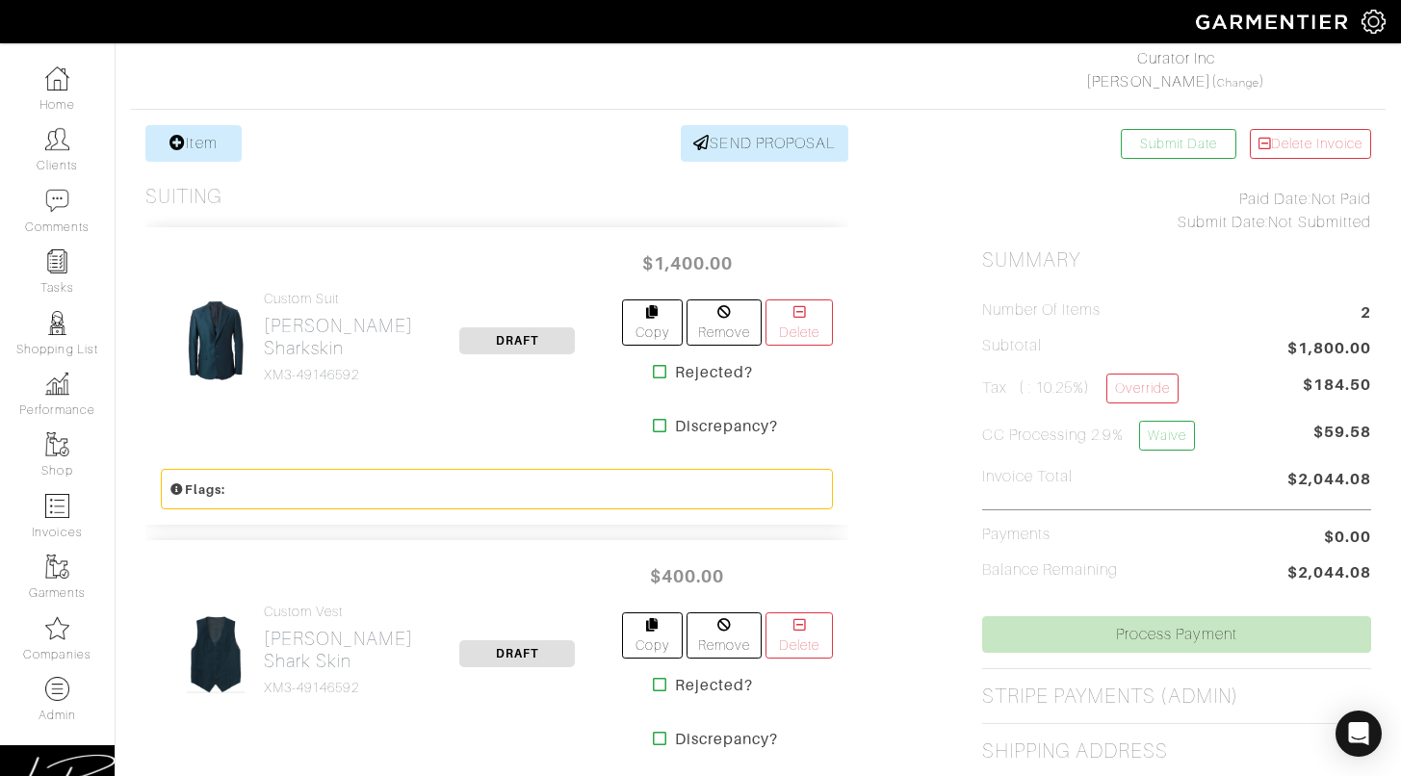
scroll to position [297, 0]
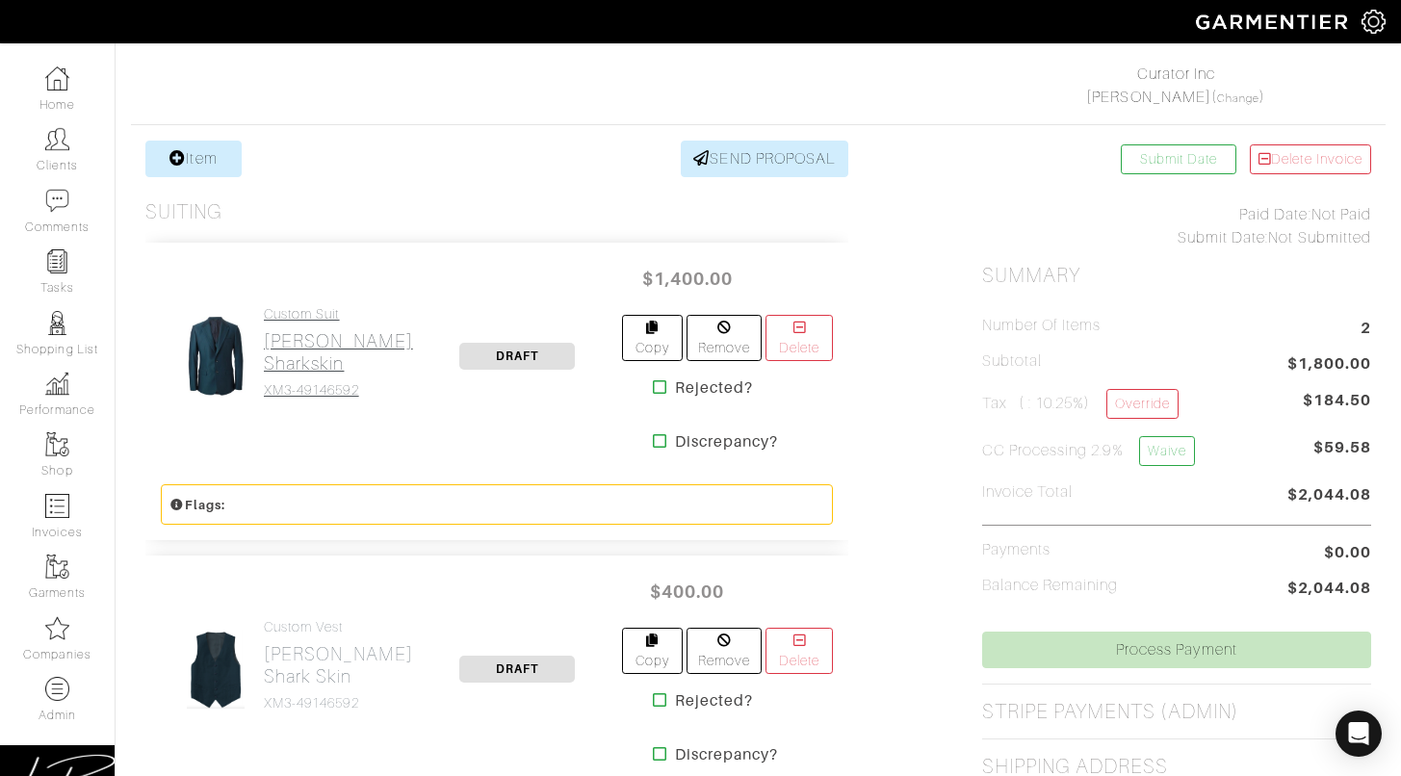
click at [266, 397] on h4 "XM3-49146592" at bounding box center [338, 390] width 149 height 16
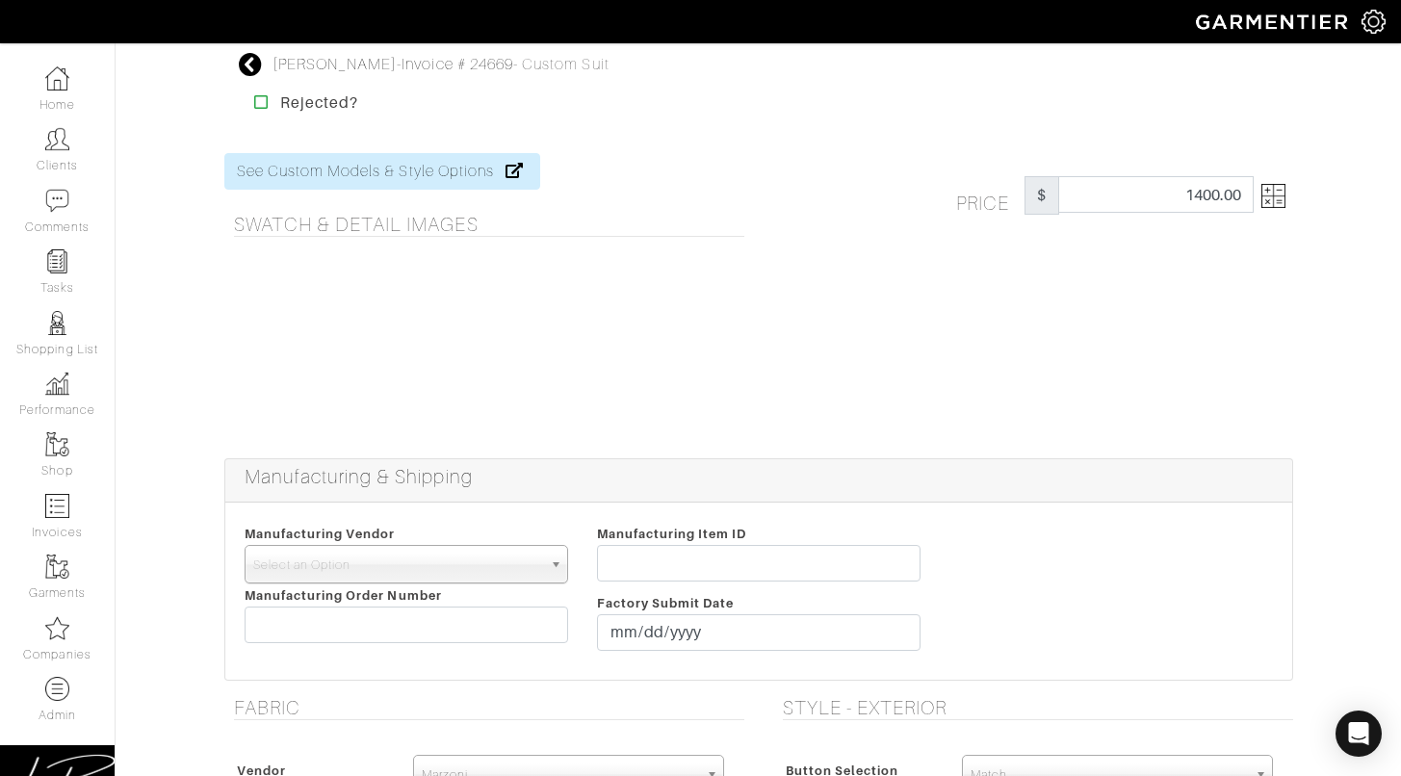
click at [1285, 189] on div "Price $ 1400.00" at bounding box center [1125, 195] width 366 height 39
click at [1272, 194] on img at bounding box center [1273, 196] width 24 height 24
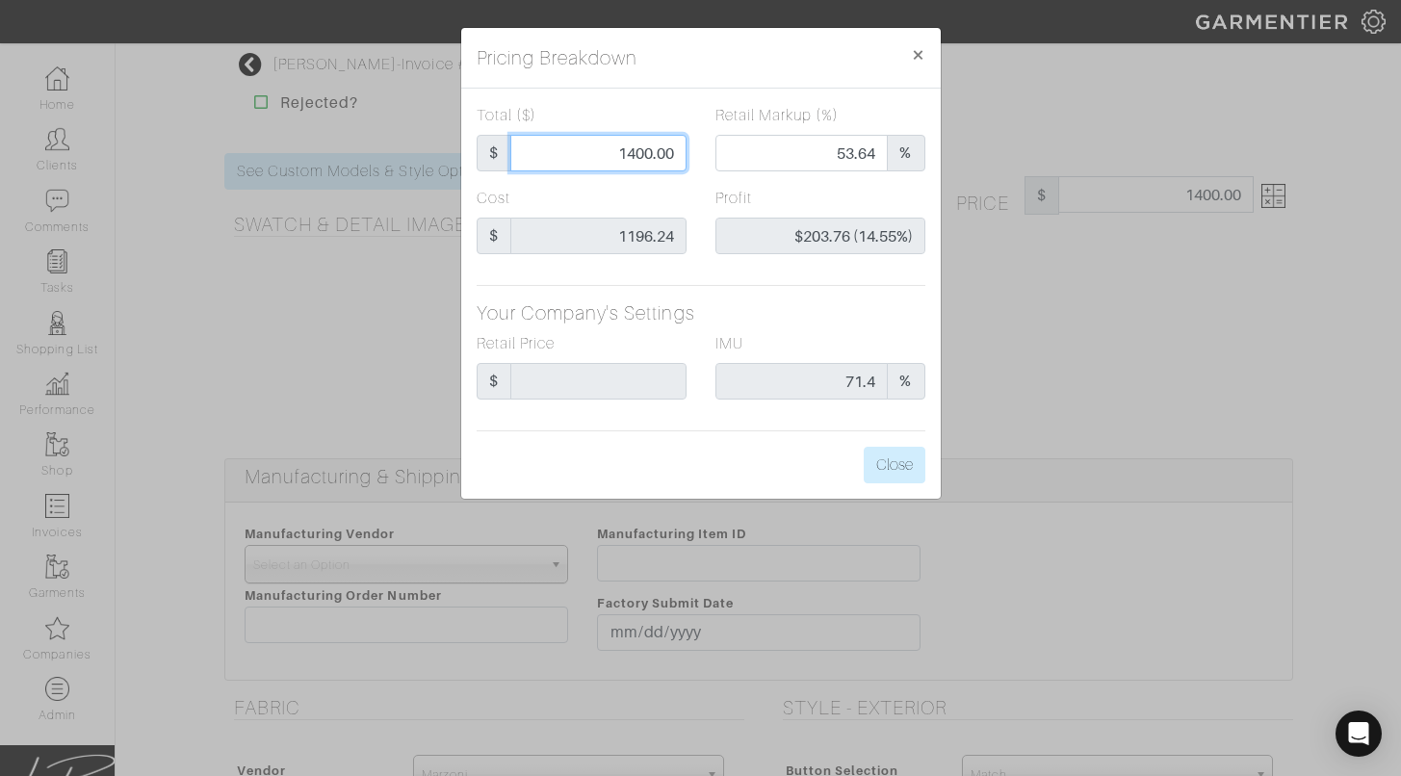
drag, startPoint x: 562, startPoint y: 140, endPoint x: 714, endPoint y: 145, distance: 152.2
click at [716, 145] on div "Total ($) $ 1400.00 Retail Markup (%) 53.64 %" at bounding box center [701, 145] width 478 height 83
type input "1"
type input "0.00"
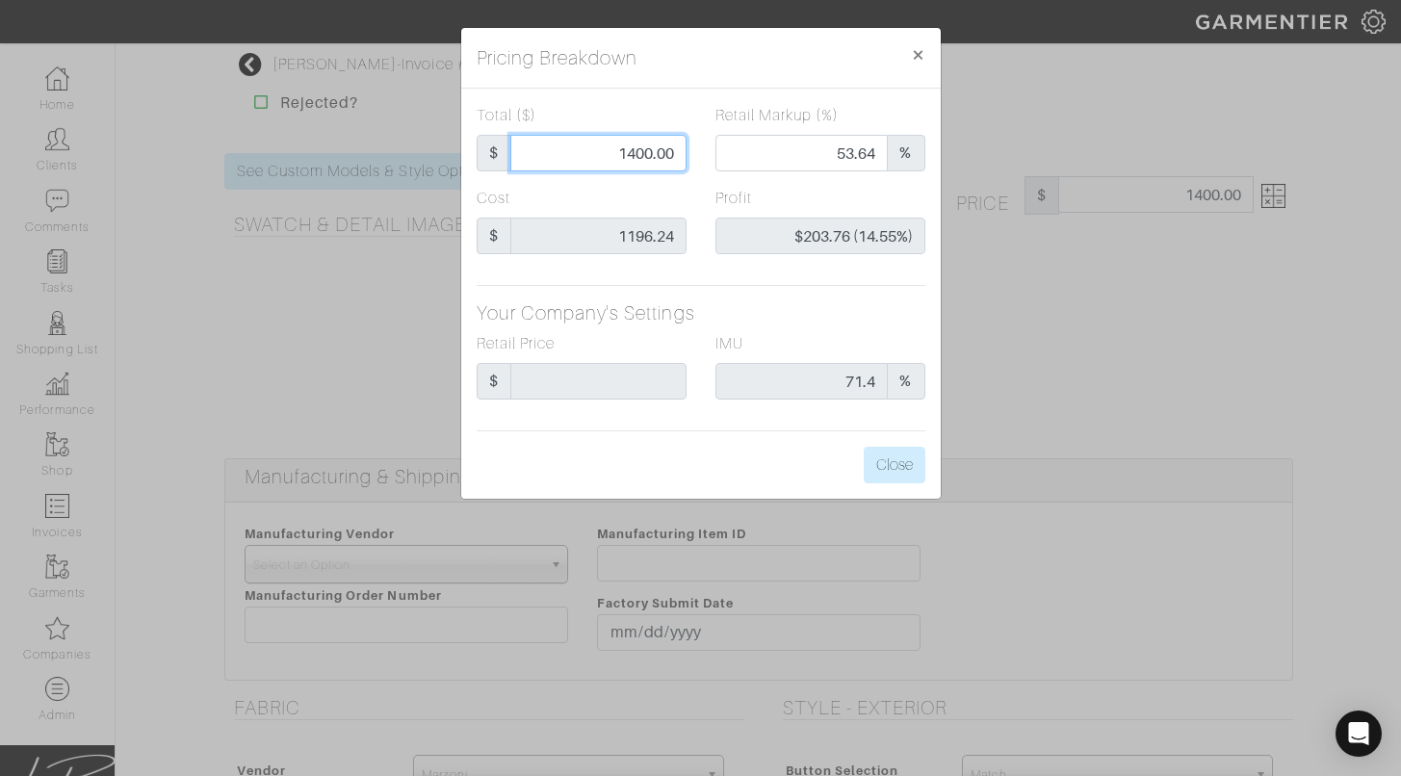
type input "-$1,195.24 (-119524.00%)"
type input "13"
type input "-$1,183.24 (-9101.85%)"
type input "130"
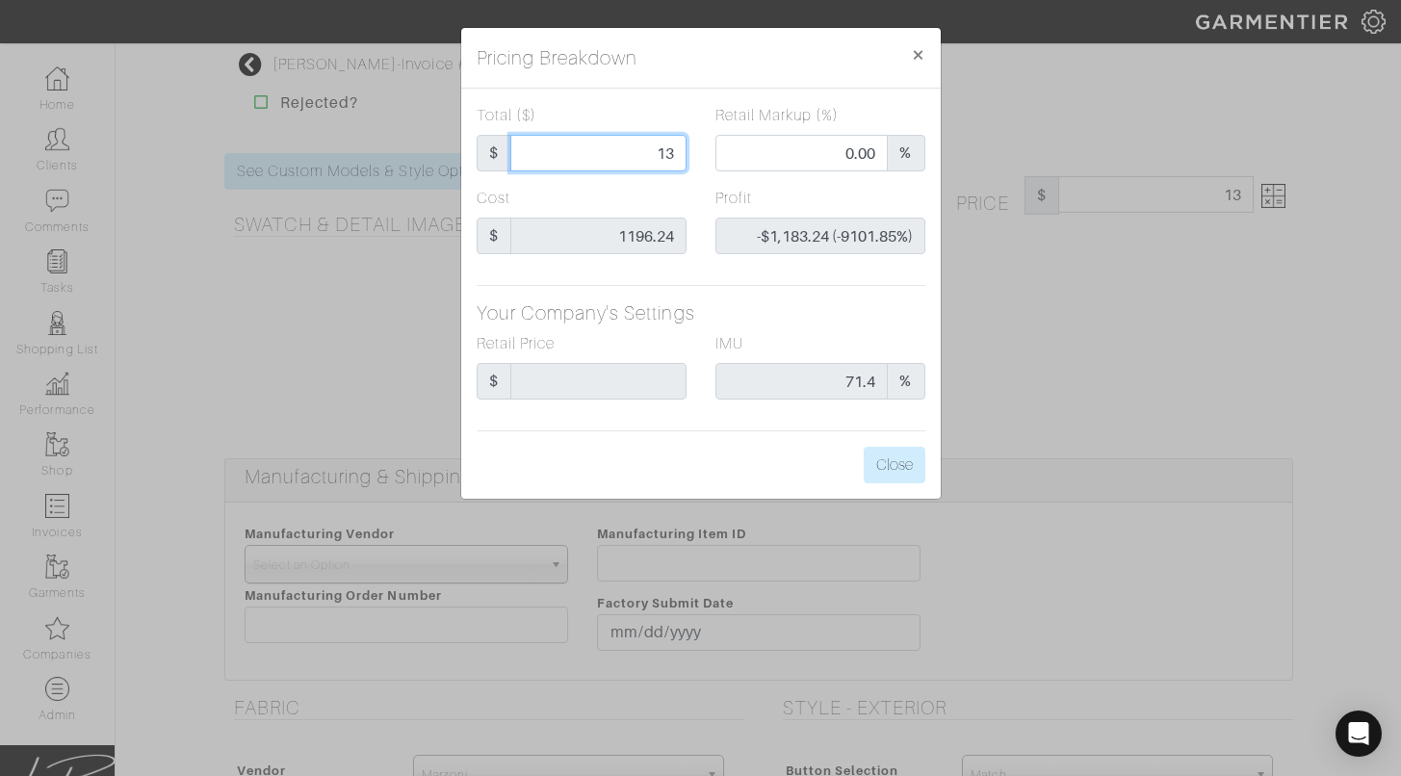
type input "130"
type input "-$1,066.24 (-820.18%)"
type input "1300"
type input "50.08"
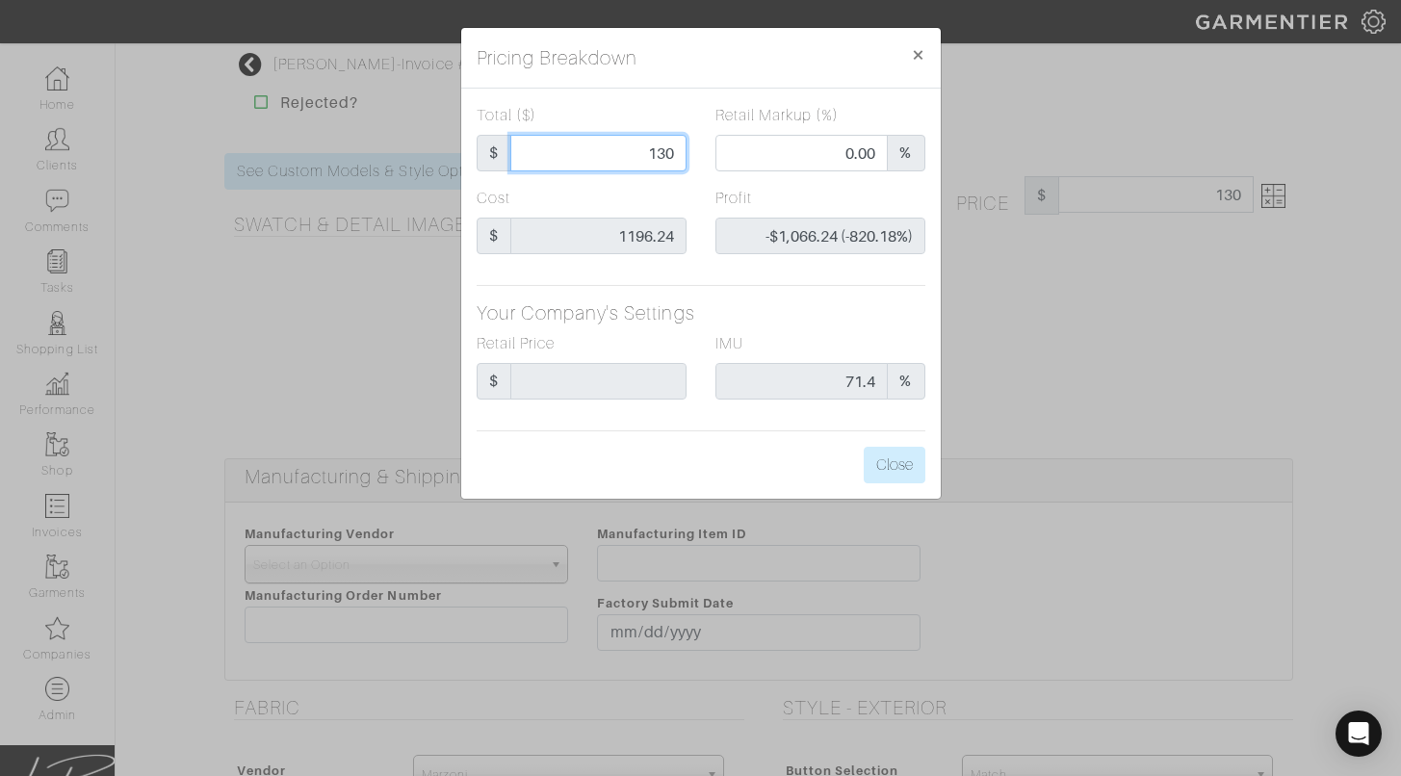
type input "$103.76 (7.98%)"
type input "1300"
type input "1300.00"
click at [610, 74] on div "Pricing Breakdown ×" at bounding box center [701, 58] width 480 height 61
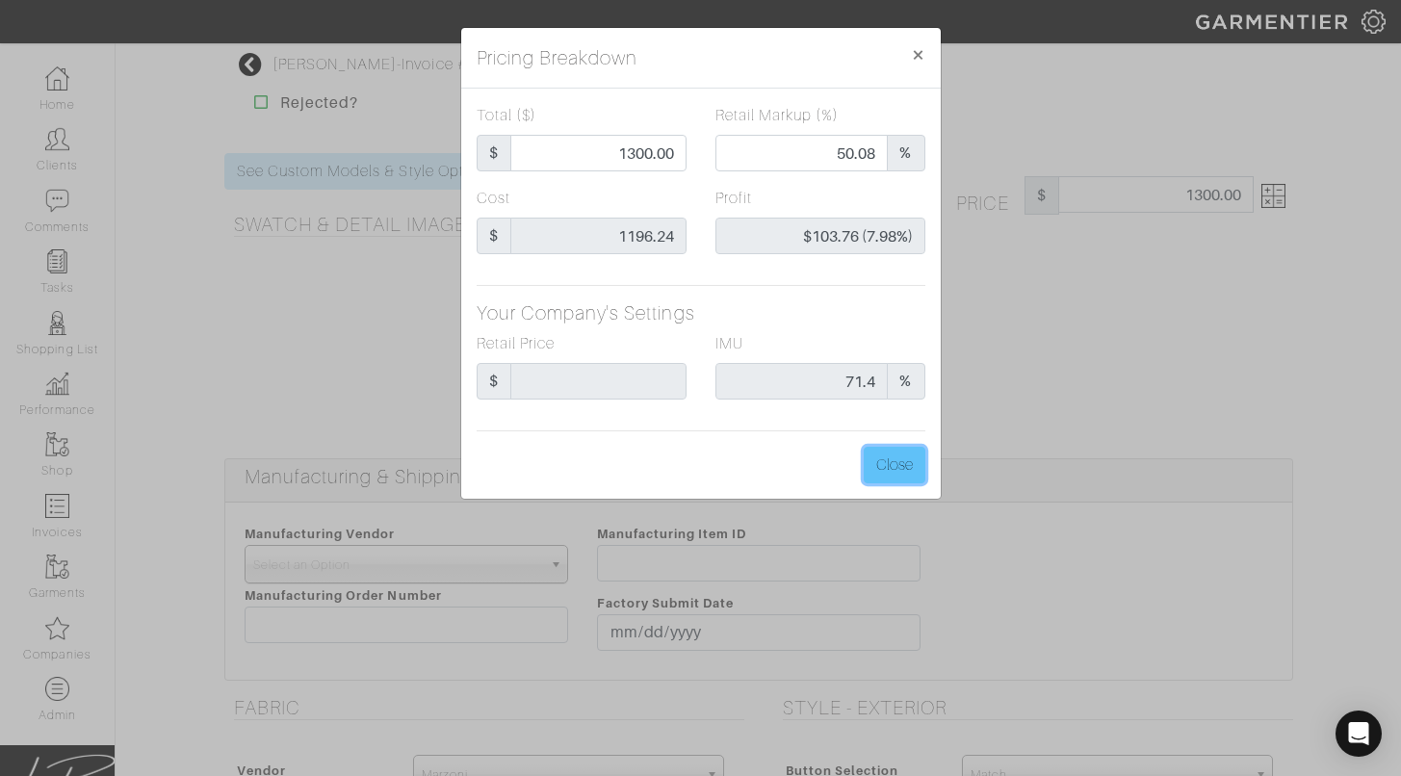
click at [893, 447] on button "Close" at bounding box center [895, 465] width 62 height 37
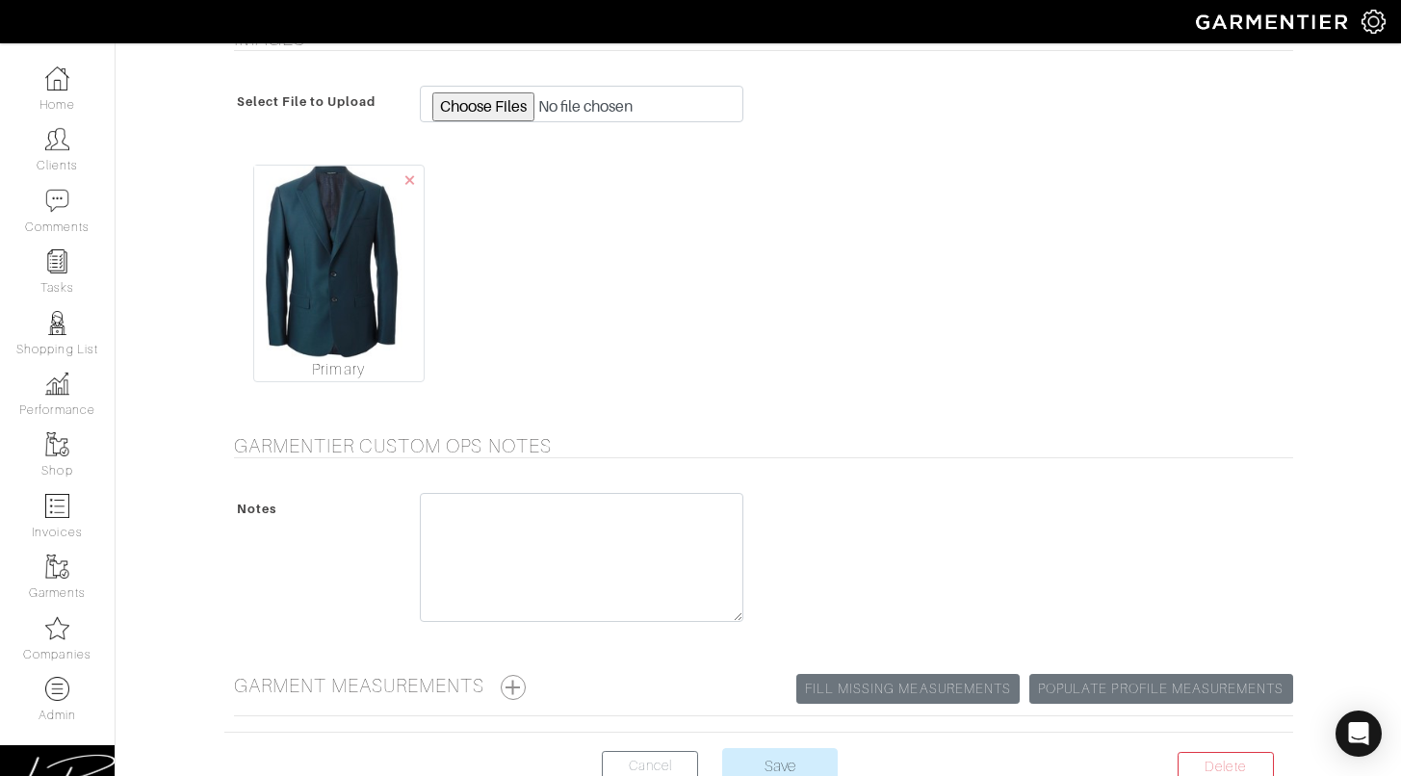
scroll to position [2152, 0]
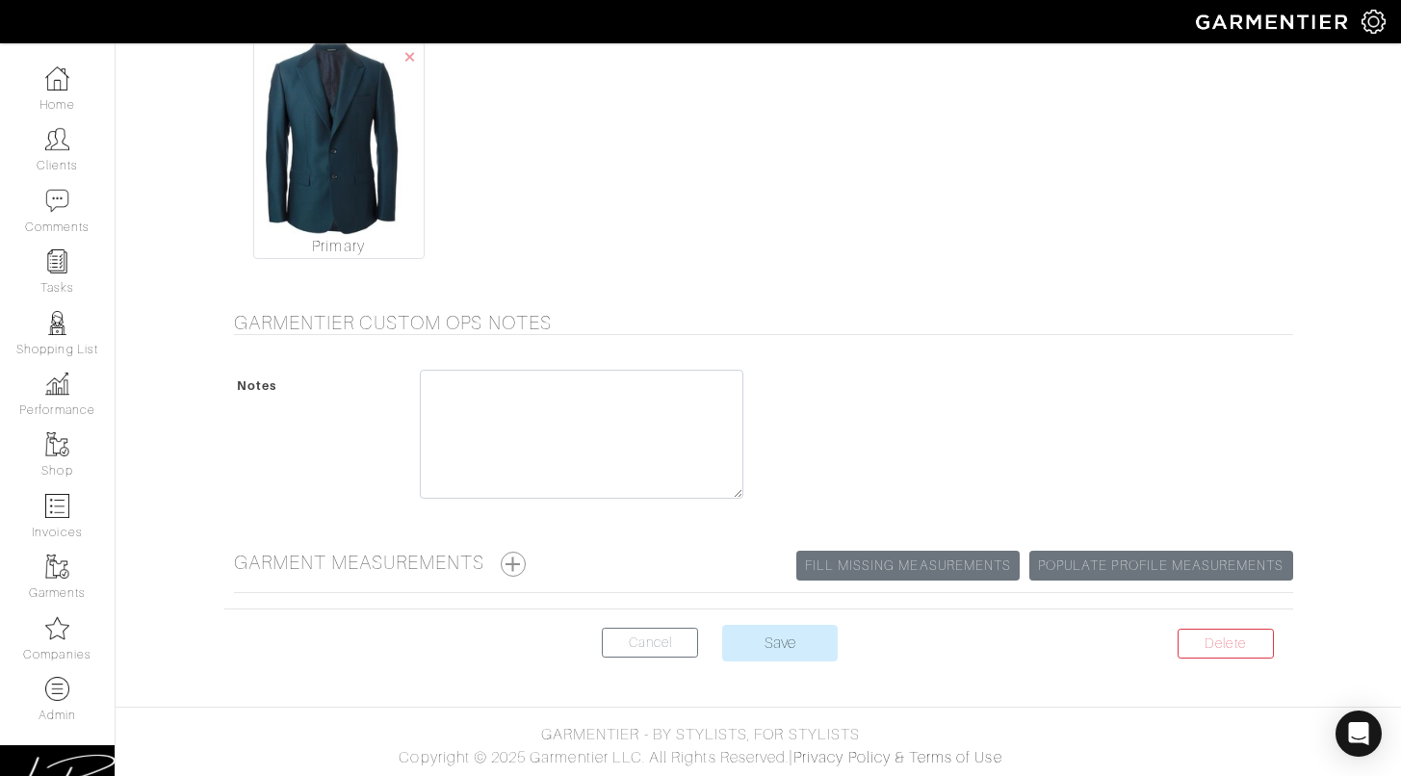
click at [777, 661] on center "Delete Cancel Save" at bounding box center [758, 655] width 1069 height 60
click at [800, 645] on input "Save" at bounding box center [780, 643] width 116 height 37
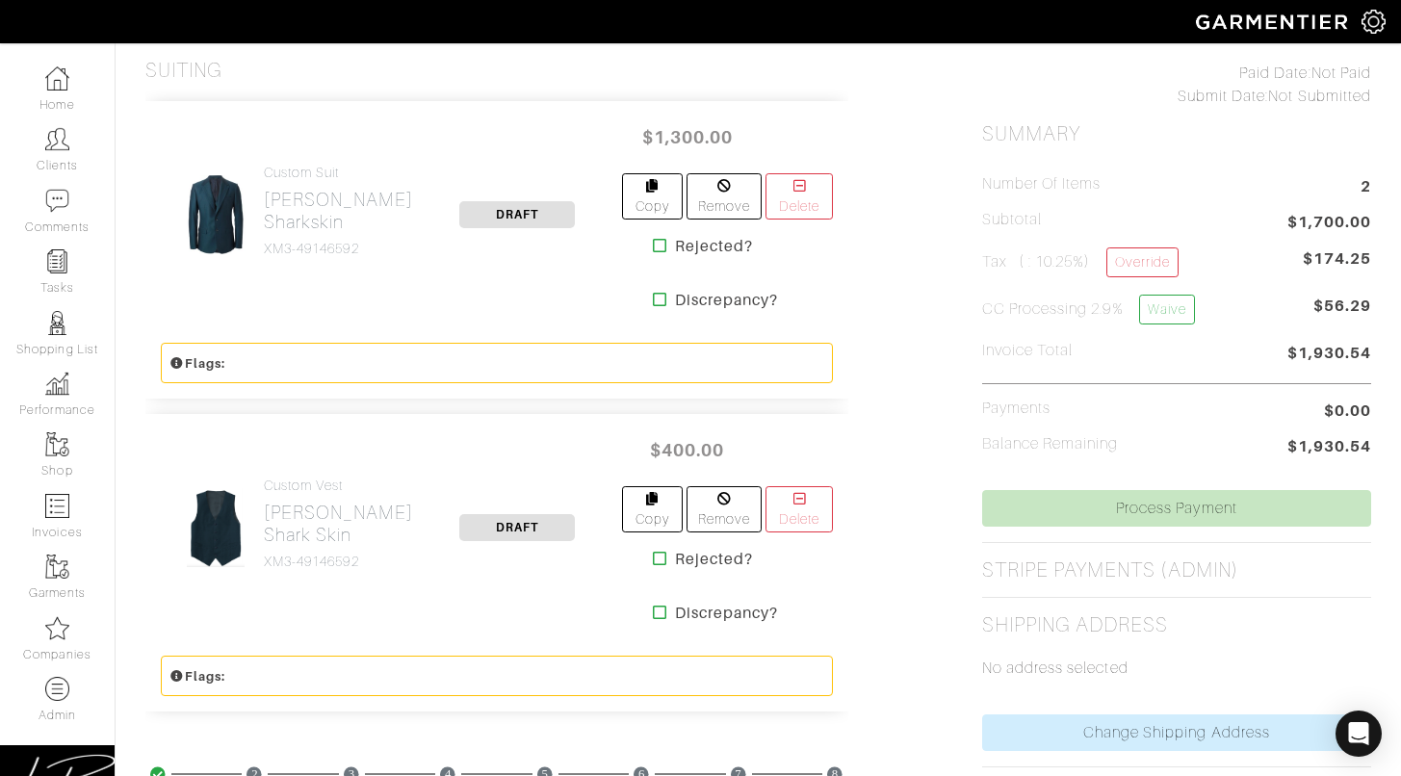
scroll to position [453, 0]
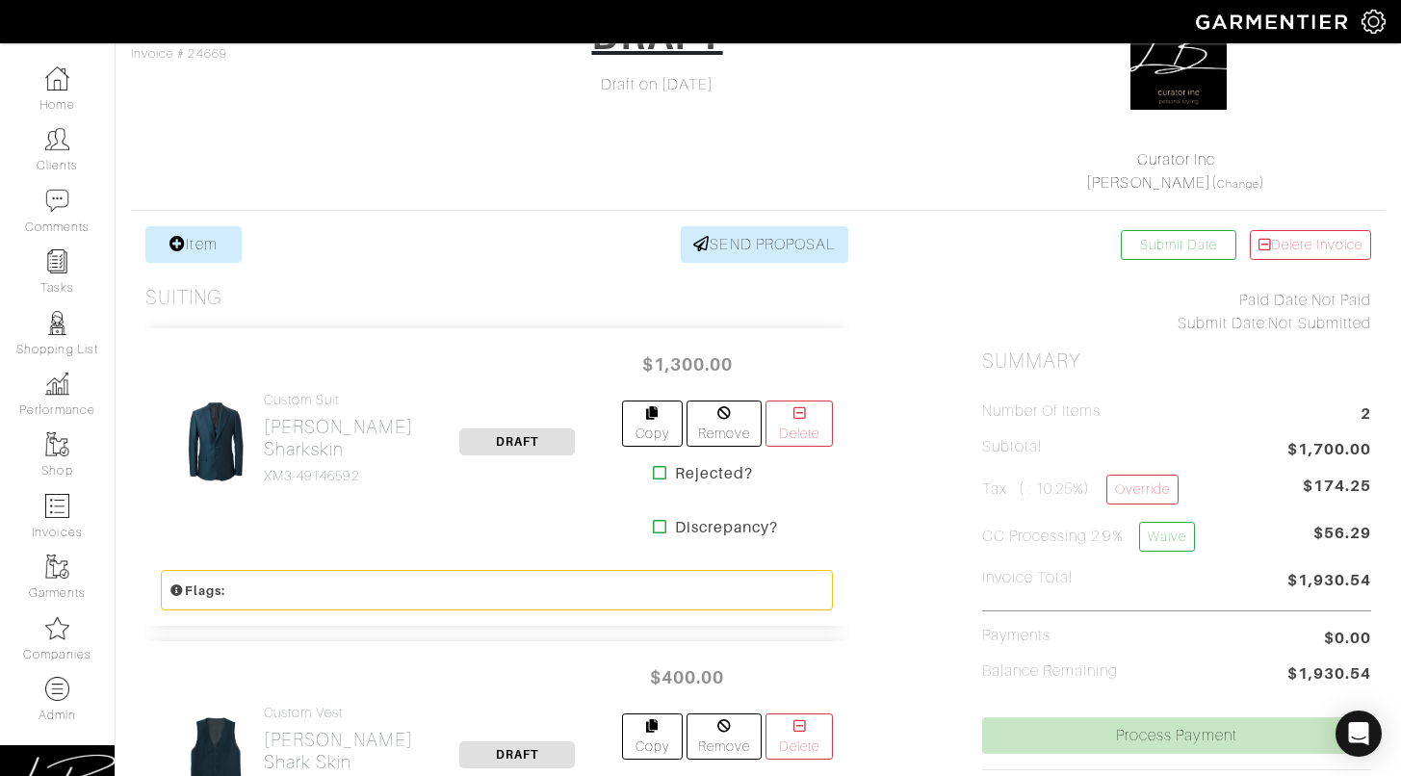
scroll to position [0, 0]
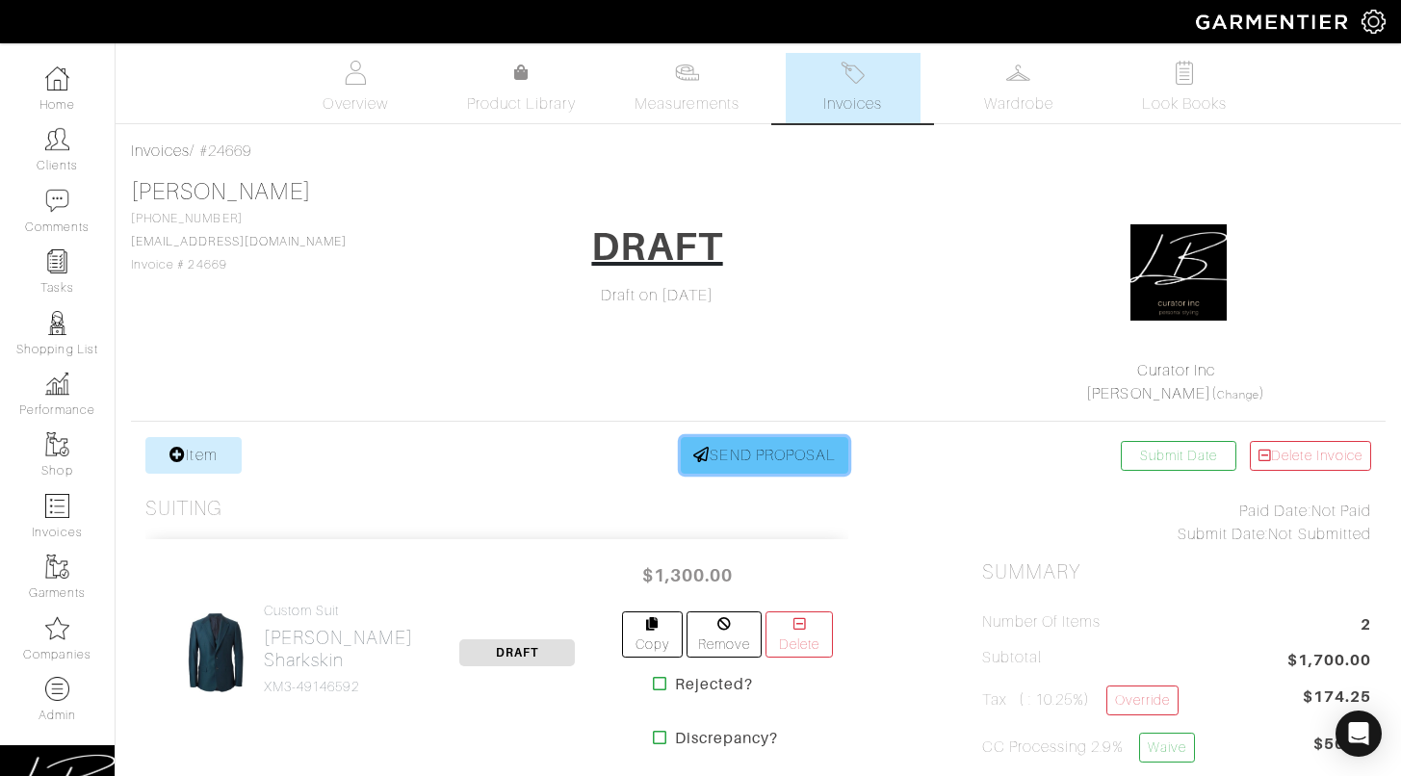
click at [770, 469] on link "SEND PROPOSAL" at bounding box center [765, 455] width 168 height 37
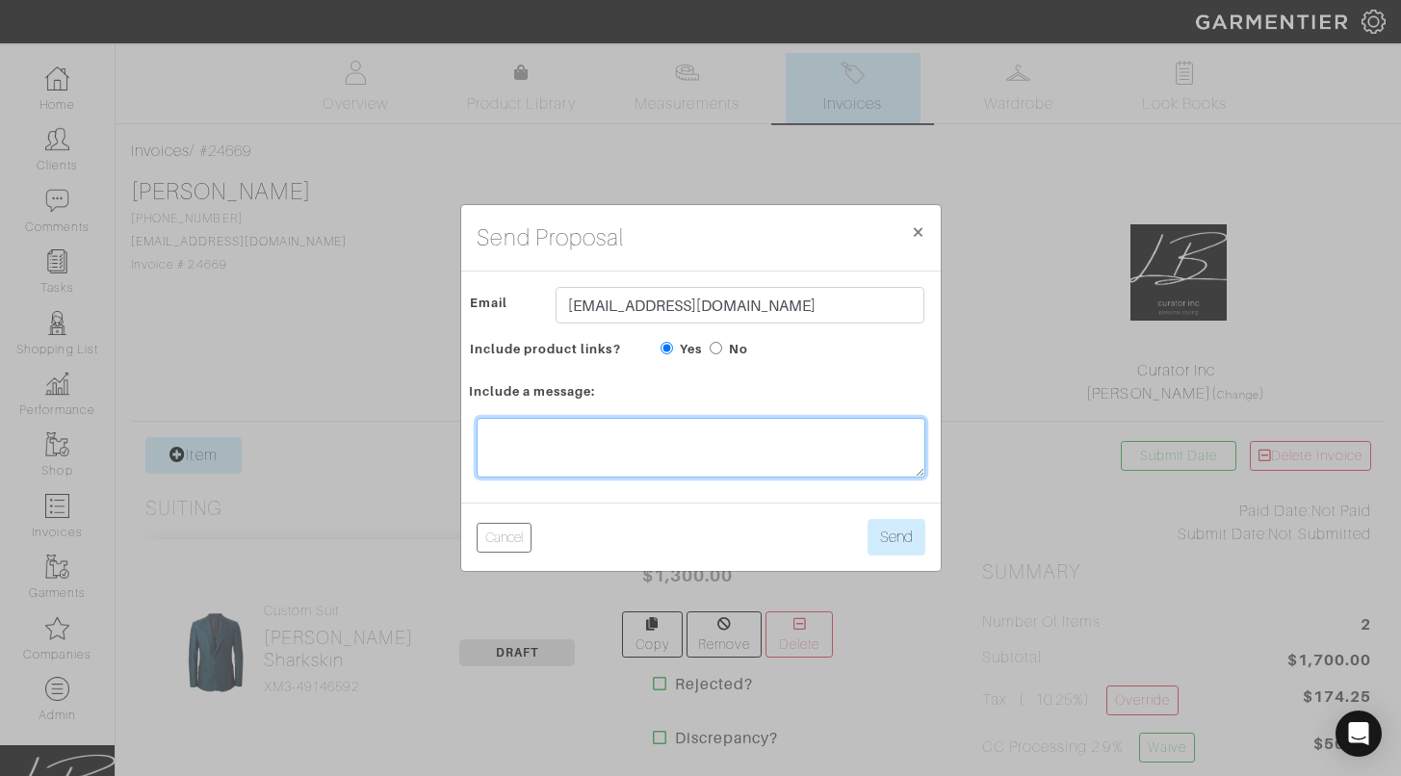
click at [770, 469] on textarea at bounding box center [701, 448] width 449 height 60
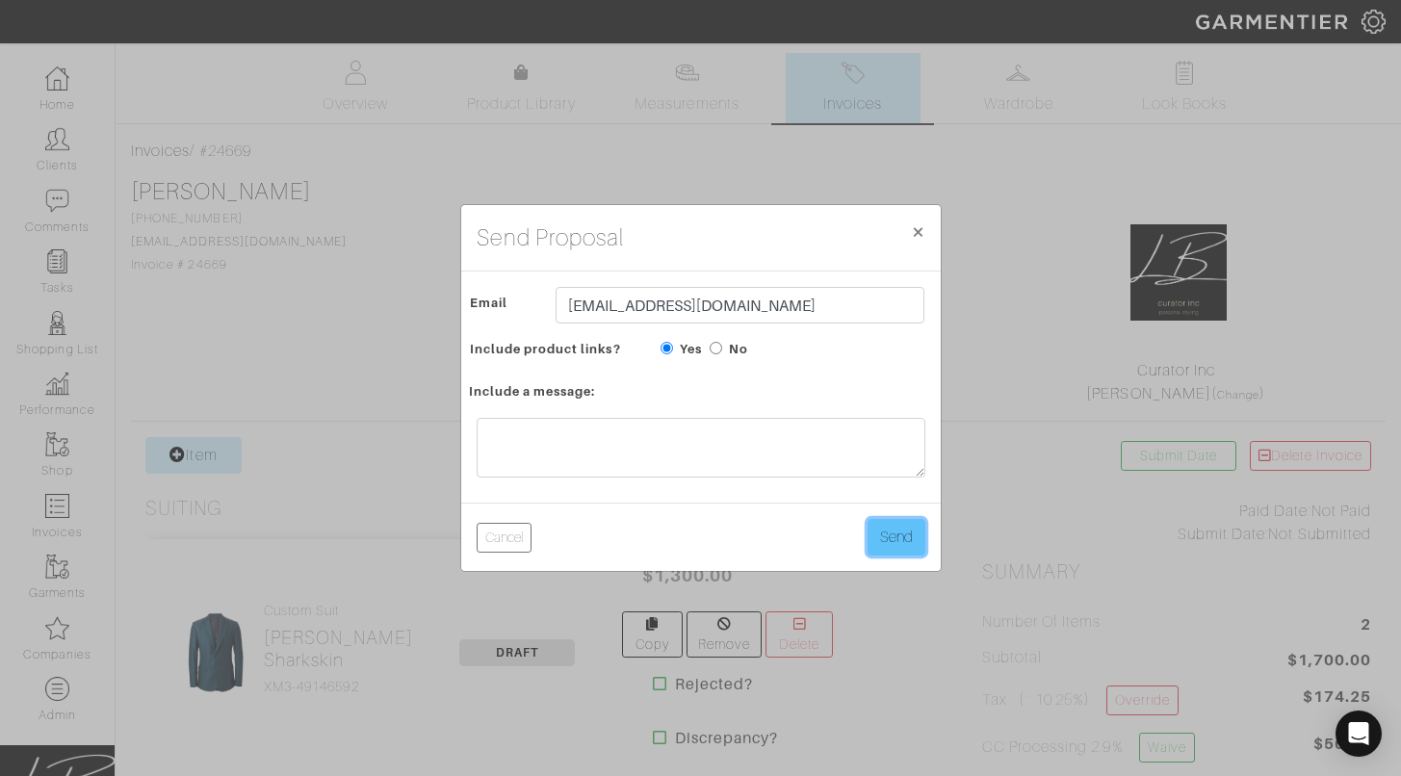
click at [889, 538] on button "Send" at bounding box center [897, 537] width 58 height 37
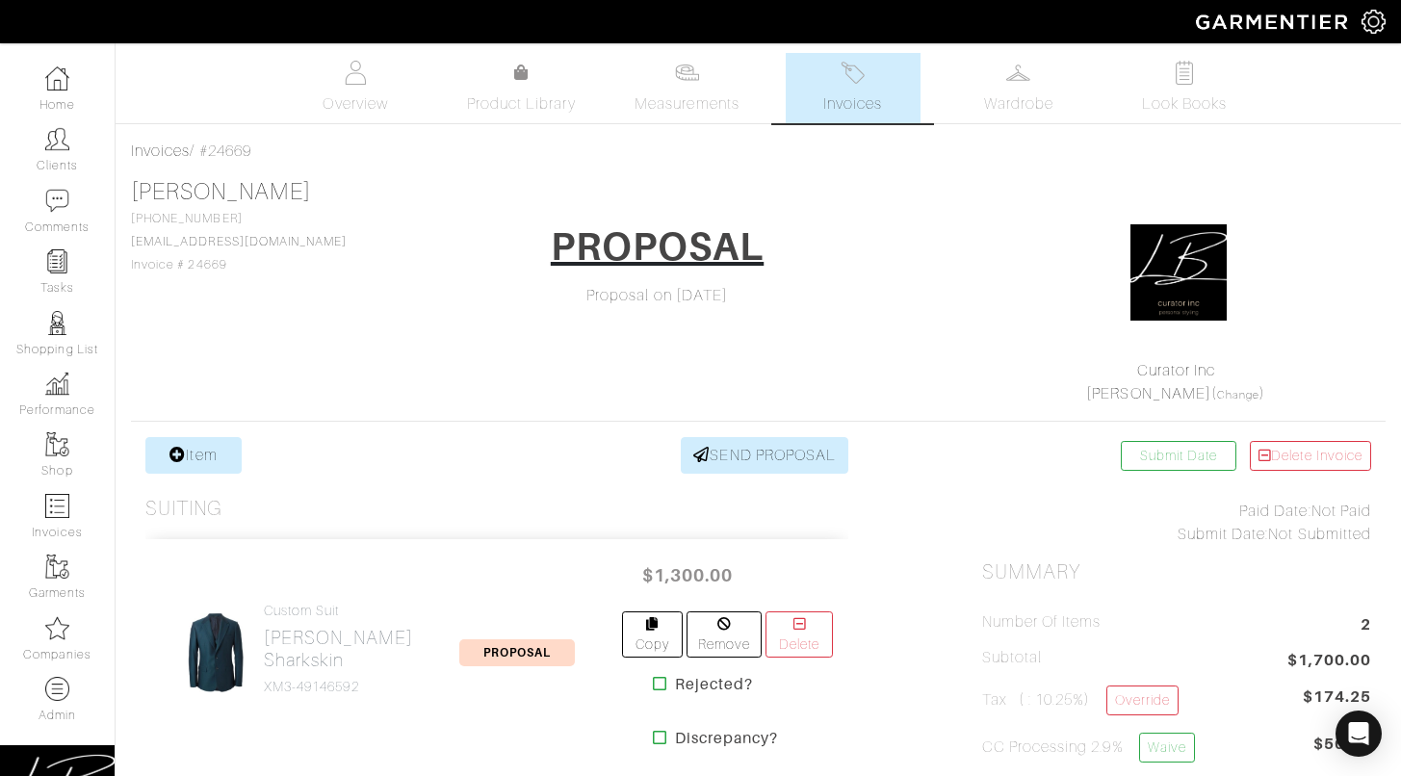
click at [308, 269] on div "[PERSON_NAME] [PHONE_NUMBER] [EMAIL_ADDRESS][DOMAIN_NAME] Invoice # 24669 PROPO…" at bounding box center [758, 291] width 1255 height 227
click at [356, 105] on span "Overview" at bounding box center [355, 103] width 65 height 23
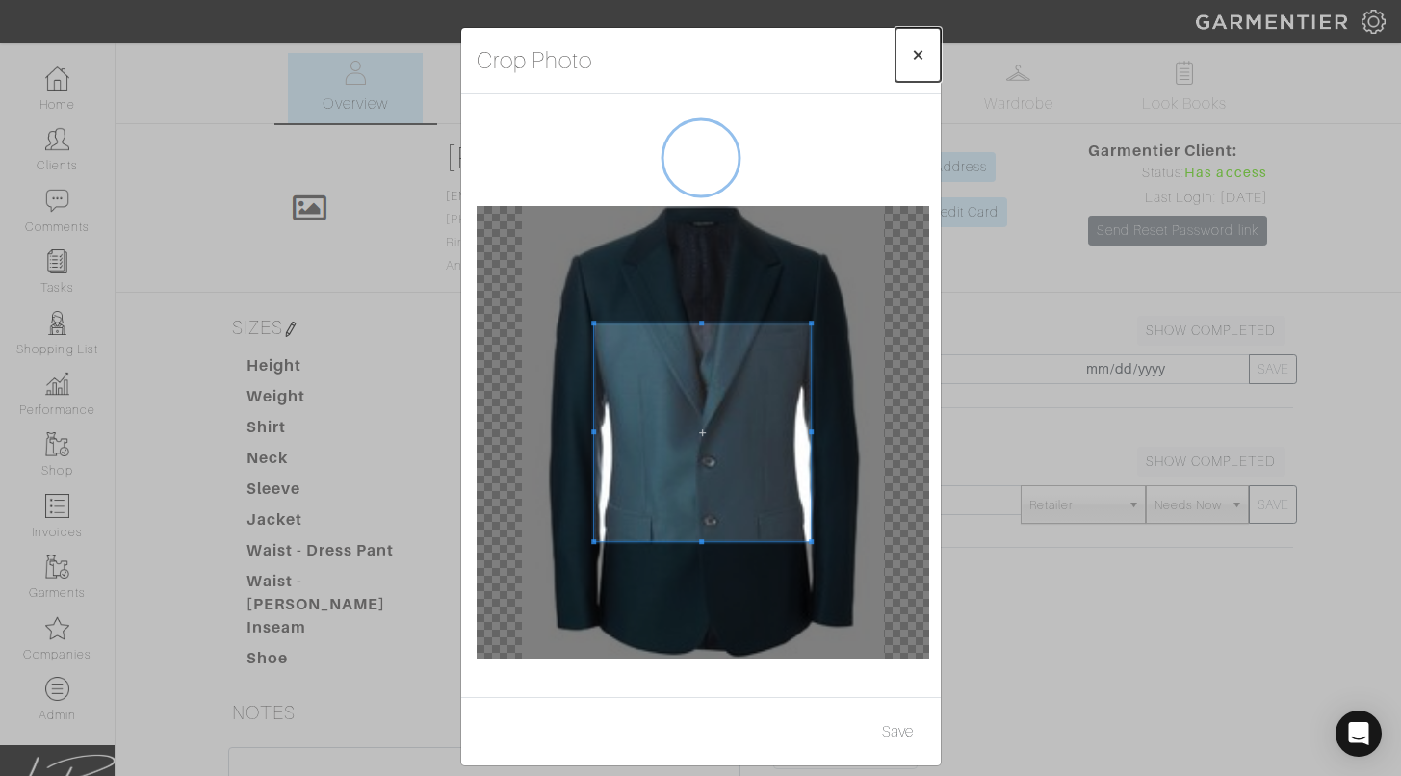
click at [920, 51] on button "×" at bounding box center [917, 55] width 45 height 54
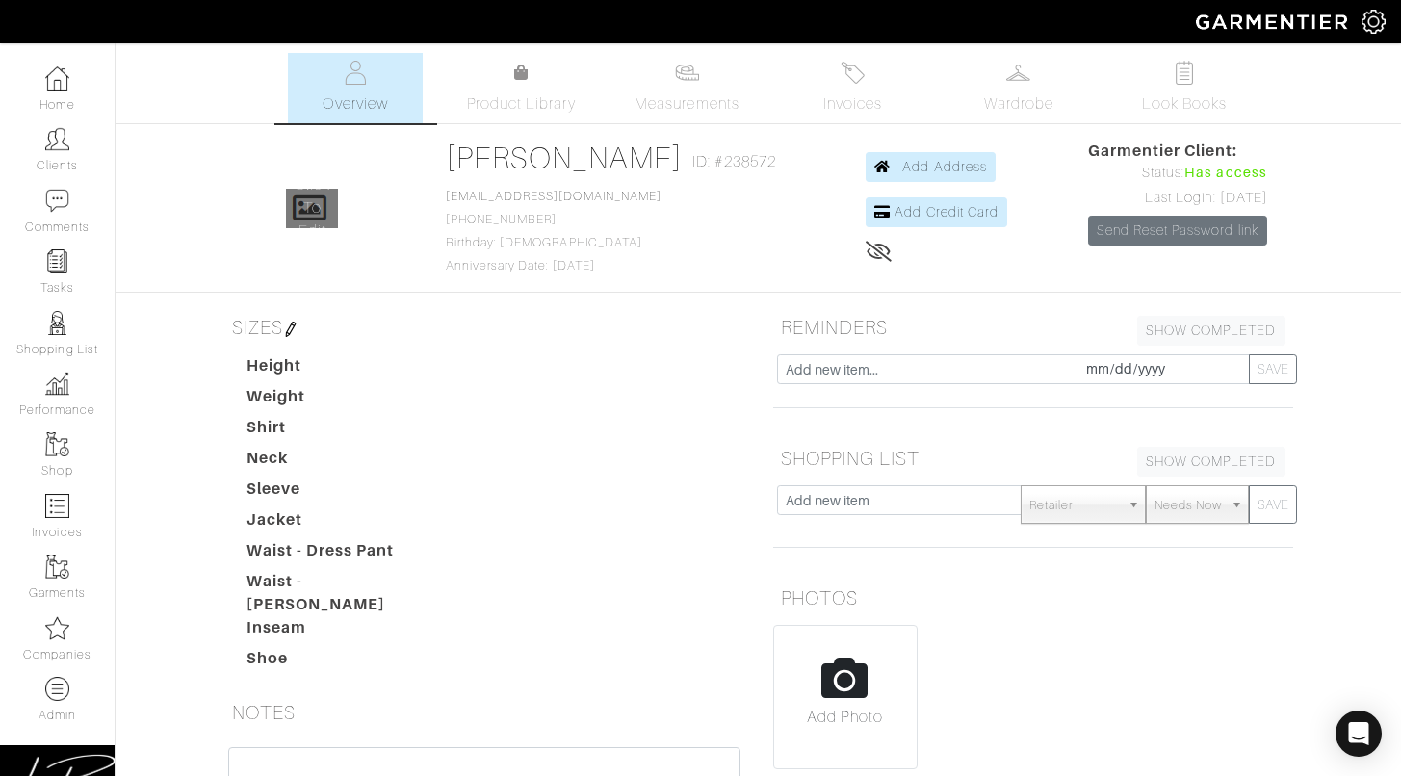
type input "C:\fakepath\[PERSON_NAME].jpeg"
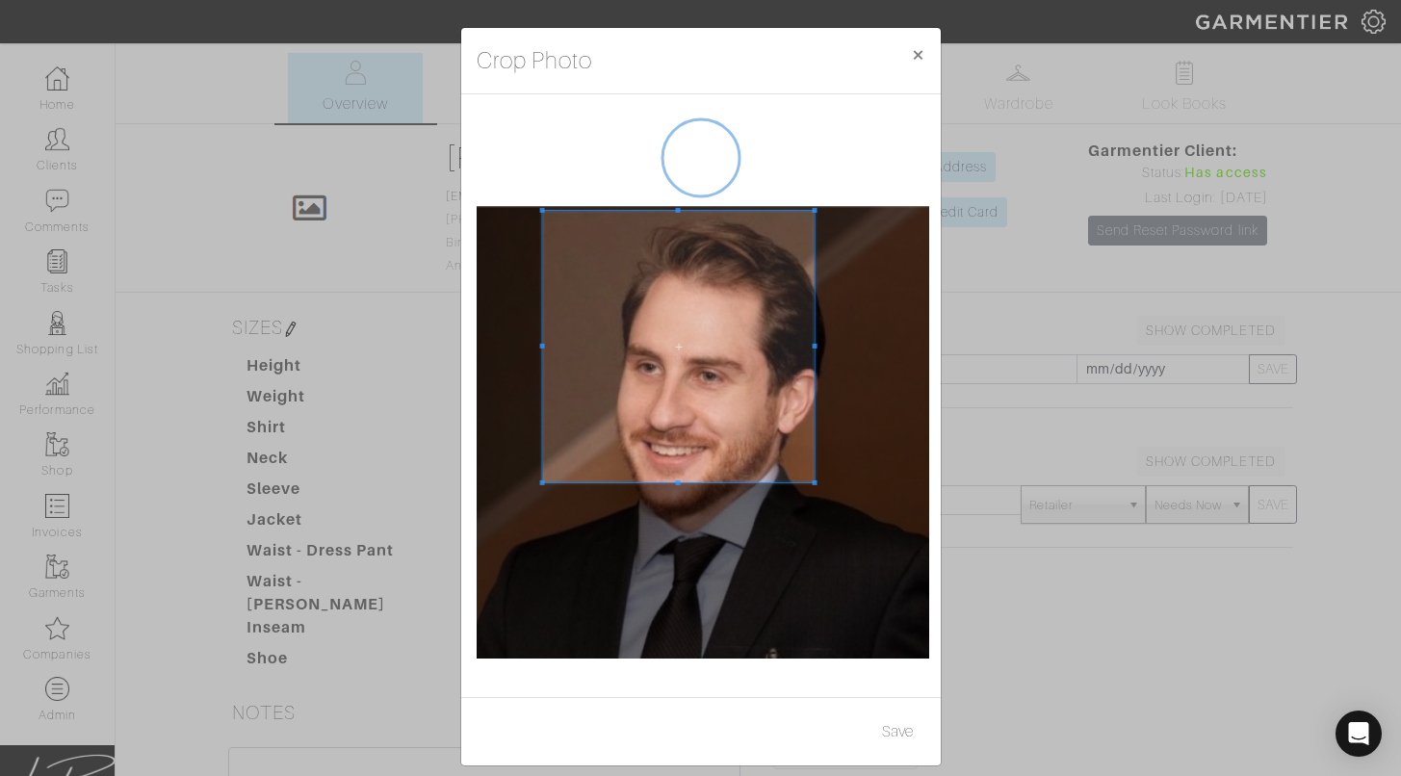
click at [622, 295] on span at bounding box center [678, 347] width 272 height 272
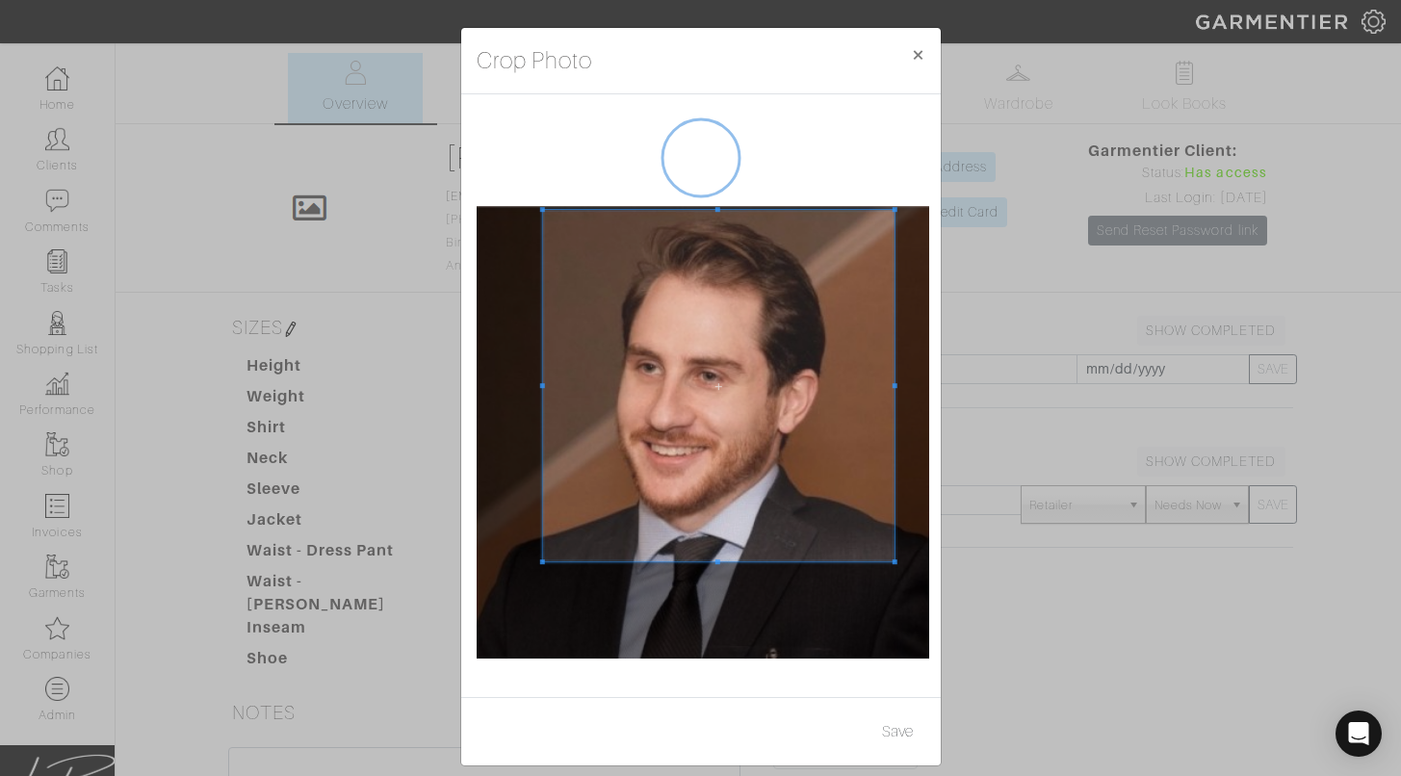
click at [895, 600] on div at bounding box center [703, 432] width 453 height 453
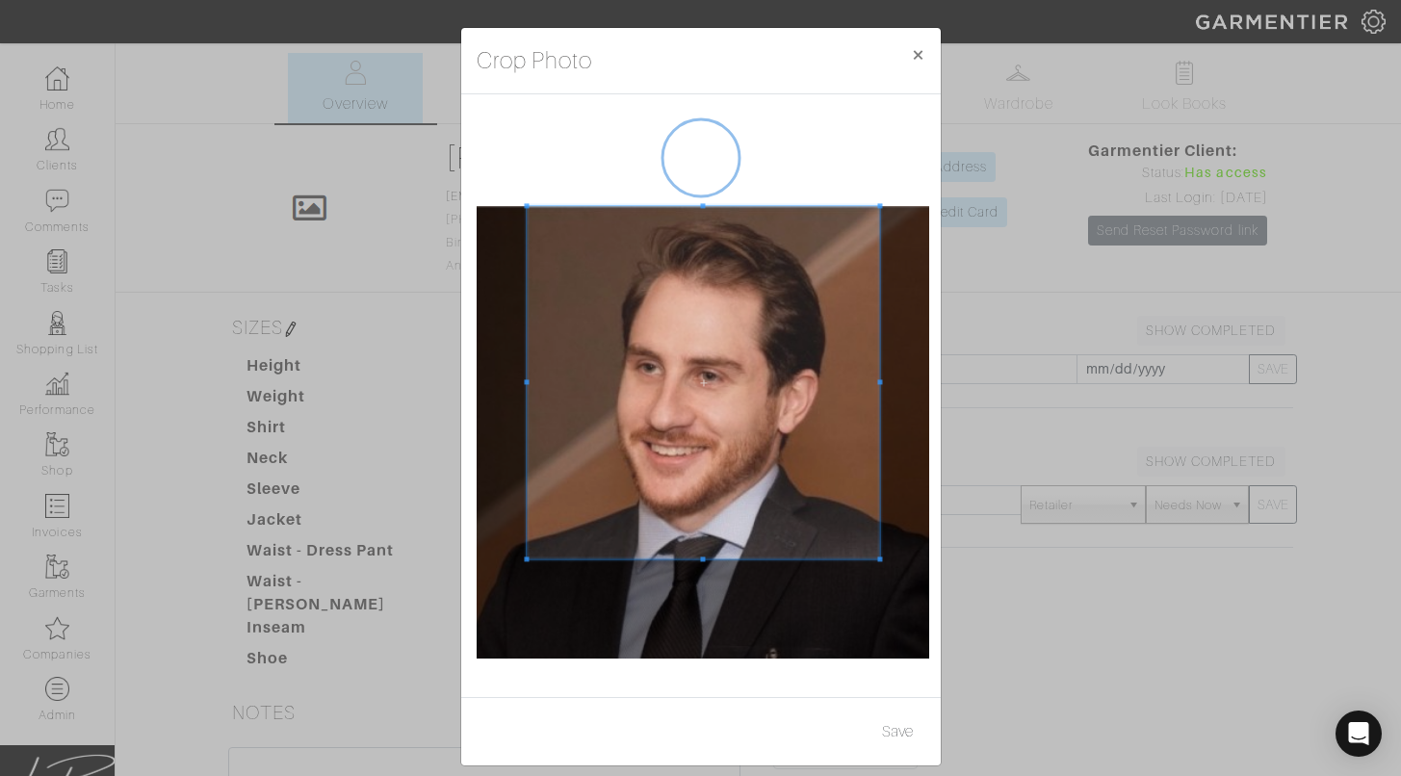
click at [743, 459] on span at bounding box center [703, 382] width 352 height 352
click at [895, 733] on button "Save" at bounding box center [897, 731] width 56 height 37
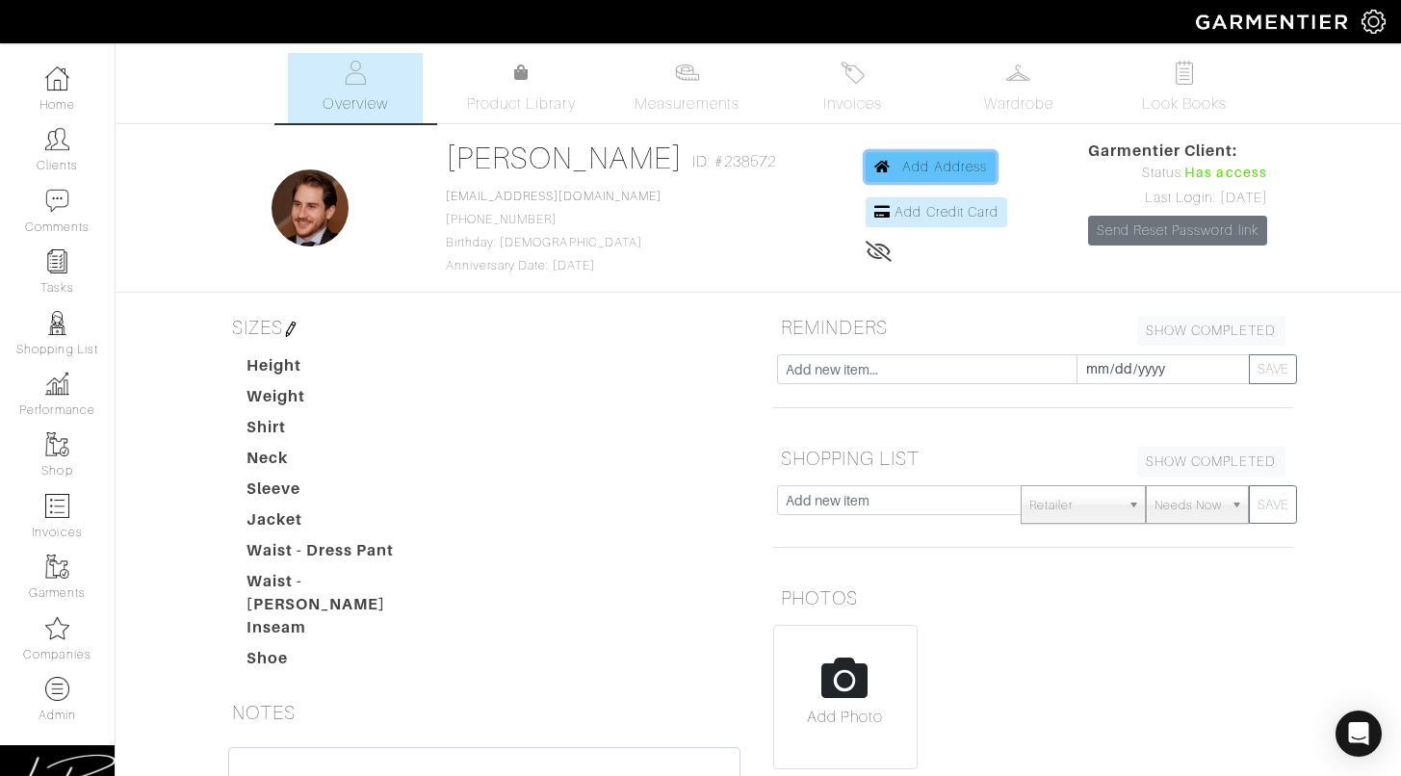
click at [874, 172] on icon at bounding box center [882, 166] width 16 height 13
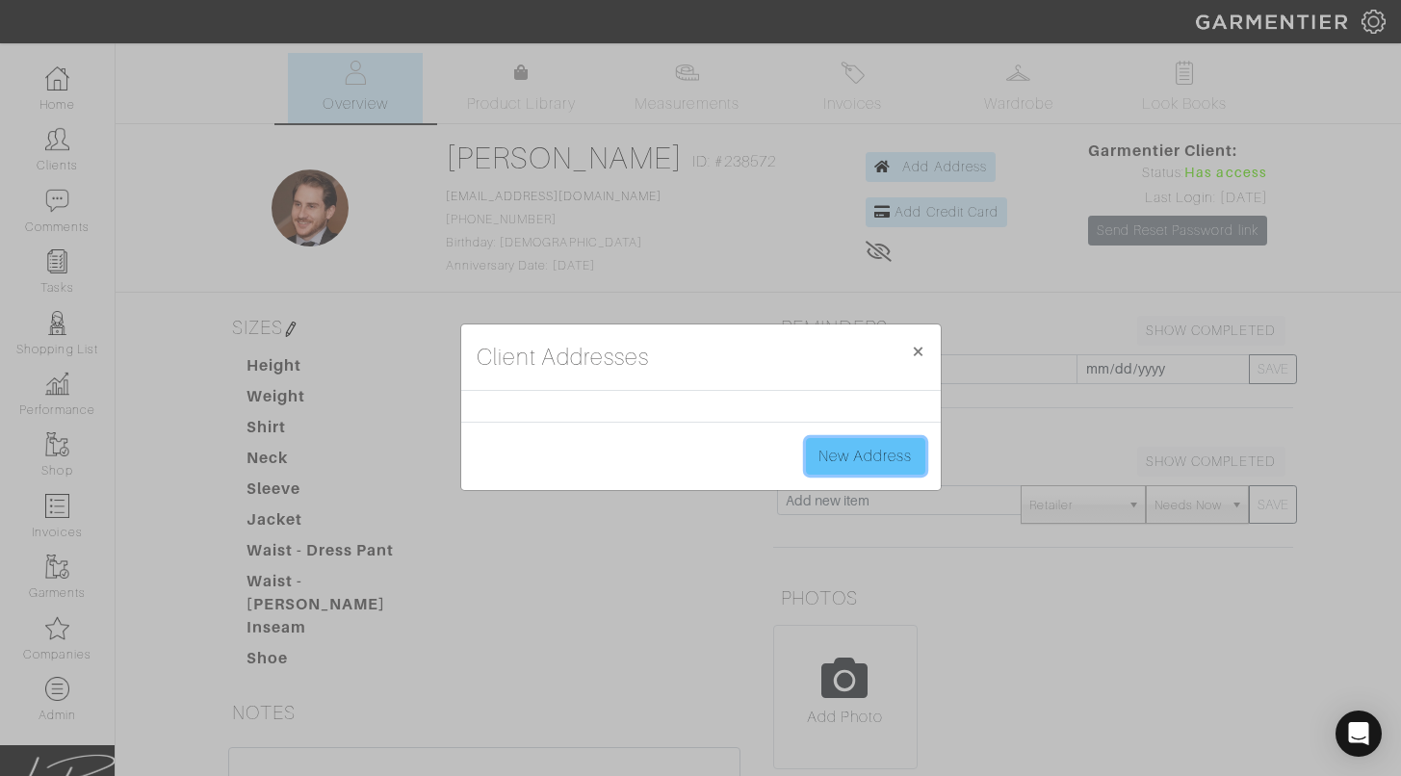
click at [848, 445] on link "New Address" at bounding box center [865, 456] width 119 height 37
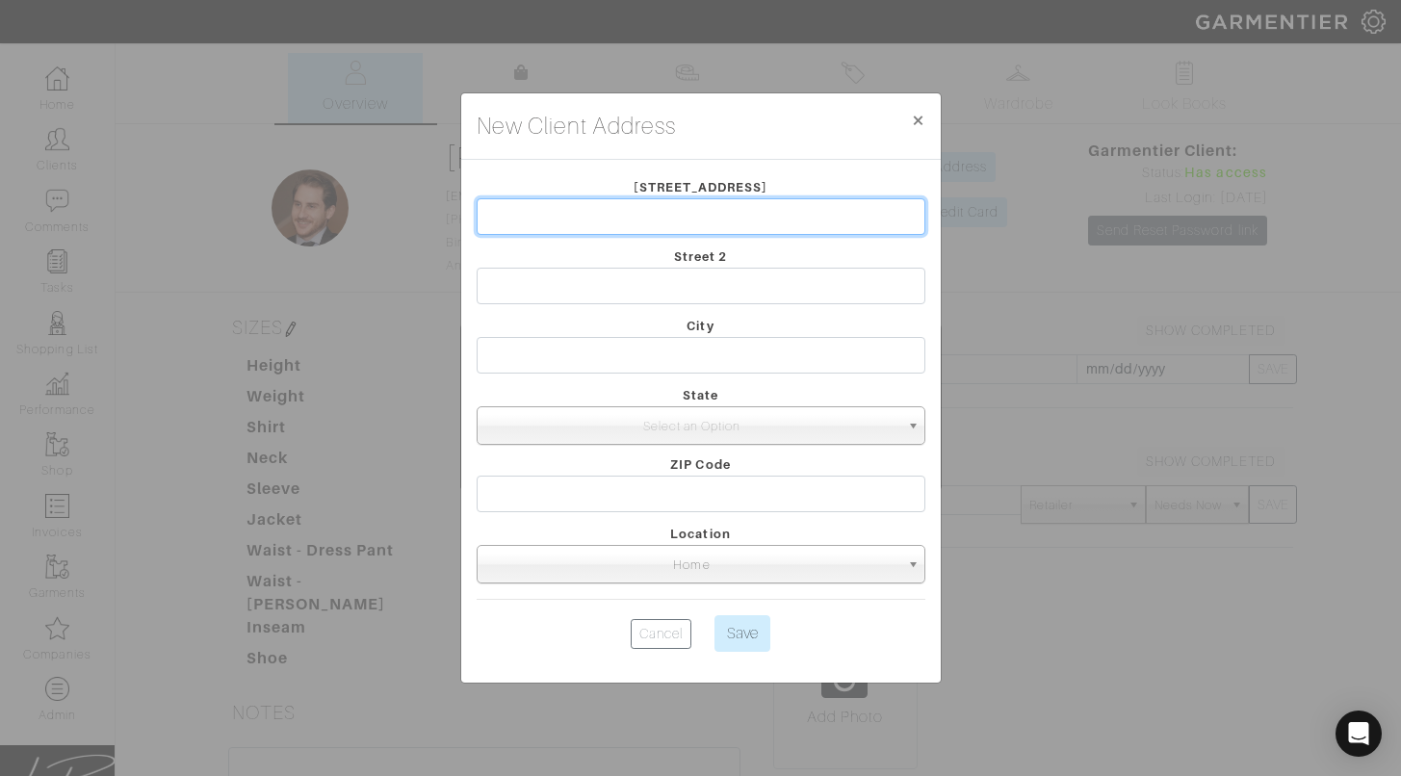
click at [657, 210] on input "text" at bounding box center [701, 216] width 449 height 37
type input "[STREET_ADDRESS]"
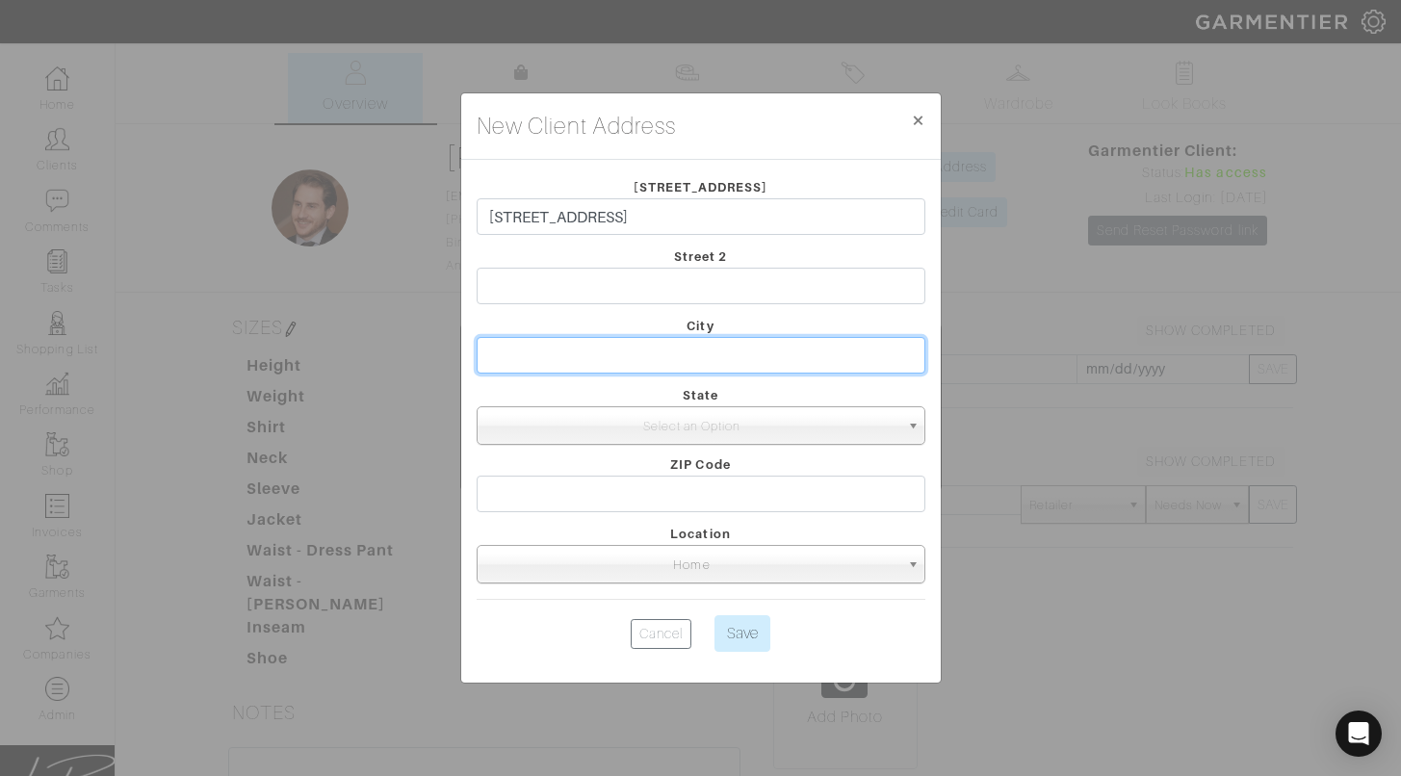
click at [582, 360] on input "text" at bounding box center [701, 355] width 449 height 37
type input "[GEOGRAPHIC_DATA]"
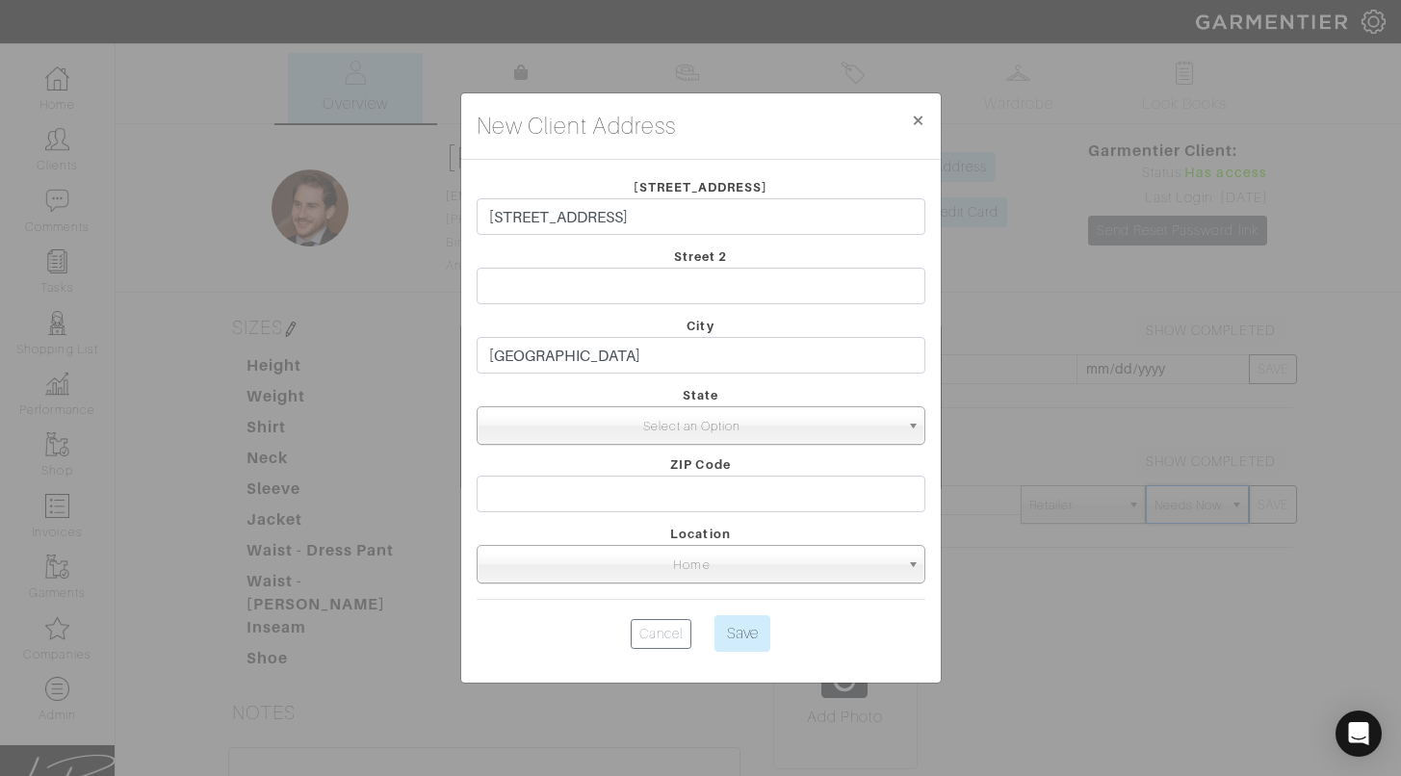
click at [568, 417] on span "Select an Option" at bounding box center [692, 426] width 414 height 39
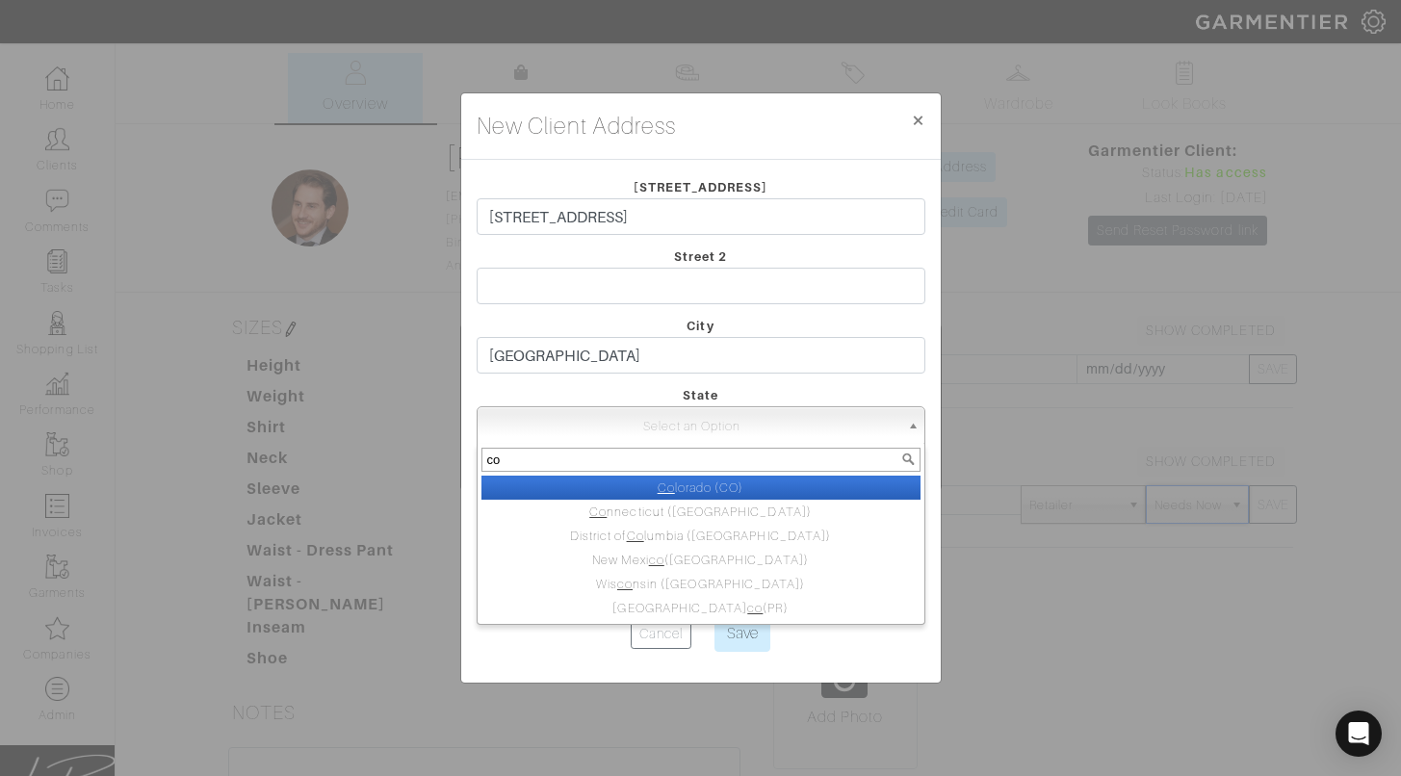
type input "co"
click at [599, 488] on li "Co lorado (CO)" at bounding box center [700, 488] width 439 height 24
select select "4"
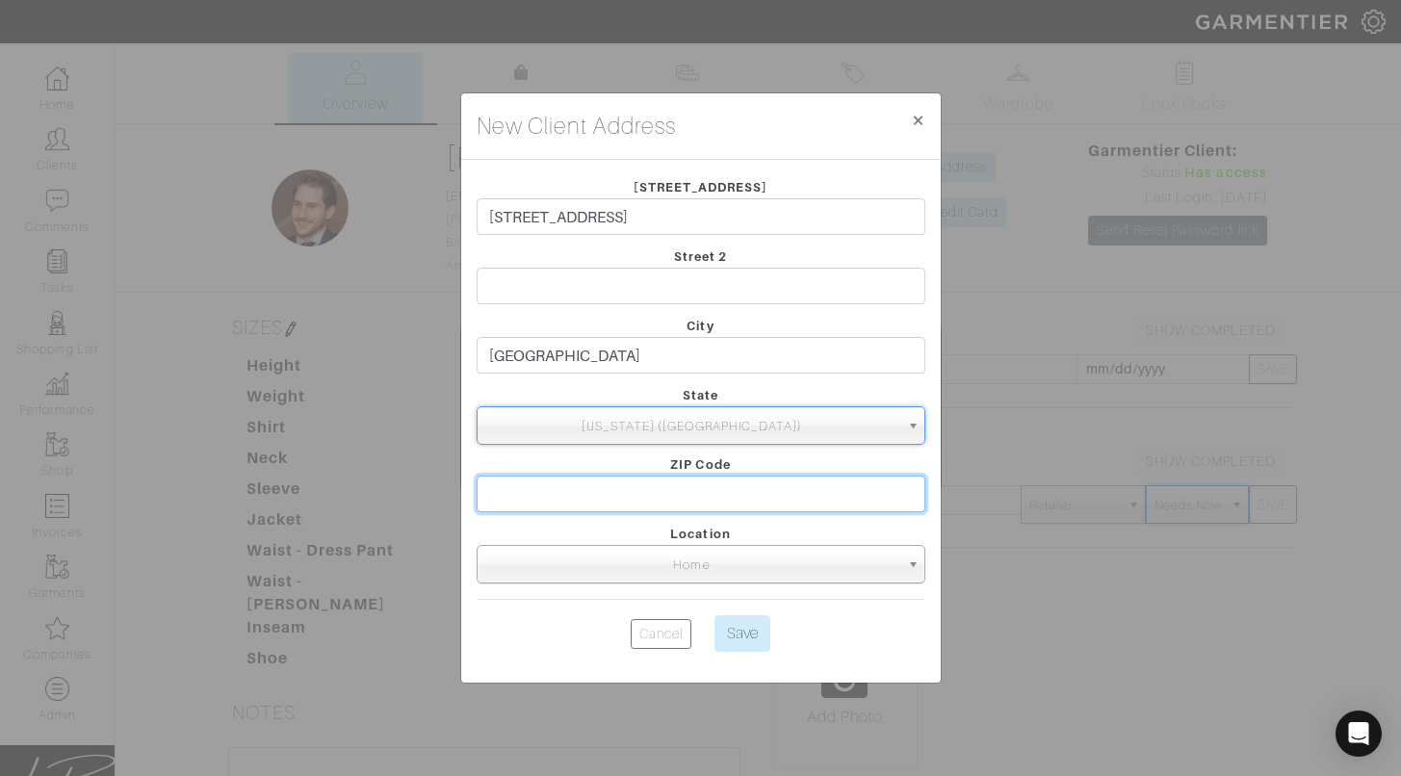
click at [599, 488] on input "text" at bounding box center [701, 494] width 449 height 37
type input "80220"
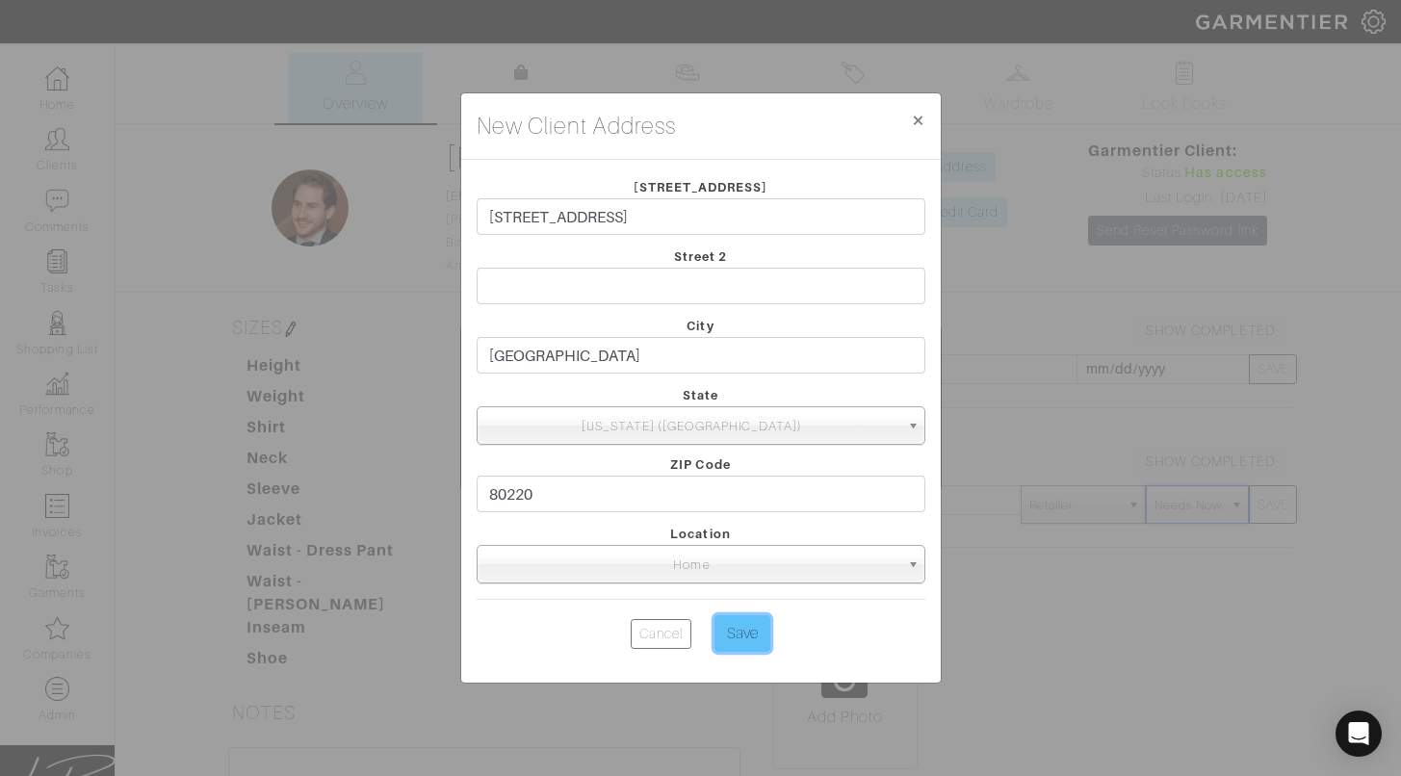
click at [736, 635] on input "Save" at bounding box center [742, 633] width 56 height 37
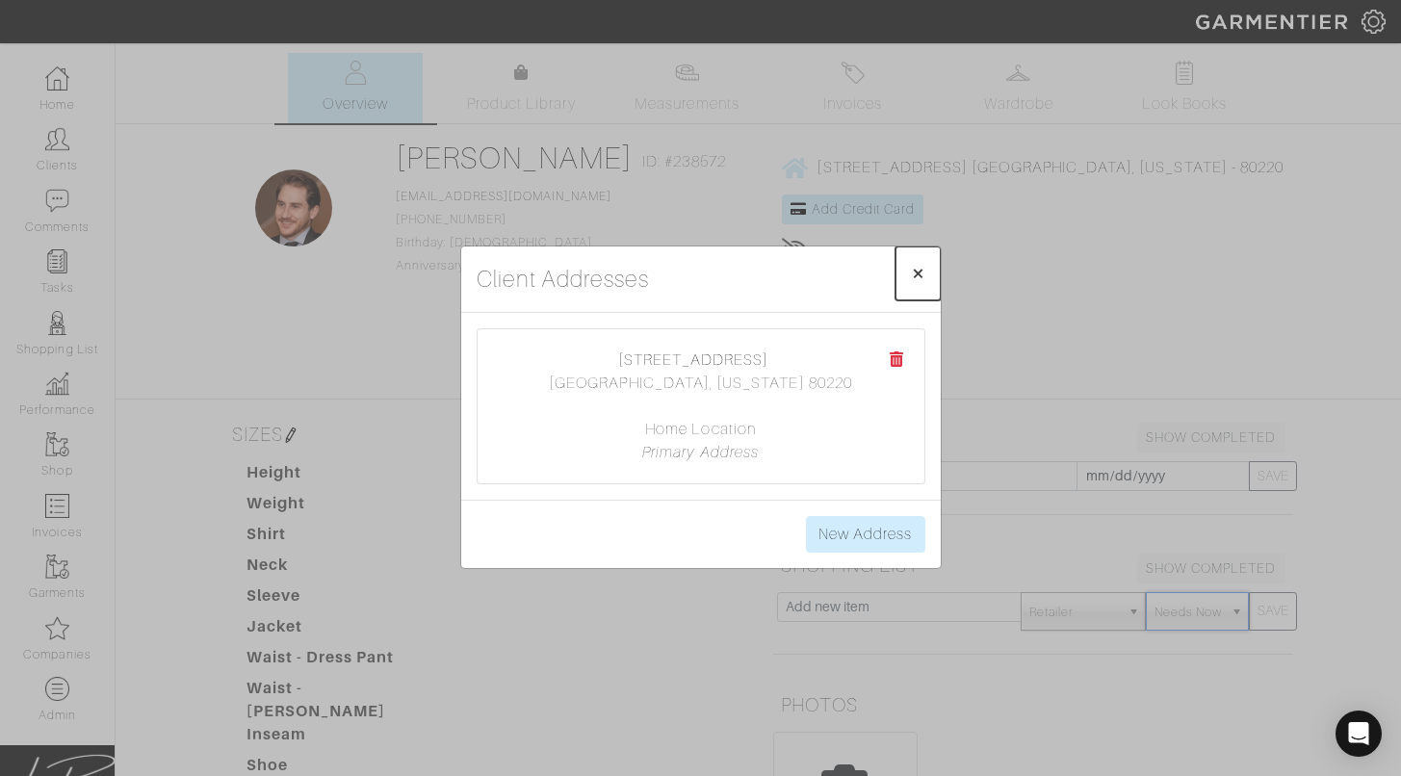
click at [909, 272] on button "× Close" at bounding box center [917, 273] width 45 height 54
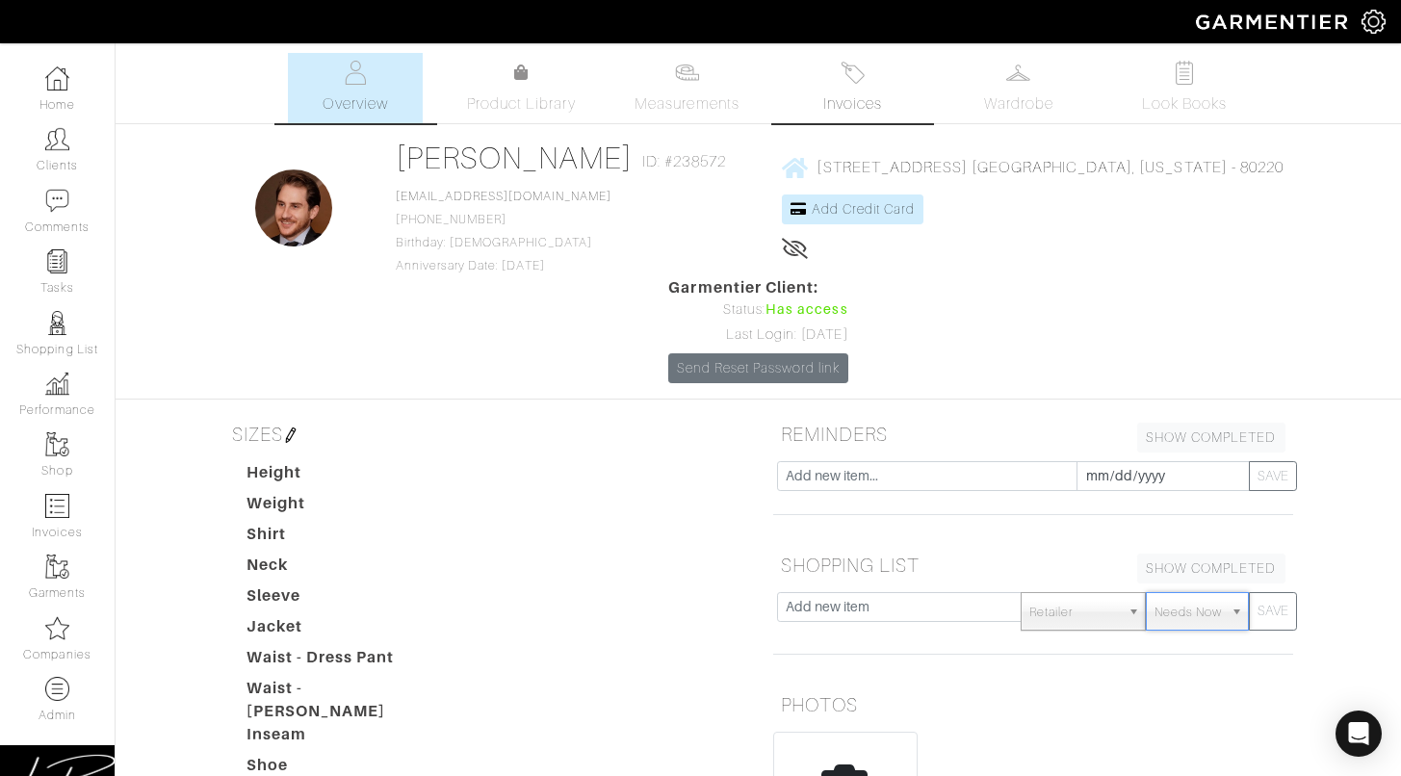
click at [835, 76] on link "Invoices" at bounding box center [853, 88] width 135 height 70
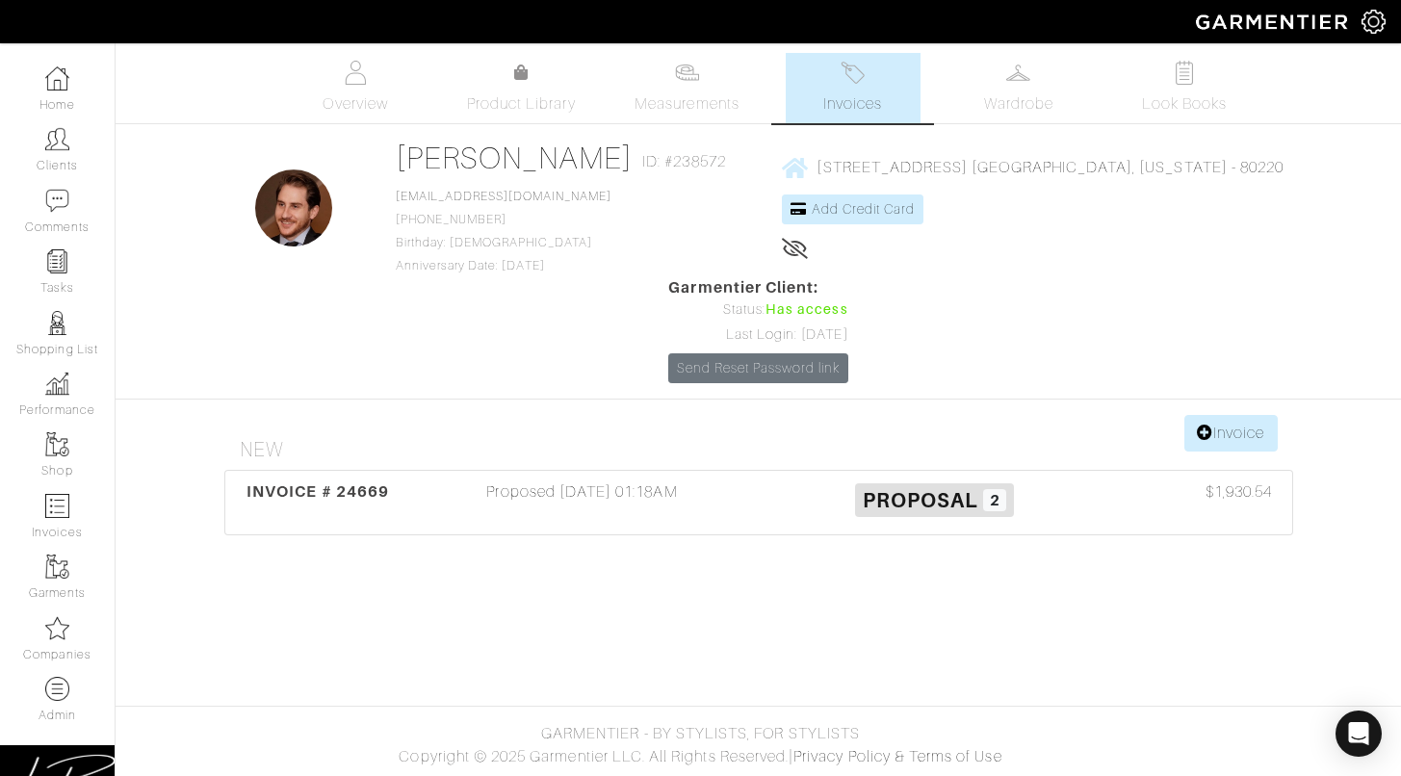
click at [481, 495] on body "Curator Inc [PERSON_NAME] Home Clients Invoices Comments Reminders Stylists Sho…" at bounding box center [700, 388] width 1401 height 776
